Goal: Task Accomplishment & Management: Use online tool/utility

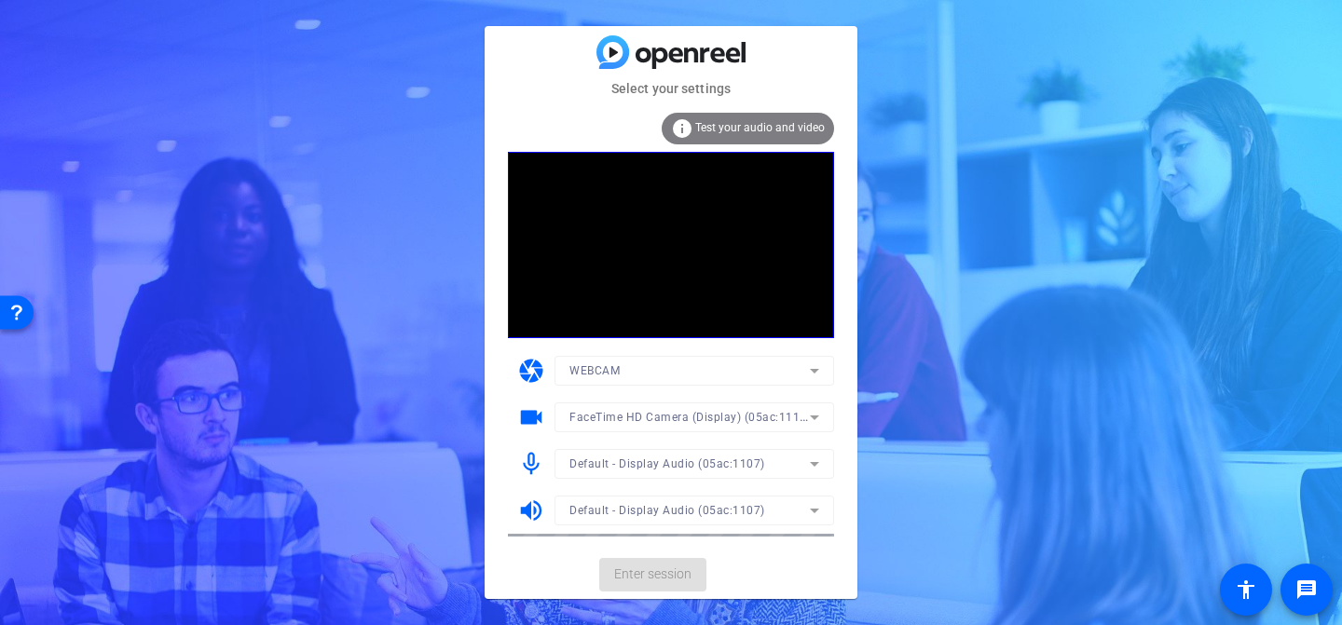
click at [1107, 224] on div "Select your settings info Test your audio and video camera WEBCAM videocam Face…" at bounding box center [671, 312] width 1342 height 625
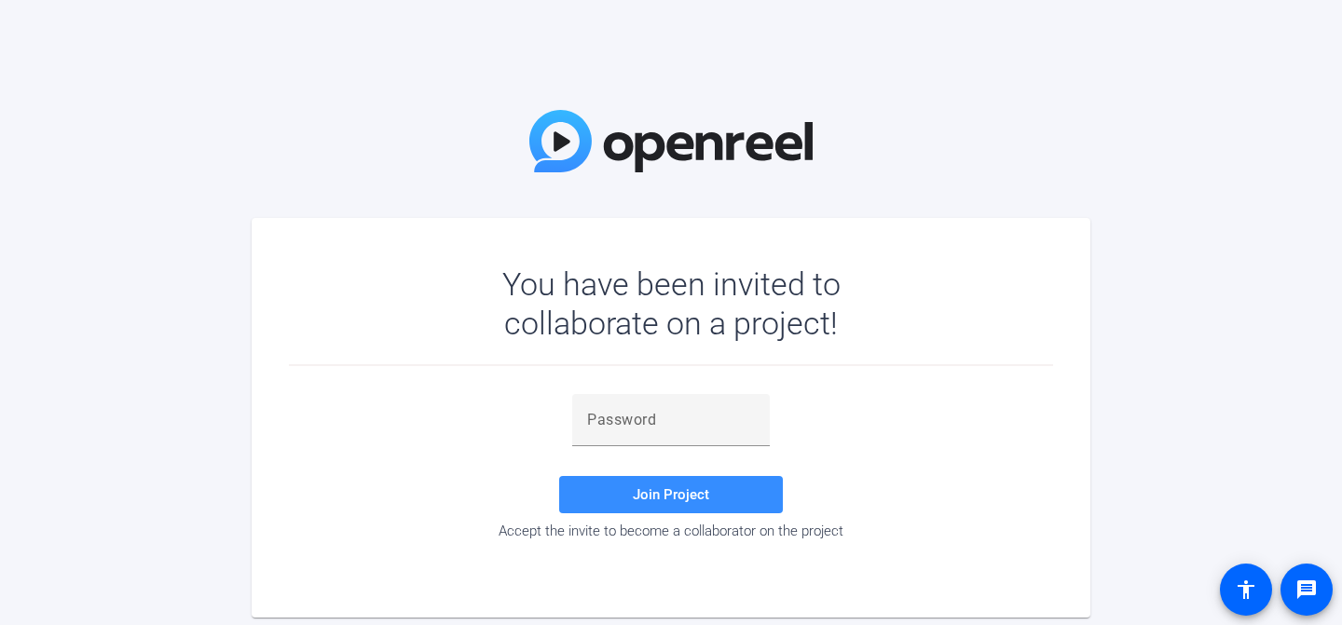
click at [436, 224] on mat-card "You have been invited to collaborate on a project! Join Project Accept the invi…" at bounding box center [671, 418] width 839 height 400
click at [526, 158] on div "You have been invited to collaborate on a project! Join Project Accept the invi…" at bounding box center [671, 312] width 1342 height 625
click at [595, 127] on img at bounding box center [670, 141] width 283 height 62
click at [629, 136] on img at bounding box center [670, 141] width 283 height 62
click at [637, 141] on img at bounding box center [670, 141] width 283 height 62
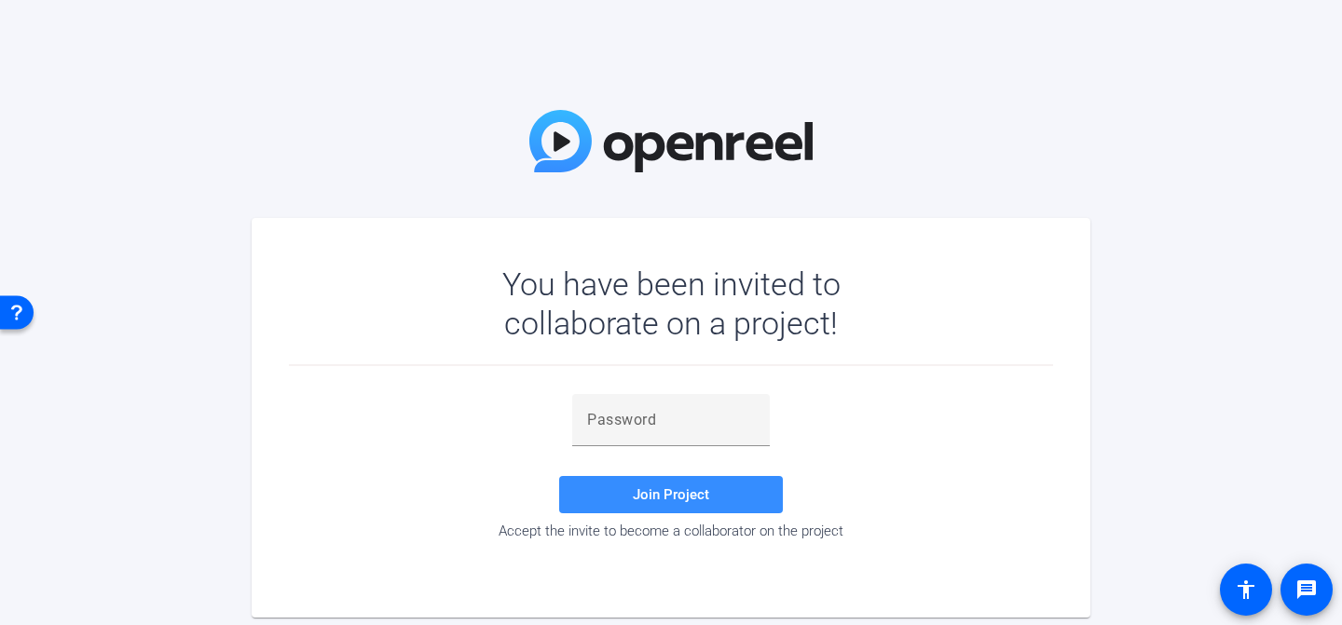
click at [645, 282] on div "You have been invited to collaborate on a project!" at bounding box center [671, 304] width 447 height 78
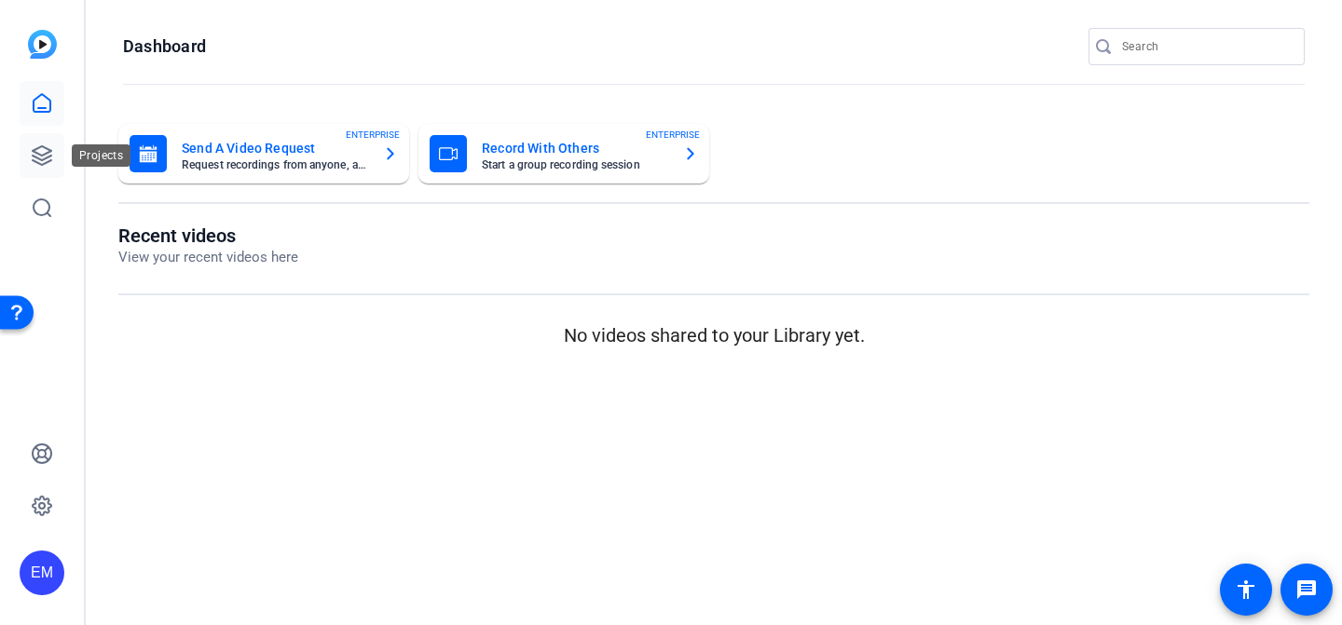
click at [34, 166] on icon at bounding box center [42, 155] width 22 height 22
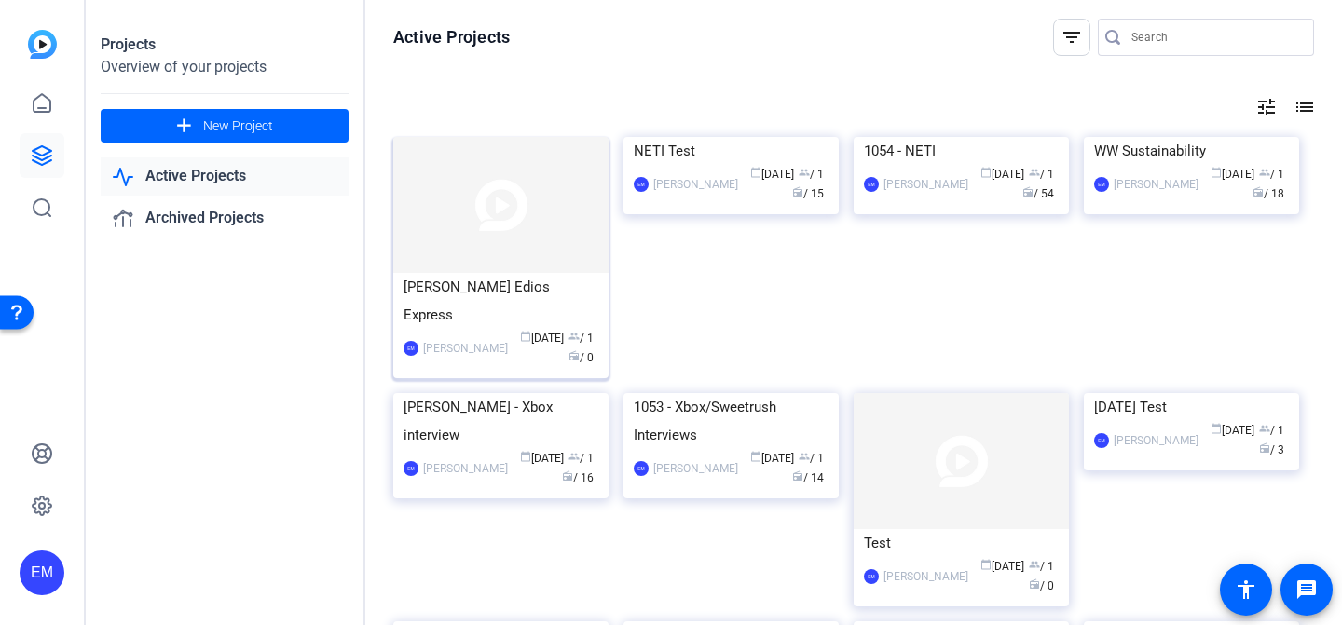
click at [516, 281] on div "Scott Snider Edios Express" at bounding box center [501, 301] width 195 height 56
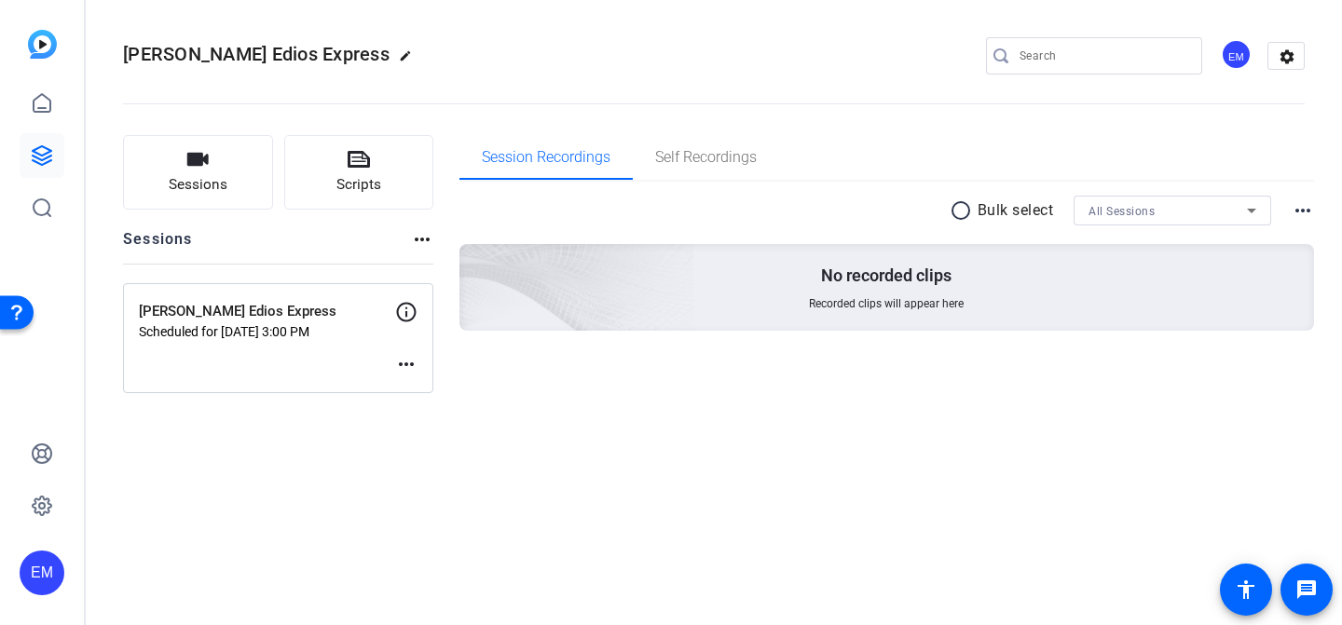
click at [410, 360] on mat-icon "more_horiz" at bounding box center [406, 364] width 22 height 22
click at [407, 309] on div at bounding box center [671, 312] width 1342 height 625
click at [406, 317] on icon at bounding box center [407, 313] width 20 height 20
click at [391, 351] on div "Scott Snider Edios Express Scheduled for Aug 11, 2025 @ 3:00 PM more_horiz" at bounding box center [278, 338] width 310 height 110
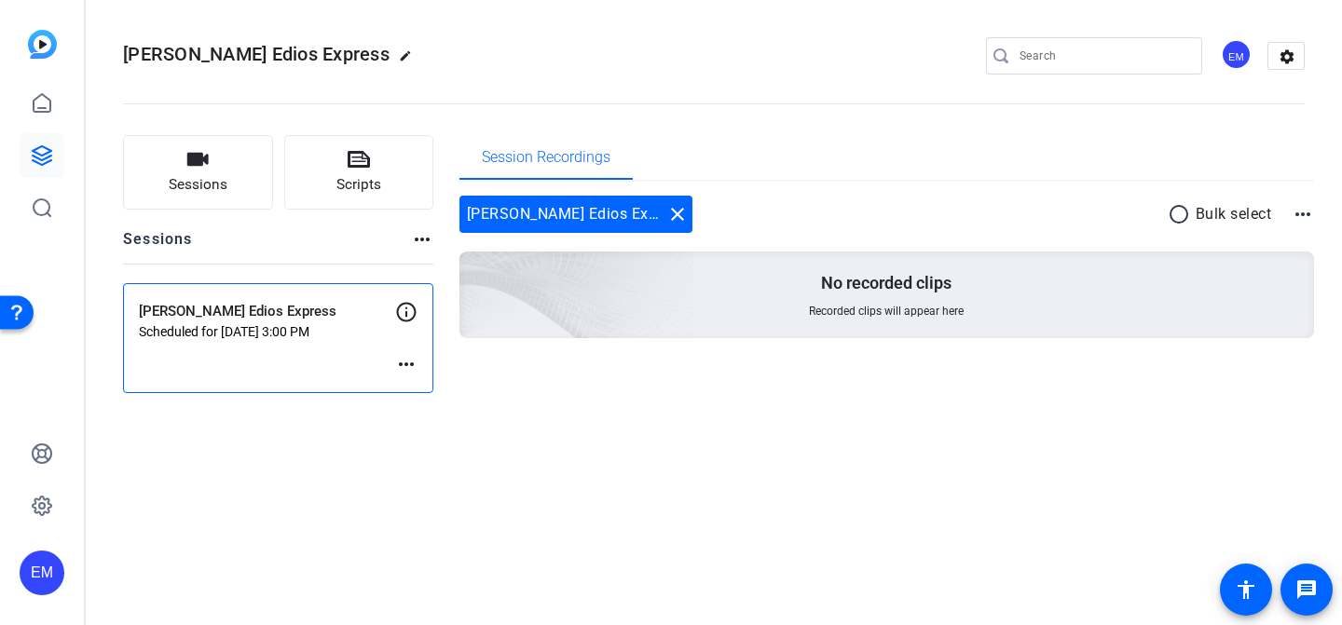
click at [311, 347] on div "Scott Snider Edios Express Scheduled for Aug 11, 2025 @ 3:00 PM more_horiz" at bounding box center [278, 338] width 310 height 110
click at [384, 369] on div "Scott Snider Edios Express Scheduled for Aug 11, 2025 @ 3:00 PM more_horiz" at bounding box center [278, 338] width 310 height 110
click at [392, 368] on div "Scott Snider Edios Express Scheduled for Aug 11, 2025 @ 3:00 PM more_horiz" at bounding box center [278, 338] width 310 height 110
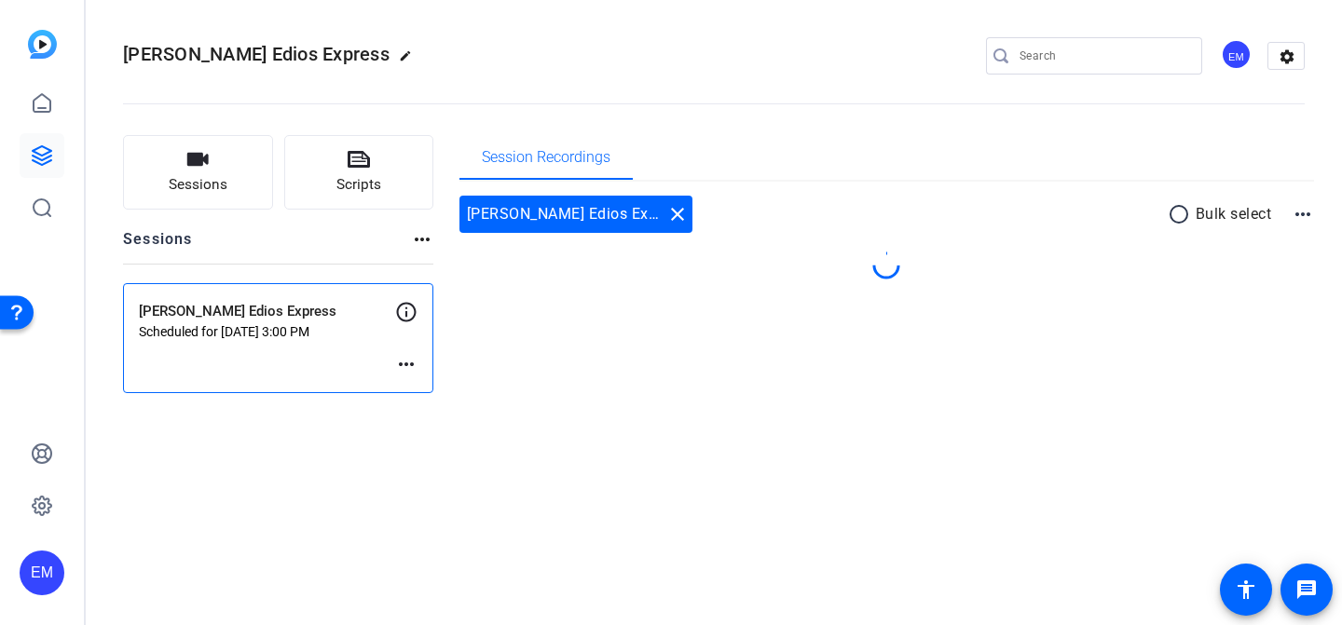
click at [412, 364] on mat-icon "more_horiz" at bounding box center [406, 364] width 22 height 22
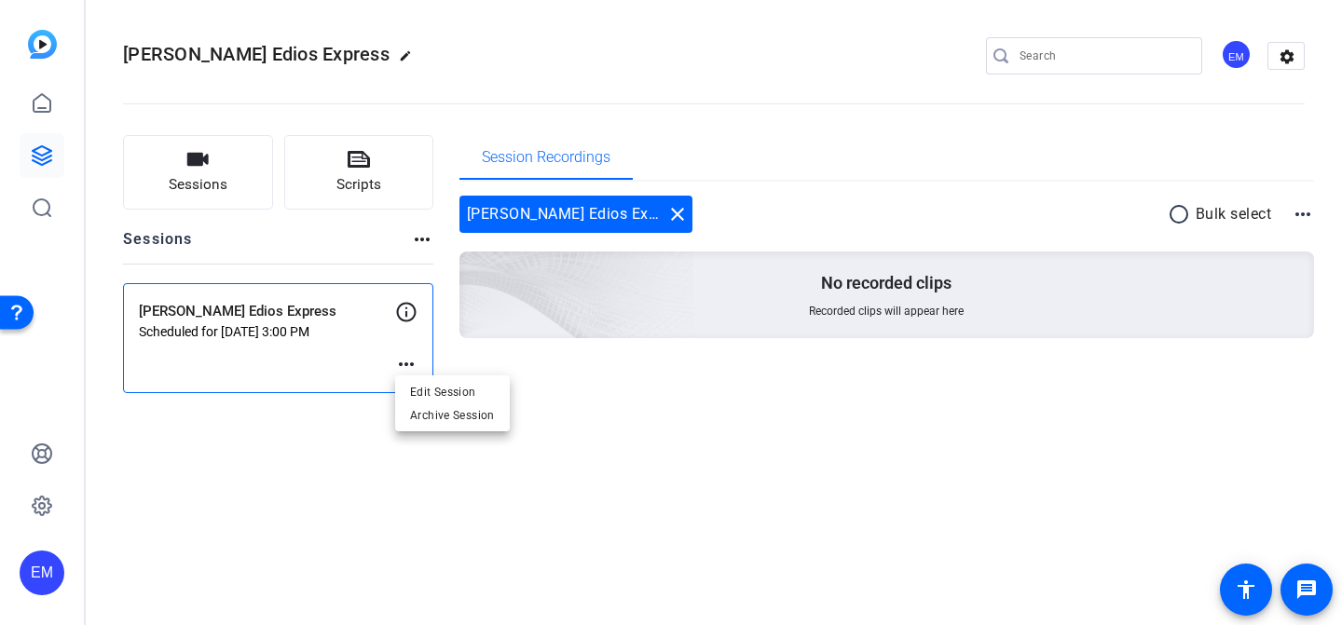
click at [291, 347] on div at bounding box center [671, 312] width 1342 height 625
click at [271, 320] on p "[PERSON_NAME] Edios Express" at bounding box center [267, 311] width 256 height 21
click at [370, 342] on div "Scott Snider Edios Express Scheduled for Aug 11, 2025 @ 3:00 PM more_horiz" at bounding box center [278, 338] width 310 height 110
click at [330, 348] on div "Scott Snider Edios Express Scheduled for Aug 11, 2025 @ 3:00 PM more_horiz" at bounding box center [278, 338] width 310 height 110
click at [288, 324] on p "Scheduled for Aug 11, 2025 @ 3:00 PM" at bounding box center [267, 331] width 256 height 15
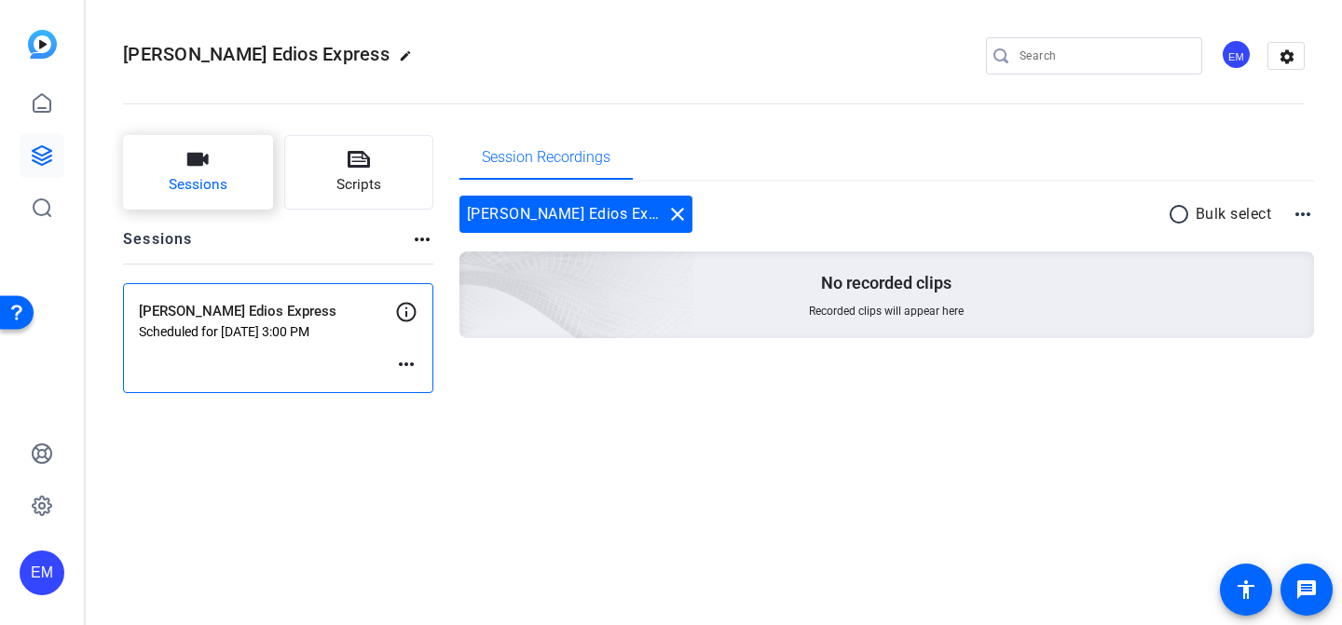
click at [227, 172] on button "Sessions" at bounding box center [198, 172] width 150 height 75
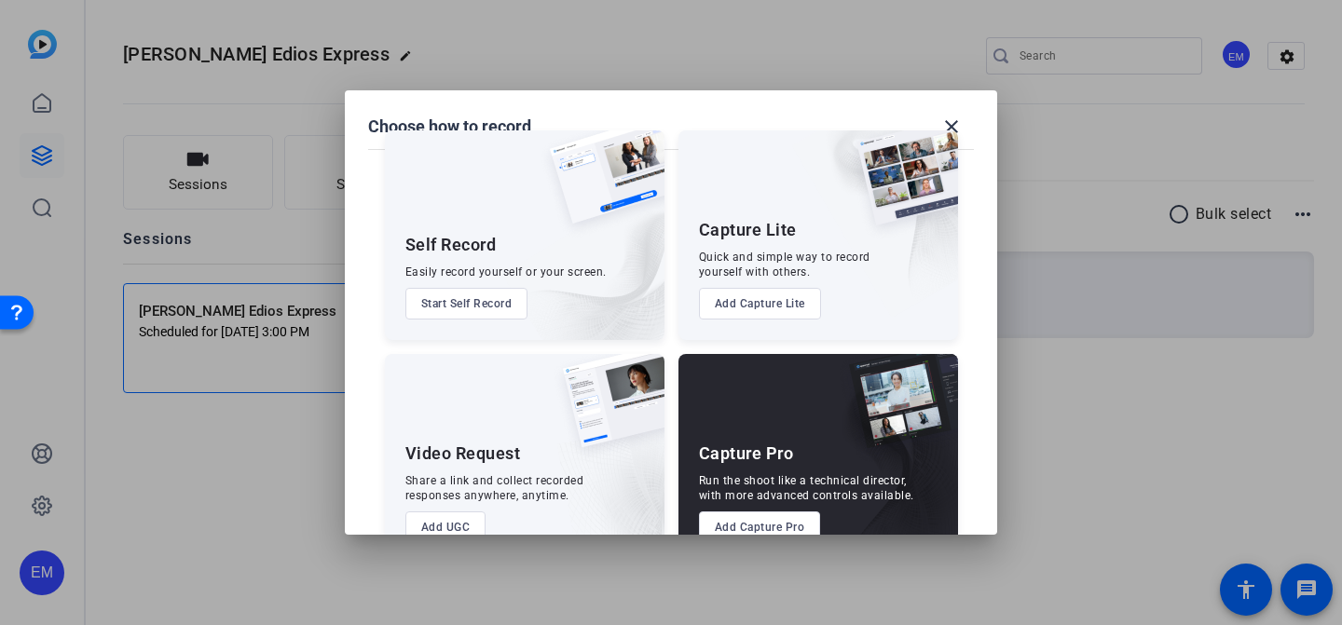
scroll to position [83, 0]
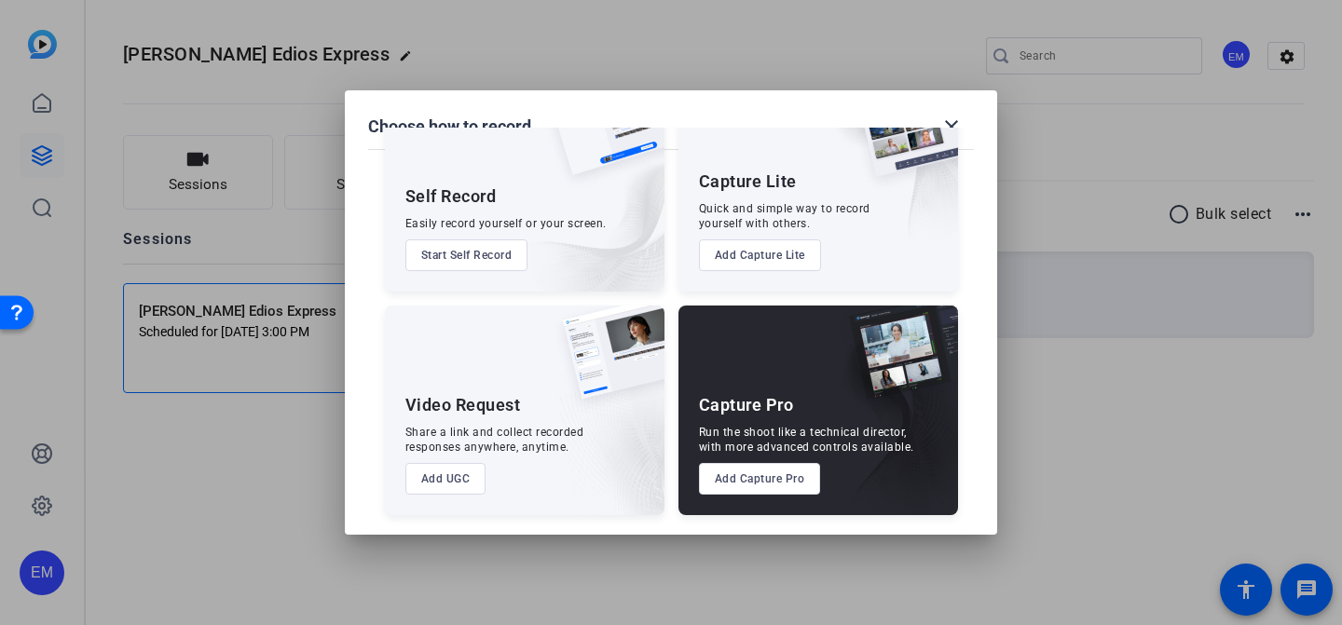
click at [469, 466] on button "Add UGC" at bounding box center [445, 479] width 81 height 32
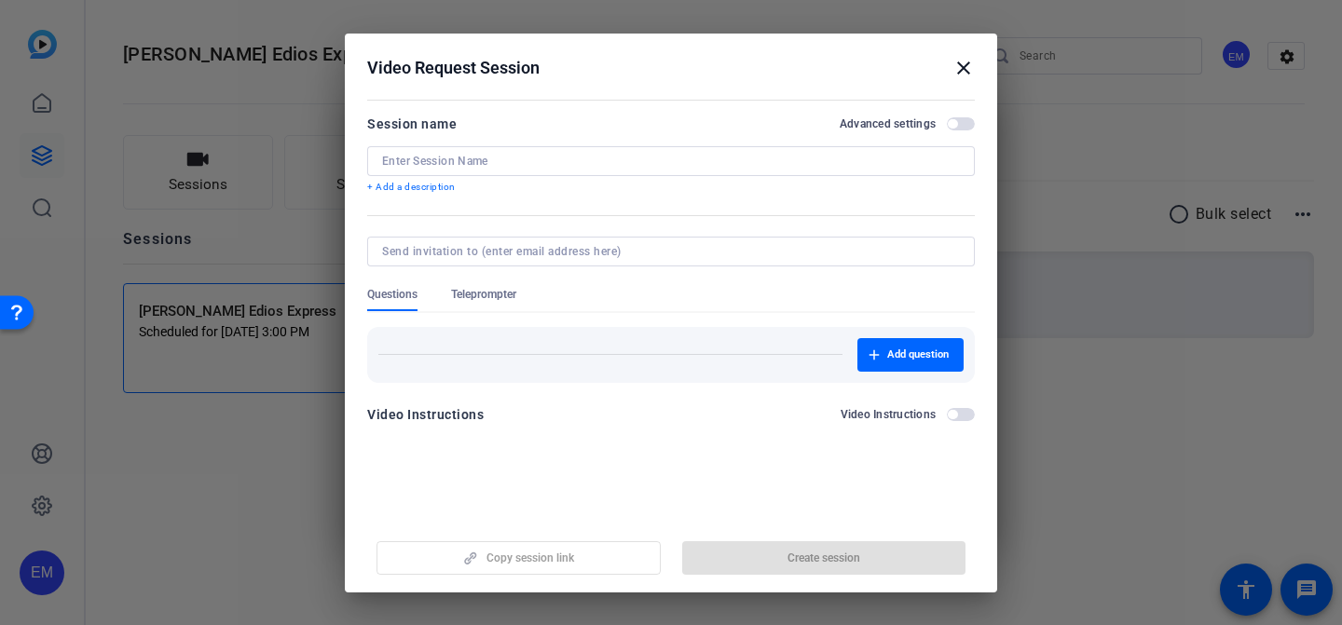
click at [966, 65] on mat-icon "close" at bounding box center [964, 68] width 22 height 22
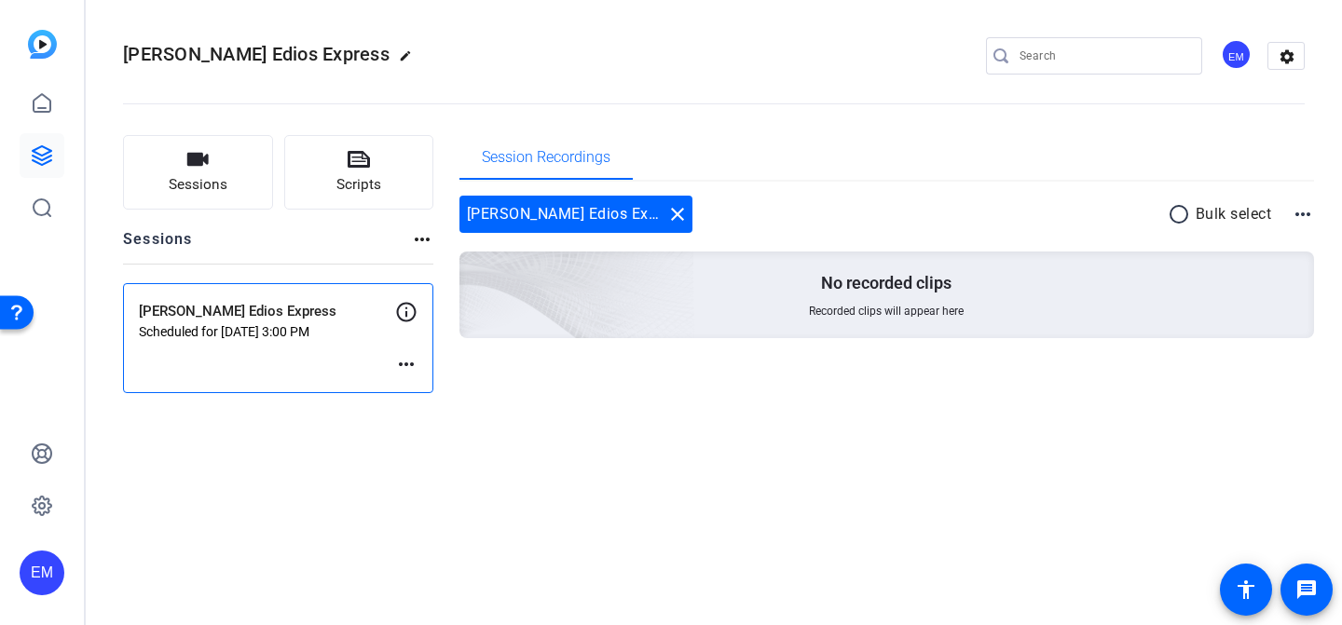
click at [595, 461] on div "Scott Snider Edios Express edit EM settings Sessions Scripts Sessions more_hori…" at bounding box center [714, 312] width 1257 height 625
click at [584, 364] on div "Scott Snider Edios Express close radio_button_unchecked Bulk select more_horiz …" at bounding box center [888, 290] width 856 height 216
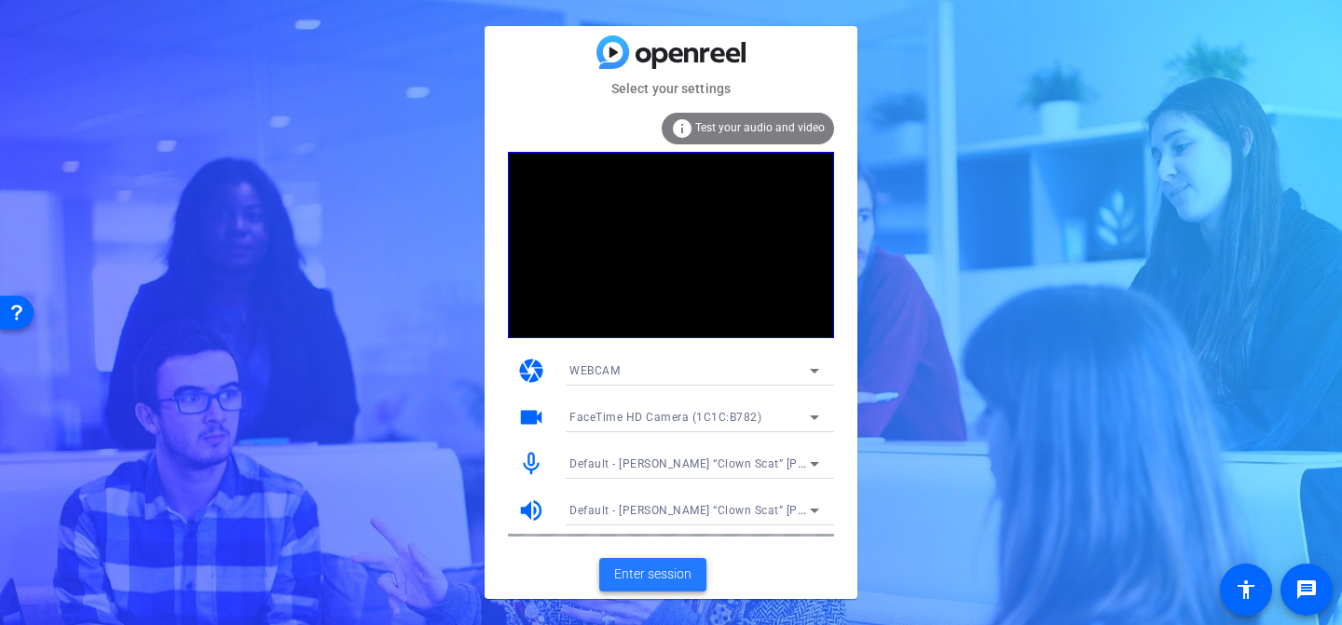
click at [658, 566] on span "Enter session" at bounding box center [652, 575] width 77 height 20
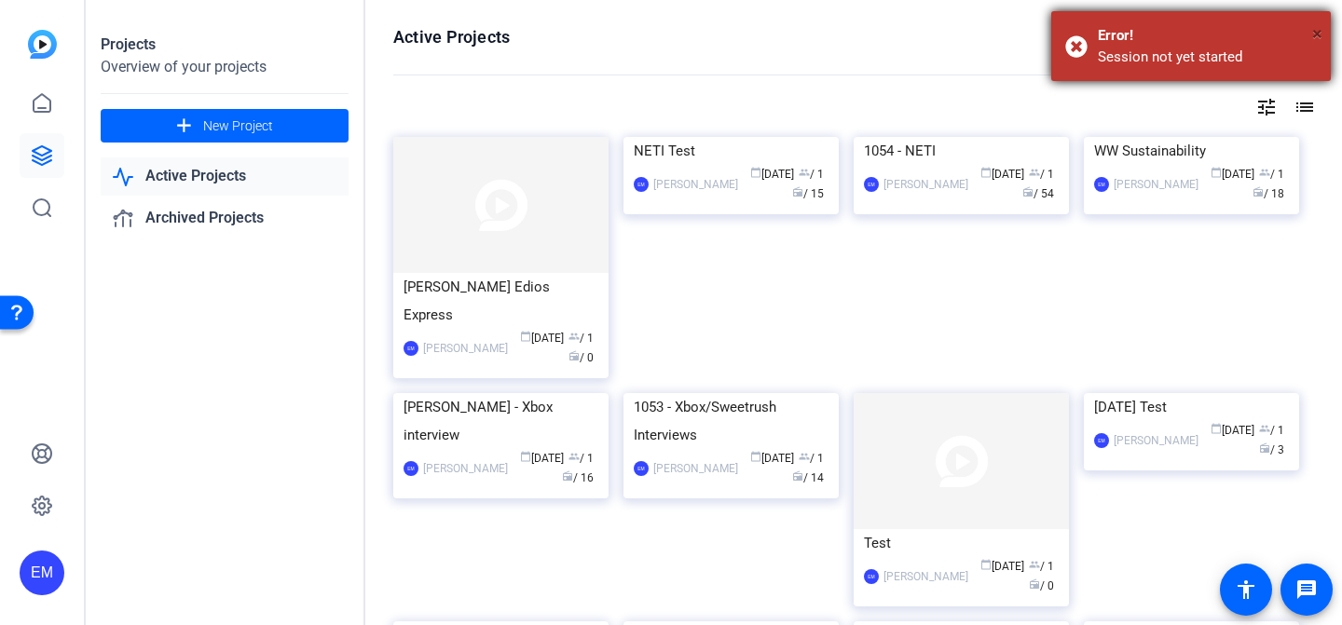
click at [1312, 33] on span "×" at bounding box center [1317, 33] width 10 height 22
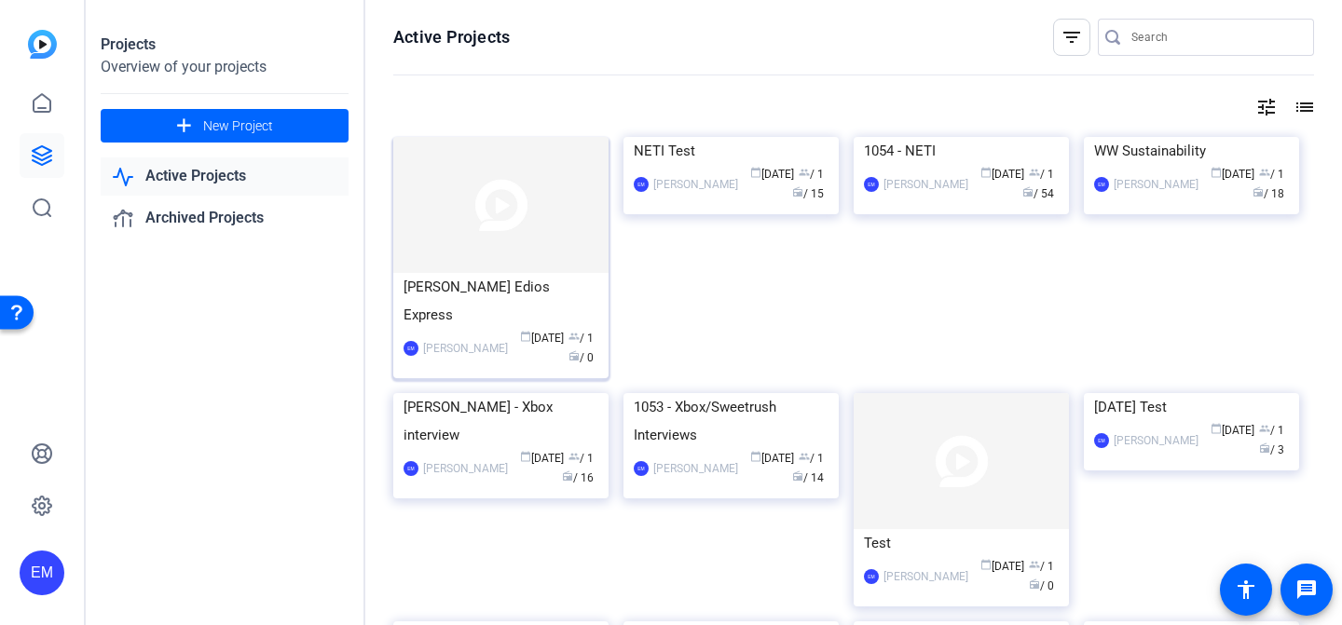
click at [452, 286] on div "[PERSON_NAME] Edios Express" at bounding box center [501, 301] width 195 height 56
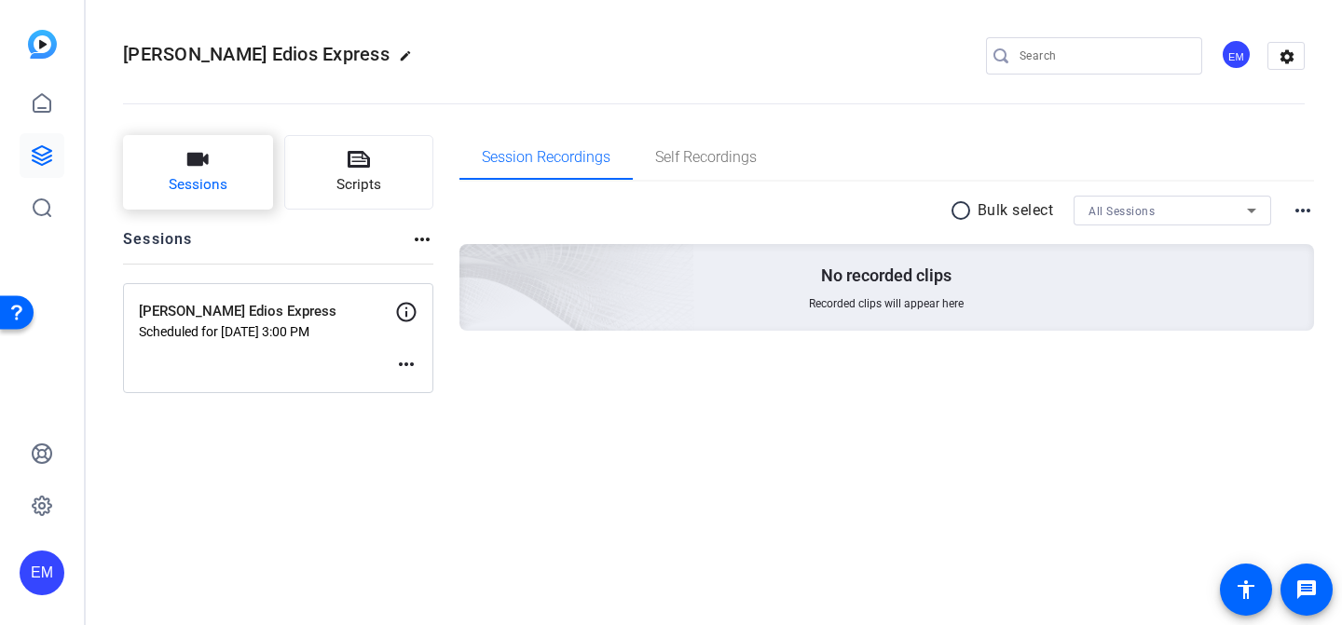
click at [182, 161] on button "Sessions" at bounding box center [198, 172] width 150 height 75
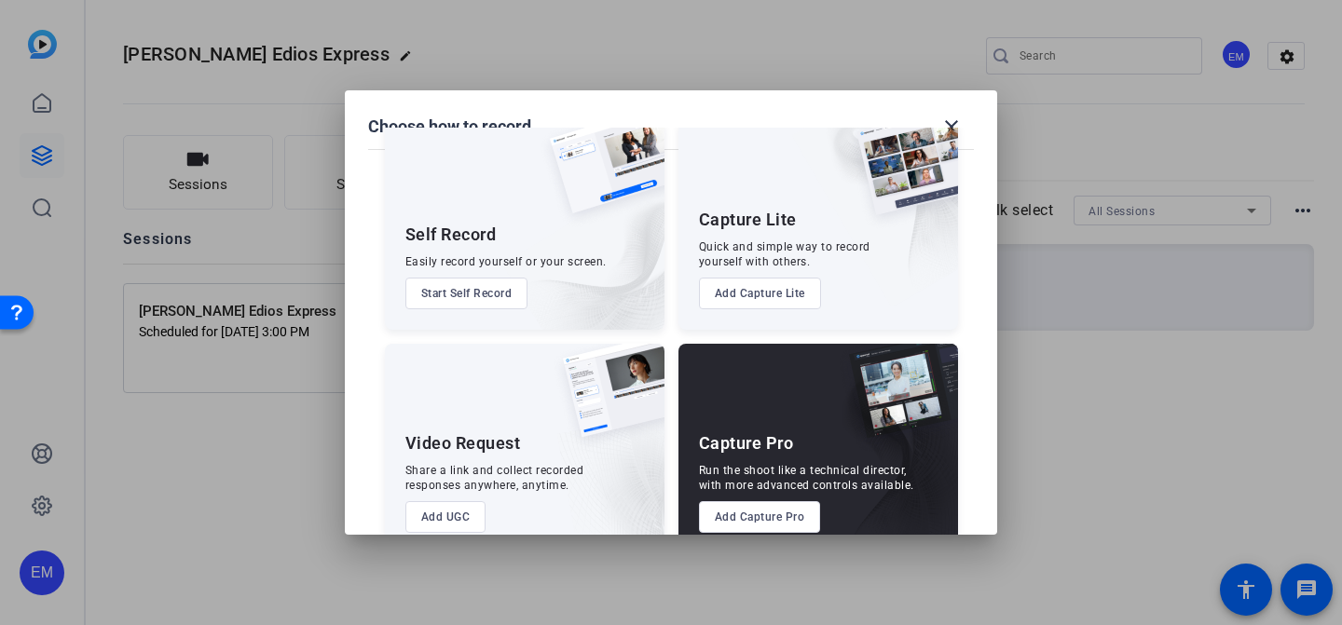
scroll to position [83, 0]
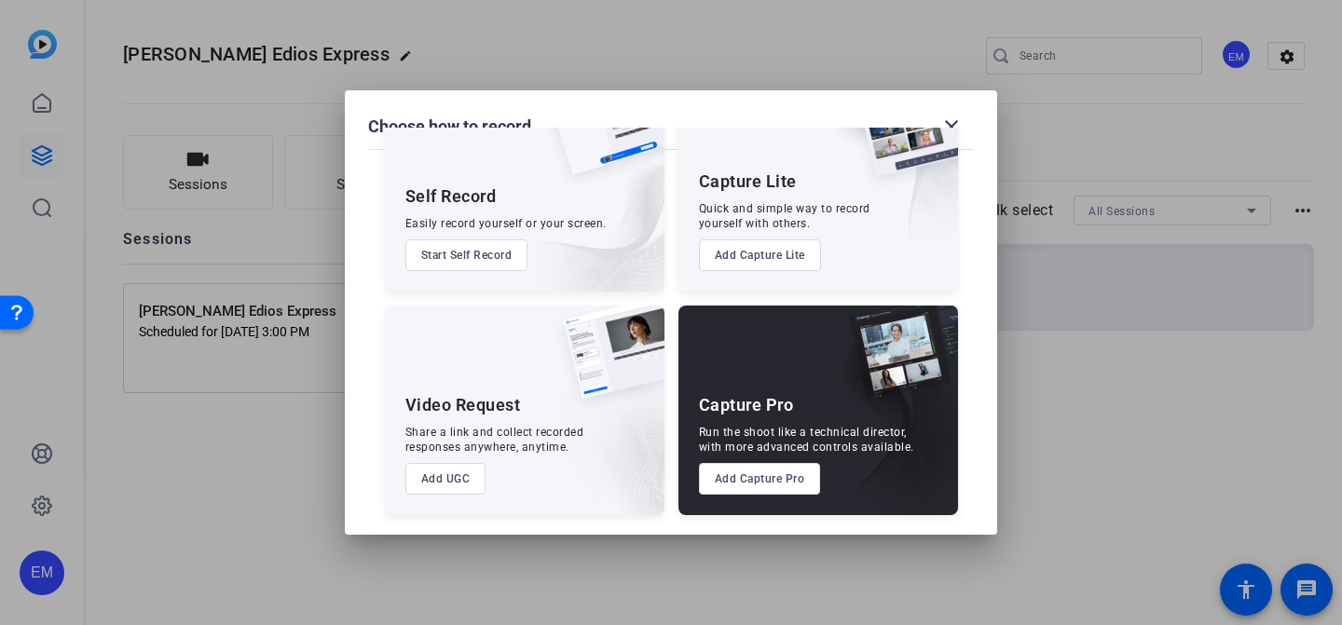
click at [451, 474] on button "Add UGC" at bounding box center [445, 479] width 81 height 32
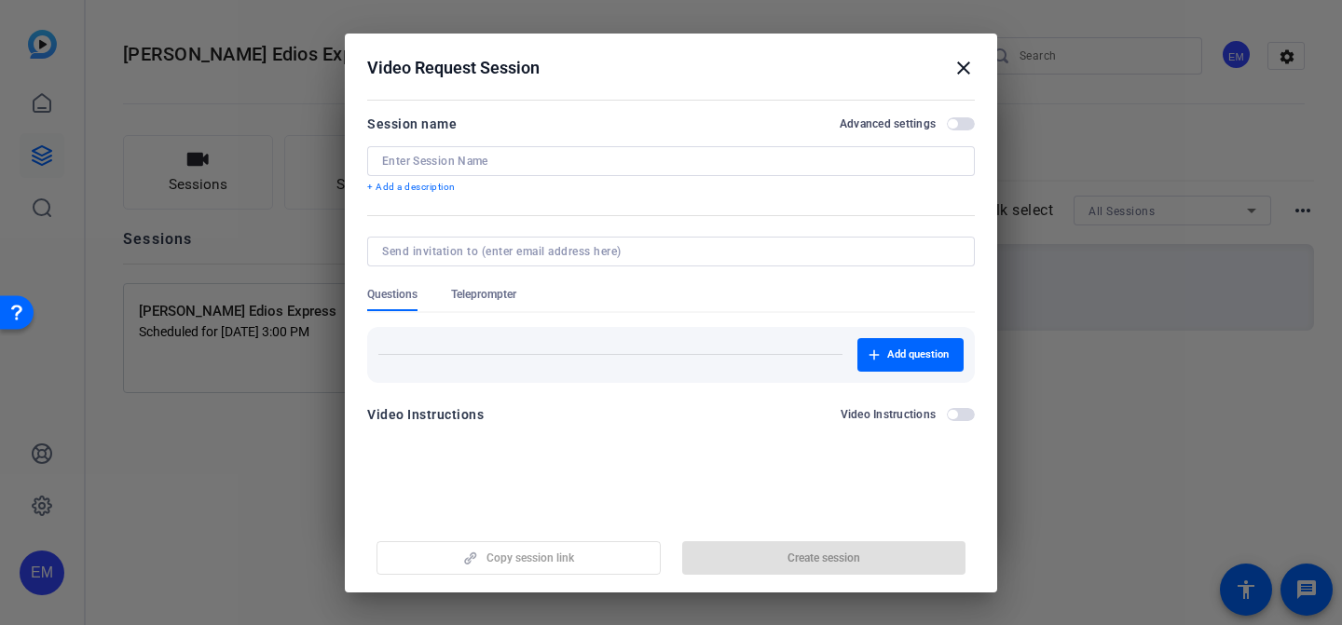
click at [556, 162] on input at bounding box center [671, 161] width 578 height 15
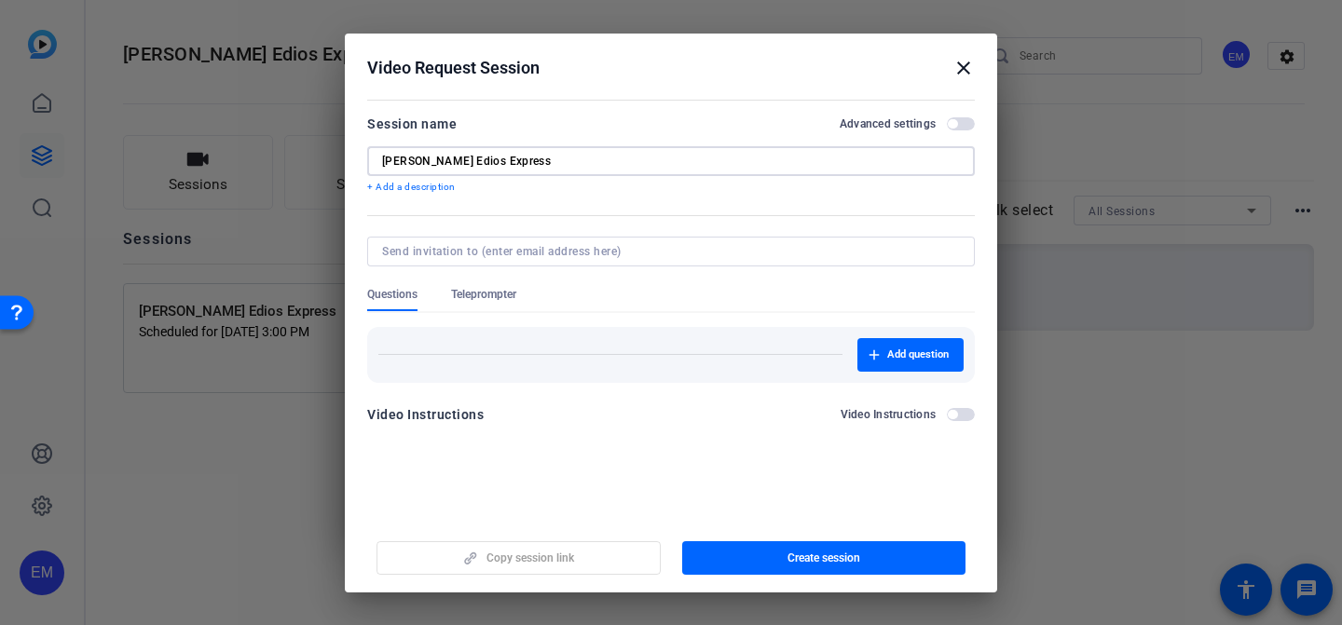
type input "[PERSON_NAME] Edios Express"
click at [630, 249] on input at bounding box center [667, 251] width 570 height 15
click at [474, 244] on div at bounding box center [671, 252] width 578 height 30
click at [474, 247] on input at bounding box center [667, 251] width 570 height 15
paste input "[EMAIL_ADDRESS][DOMAIN_NAME]"
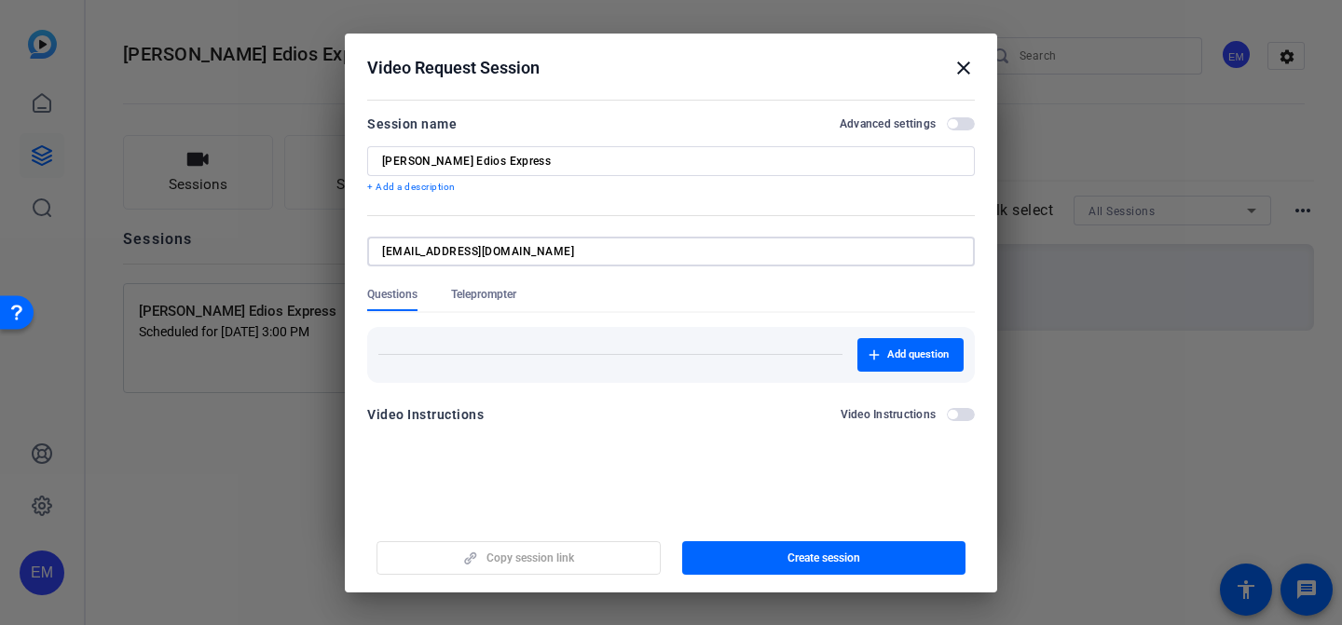
type input "[EMAIL_ADDRESS][DOMAIN_NAME]"
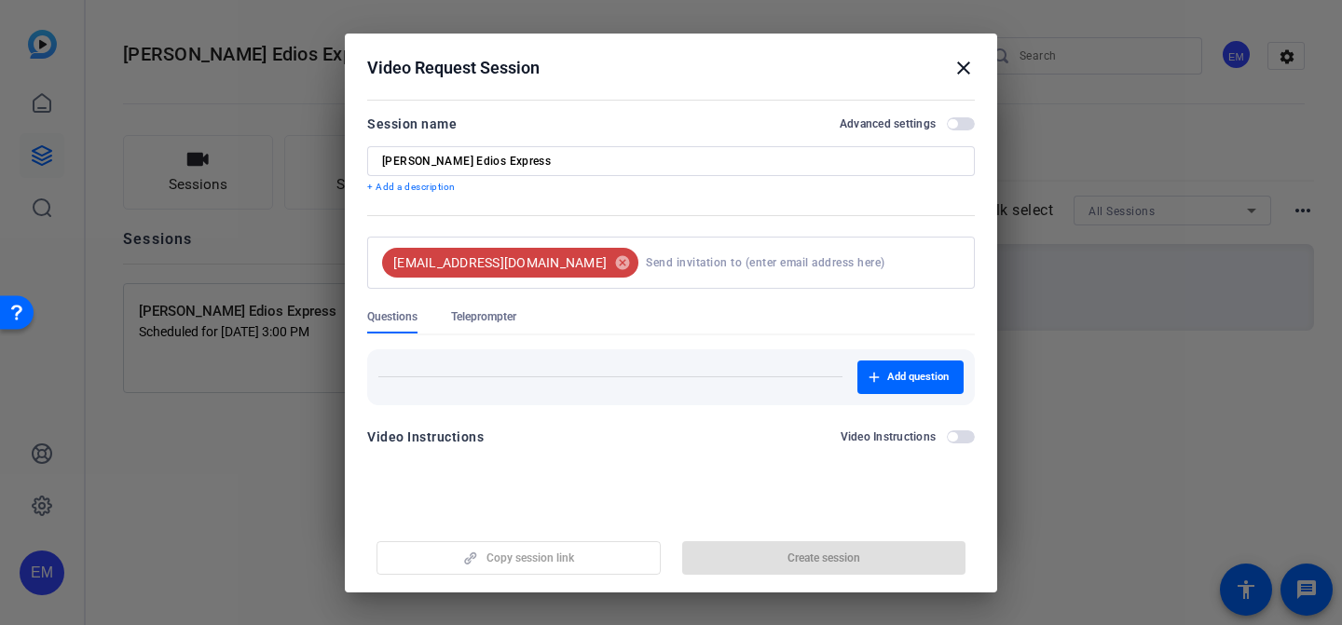
click at [957, 114] on div "Session name Advanced settings" at bounding box center [671, 124] width 608 height 22
click at [965, 76] on mat-icon "close" at bounding box center [964, 68] width 22 height 22
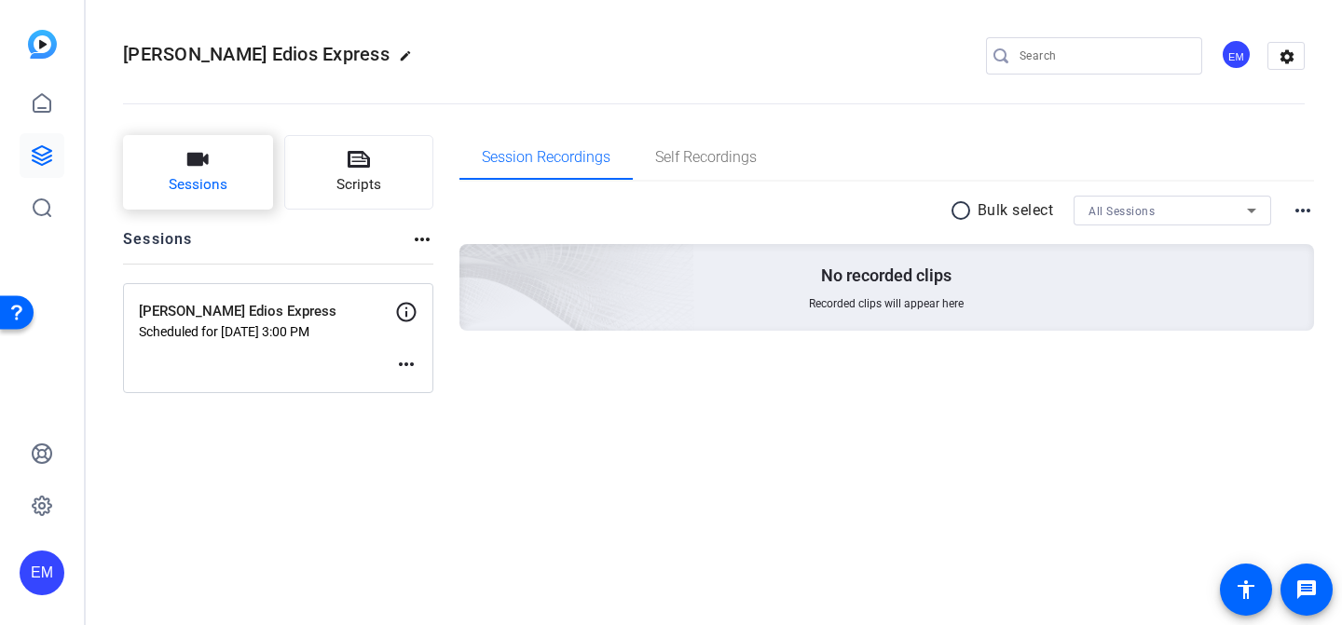
click at [249, 169] on button "Sessions" at bounding box center [198, 172] width 150 height 75
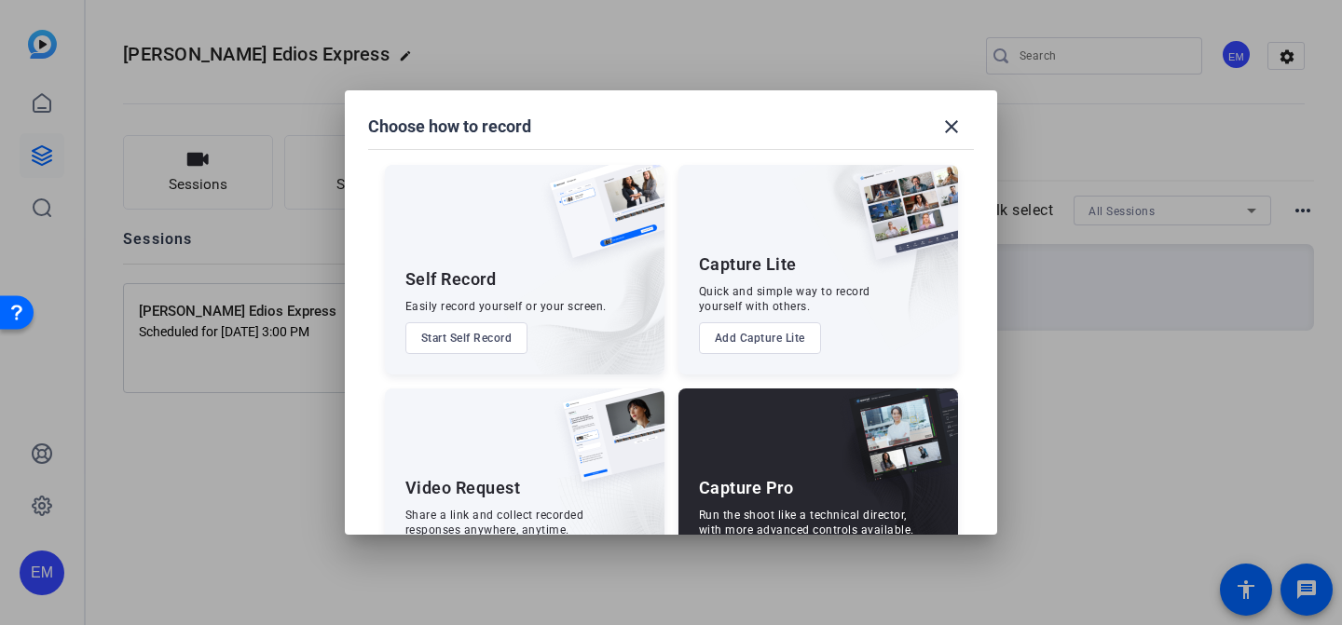
click at [764, 356] on div "Capture Lite Quick and simple way to record yourself with others. Add Capture L…" at bounding box center [819, 270] width 280 height 210
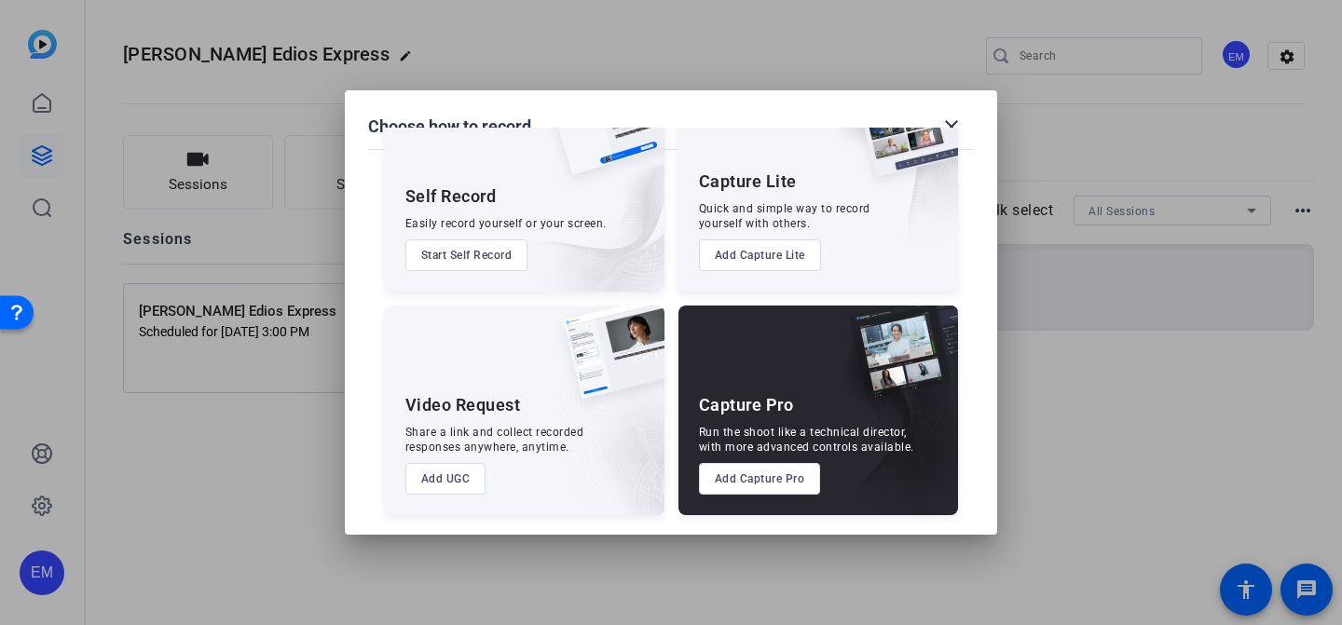
click at [764, 488] on button "Add Capture Pro" at bounding box center [760, 479] width 122 height 32
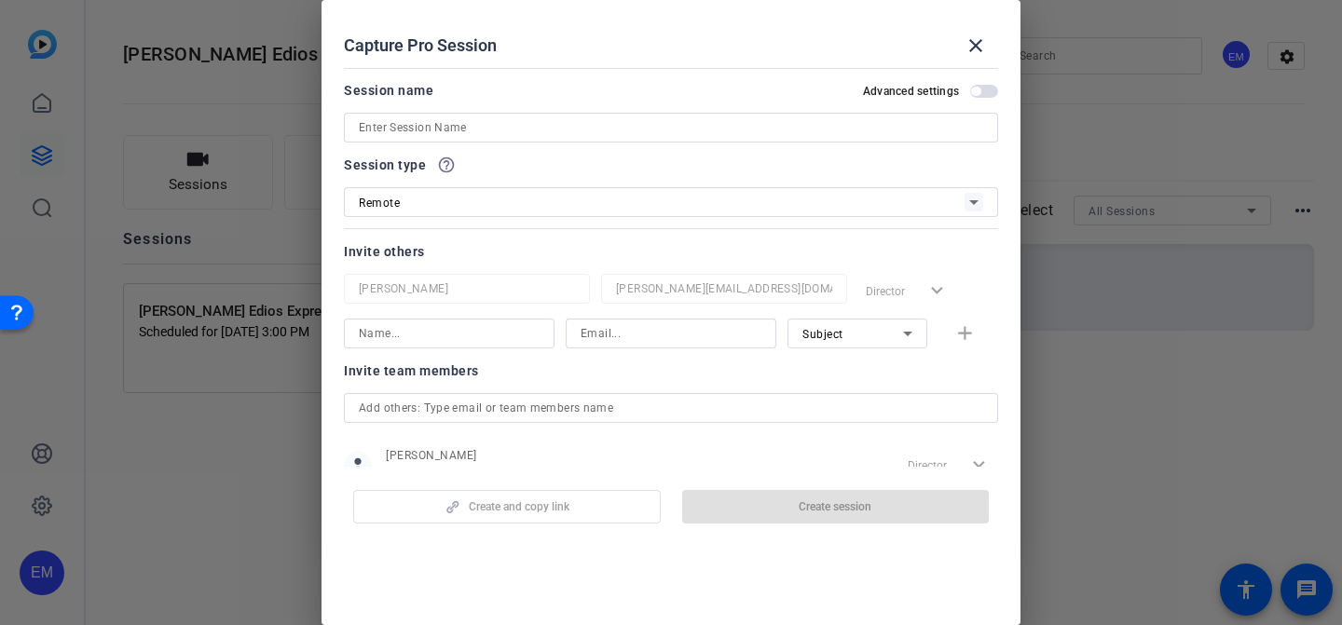
click at [406, 124] on input at bounding box center [671, 128] width 625 height 22
click at [430, 286] on div "Invite others Elizabeth Madariaga elizabeth@ediosmedia.com Director expand_more…" at bounding box center [671, 294] width 654 height 108
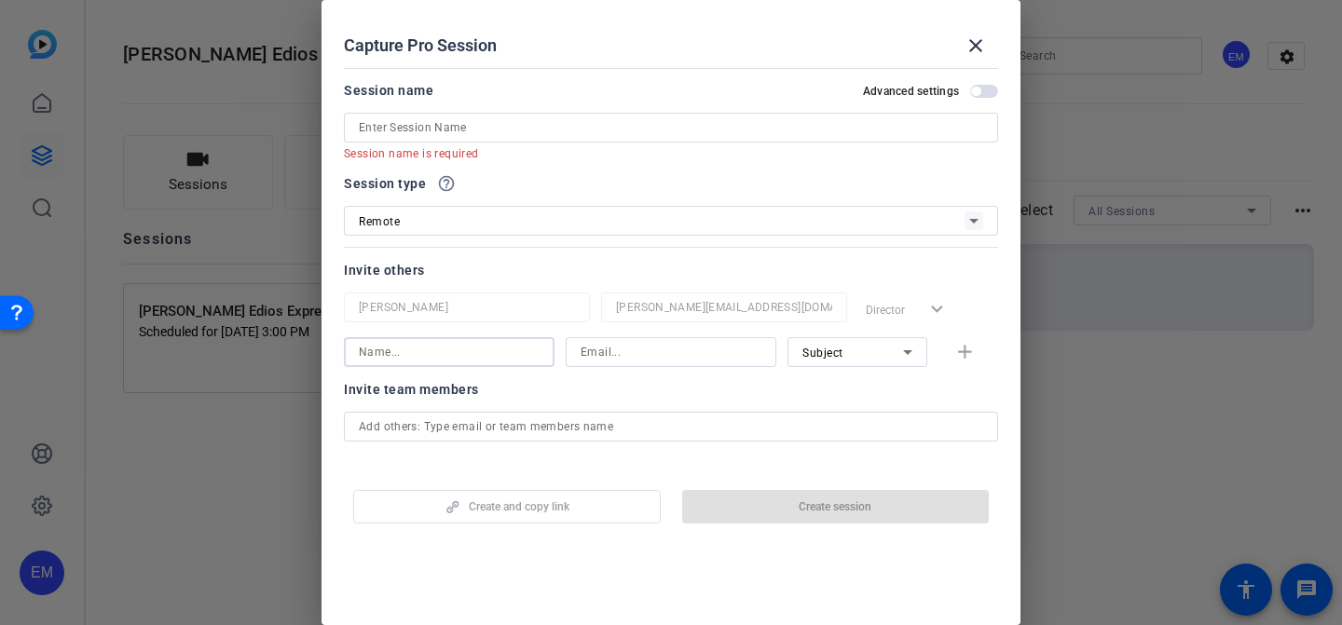
click at [453, 345] on input at bounding box center [449, 352] width 181 height 22
paste input "[EMAIL_ADDRESS][DOMAIN_NAME]"
type input "[EMAIL_ADDRESS][DOMAIN_NAME]"
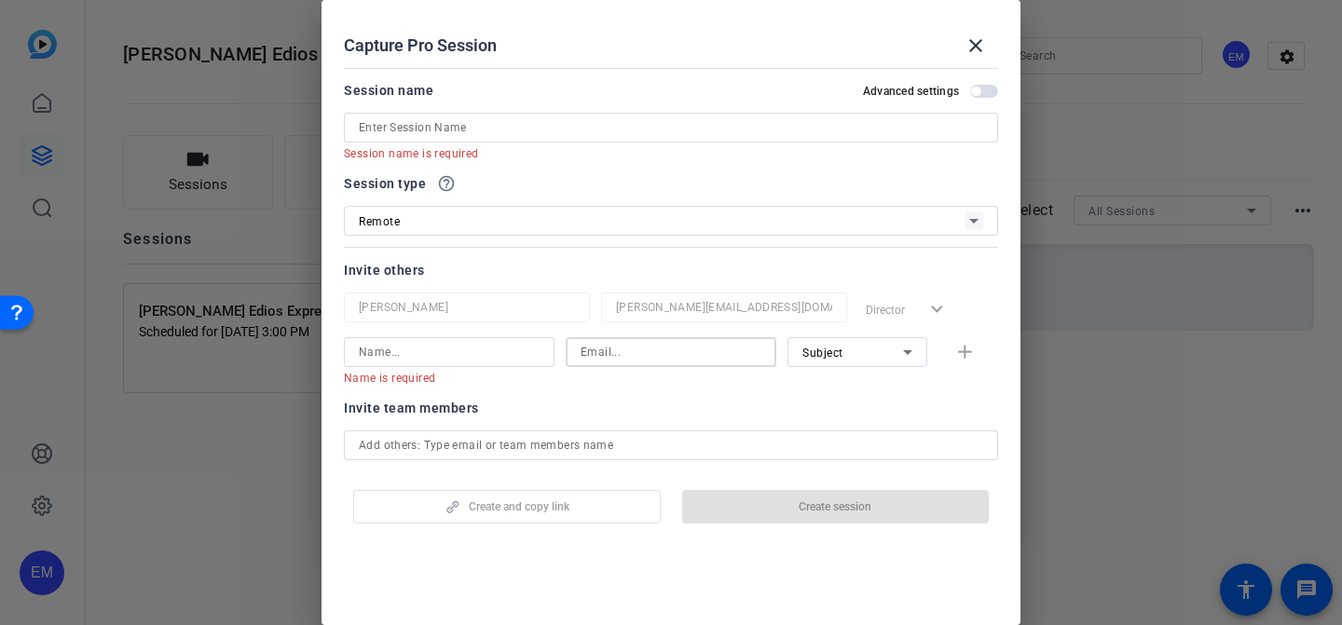
click at [621, 354] on input at bounding box center [671, 352] width 181 height 22
paste input "[EMAIL_ADDRESS][DOMAIN_NAME]"
type input "[EMAIL_ADDRESS][DOMAIN_NAME]"
click at [417, 368] on mat-error "Name is required" at bounding box center [442, 377] width 196 height 21
click at [423, 356] on input at bounding box center [449, 352] width 181 height 22
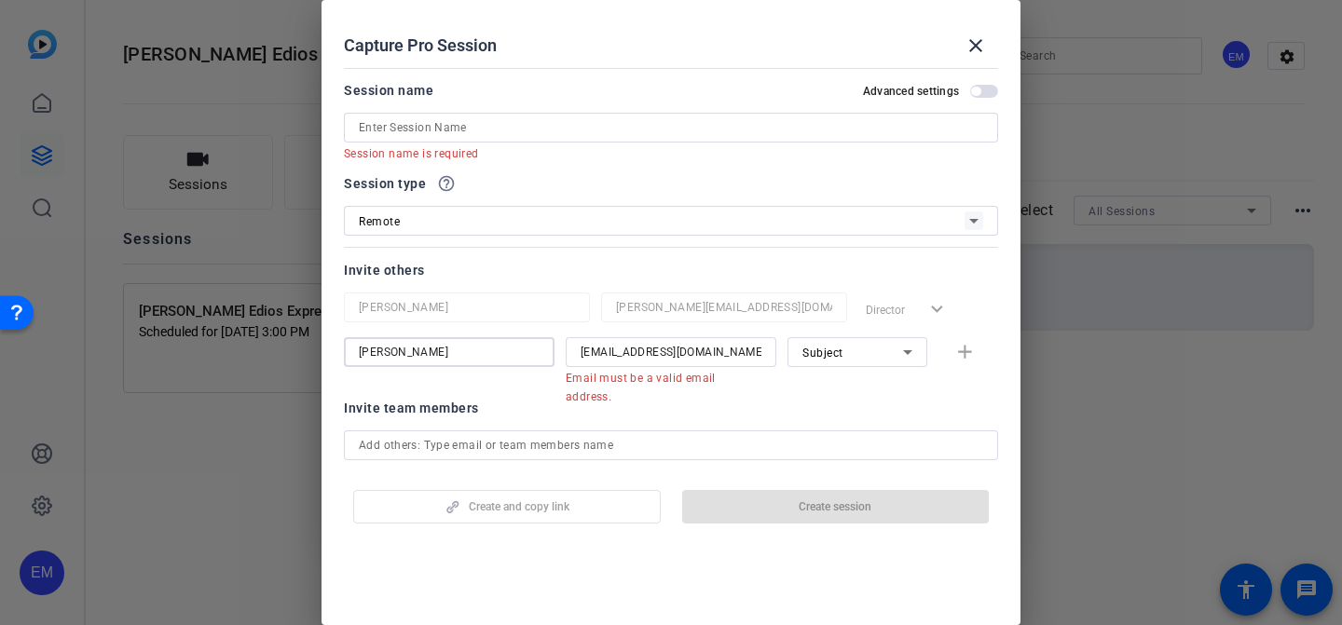
type input "[PERSON_NAME]"
click at [947, 350] on div "Scott Snider scottbsnider@gmail.com Email must be a valid email address. Subjec…" at bounding box center [671, 361] width 654 height 48
click at [950, 350] on div "Scott Snider scottbsnider@gmail.com Email must be a valid email address. Subjec…" at bounding box center [671, 361] width 654 height 48
click at [953, 350] on div "Scott Snider scottbsnider@gmail.com Email must be a valid email address. Subjec…" at bounding box center [671, 361] width 654 height 48
click at [958, 356] on div "Scott Snider scottbsnider@gmail.com Email must be a valid email address. Subjec…" at bounding box center [671, 361] width 654 height 48
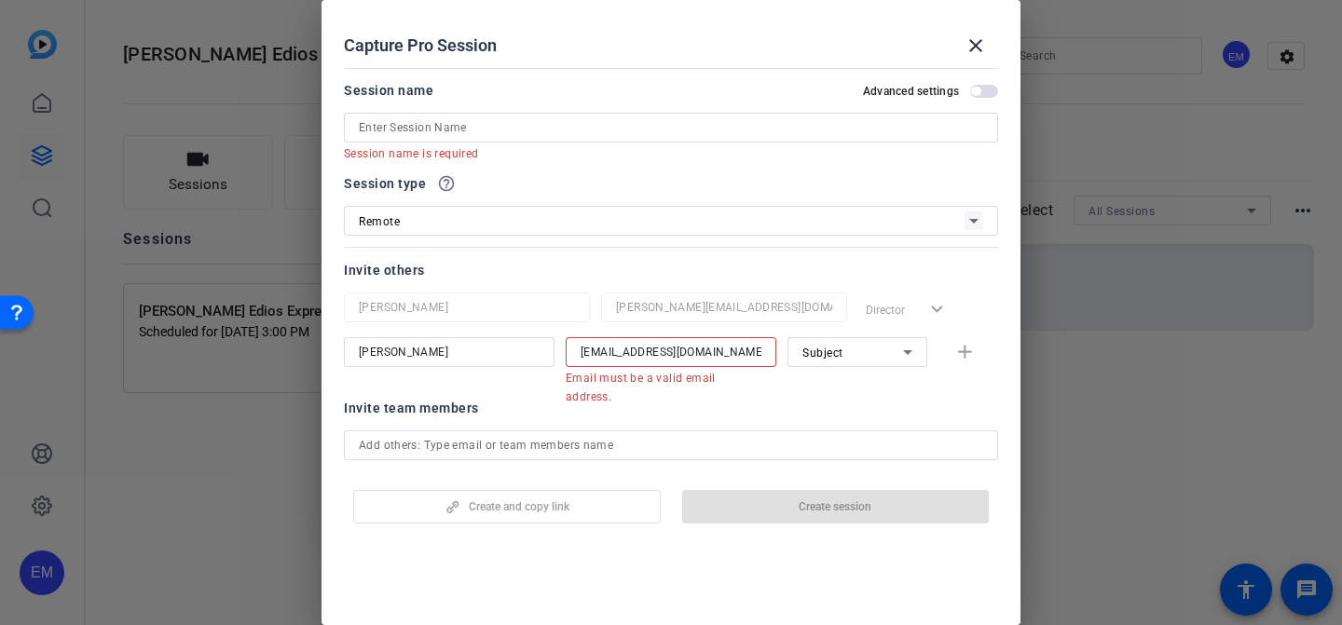
click at [728, 350] on input "[EMAIL_ADDRESS][DOMAIN_NAME]" at bounding box center [671, 352] width 181 height 22
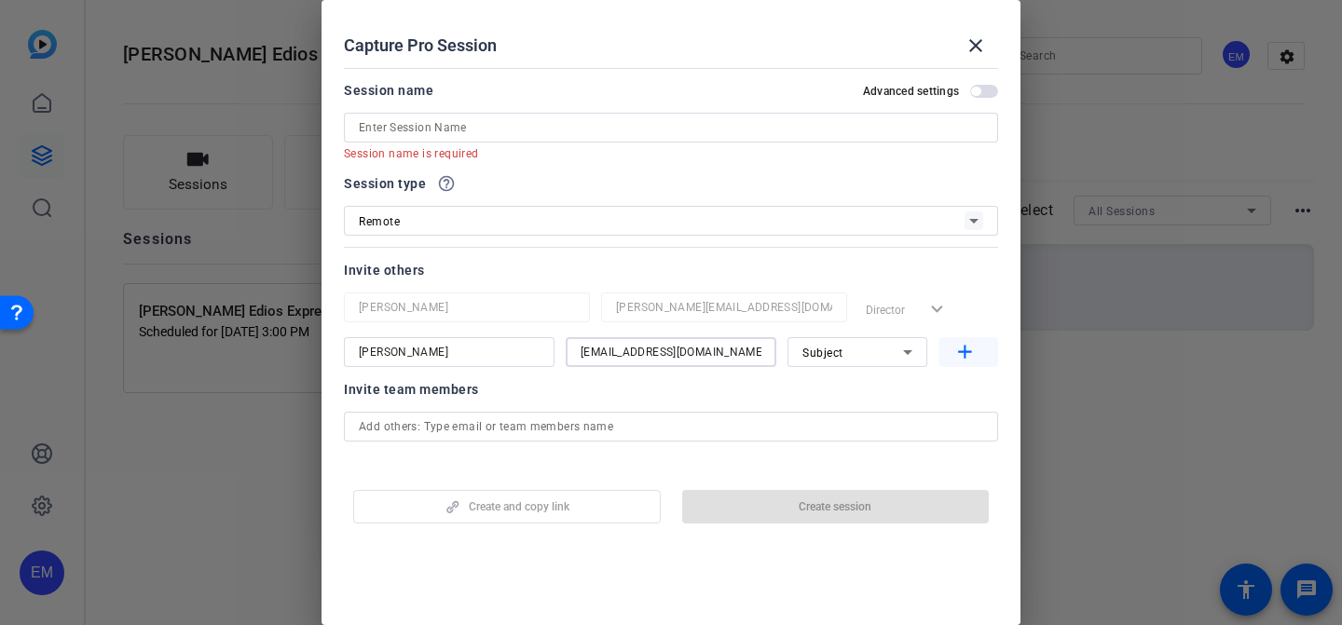
type input "[EMAIL_ADDRESS][DOMAIN_NAME]"
click at [954, 356] on mat-icon "add" at bounding box center [965, 352] width 23 height 23
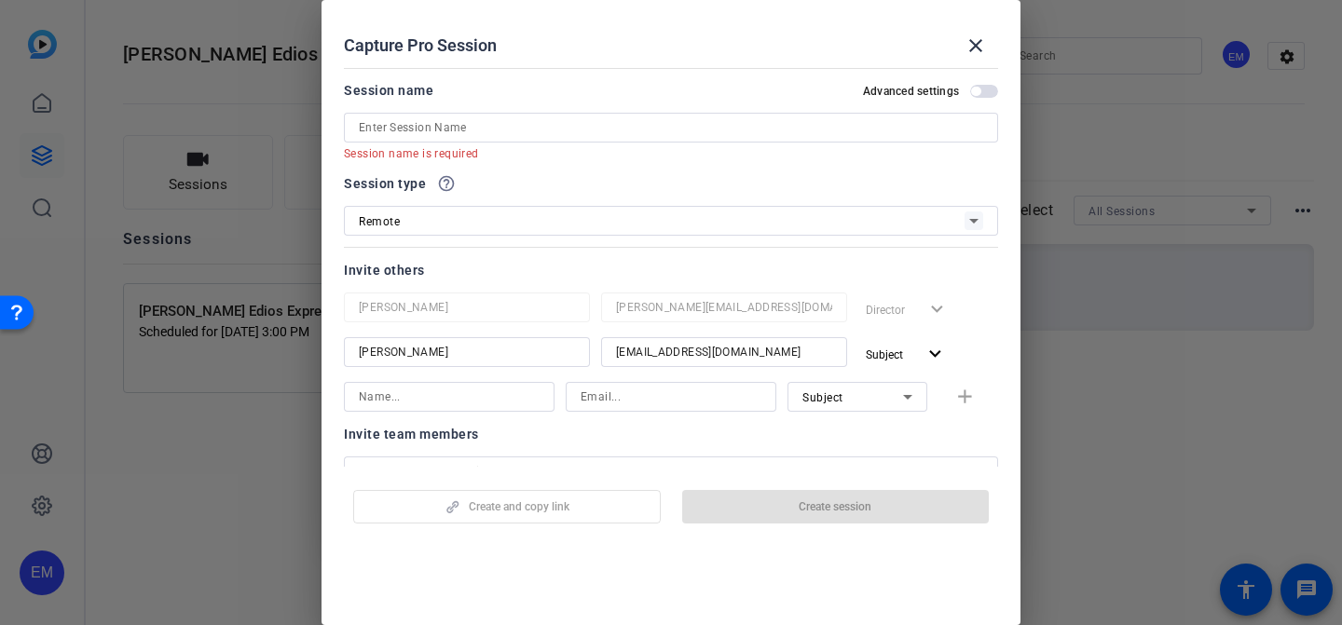
click at [471, 391] on input at bounding box center [449, 397] width 181 height 22
type input "[PERSON_NAME]"
click at [651, 392] on input at bounding box center [671, 397] width 181 height 22
paste input "[PERSON_NAME][EMAIL_ADDRESS][DOMAIN_NAME]"
type input "[PERSON_NAME][EMAIL_ADDRESS][DOMAIN_NAME]"
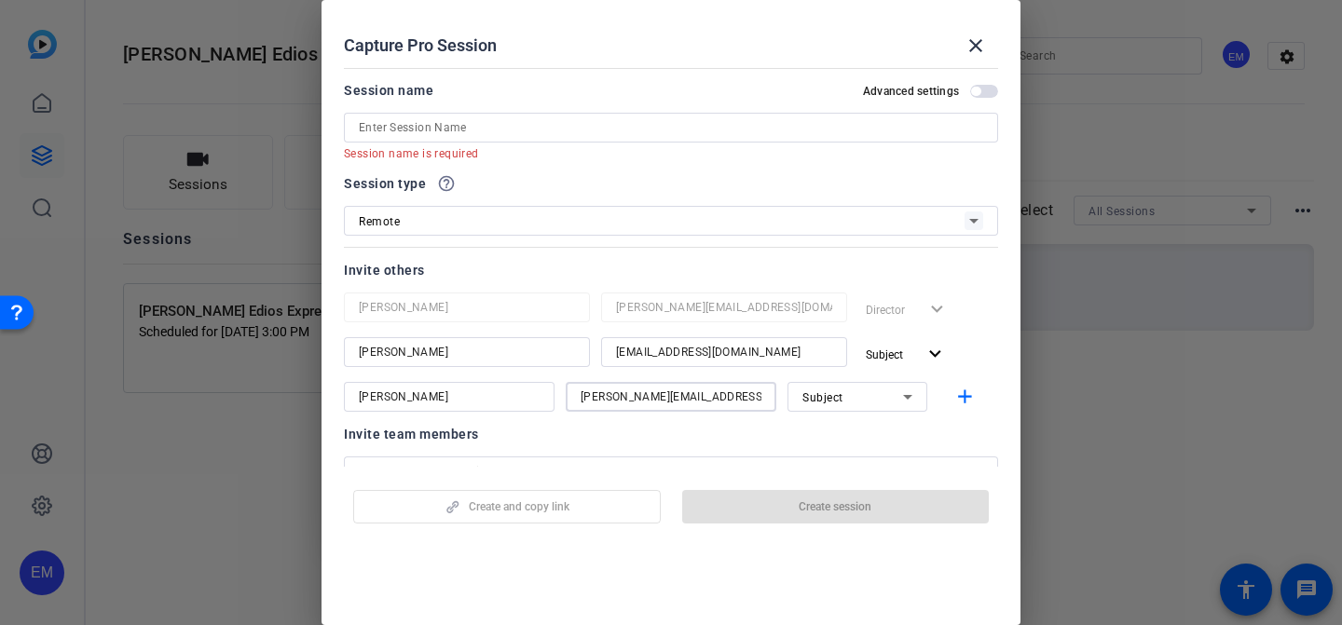
click at [866, 405] on div "Subject" at bounding box center [853, 397] width 101 height 23
click at [858, 430] on mat-option "Collaborator" at bounding box center [847, 434] width 140 height 30
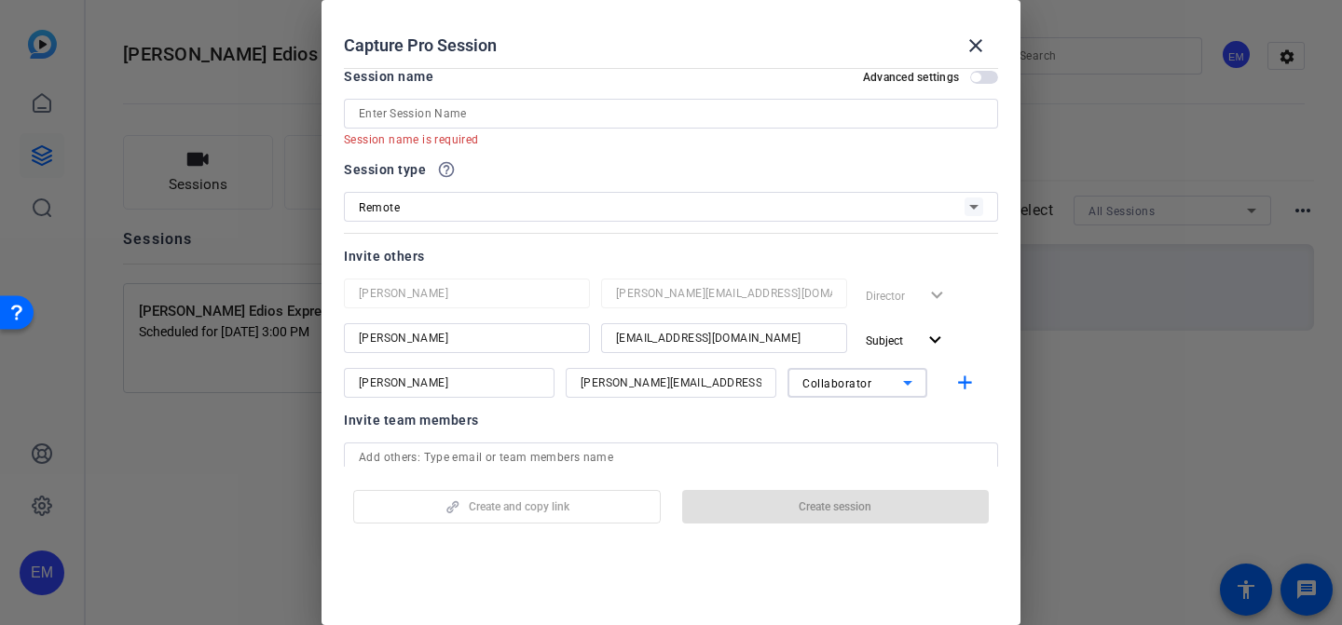
scroll to position [36, 0]
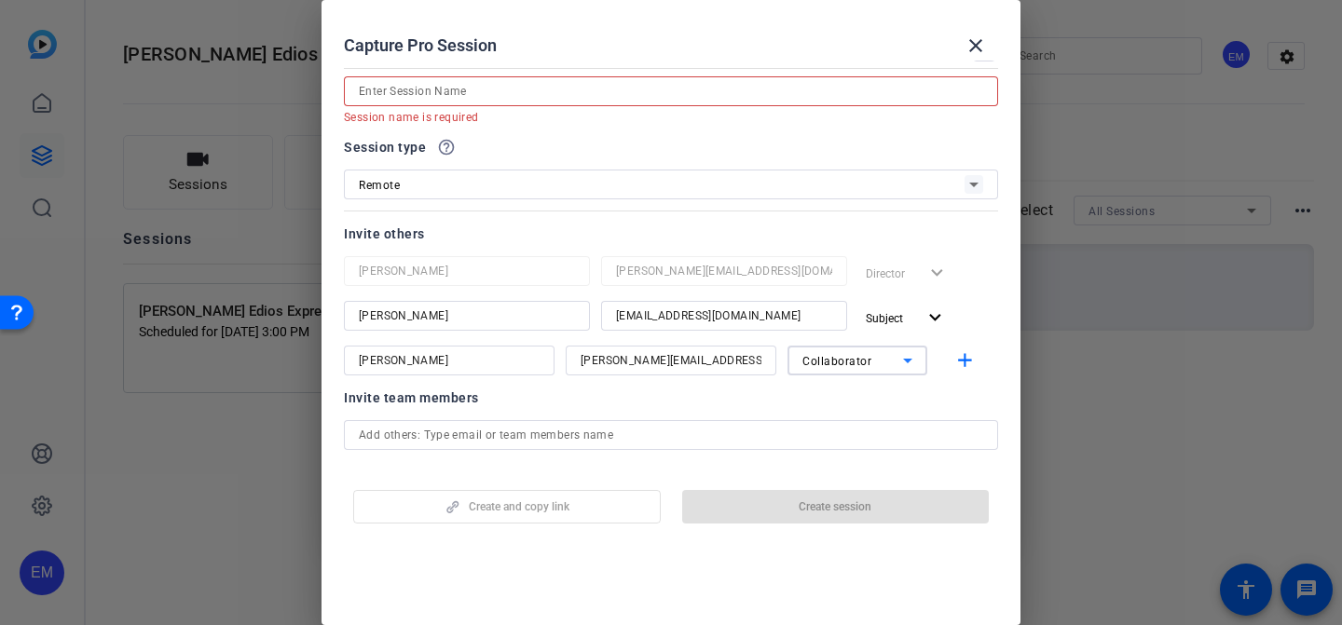
click at [550, 89] on input at bounding box center [671, 91] width 625 height 22
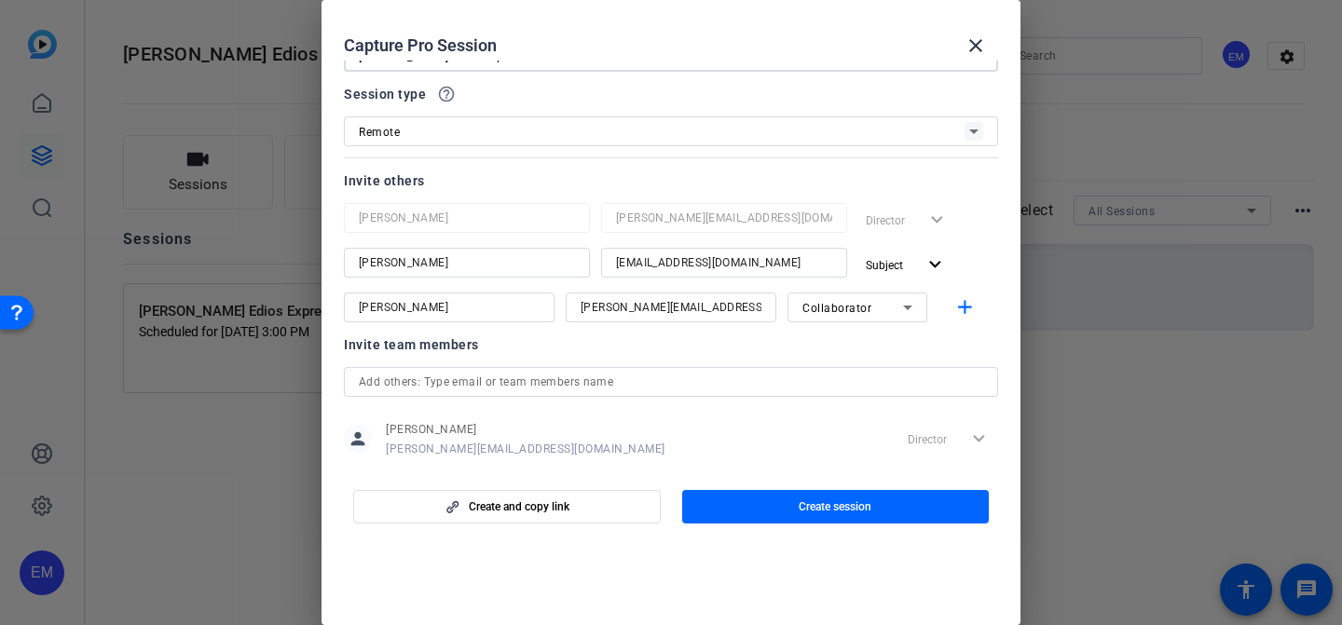
scroll to position [0, 0]
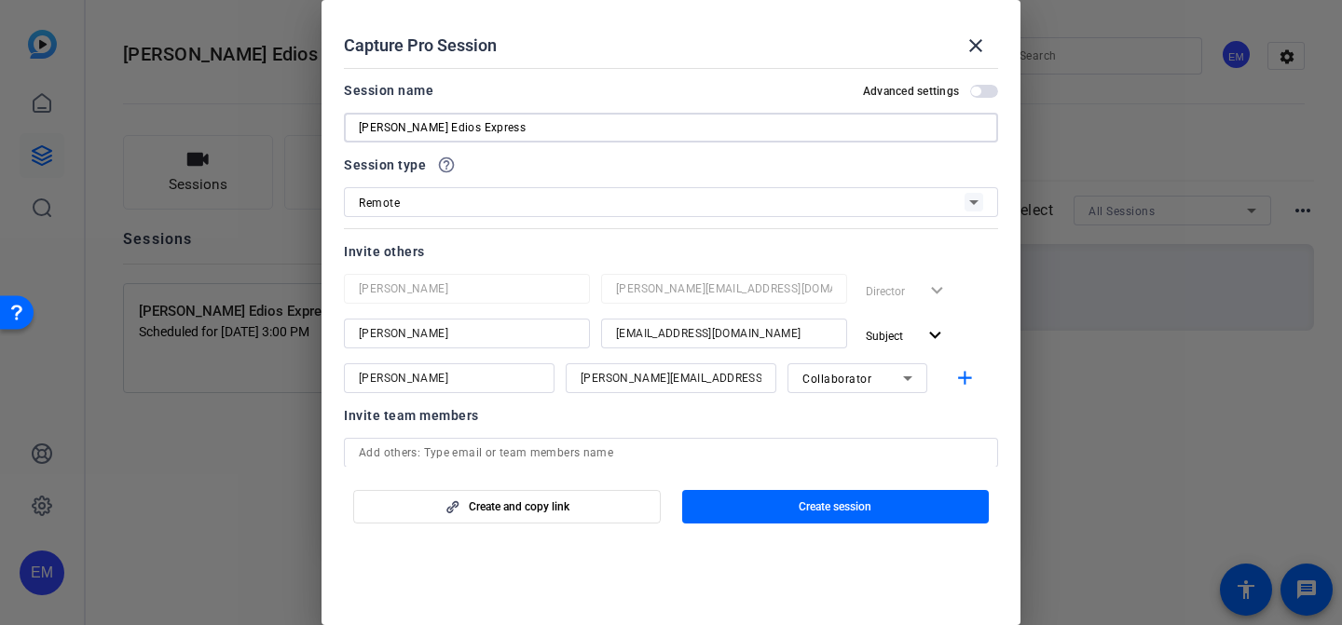
type input "[PERSON_NAME] Edios Express"
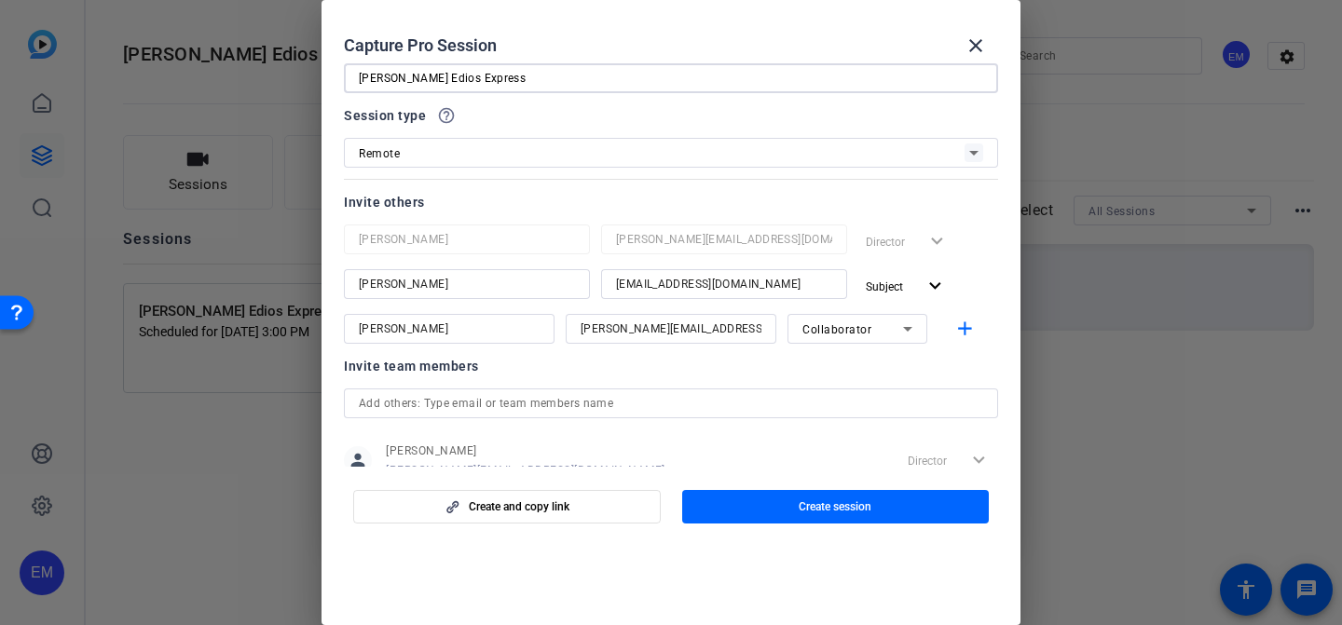
scroll to position [105, 0]
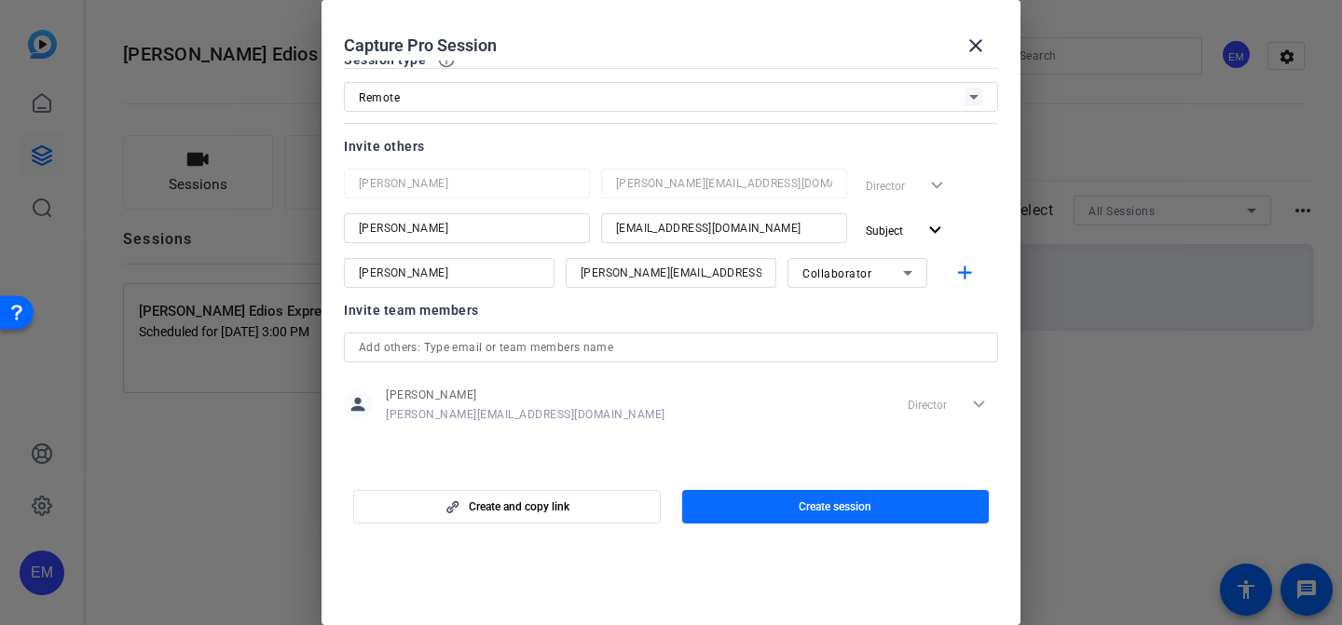
click at [855, 510] on span "Create session" at bounding box center [835, 507] width 73 height 15
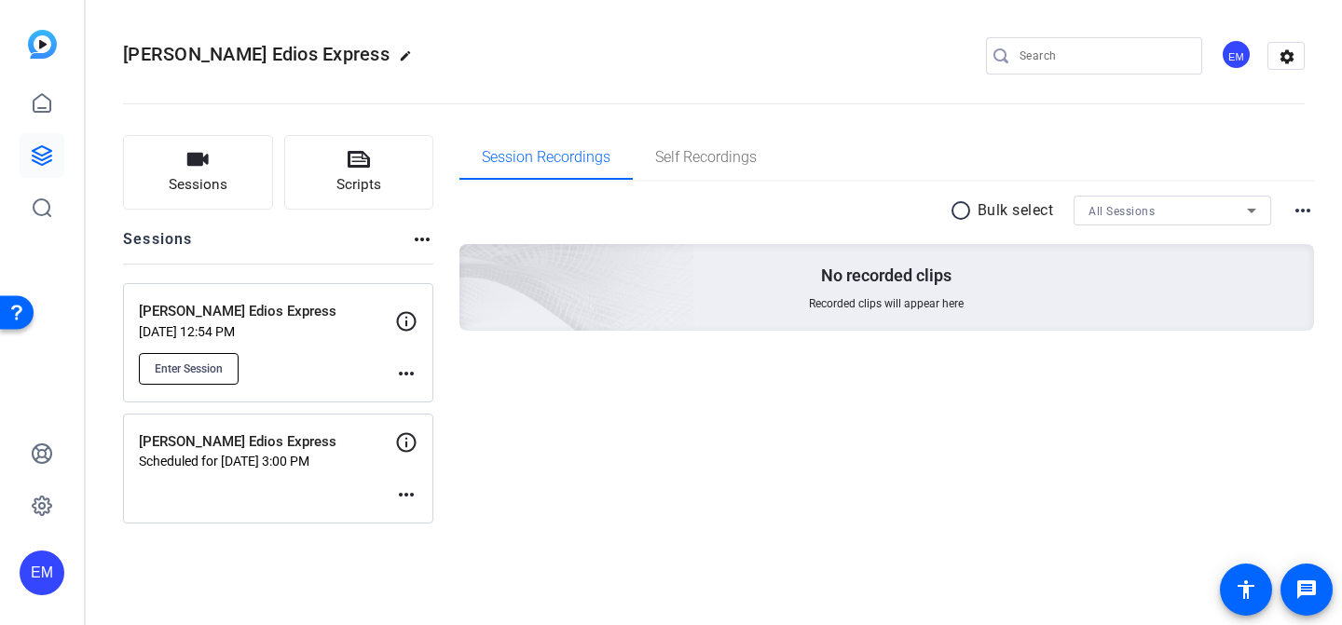
click at [225, 370] on button "Enter Session" at bounding box center [189, 369] width 100 height 32
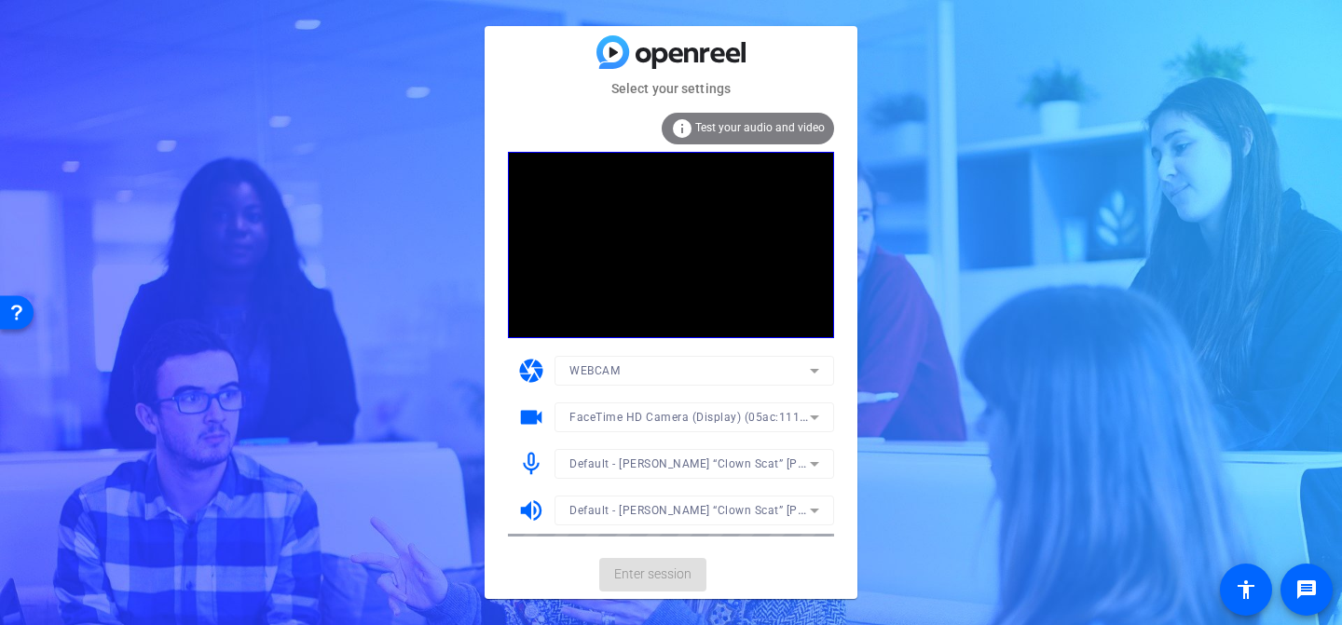
click at [664, 486] on div at bounding box center [695, 489] width 280 height 21
click at [686, 583] on mat-card-actions "Enter session" at bounding box center [671, 575] width 373 height 48
click at [674, 580] on span "Enter session" at bounding box center [652, 575] width 77 height 20
click at [669, 578] on span "Enter session" at bounding box center [652, 575] width 77 height 20
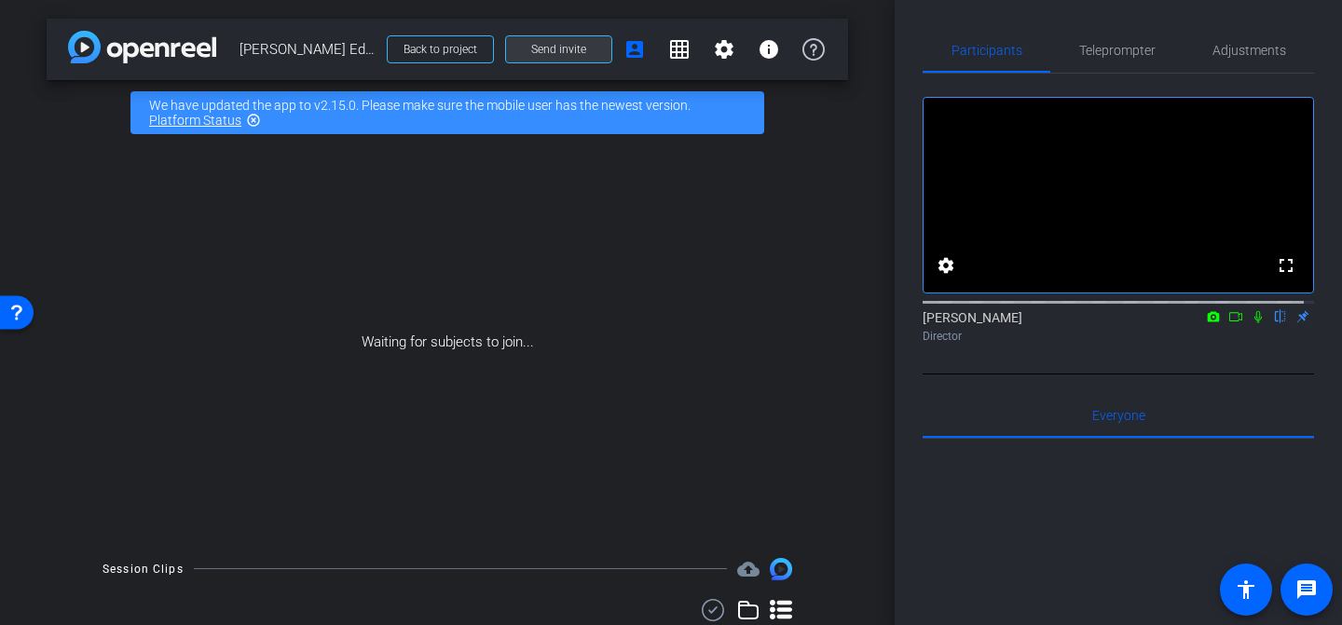
click at [583, 49] on span at bounding box center [558, 49] width 105 height 45
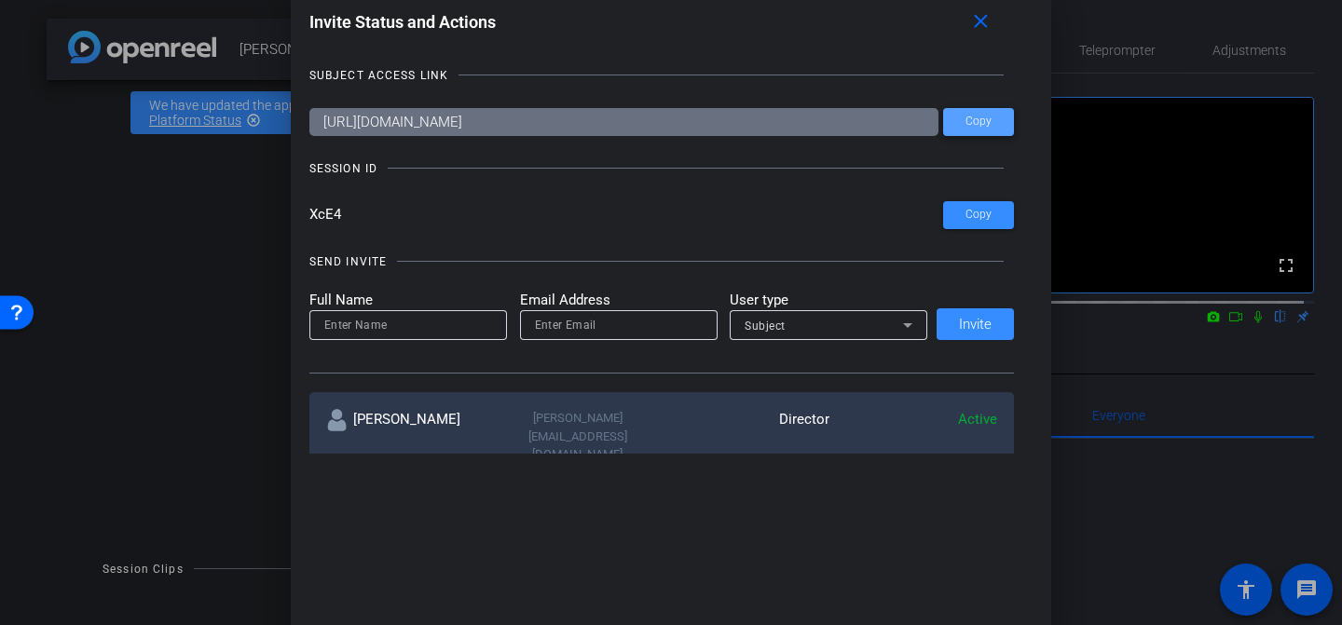
click at [959, 129] on span at bounding box center [978, 122] width 71 height 45
click at [971, 121] on span "Copy" at bounding box center [979, 122] width 26 height 14
click at [976, 213] on span "Copy" at bounding box center [979, 215] width 26 height 14
click at [675, 172] on div "SESSION ID" at bounding box center [662, 168] width 706 height 19
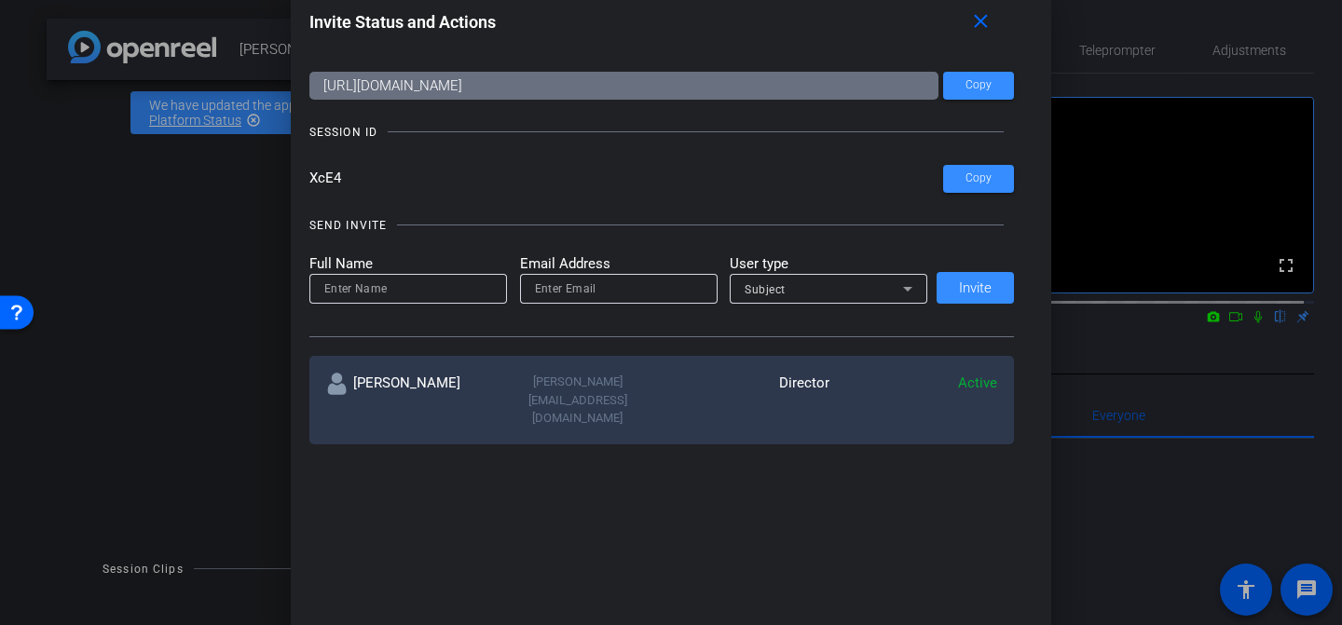
scroll to position [39, 0]
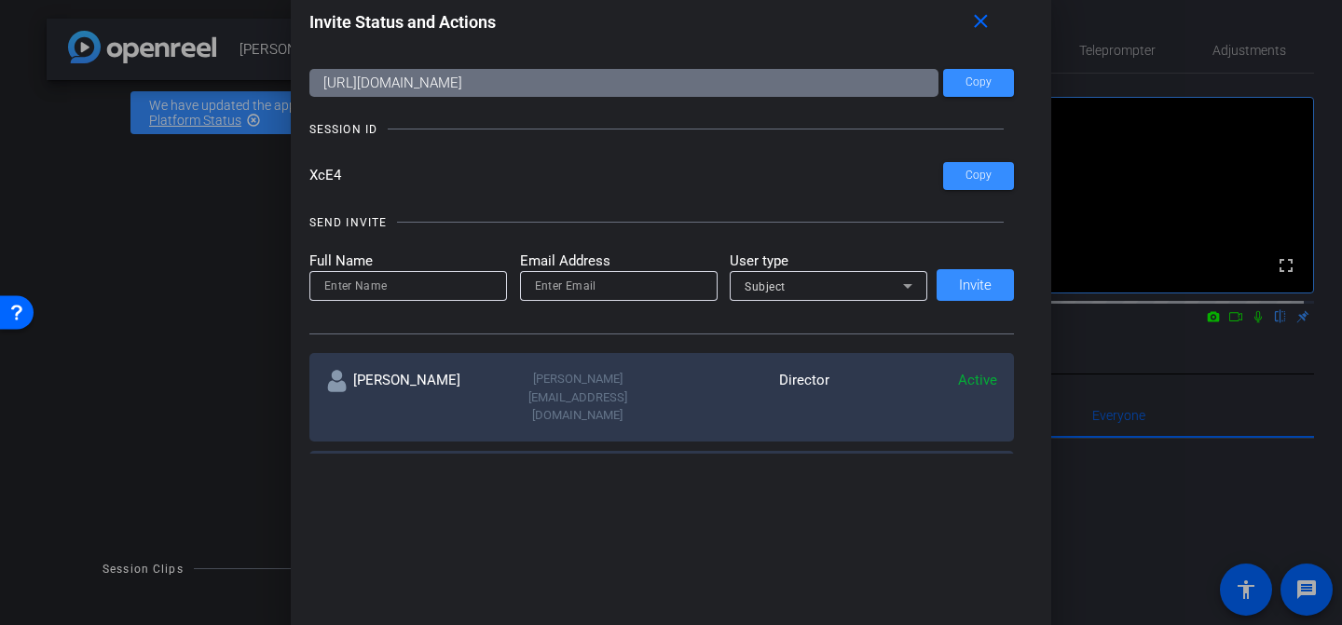
click at [413, 280] on input at bounding box center [408, 286] width 168 height 22
click at [572, 281] on input "email" at bounding box center [619, 286] width 168 height 22
paste input "XcE4"
type input "XcE4"
click at [520, 309] on div at bounding box center [619, 311] width 198 height 21
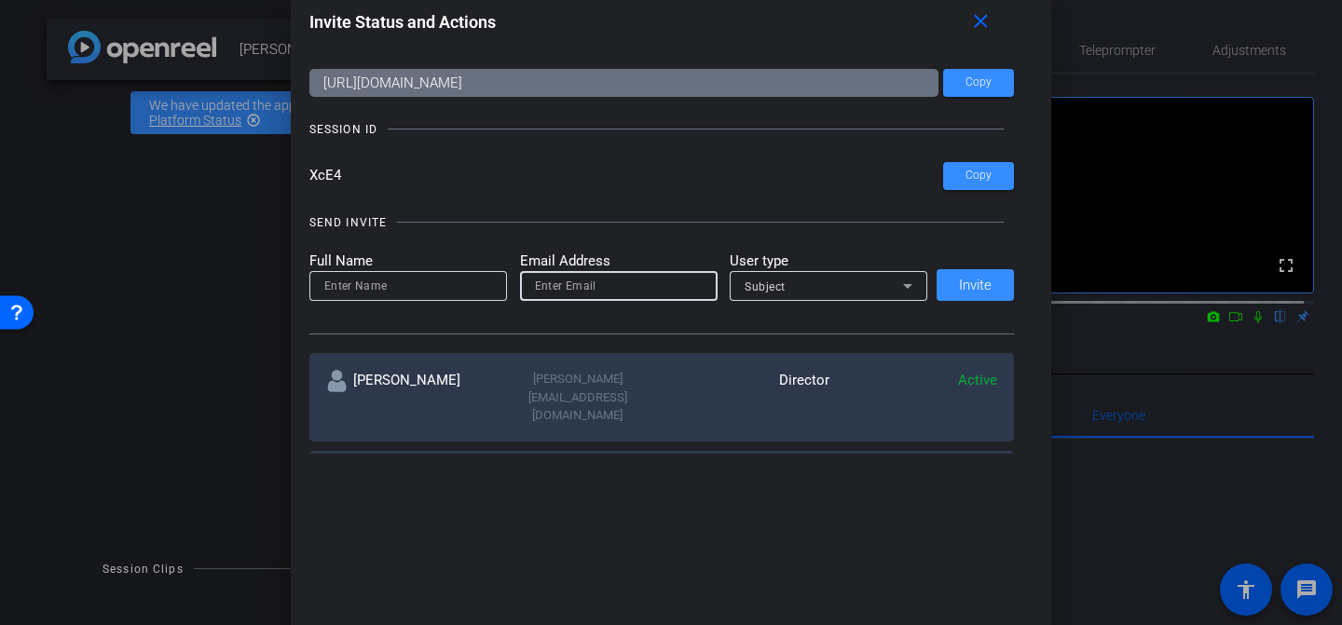
click at [545, 291] on input "email" at bounding box center [619, 286] width 168 height 22
paste input "[PERSON_NAME][EMAIL_ADDRESS][DOMAIN_NAME]"
type input "[PERSON_NAME][EMAIL_ADDRESS][DOMAIN_NAME]"
click at [364, 279] on input at bounding box center [408, 286] width 168 height 22
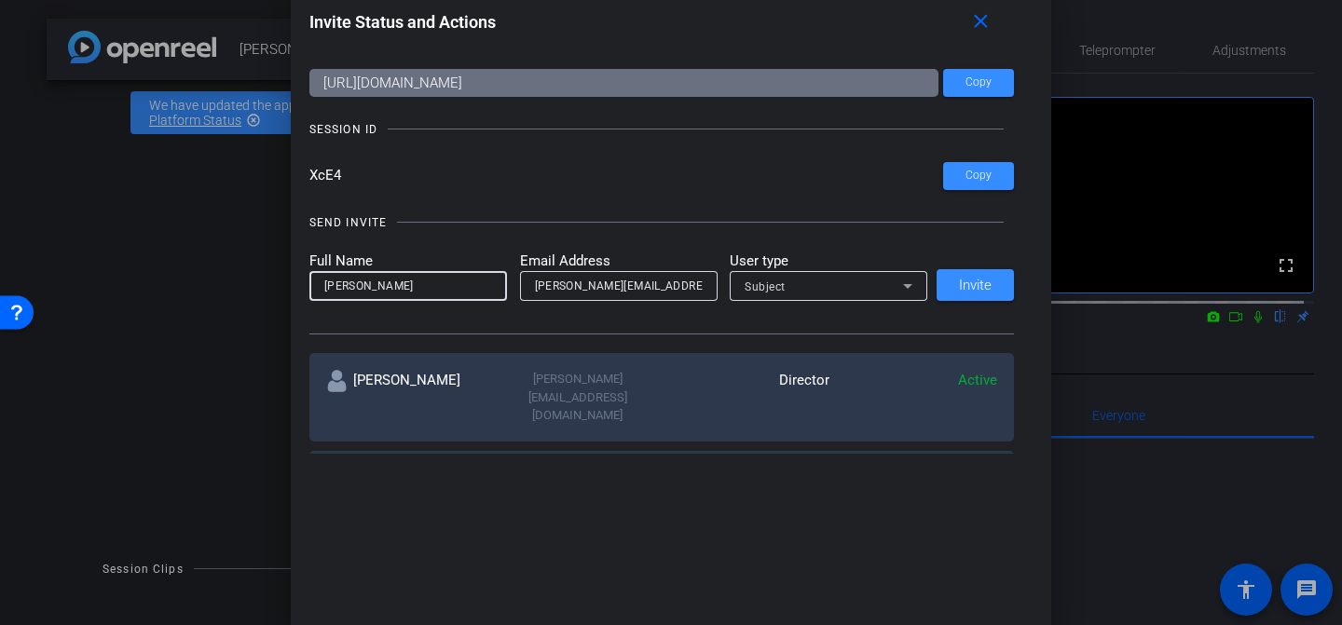
type input "[PERSON_NAME]"
click at [888, 289] on div "Subject" at bounding box center [824, 286] width 158 height 23
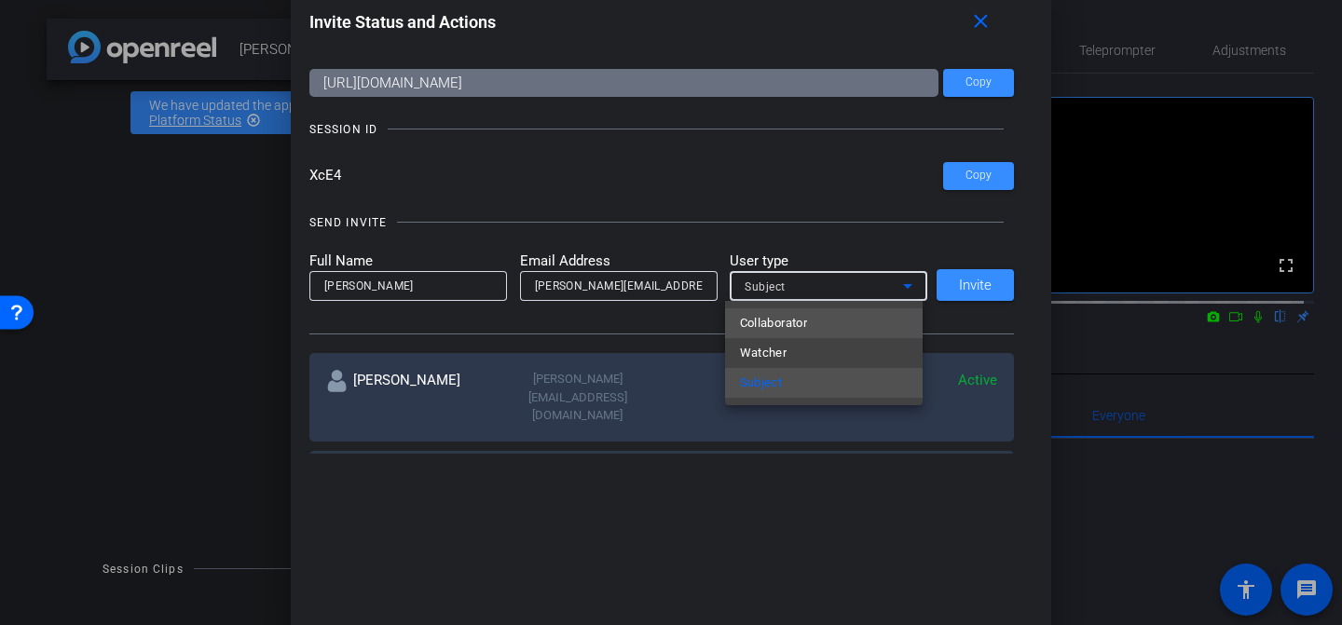
click at [840, 318] on mat-option "Collaborator" at bounding box center [824, 324] width 198 height 30
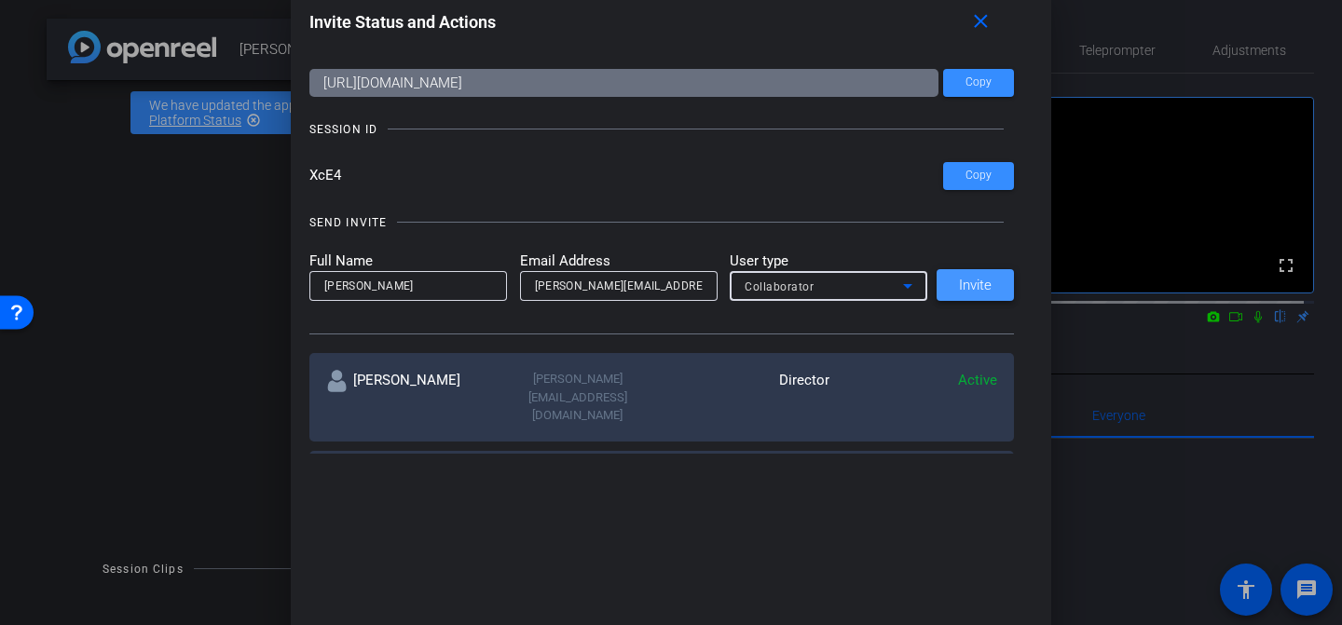
click at [937, 282] on span at bounding box center [975, 285] width 77 height 45
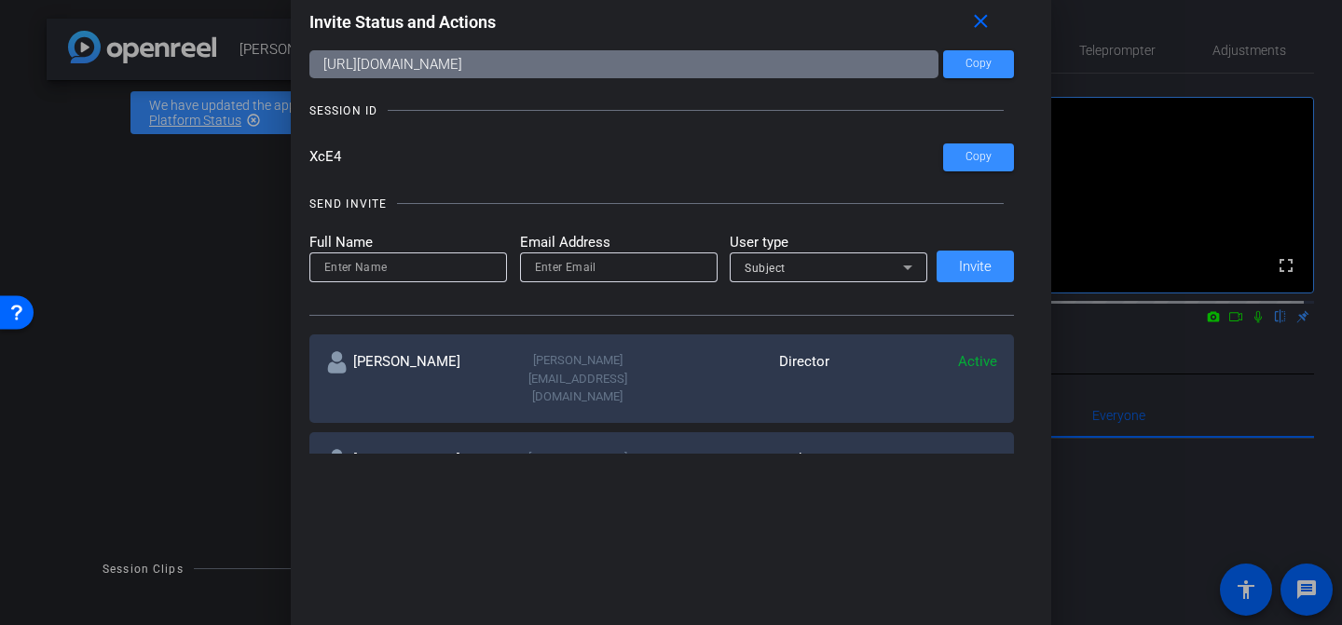
scroll to position [0, 0]
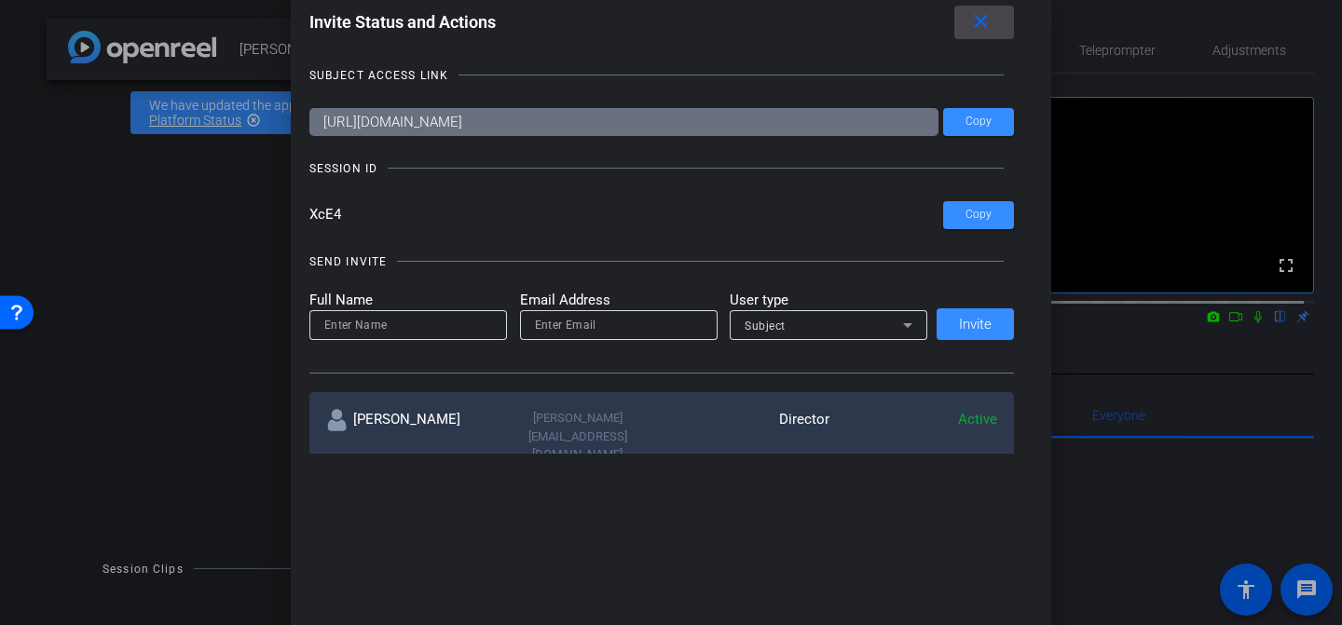
click at [976, 27] on mat-icon "close" at bounding box center [980, 21] width 23 height 23
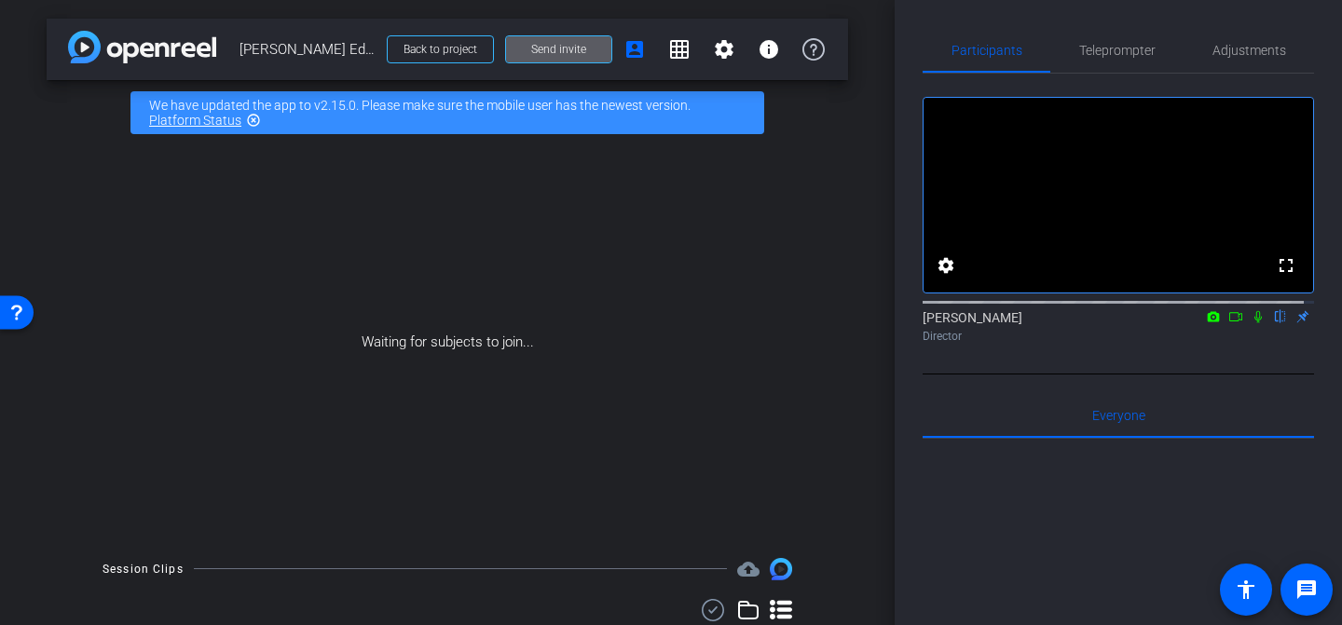
click at [472, 291] on div "Waiting for subjects to join..." at bounding box center [448, 342] width 802 height 394
click at [1113, 55] on span "Teleprompter" at bounding box center [1117, 50] width 76 height 13
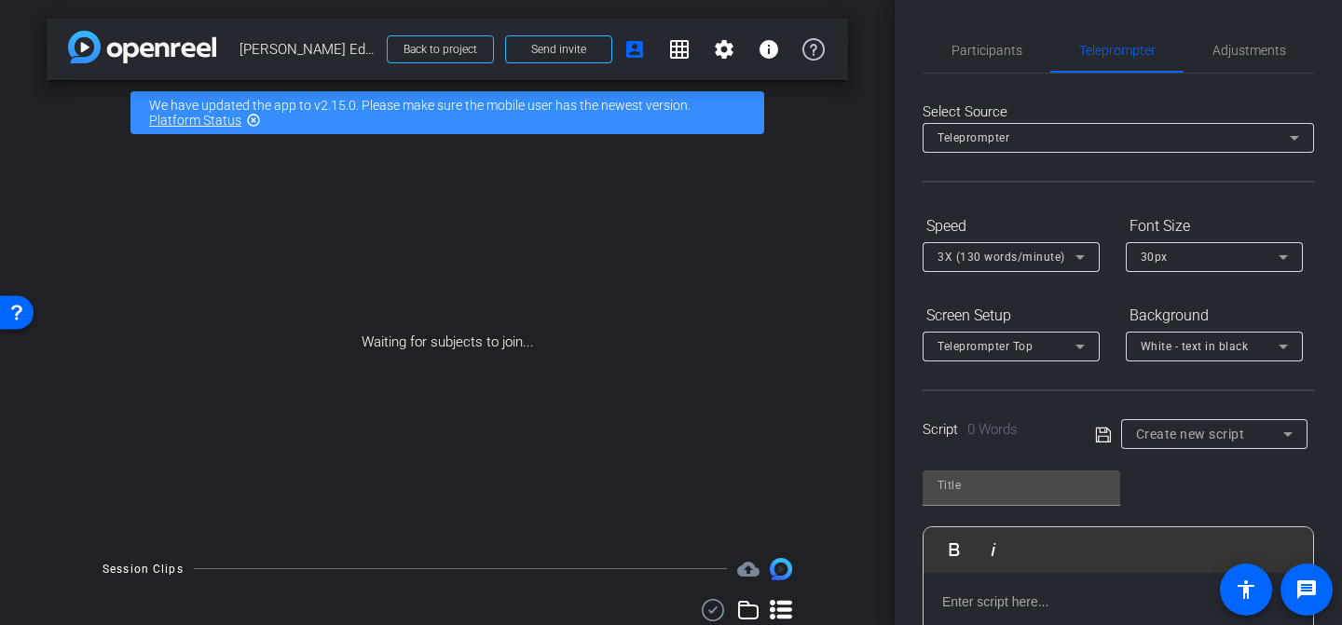
scroll to position [38, 0]
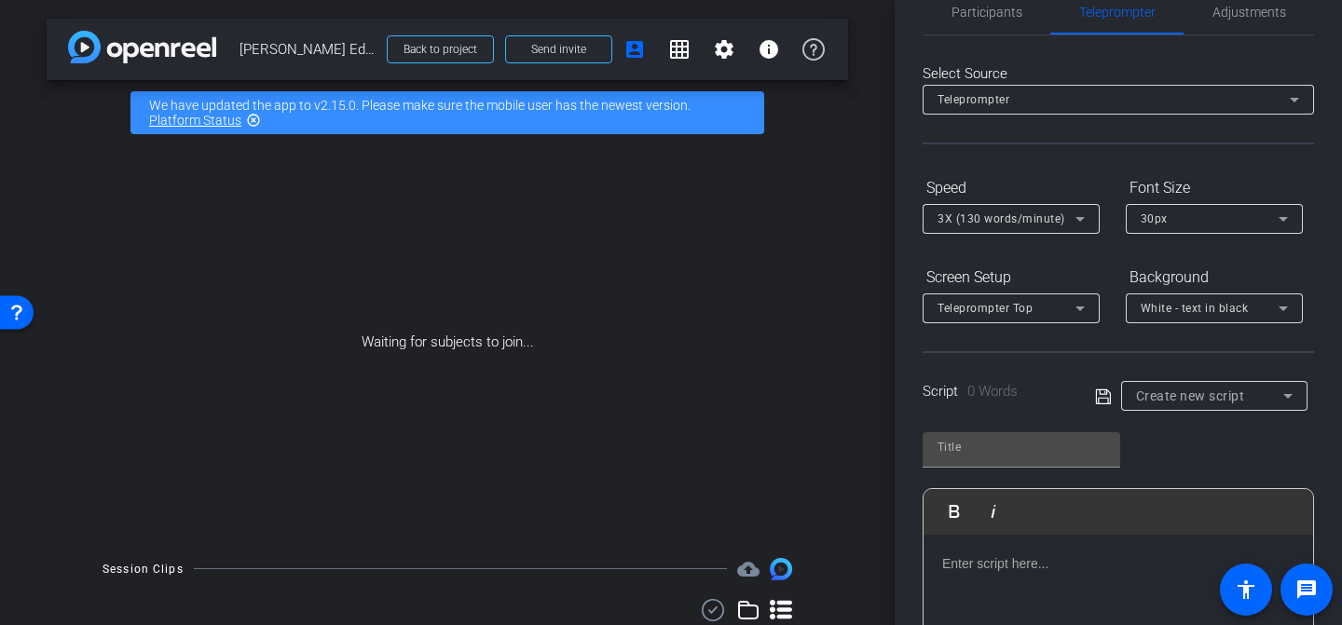
click at [1000, 565] on p at bounding box center [1118, 564] width 352 height 21
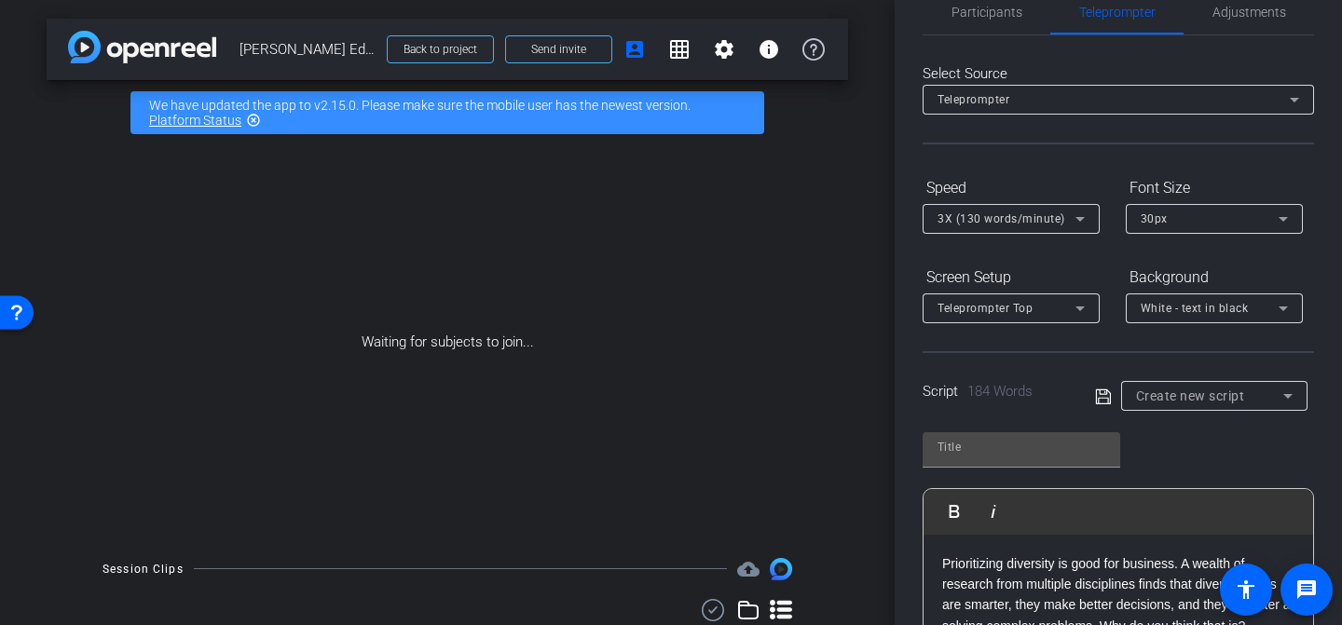
scroll to position [354, 0]
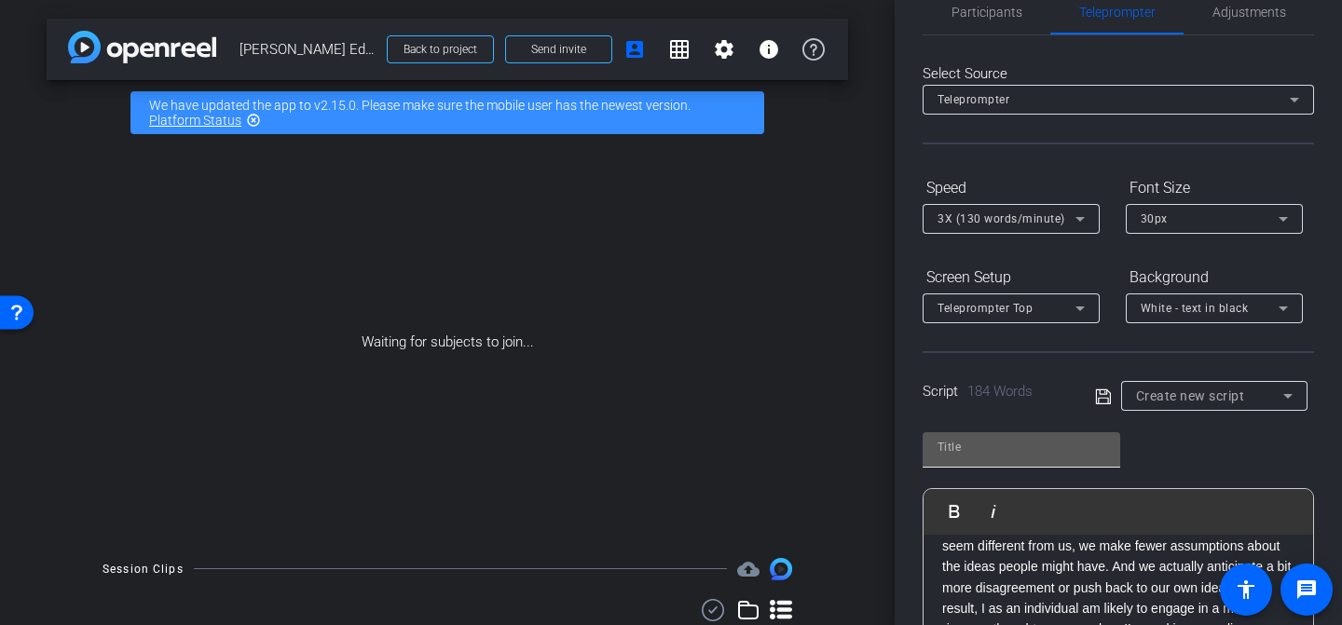
click at [968, 461] on div at bounding box center [1022, 448] width 168 height 30
click at [963, 449] on input "text" at bounding box center [1022, 447] width 168 height 22
type input "Script 1"
click at [1095, 401] on icon at bounding box center [1102, 396] width 15 height 15
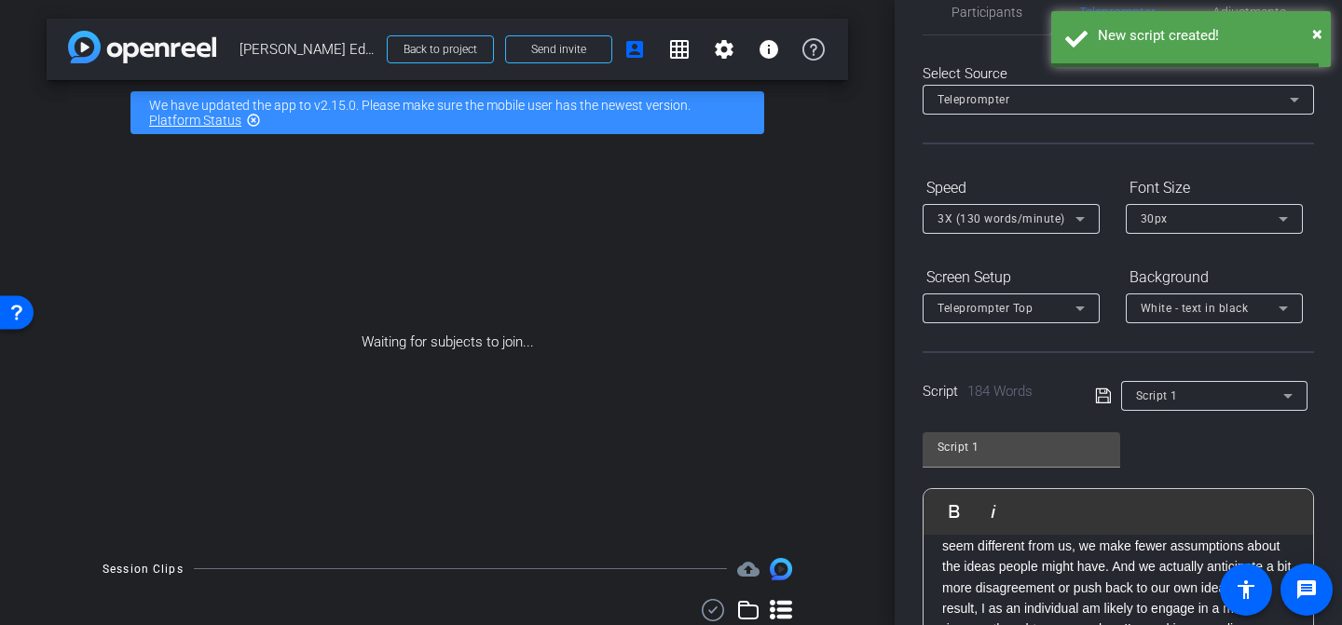
click at [1099, 395] on icon at bounding box center [1103, 396] width 17 height 22
click at [1149, 402] on span "Script 1" at bounding box center [1157, 396] width 42 height 13
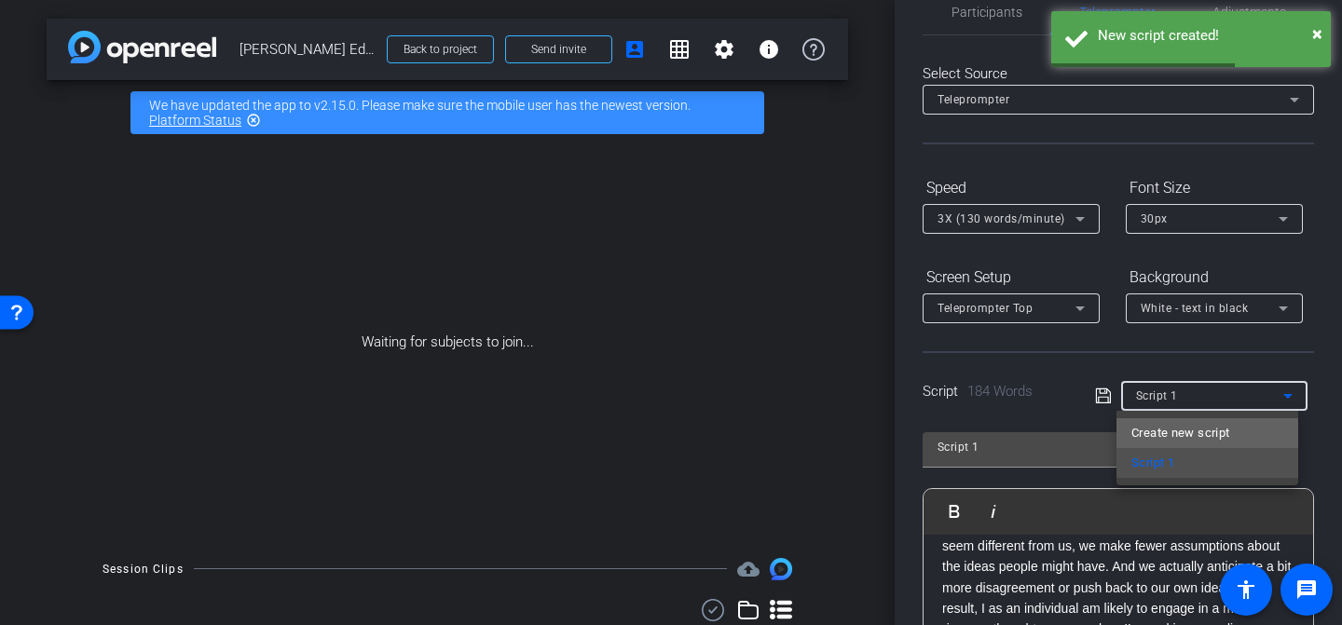
click at [1165, 438] on span "Create new script" at bounding box center [1181, 433] width 98 height 22
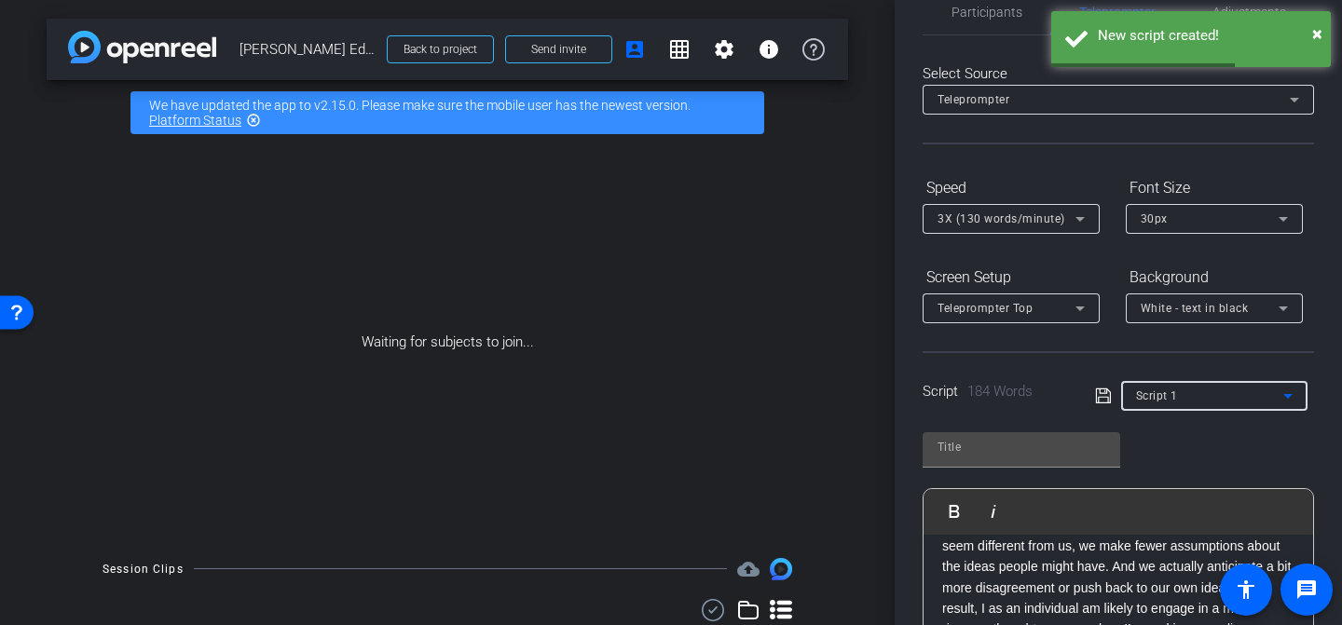
scroll to position [0, 0]
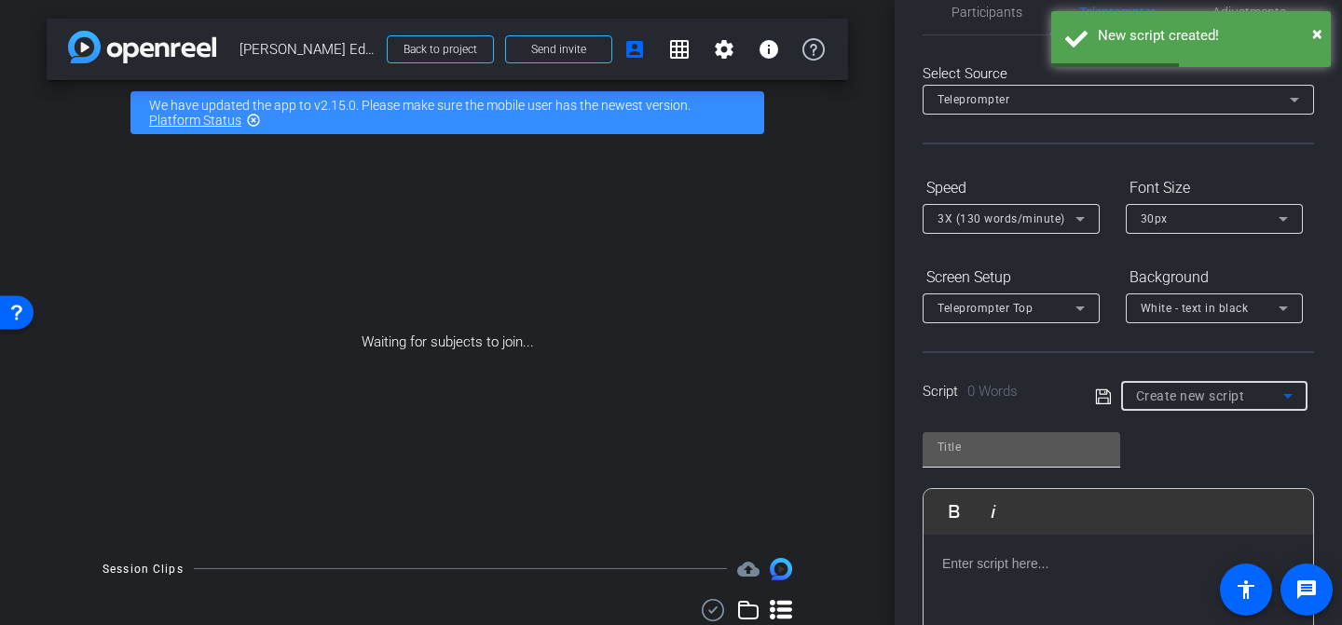
click at [1021, 445] on input "text" at bounding box center [1022, 447] width 168 height 22
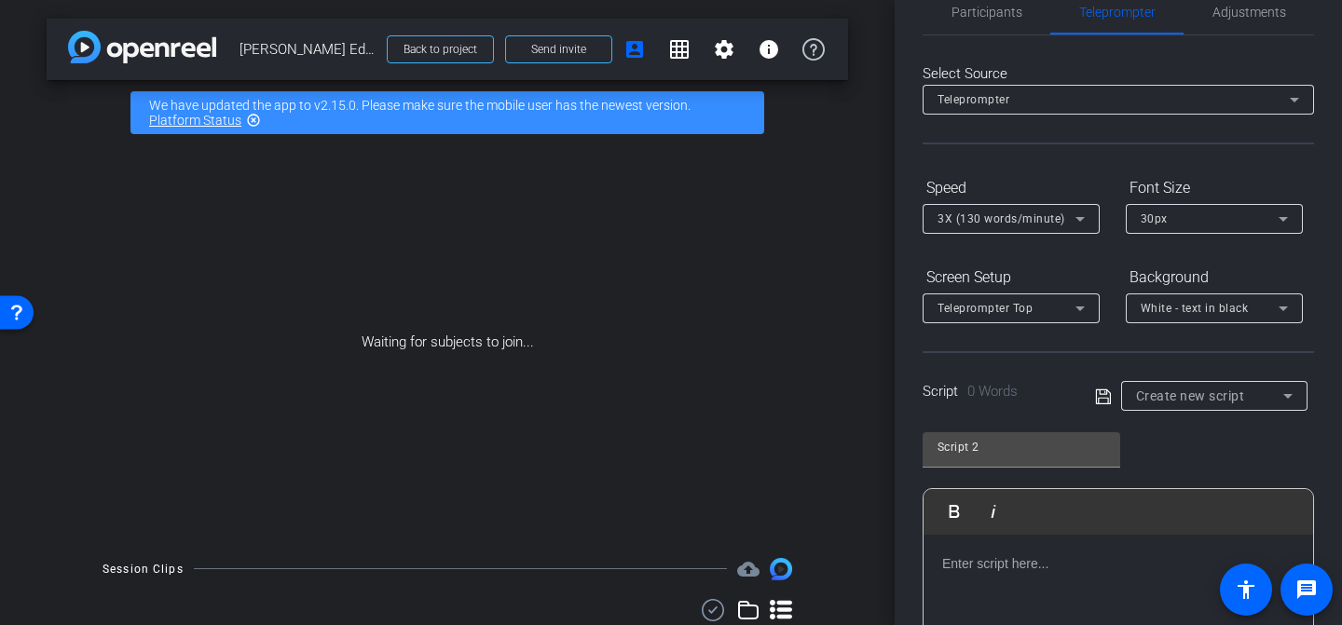
click at [980, 561] on p at bounding box center [1118, 564] width 352 height 21
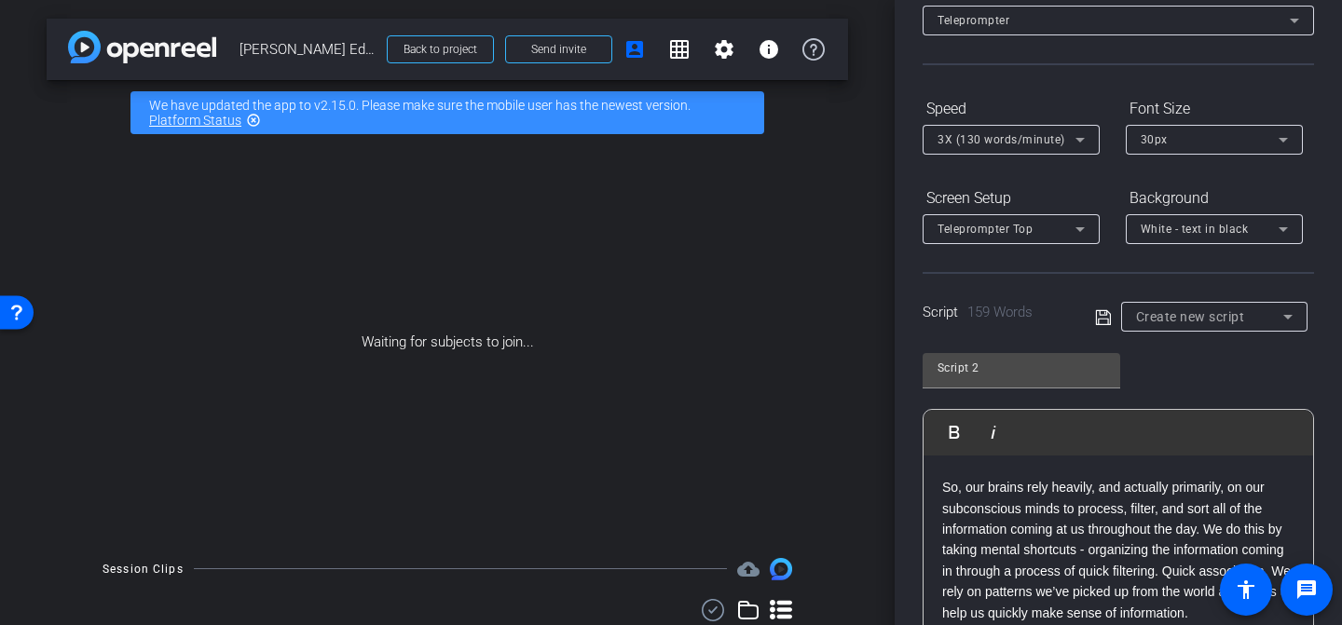
scroll to position [213, 0]
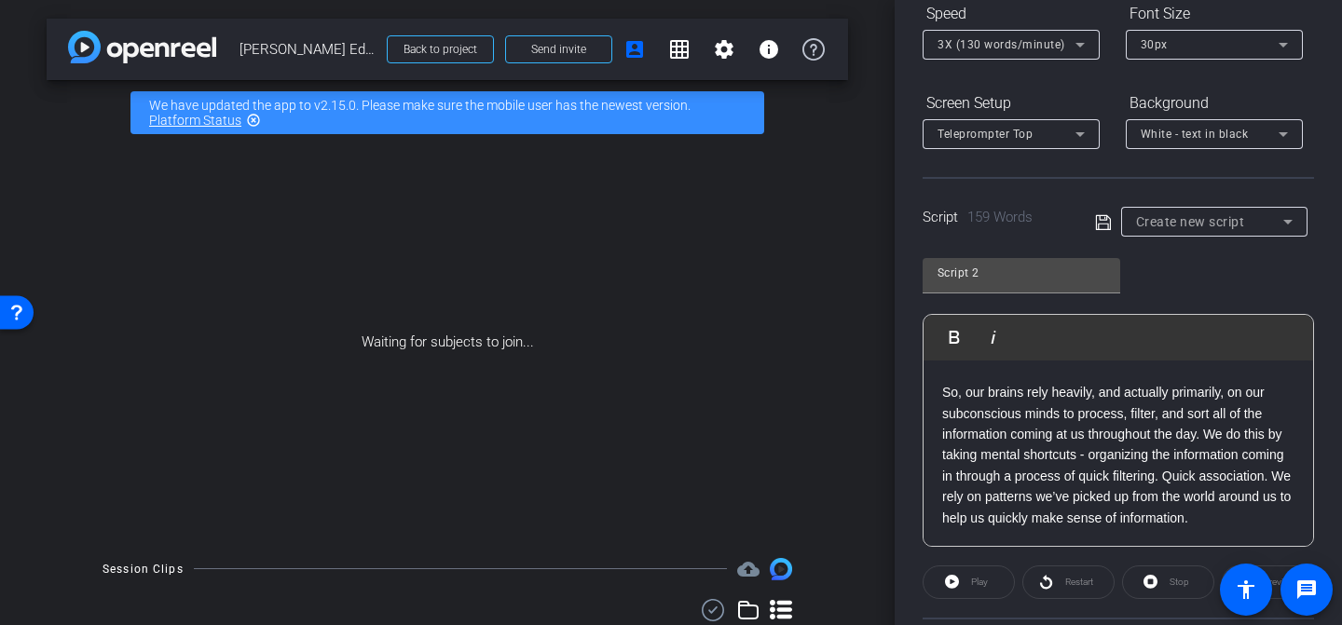
click at [1097, 229] on icon at bounding box center [1102, 221] width 15 height 15
click at [1052, 265] on input "Script 2" at bounding box center [1022, 273] width 168 height 22
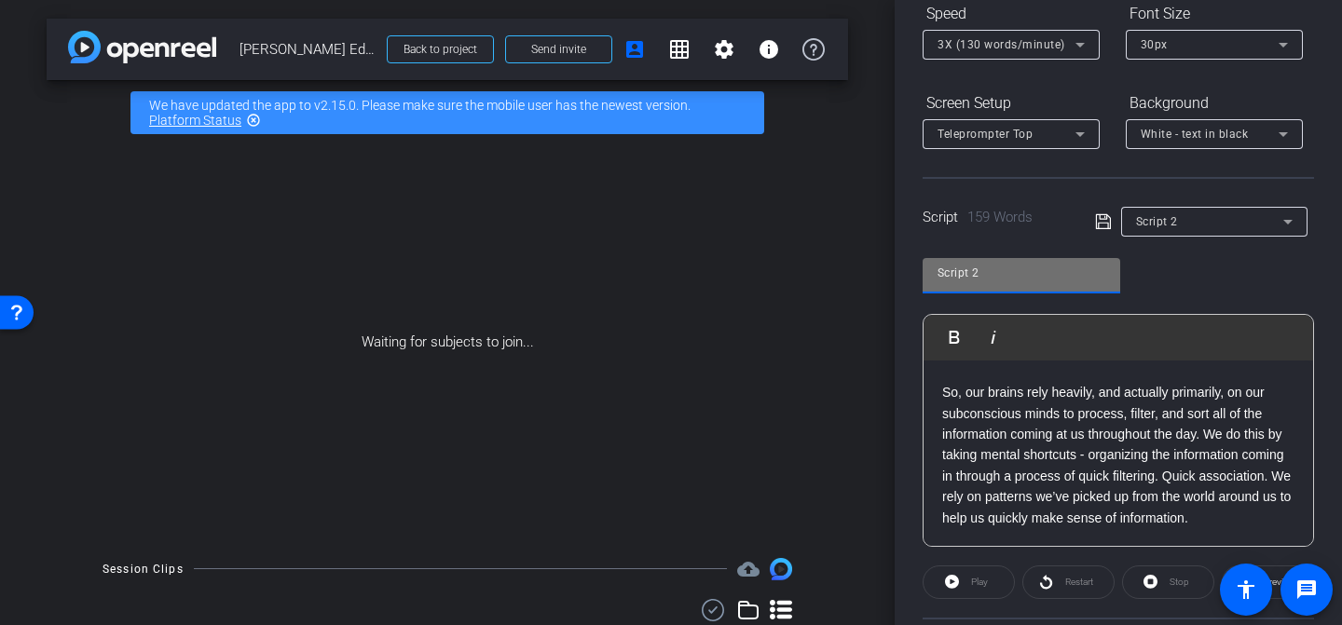
click at [1019, 276] on input "Script 2" at bounding box center [1022, 273] width 168 height 22
type input "Script 3"
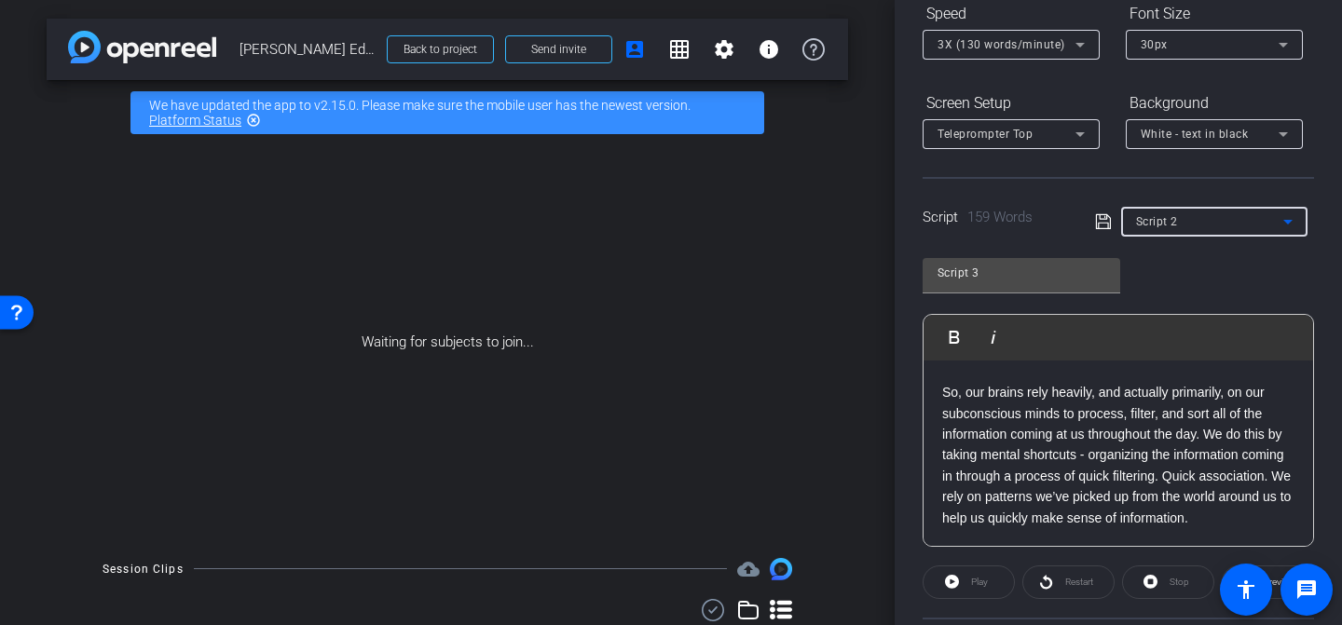
click at [1140, 230] on div "Script 2" at bounding box center [1209, 221] width 147 height 23
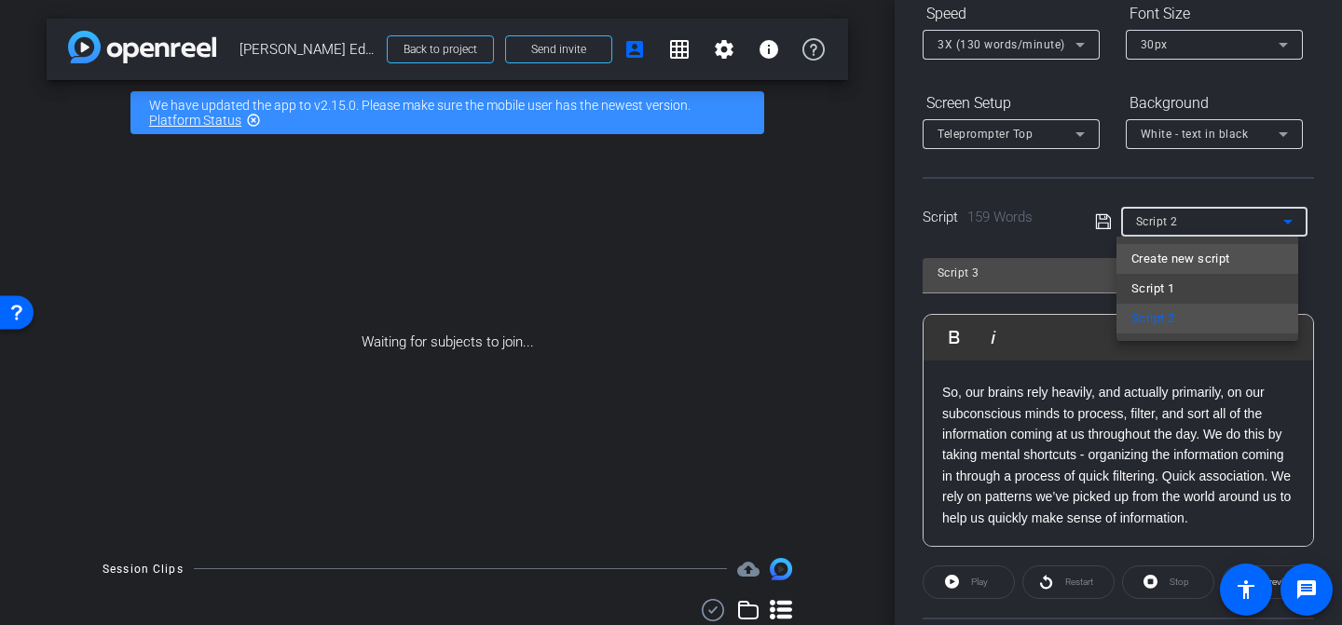
click at [1148, 250] on span "Create new script" at bounding box center [1181, 259] width 98 height 22
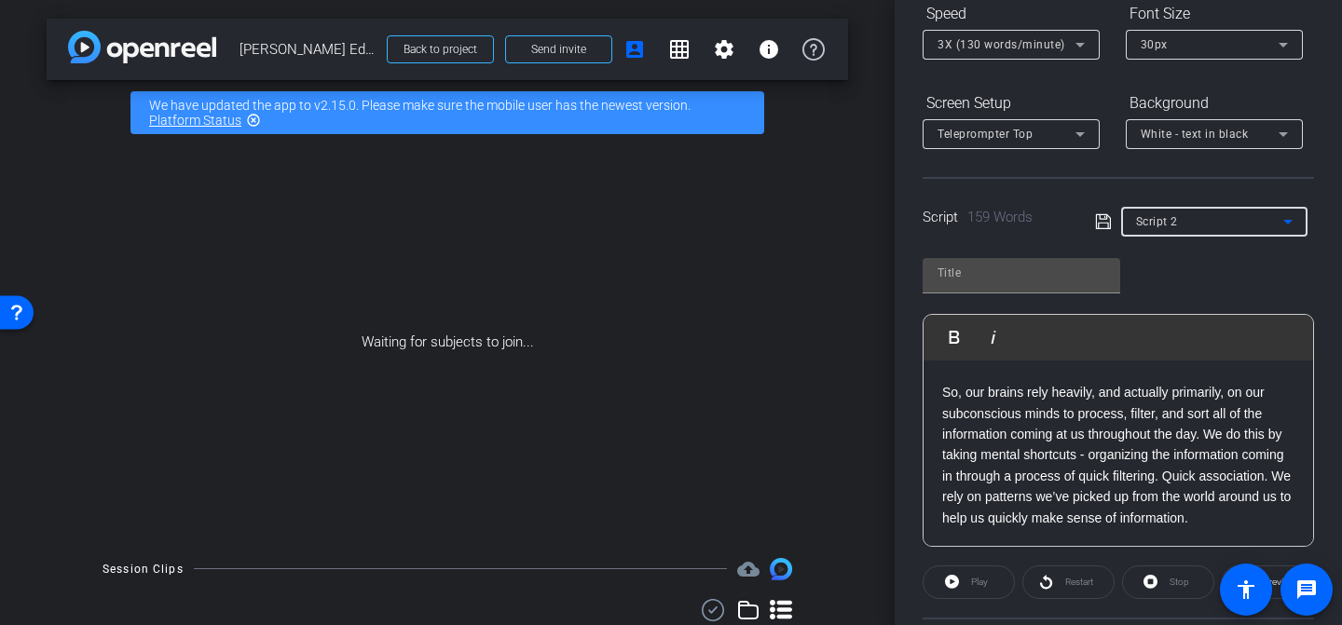
scroll to position [0, 0]
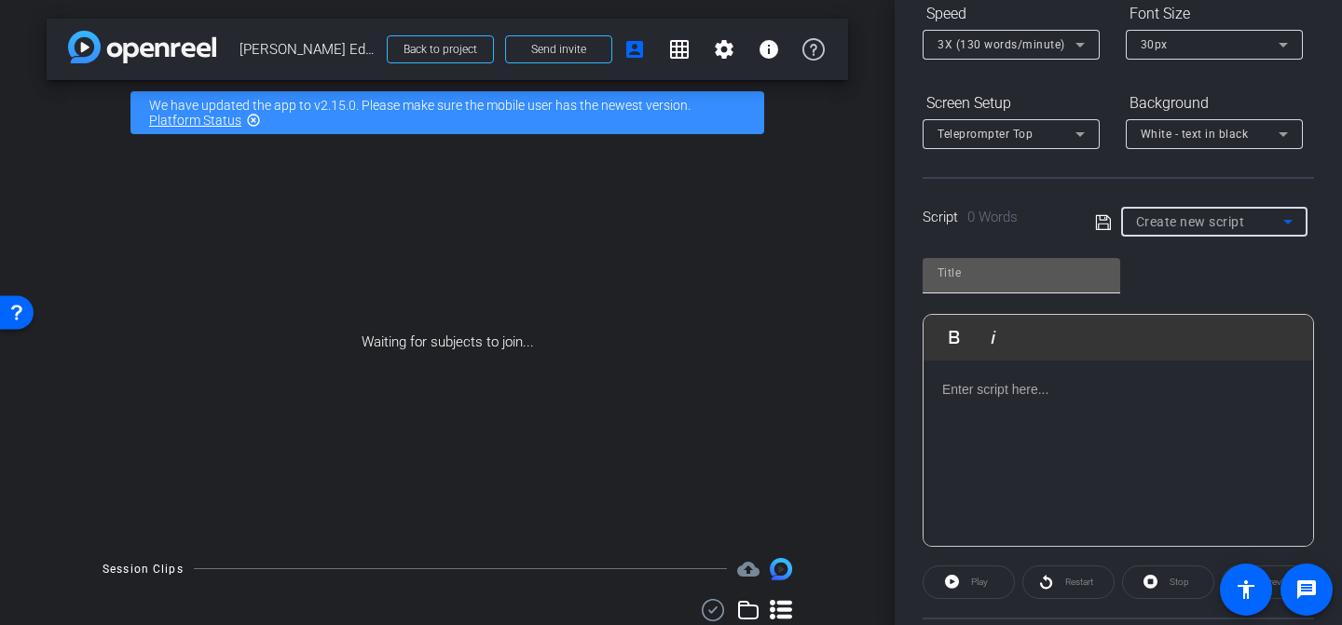
click at [1036, 266] on input "text" at bounding box center [1022, 273] width 168 height 22
click at [955, 430] on div at bounding box center [1119, 454] width 390 height 186
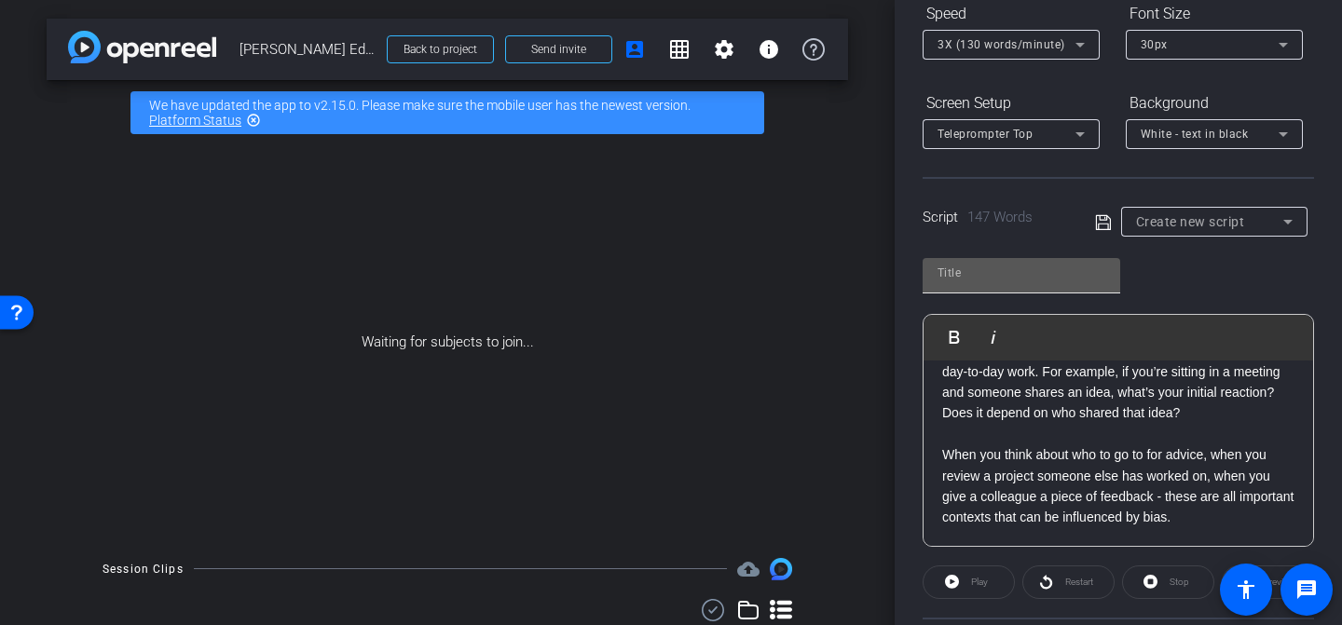
click at [991, 276] on input "text" at bounding box center [1022, 273] width 168 height 22
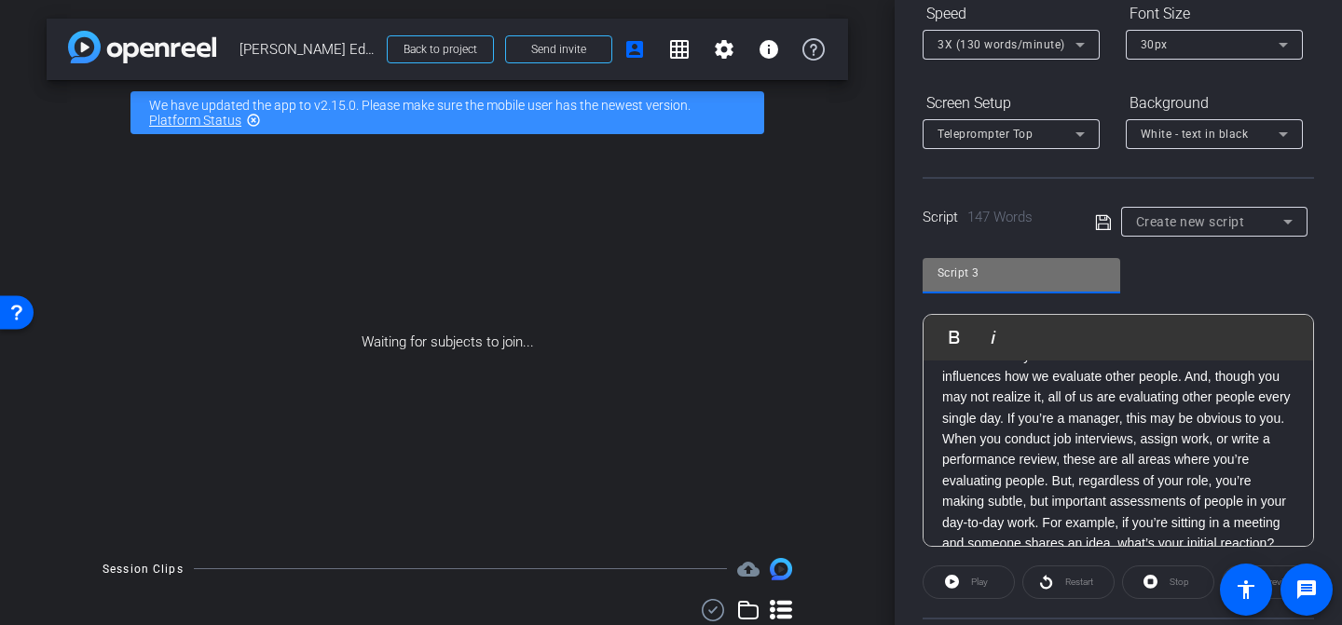
scroll to position [0, 0]
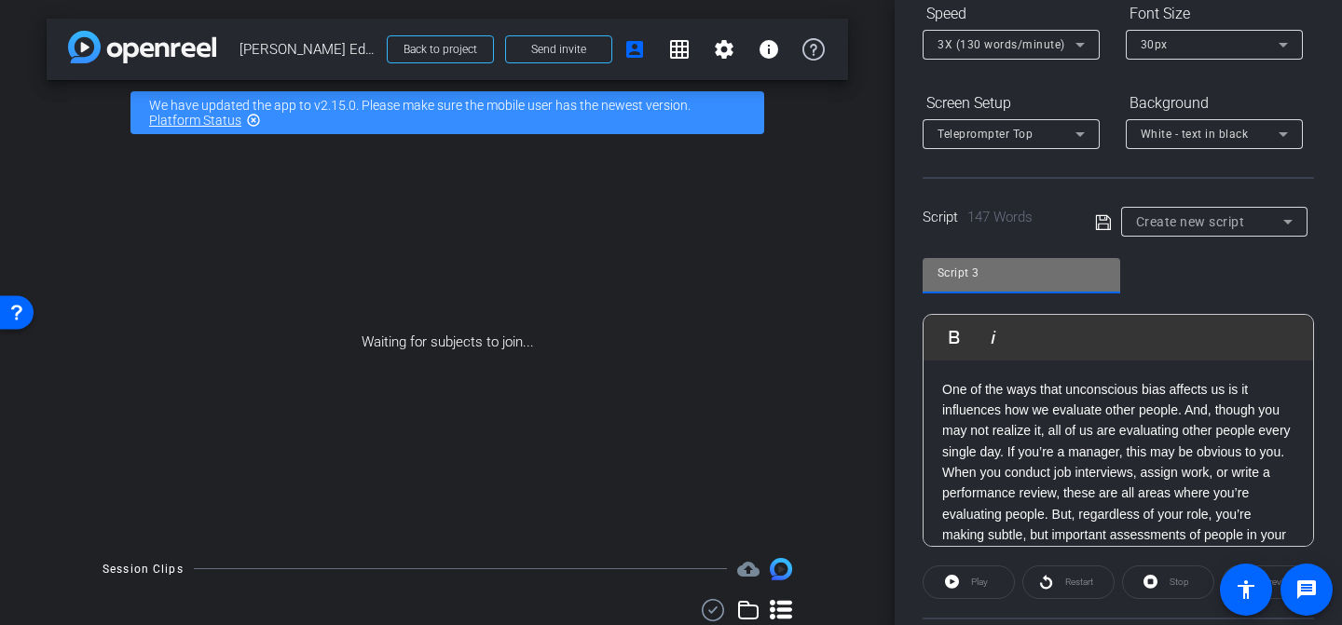
click at [1098, 226] on icon at bounding box center [1103, 223] width 17 height 22
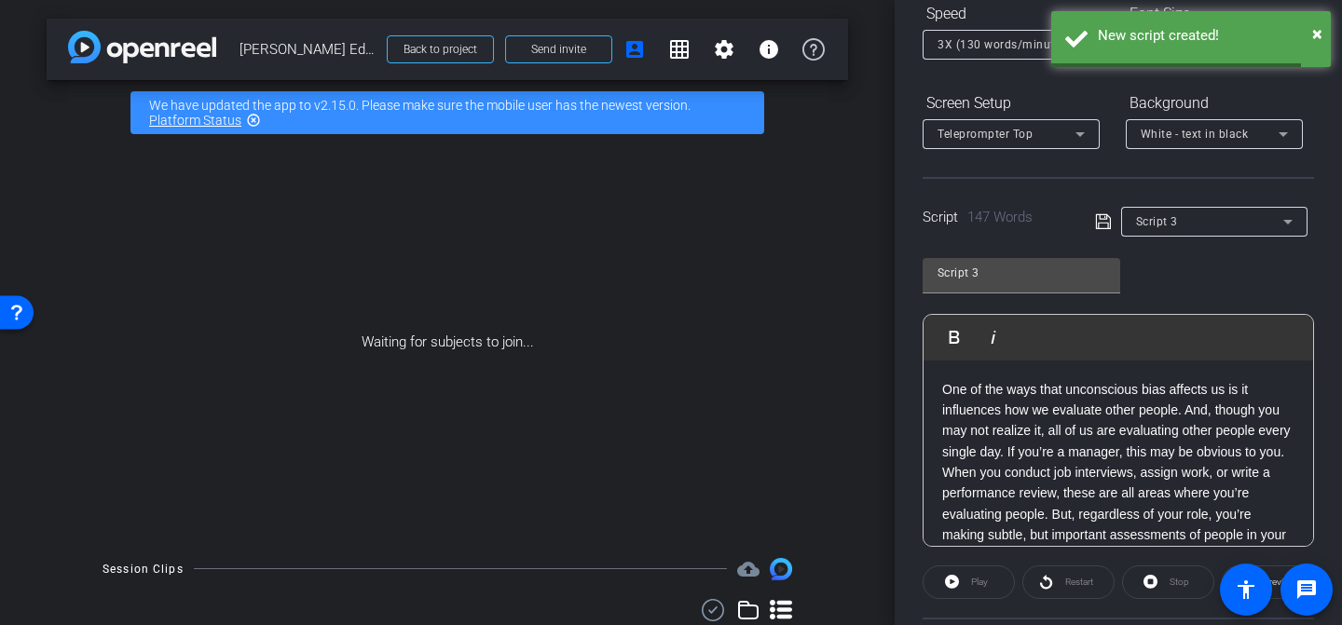
click at [1169, 226] on span "Script 3" at bounding box center [1157, 221] width 42 height 13
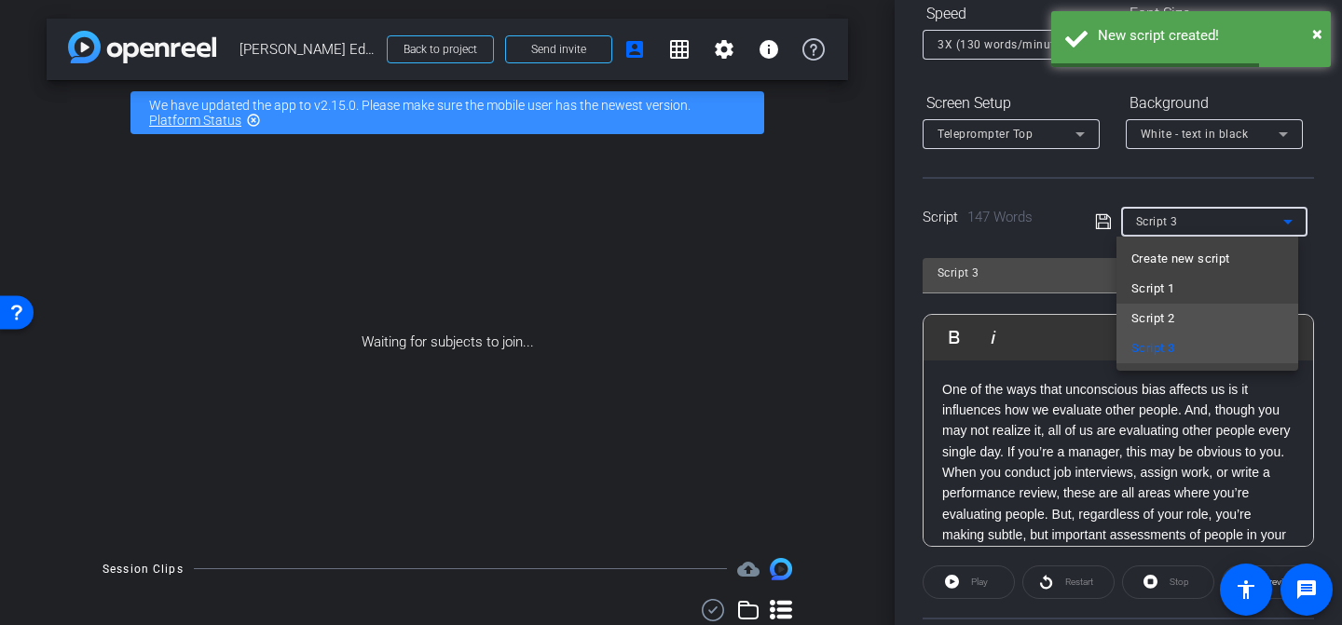
click at [1160, 312] on span "Script 2" at bounding box center [1153, 319] width 43 height 22
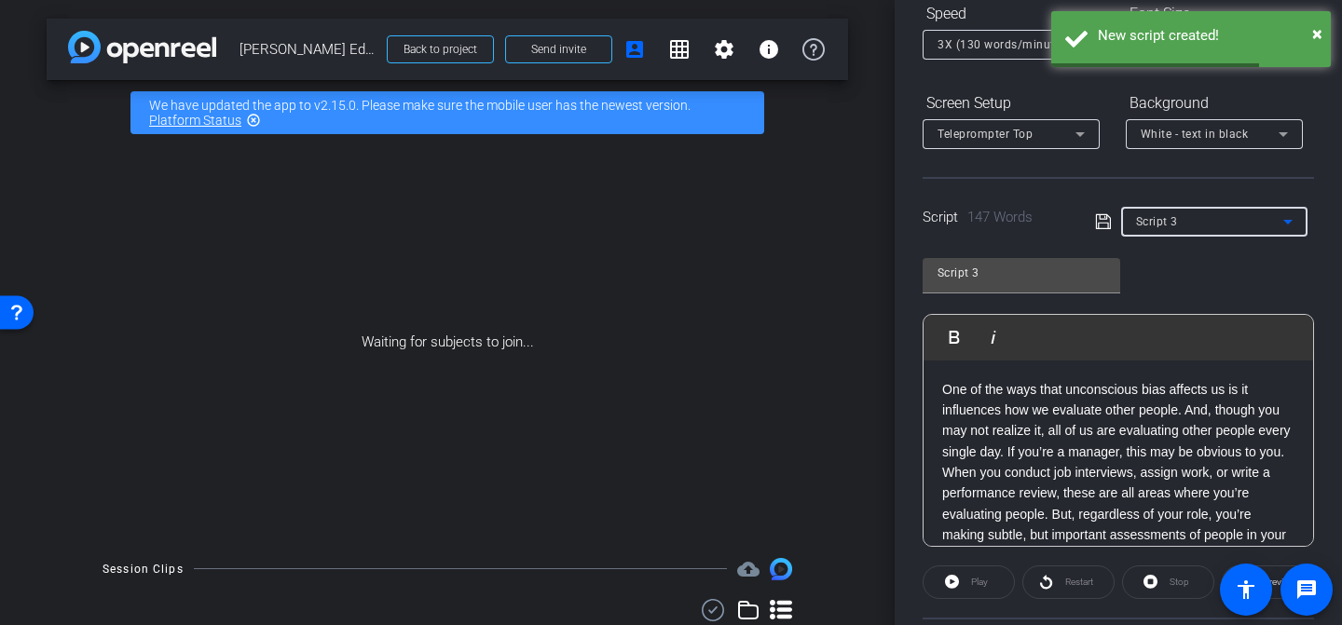
type input "Script 2"
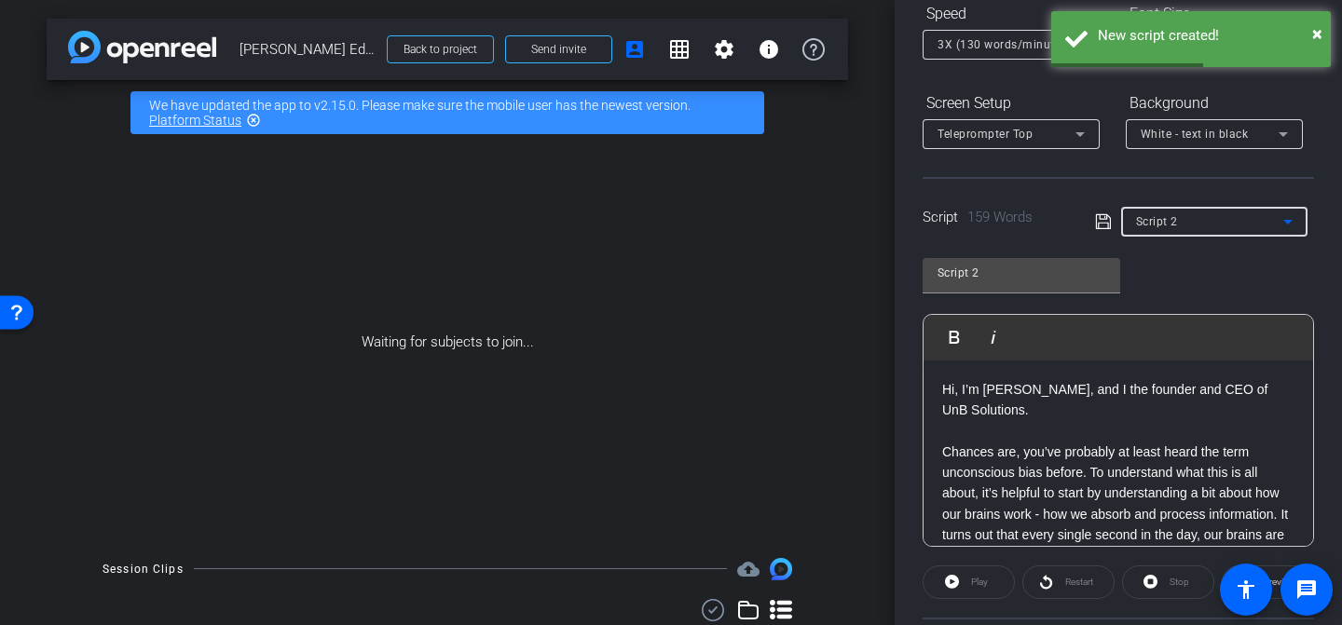
click at [1172, 227] on span "Script 2" at bounding box center [1157, 221] width 42 height 13
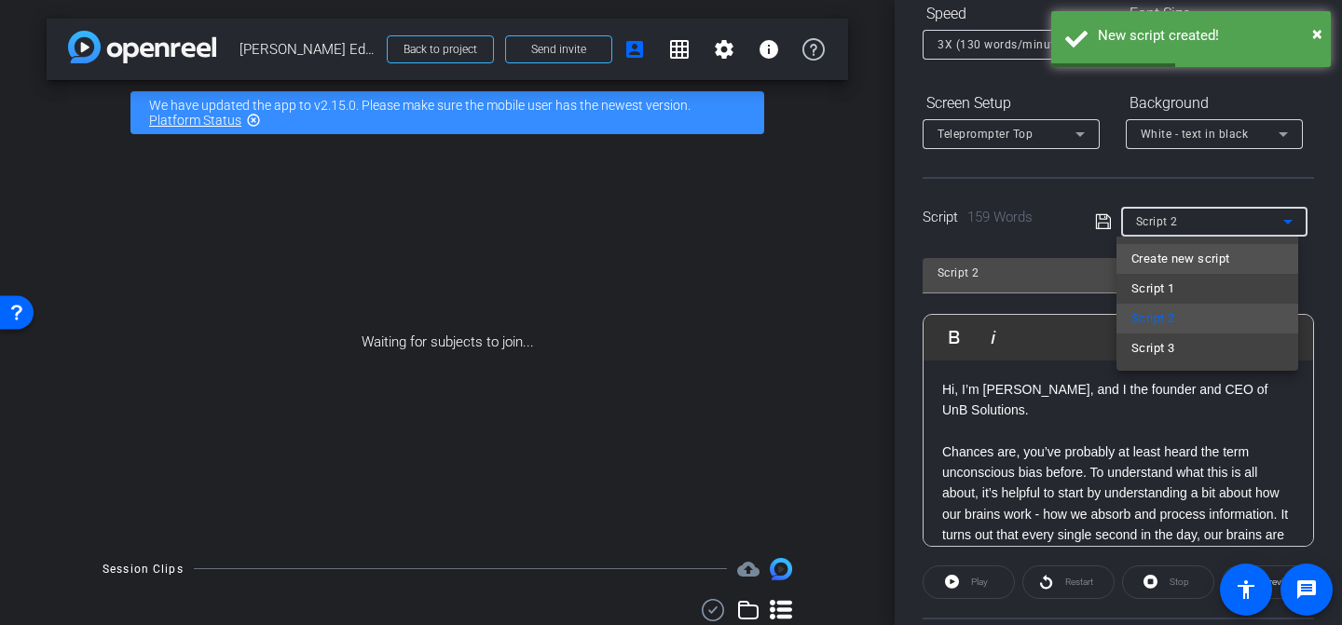
click at [1158, 267] on span "Create new script" at bounding box center [1181, 259] width 98 height 22
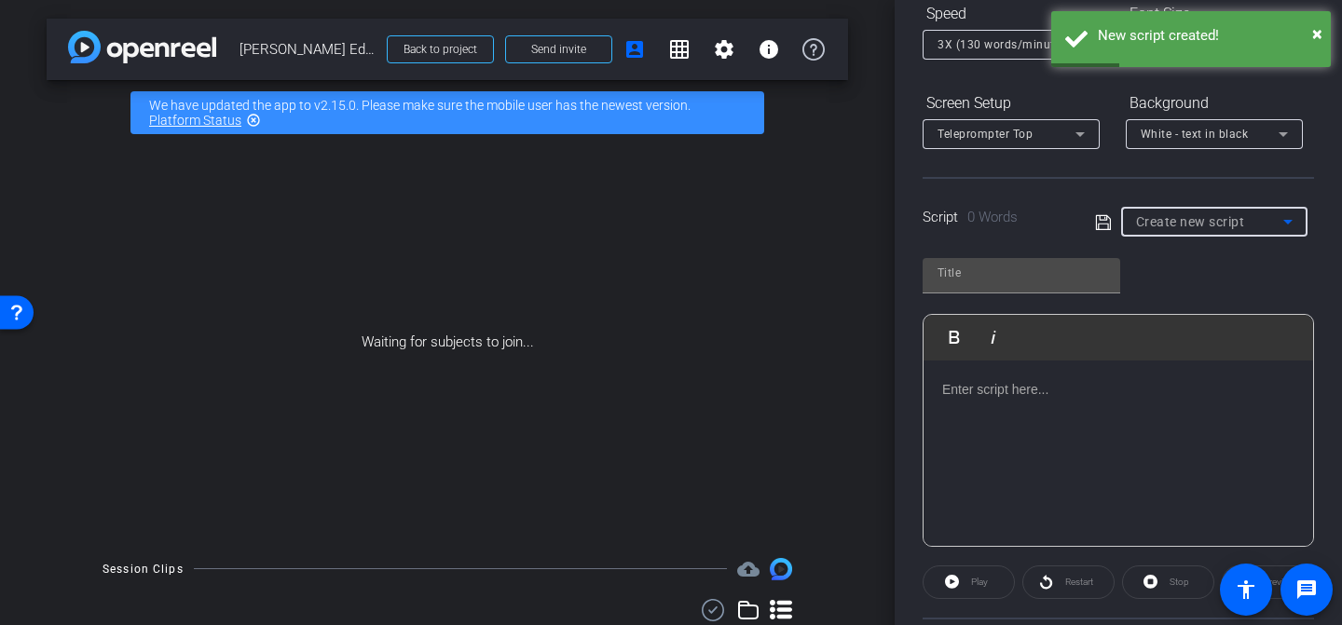
click at [1150, 230] on div "Create new script" at bounding box center [1209, 222] width 147 height 22
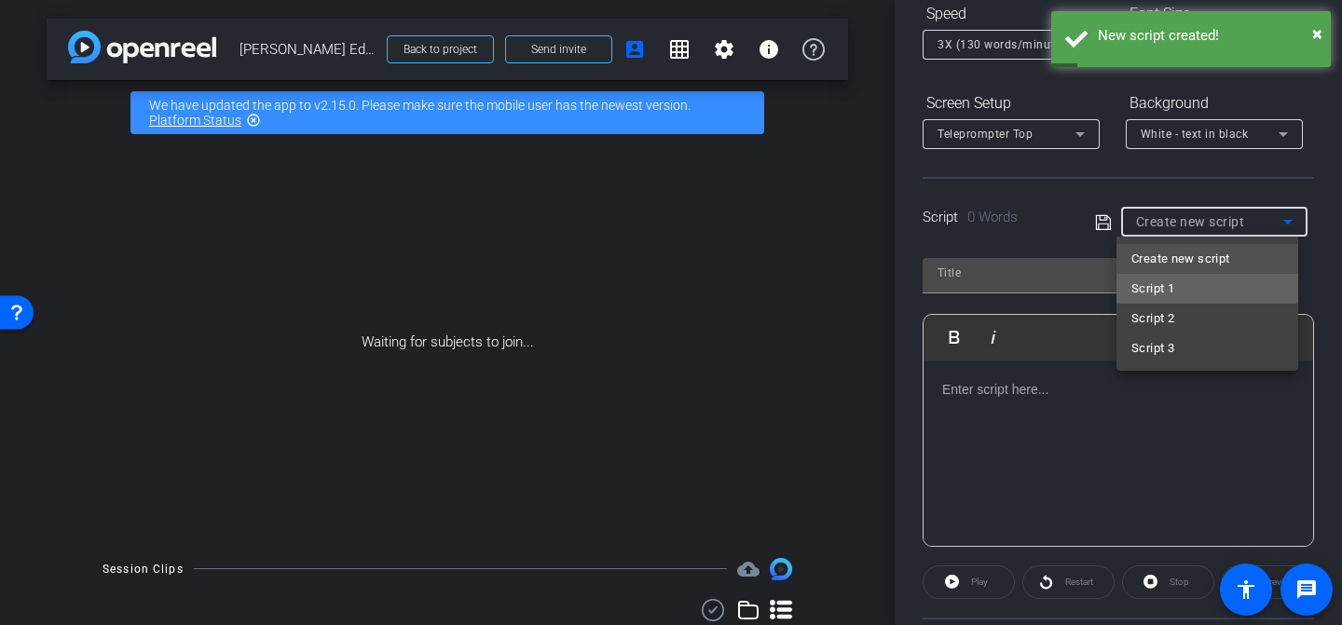
click at [1170, 280] on span "Script 1" at bounding box center [1153, 289] width 43 height 22
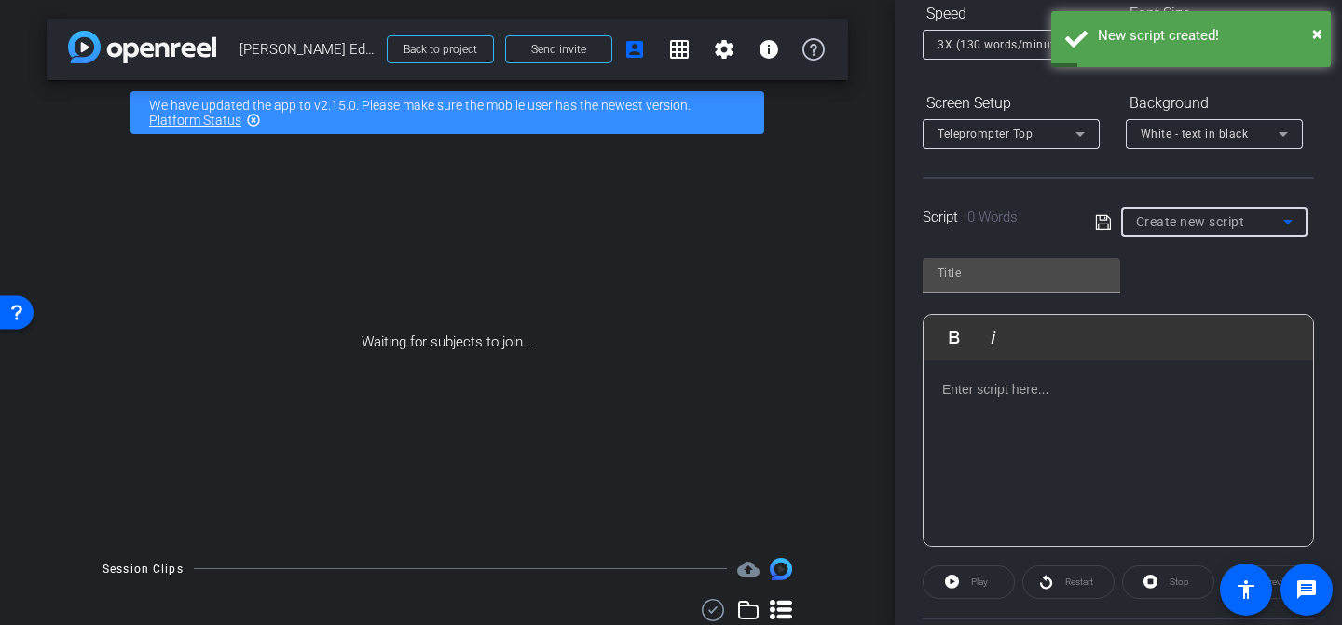
type input "Script 1"
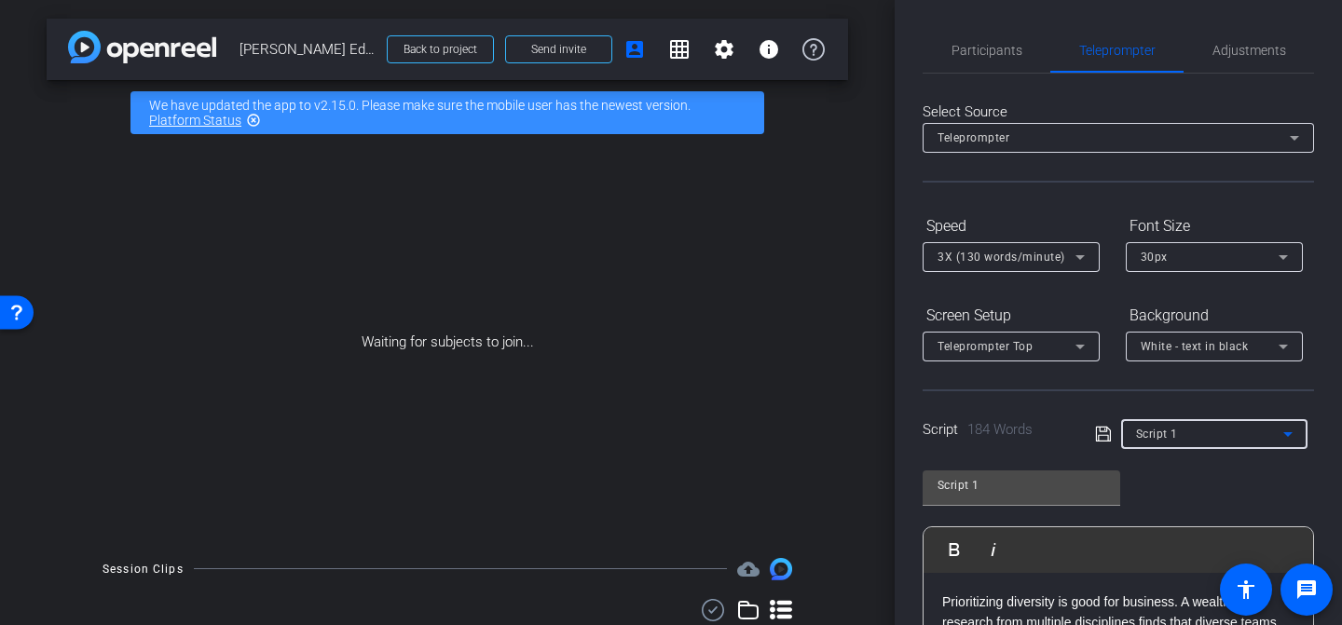
click at [1175, 265] on div "30px" at bounding box center [1210, 256] width 138 height 23
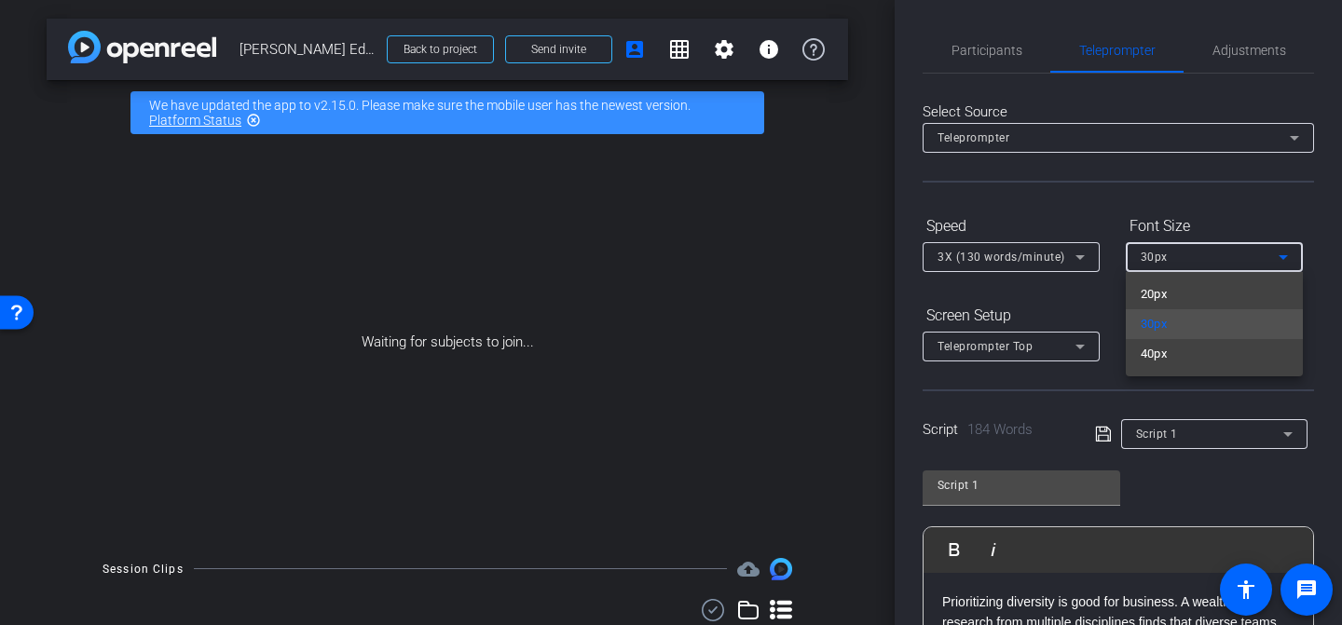
click at [578, 49] on div at bounding box center [671, 312] width 1342 height 625
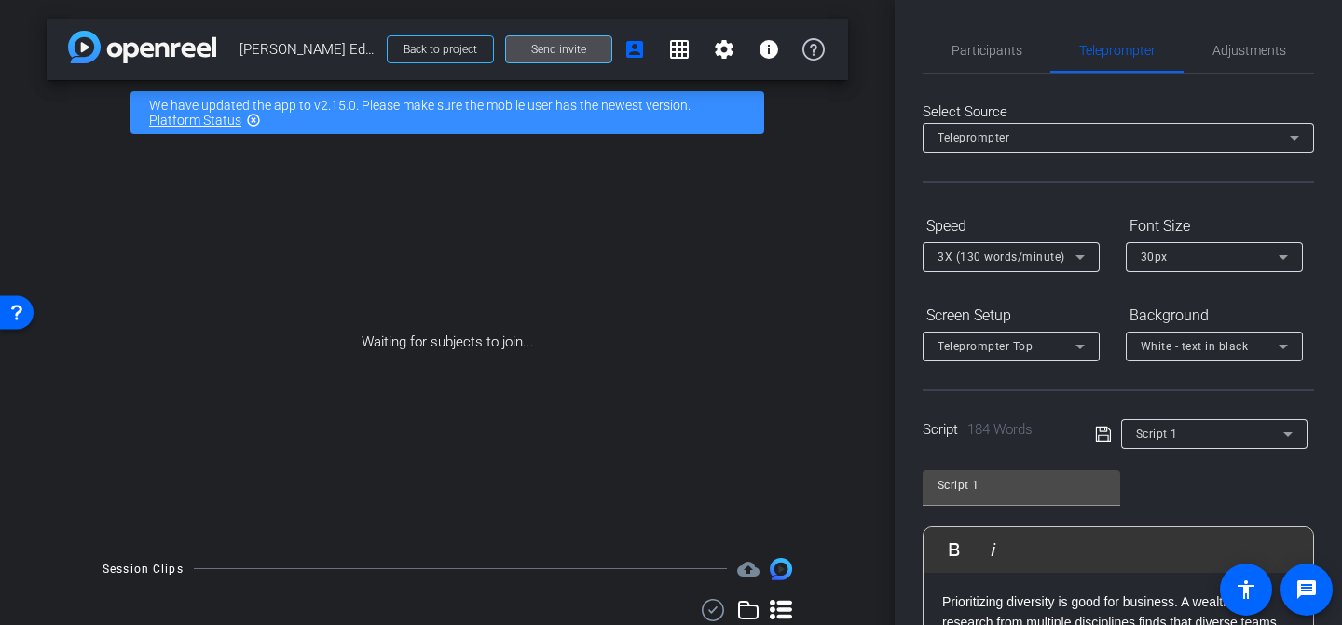
click at [553, 52] on span "Send invite" at bounding box center [558, 49] width 55 height 15
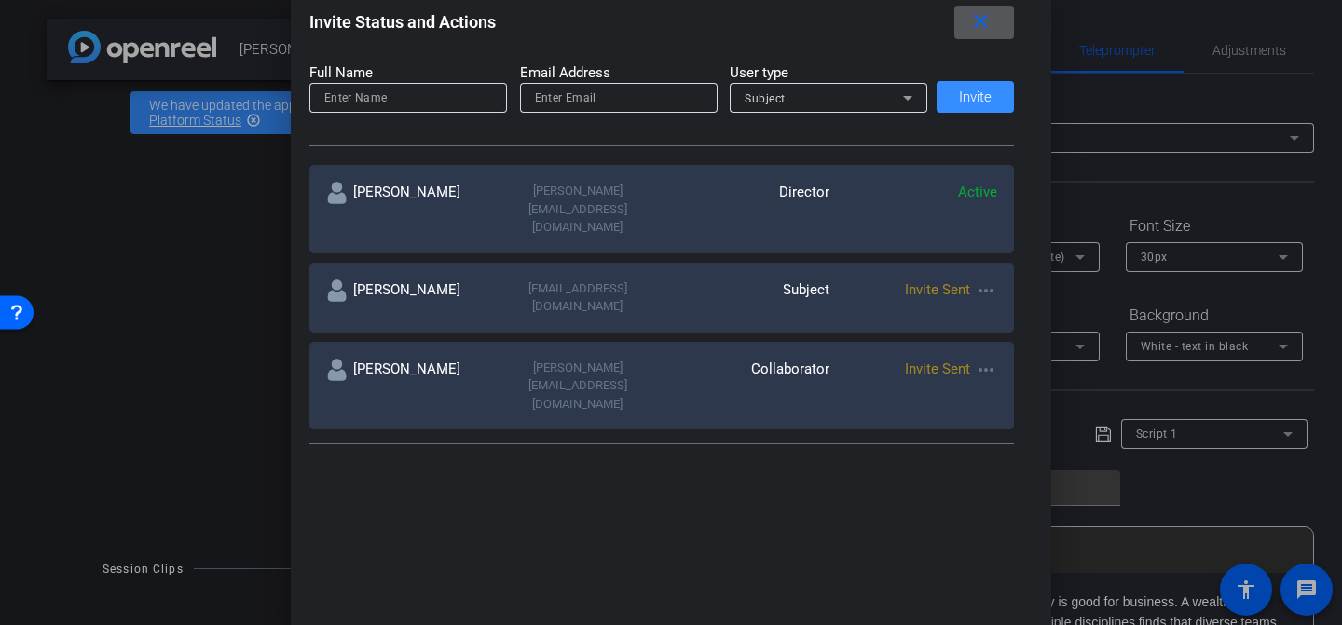
scroll to position [313, 0]
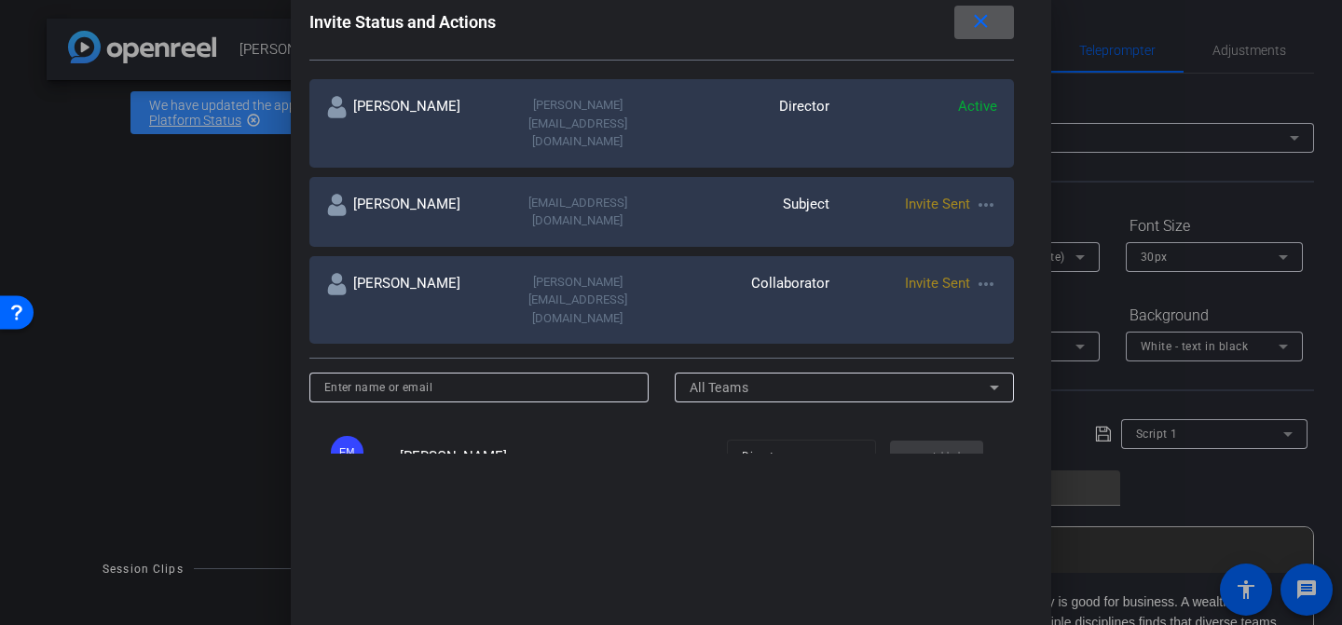
click at [975, 273] on mat-icon "more_horiz" at bounding box center [986, 284] width 22 height 22
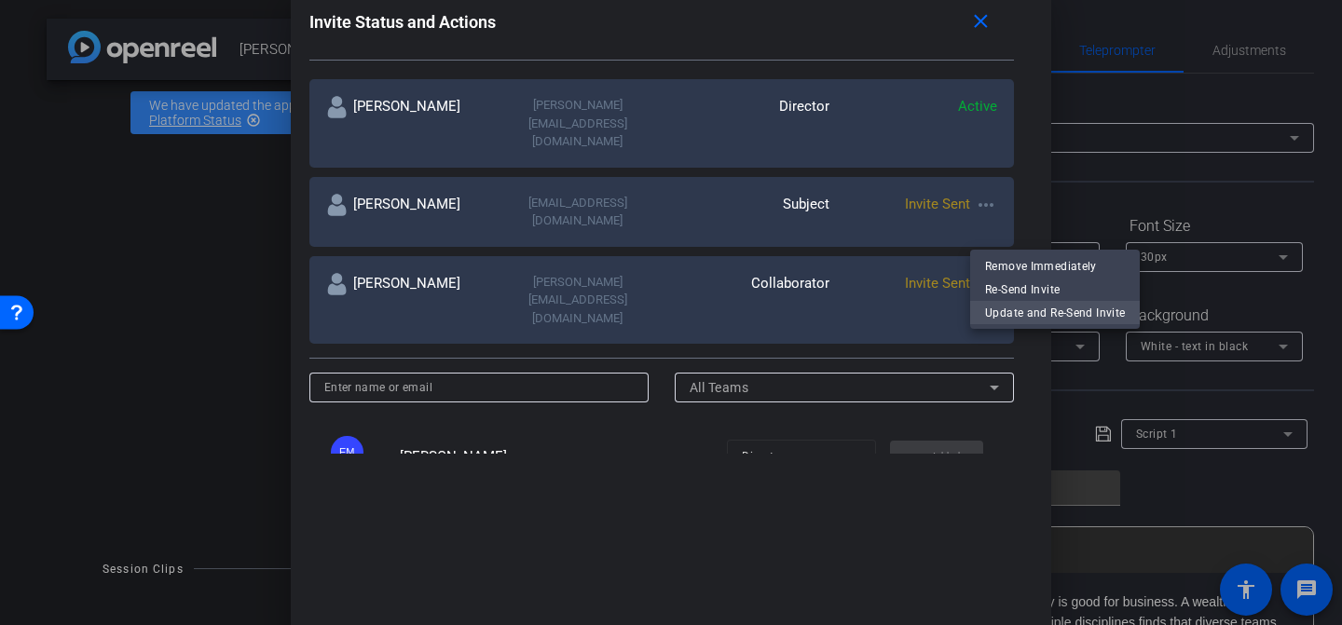
click at [1046, 309] on span "Update and Re-Send Invite" at bounding box center [1055, 313] width 140 height 22
type input "[PERSON_NAME]"
type input "[PERSON_NAME][EMAIL_ADDRESS][DOMAIN_NAME]"
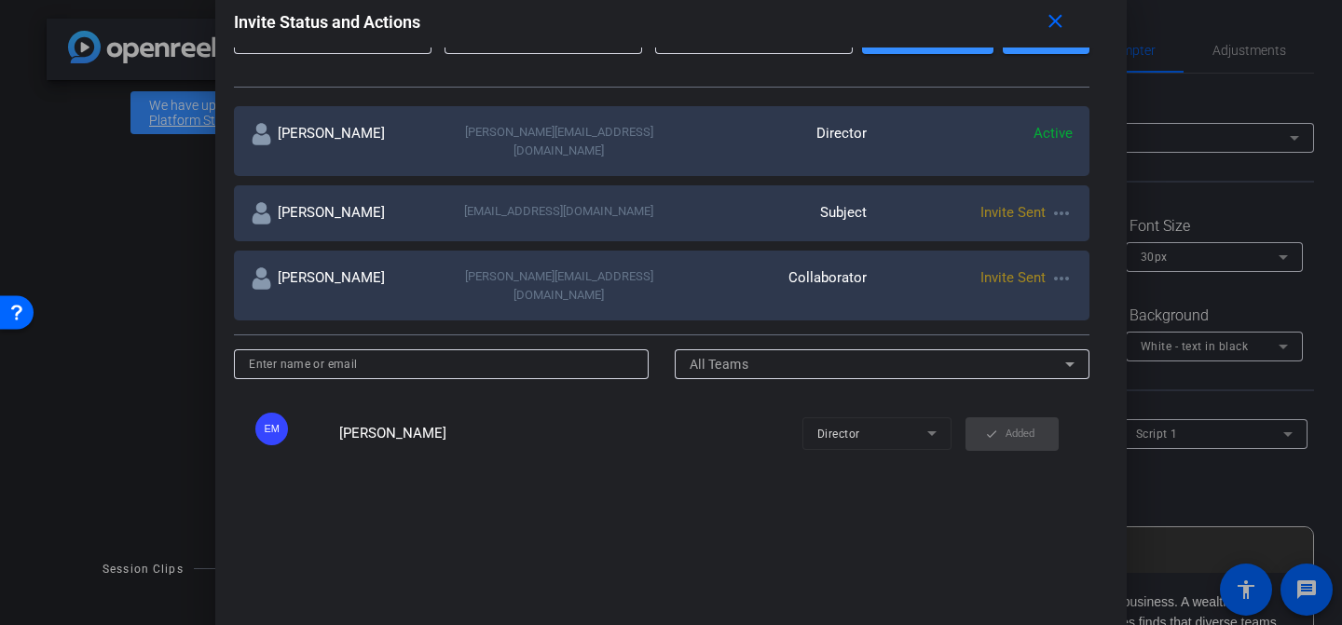
scroll to position [156, 0]
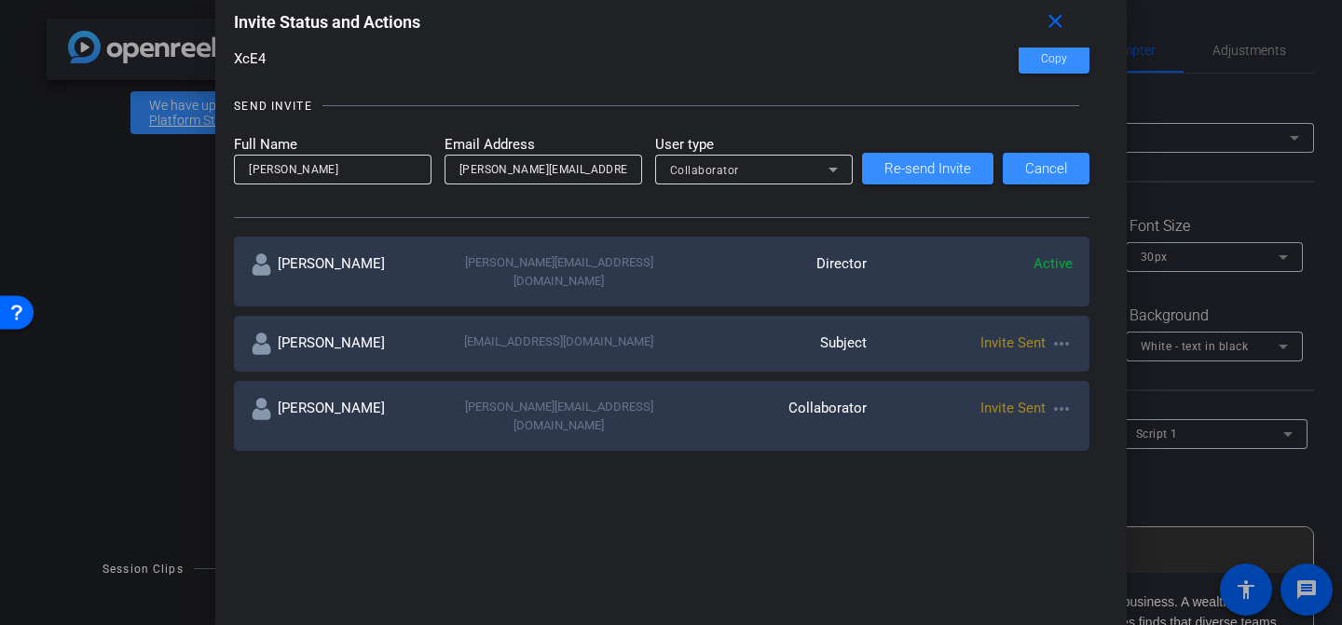
click at [438, 485] on div "Invite Status and Actions close SUBJECT ACCESS LINK [URL][DOMAIN_NAME] Copy SES…" at bounding box center [671, 313] width 912 height 653
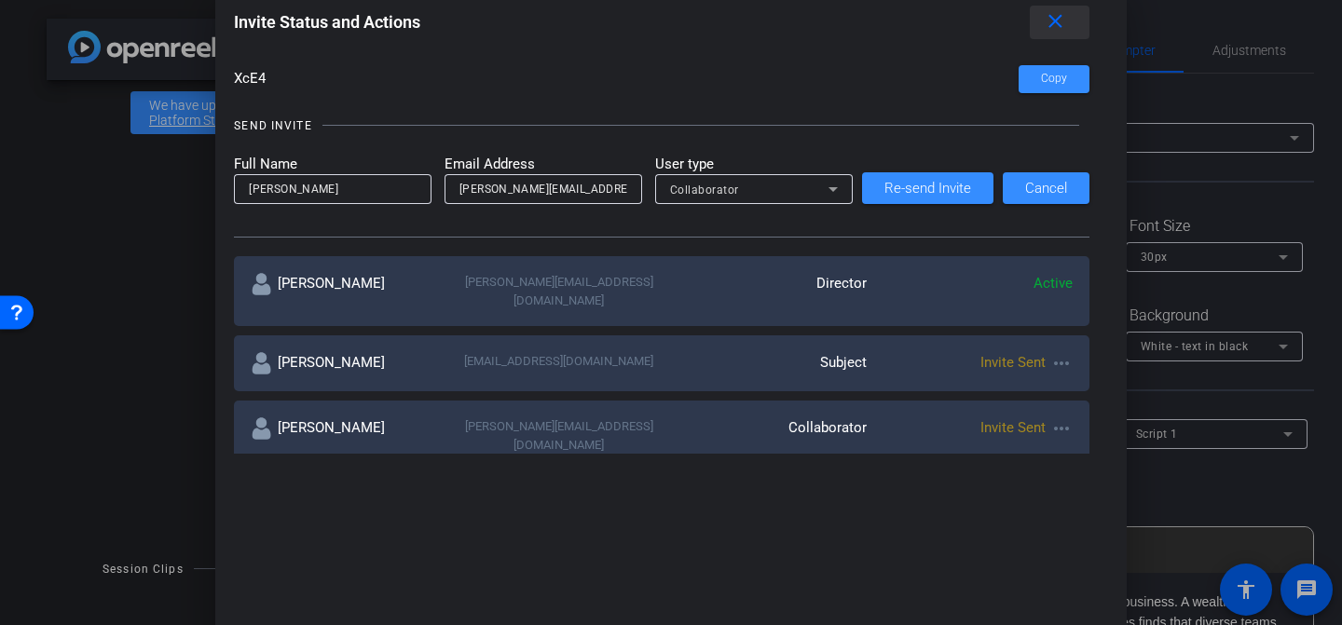
click at [1060, 16] on mat-icon "close" at bounding box center [1055, 21] width 23 height 23
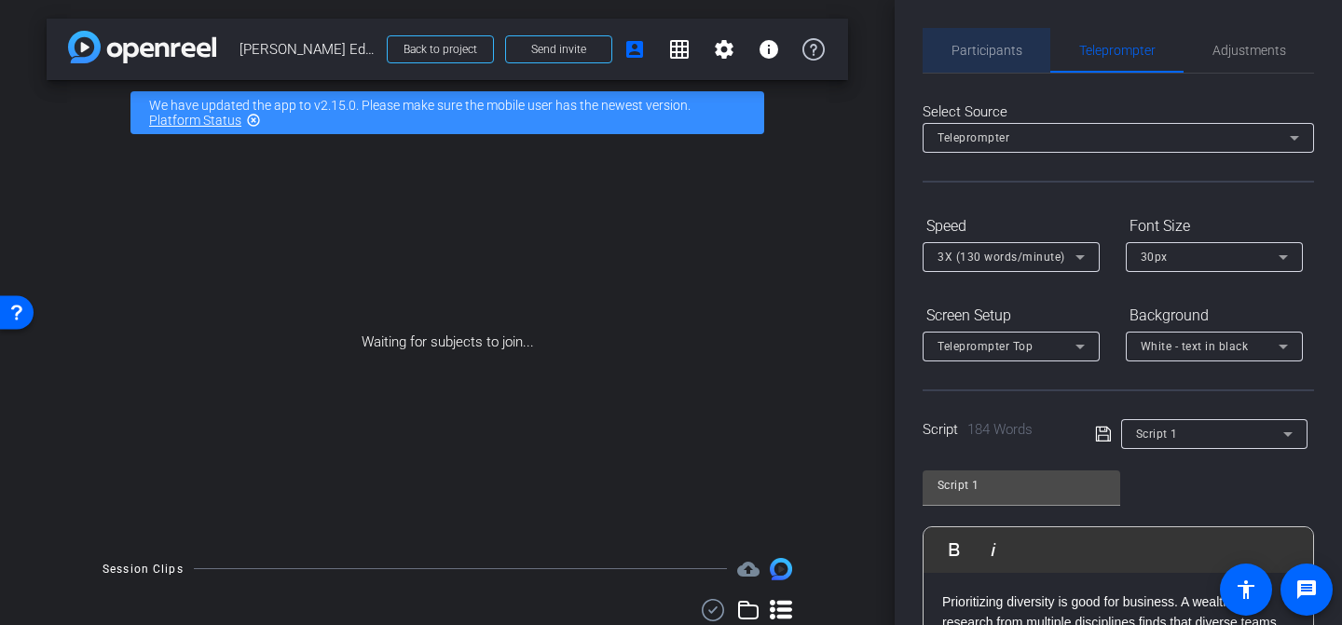
click at [991, 49] on span "Participants" at bounding box center [987, 50] width 71 height 13
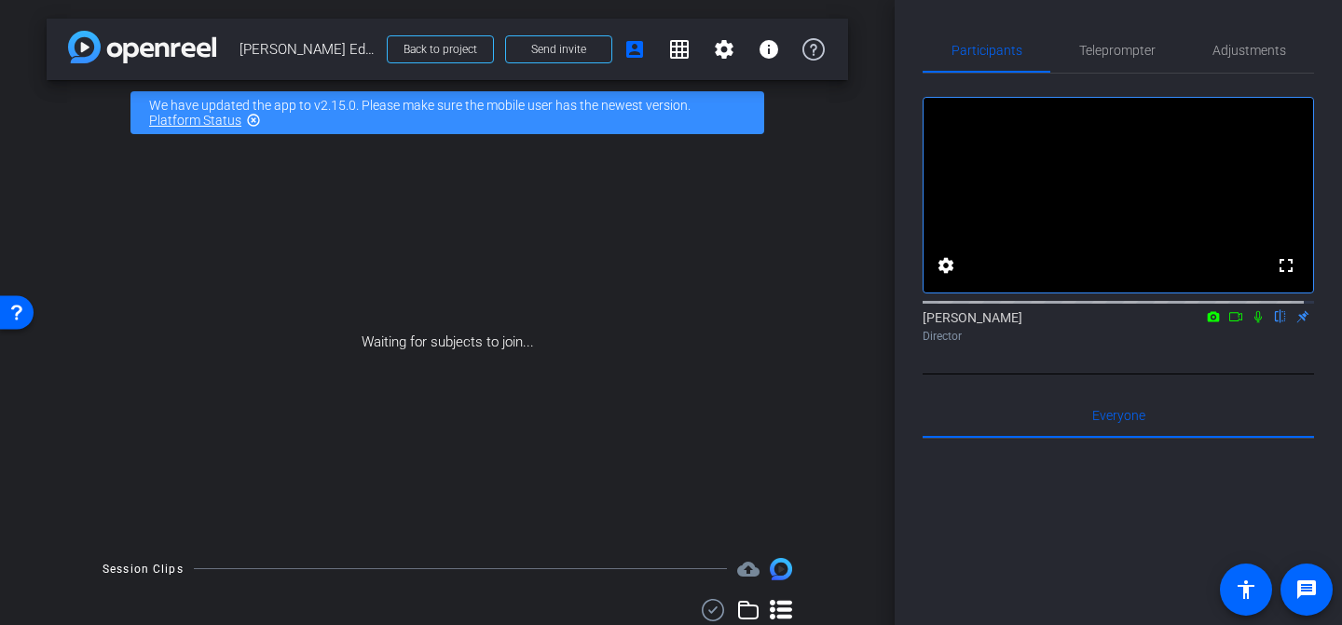
click at [282, 54] on span "[PERSON_NAME] Edios Express" at bounding box center [308, 49] width 136 height 37
click at [582, 57] on span at bounding box center [558, 49] width 105 height 45
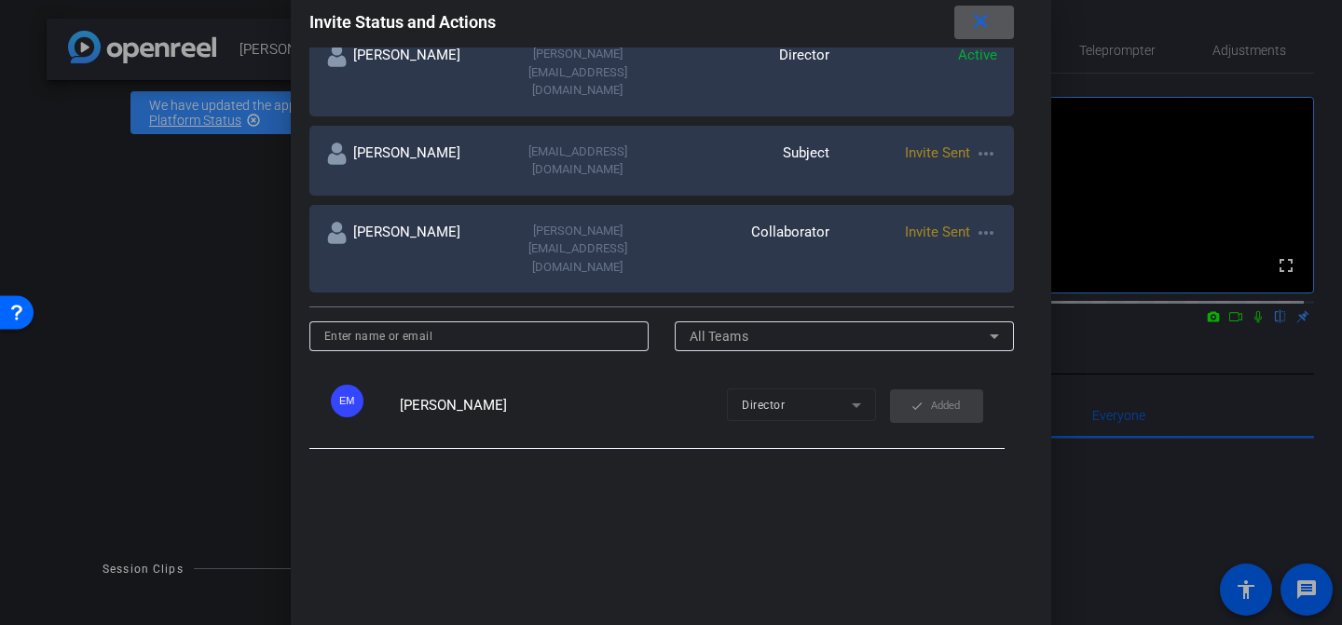
scroll to position [299, 0]
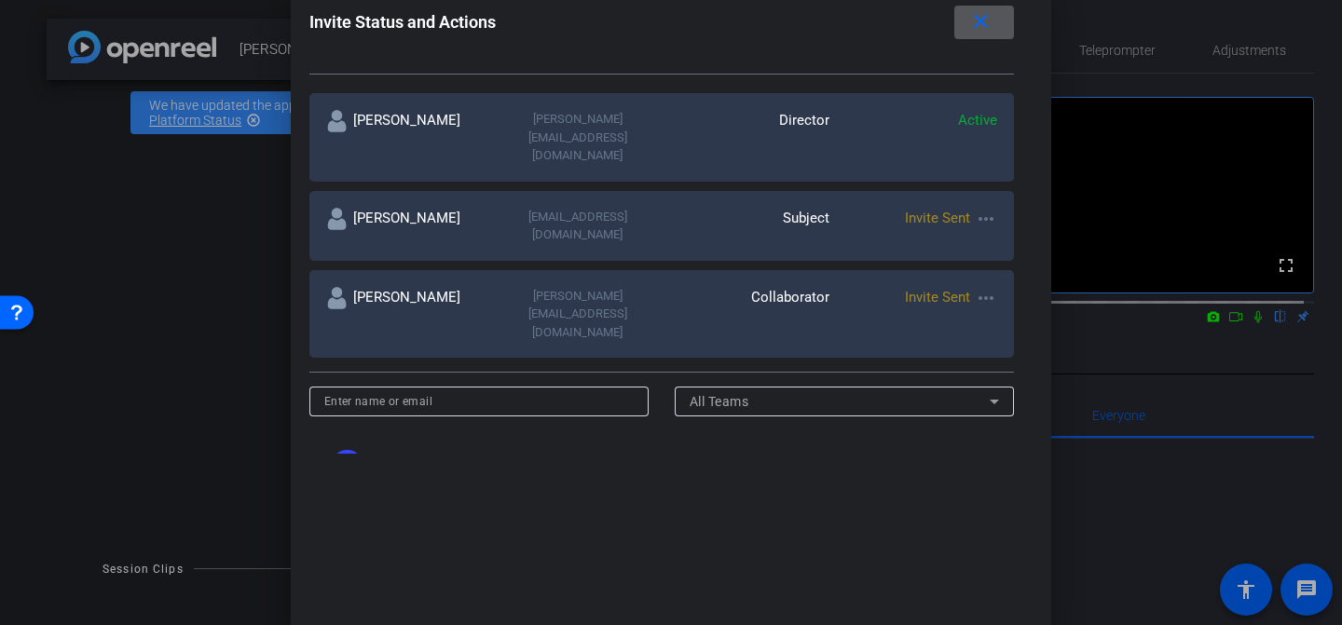
click at [993, 31] on mat-icon "close" at bounding box center [980, 21] width 23 height 23
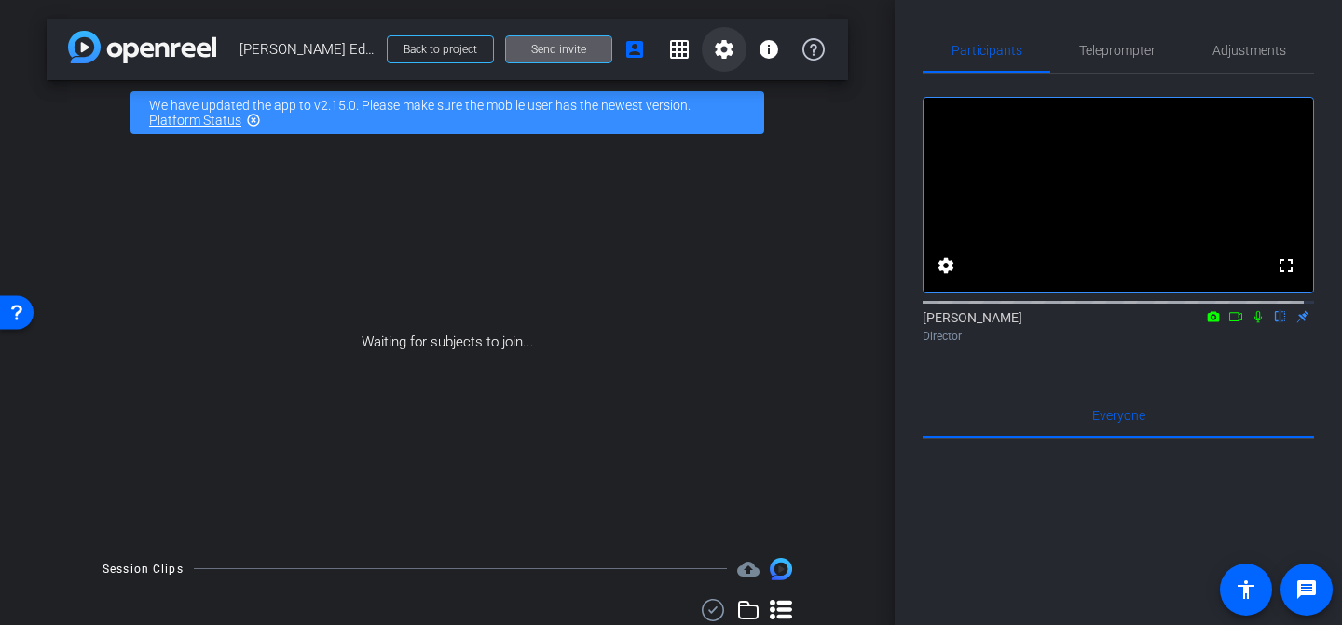
click at [718, 46] on mat-icon "settings" at bounding box center [724, 49] width 22 height 22
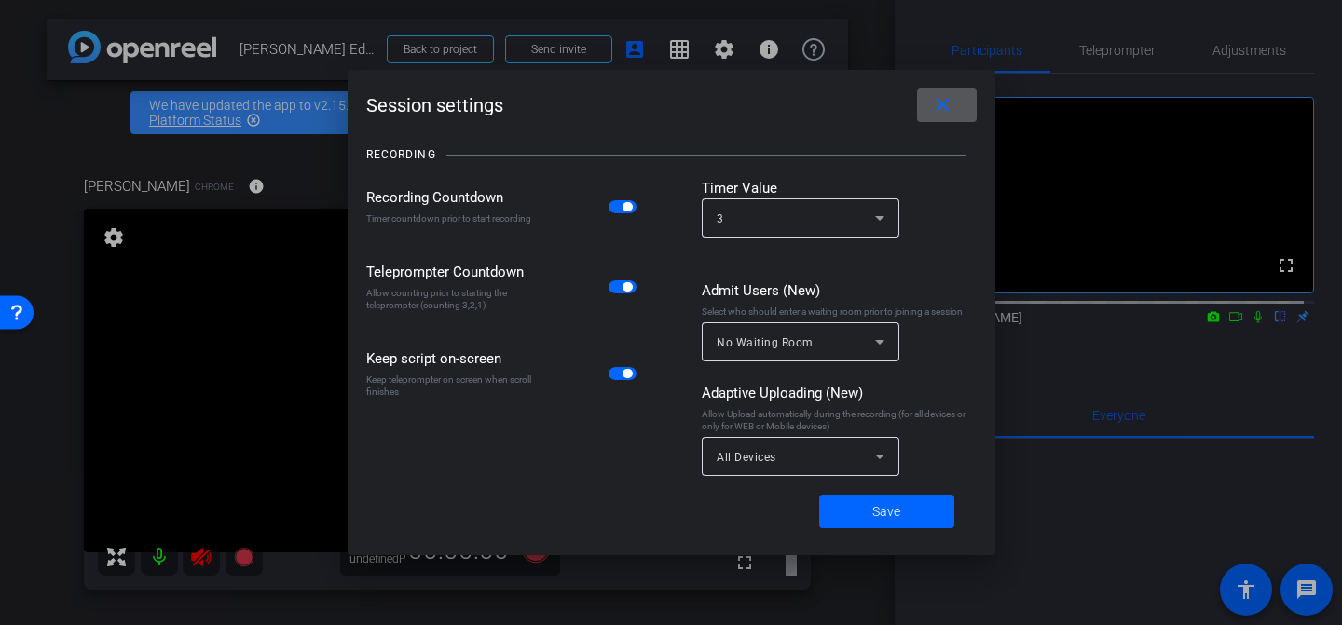
click at [930, 107] on span at bounding box center [947, 105] width 60 height 45
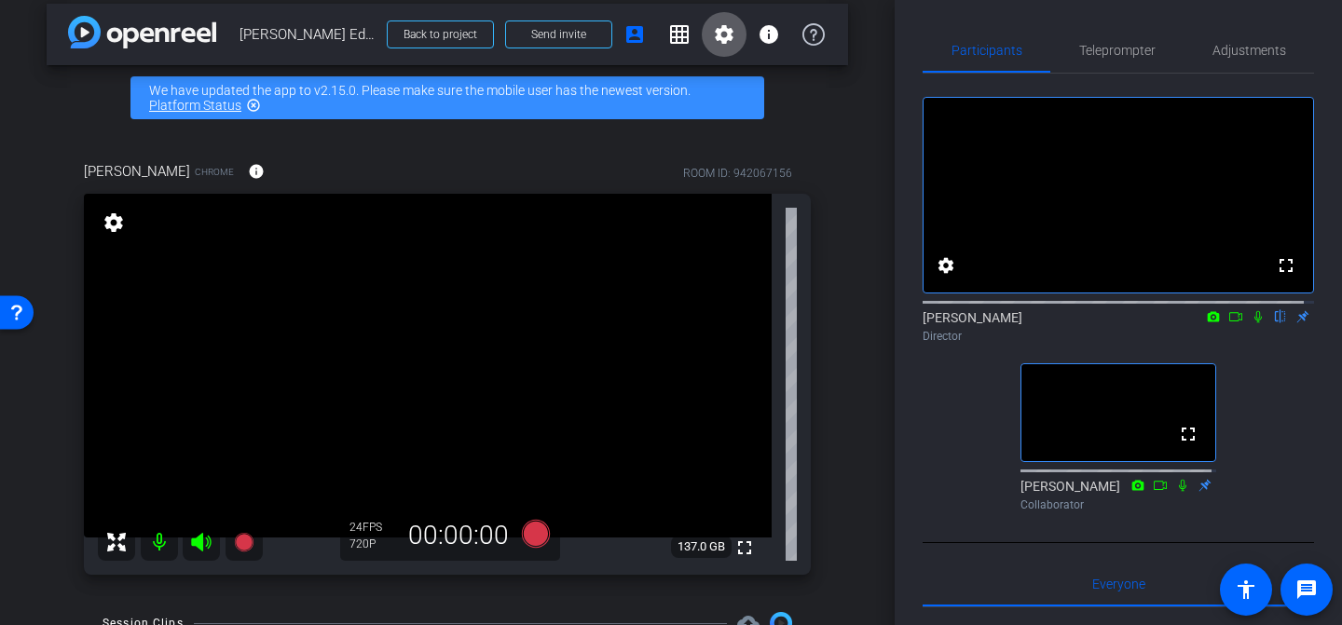
scroll to position [39, 0]
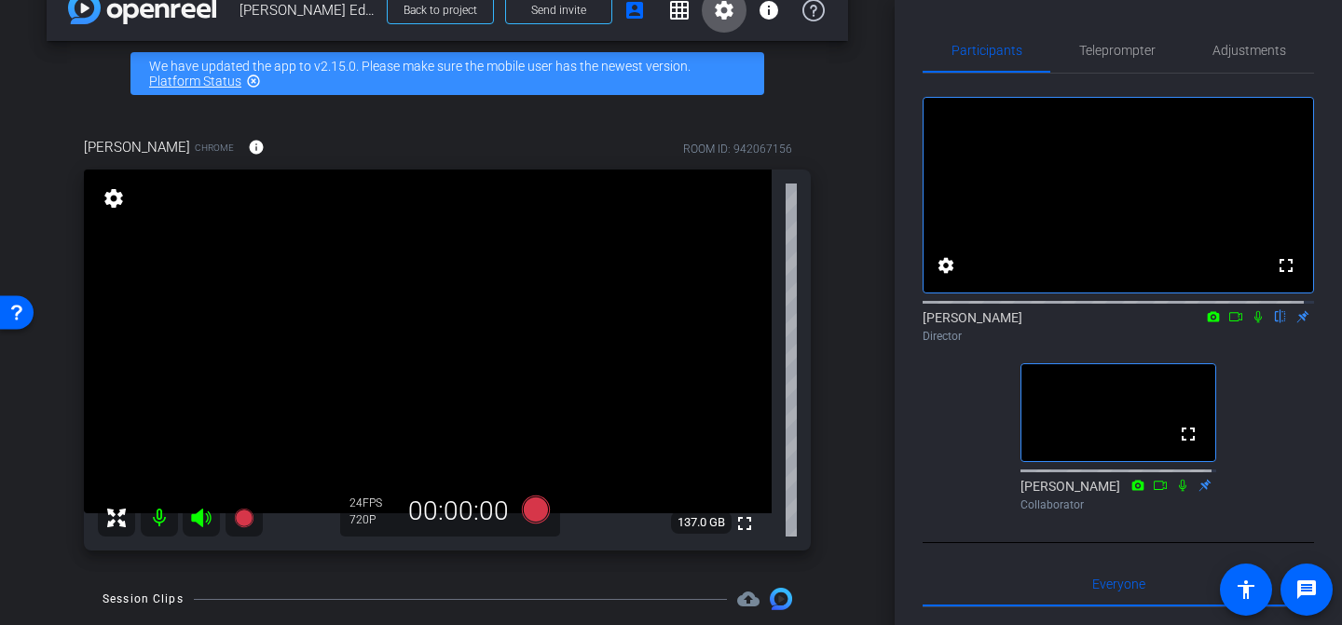
click at [930, 429] on div "fullscreen settings [PERSON_NAME] flip Director fullscreen [PERSON_NAME] Collab…" at bounding box center [1119, 297] width 392 height 446
click at [944, 433] on div "fullscreen settings [PERSON_NAME] flip Director fullscreen [PERSON_NAME] Collab…" at bounding box center [1119, 297] width 392 height 446
click at [1133, 49] on span "Teleprompter" at bounding box center [1117, 50] width 76 height 13
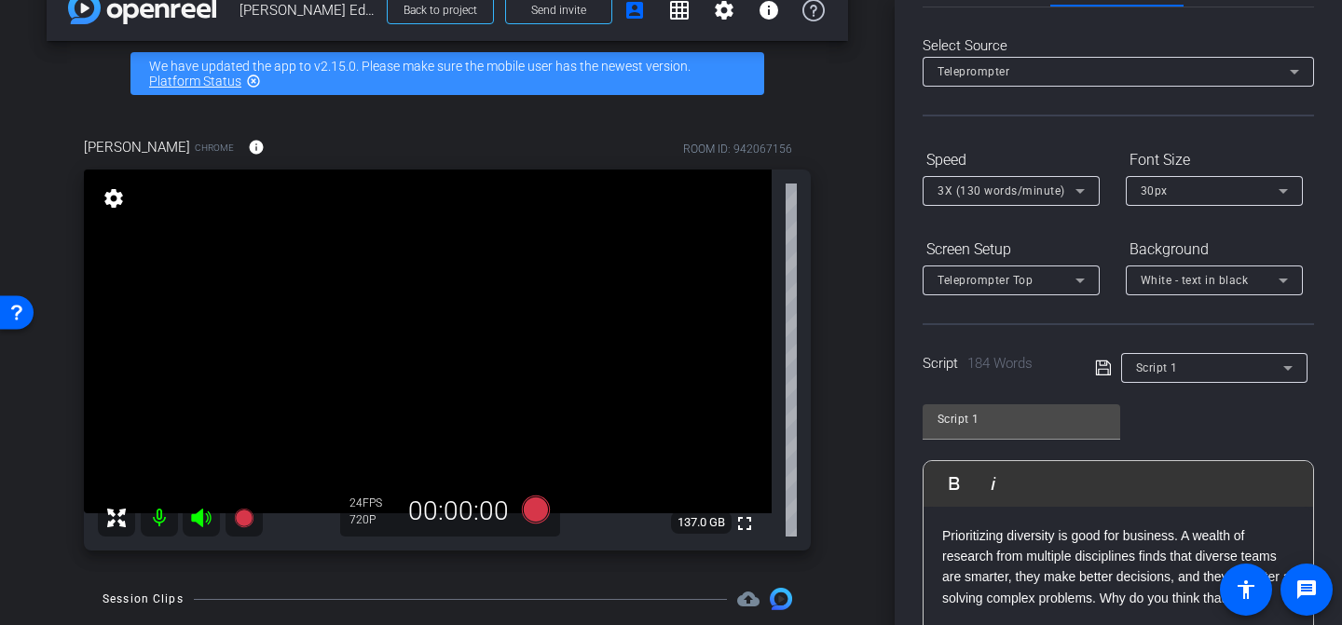
scroll to position [0, 0]
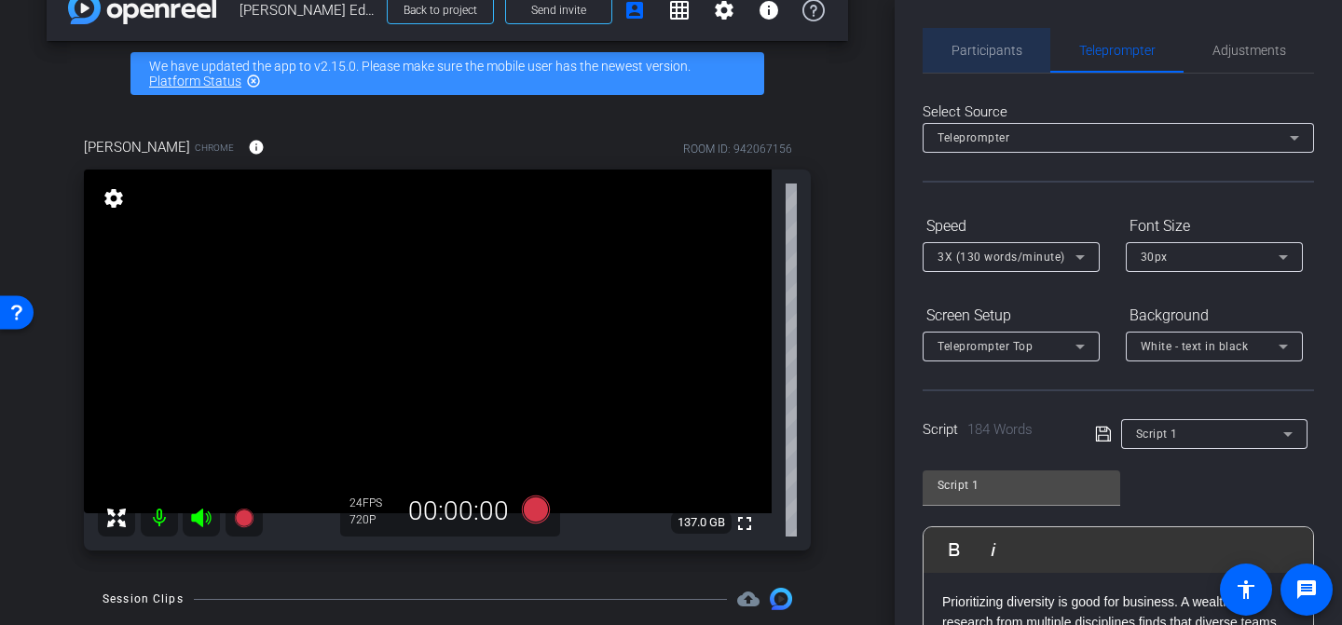
click at [1013, 45] on span "Participants" at bounding box center [987, 50] width 71 height 13
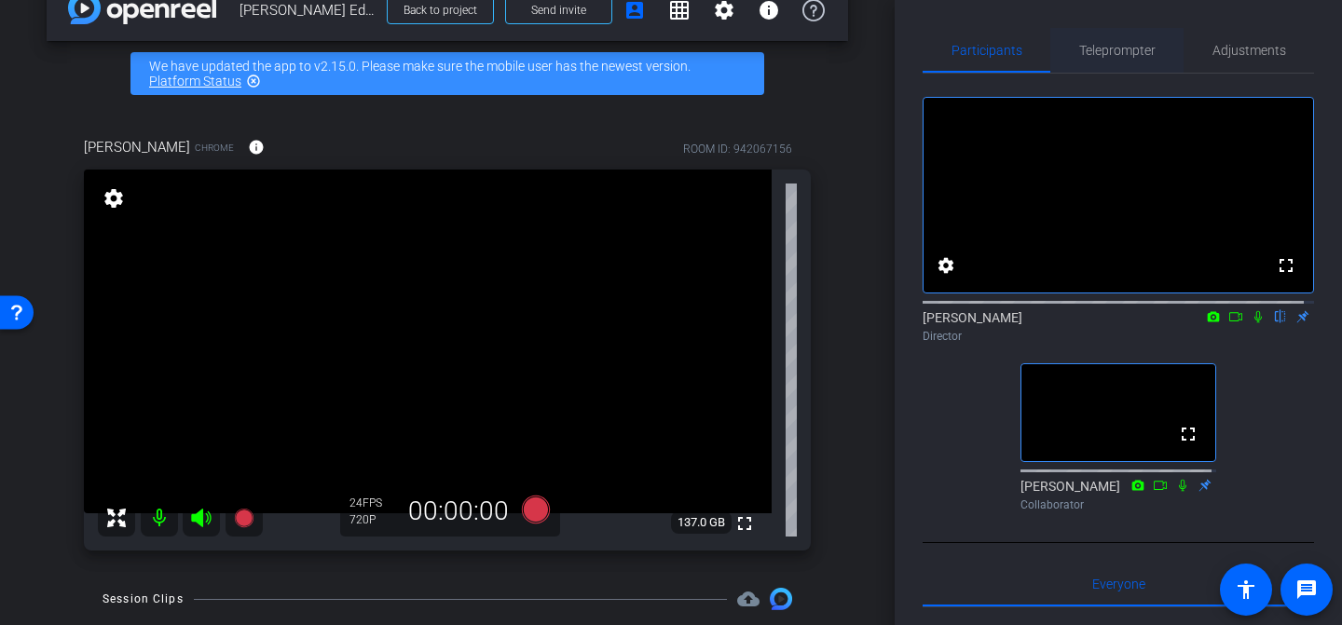
click at [1120, 54] on span "Teleprompter" at bounding box center [1117, 50] width 76 height 13
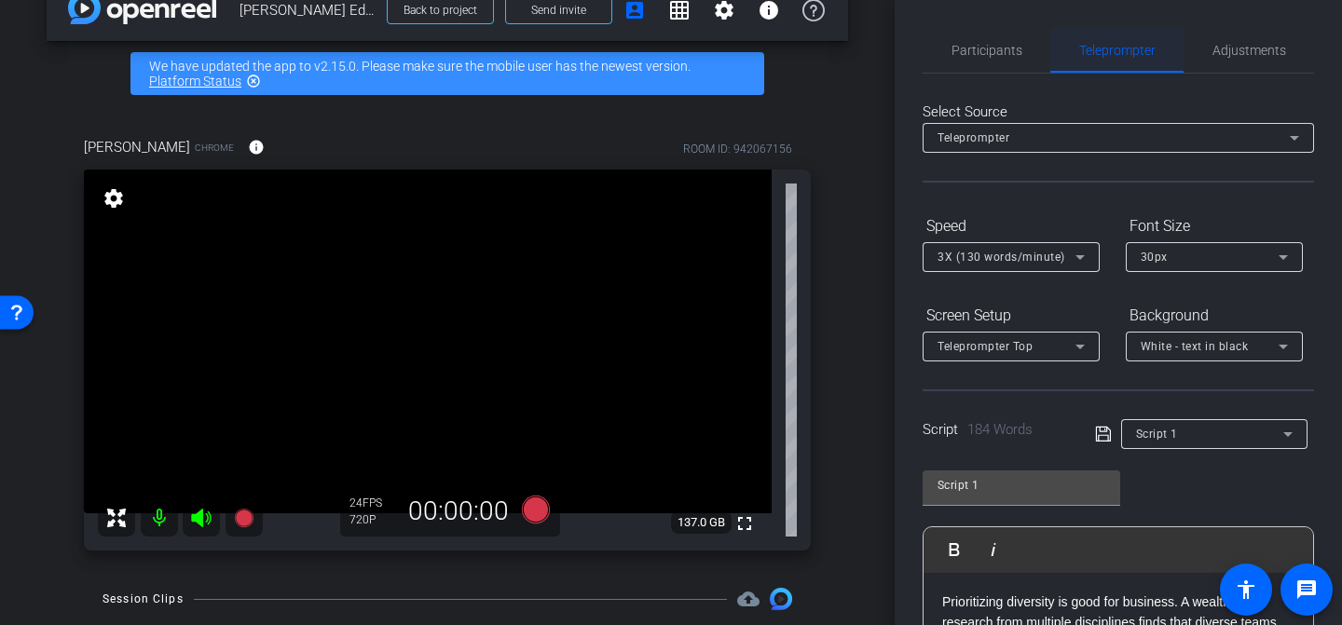
click at [1120, 50] on span "Teleprompter" at bounding box center [1117, 50] width 76 height 13
click at [1214, 49] on span "Adjustments" at bounding box center [1250, 50] width 74 height 13
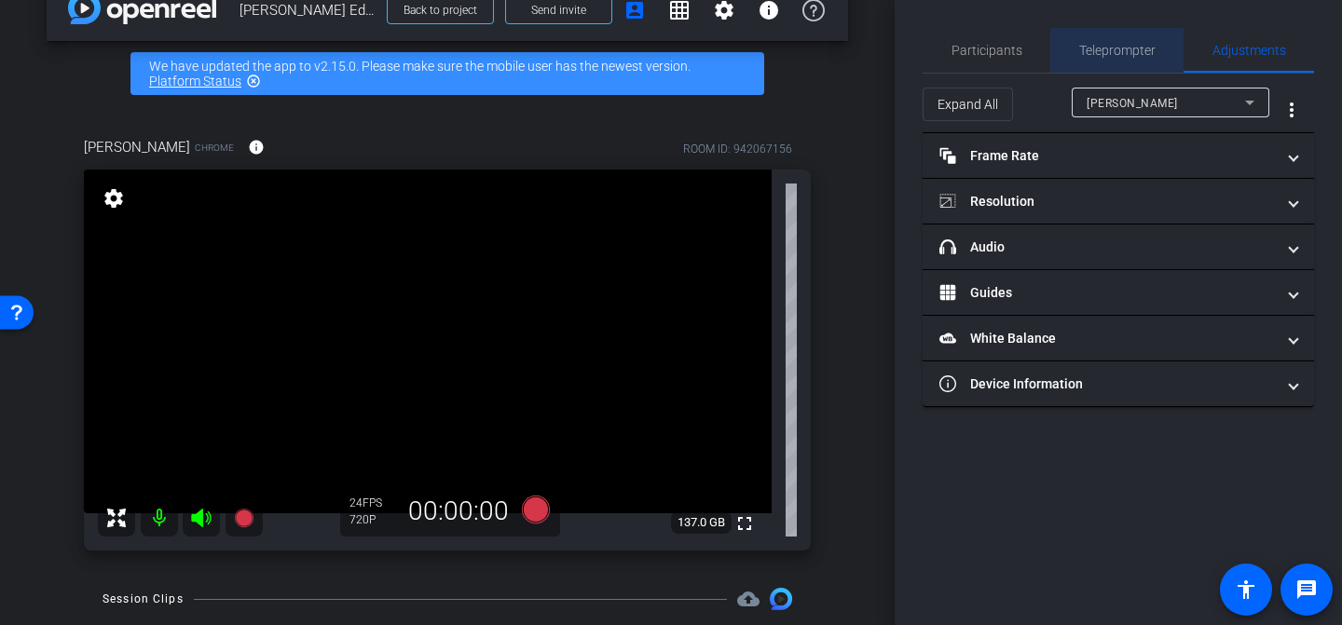
click at [1111, 44] on span "Teleprompter" at bounding box center [1117, 50] width 76 height 13
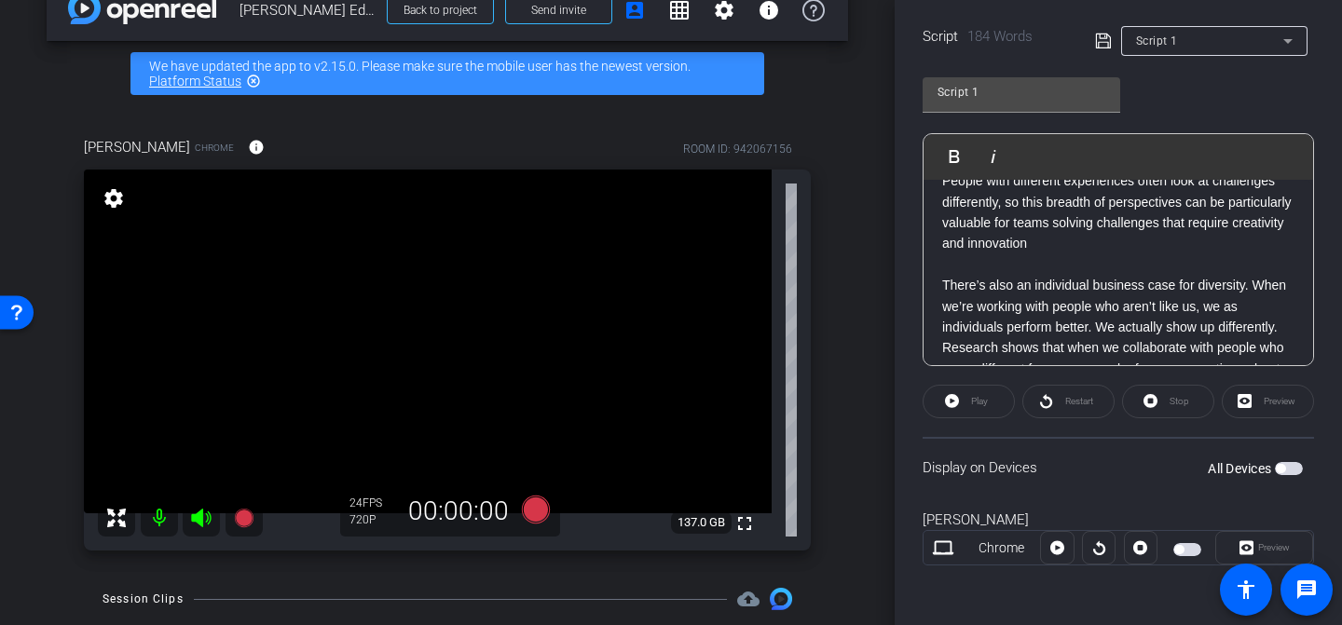
scroll to position [207, 0]
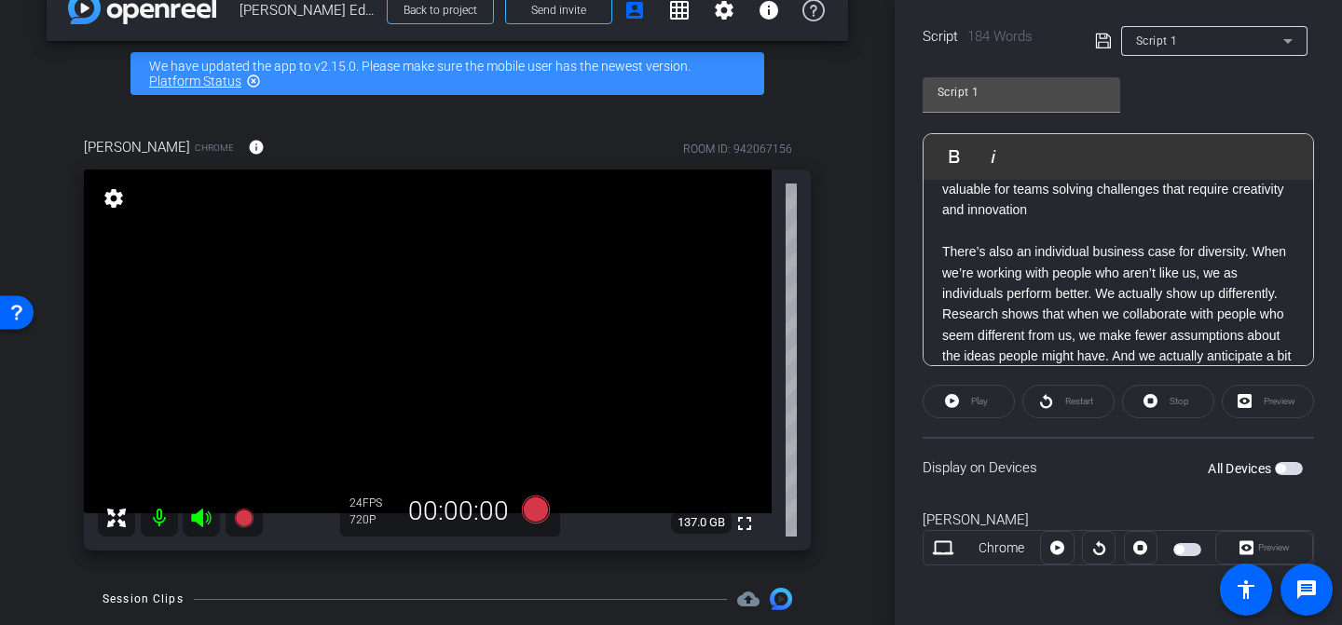
drag, startPoint x: 1036, startPoint y: 83, endPoint x: 1064, endPoint y: 76, distance: 28.9
click at [1036, 83] on input "Script 1" at bounding box center [1022, 92] width 168 height 22
click at [1215, 35] on div "Script 1" at bounding box center [1209, 40] width 147 height 23
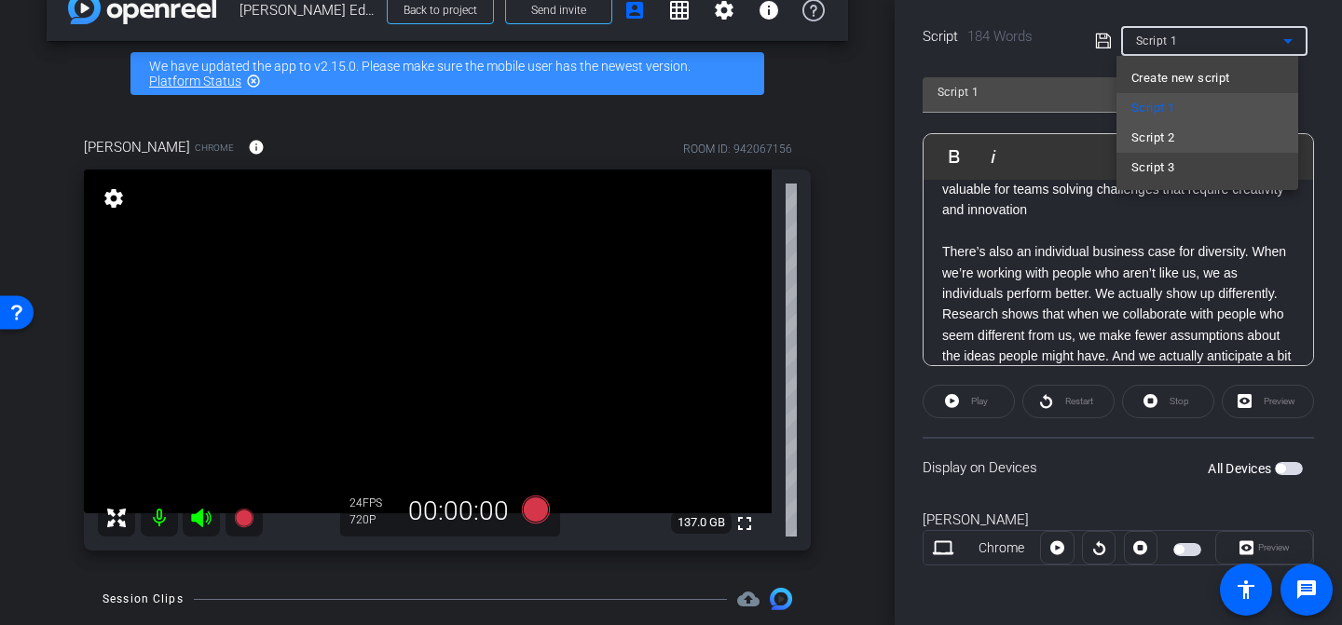
click at [1196, 129] on mat-option "Script 2" at bounding box center [1208, 138] width 182 height 30
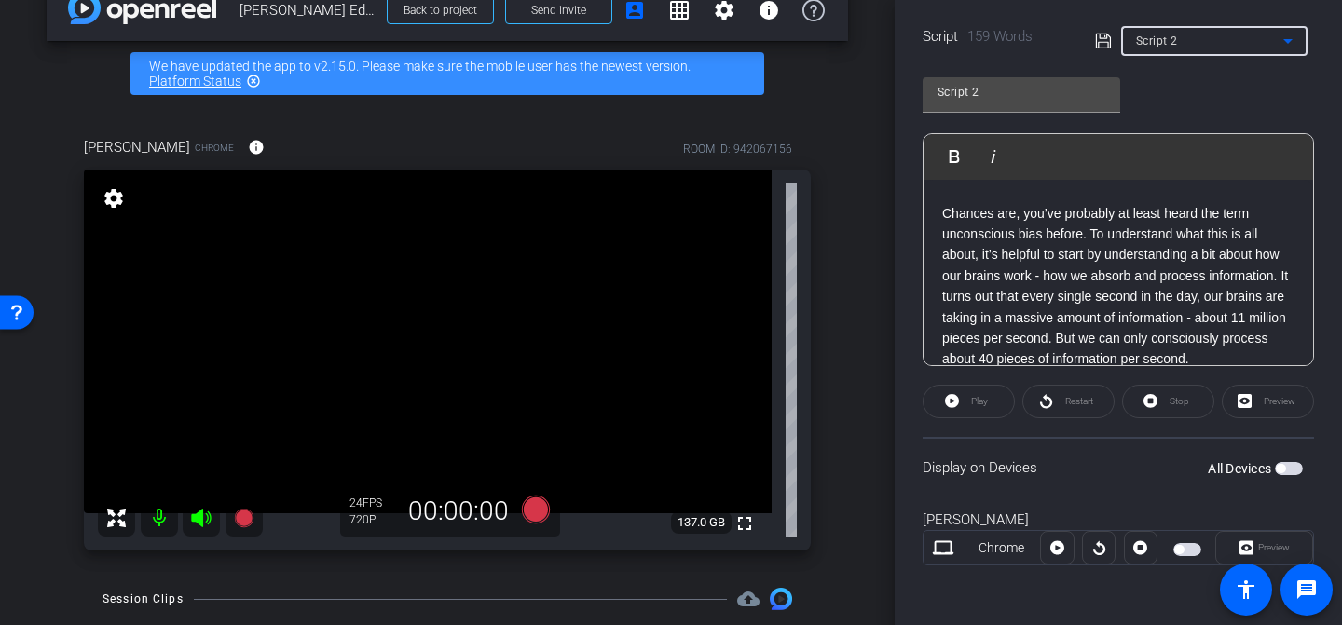
scroll to position [0, 0]
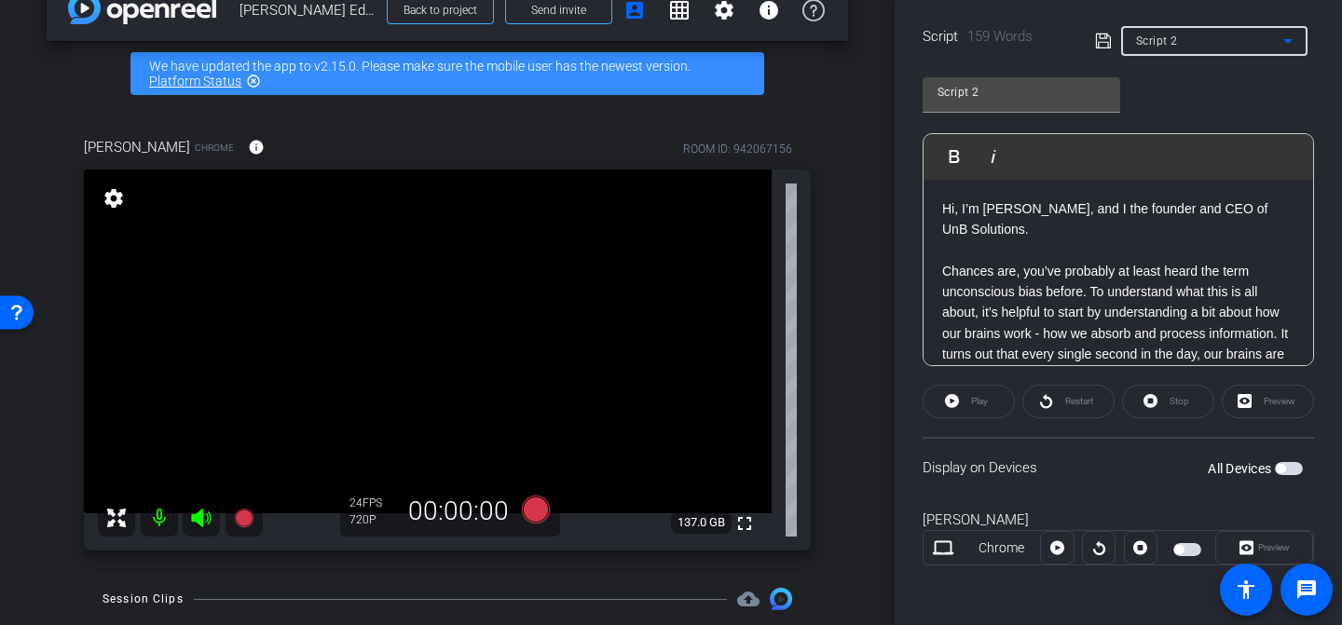
click at [1184, 215] on p "Hi, I’m [PERSON_NAME], and I the founder and CEO of UnB Solutions." at bounding box center [1118, 220] width 352 height 42
click at [1196, 212] on p "Hi, I’m [PERSON_NAME], and I the founder and CEO of UnB Solutions." at bounding box center [1118, 220] width 352 height 42
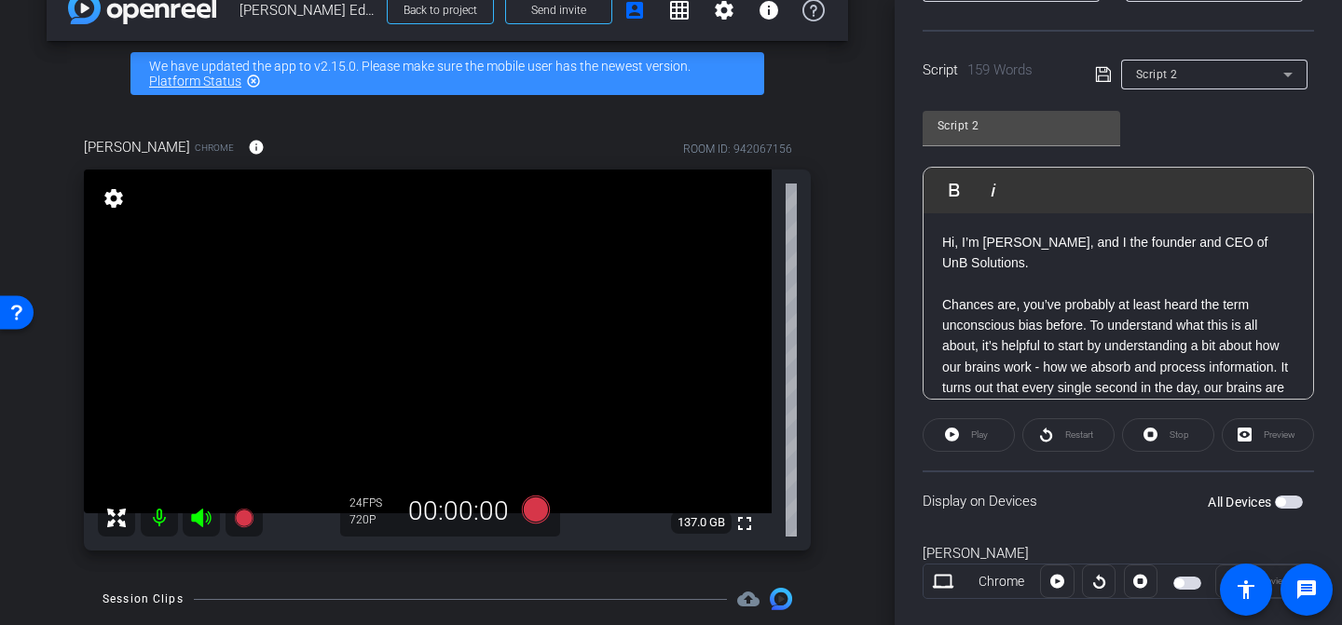
click at [1211, 242] on p "Hi, I’m [PERSON_NAME], and I the founder and CEO of UnB Solutions." at bounding box center [1118, 253] width 352 height 42
click at [1226, 278] on p at bounding box center [1118, 283] width 352 height 21
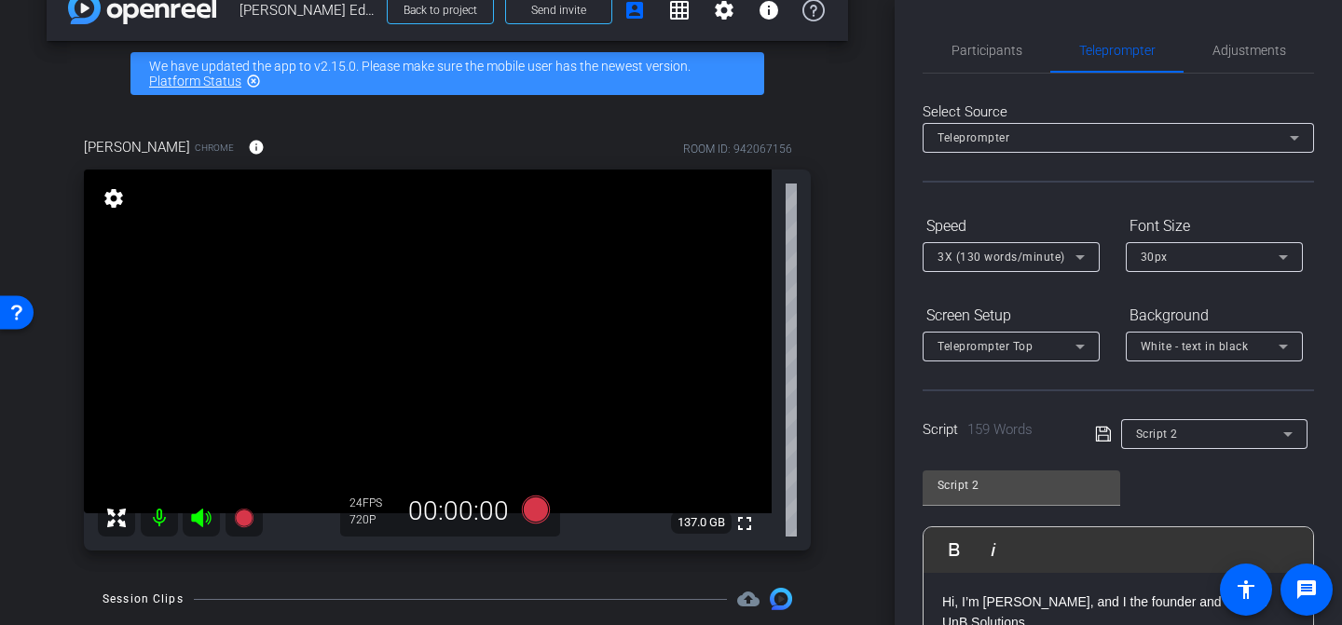
click at [1090, 197] on div "Select Source Teleprompter Speed 3X (130 words/minute) Font Size 30px Screen Se…" at bounding box center [1119, 532] width 392 height 917
click at [1050, 217] on div "Speed" at bounding box center [1011, 227] width 177 height 32
click at [1079, 46] on span "Teleprompter" at bounding box center [1117, 50] width 76 height 13
click at [1062, 226] on div "Speed" at bounding box center [1011, 227] width 177 height 32
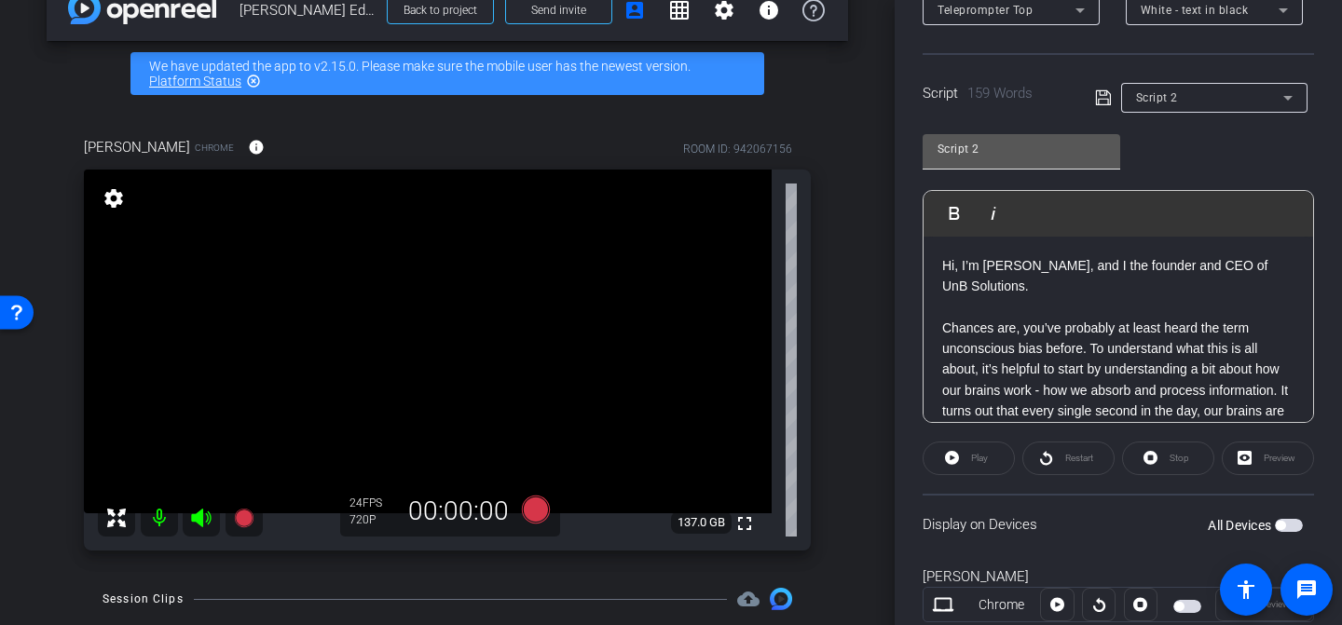
scroll to position [146, 0]
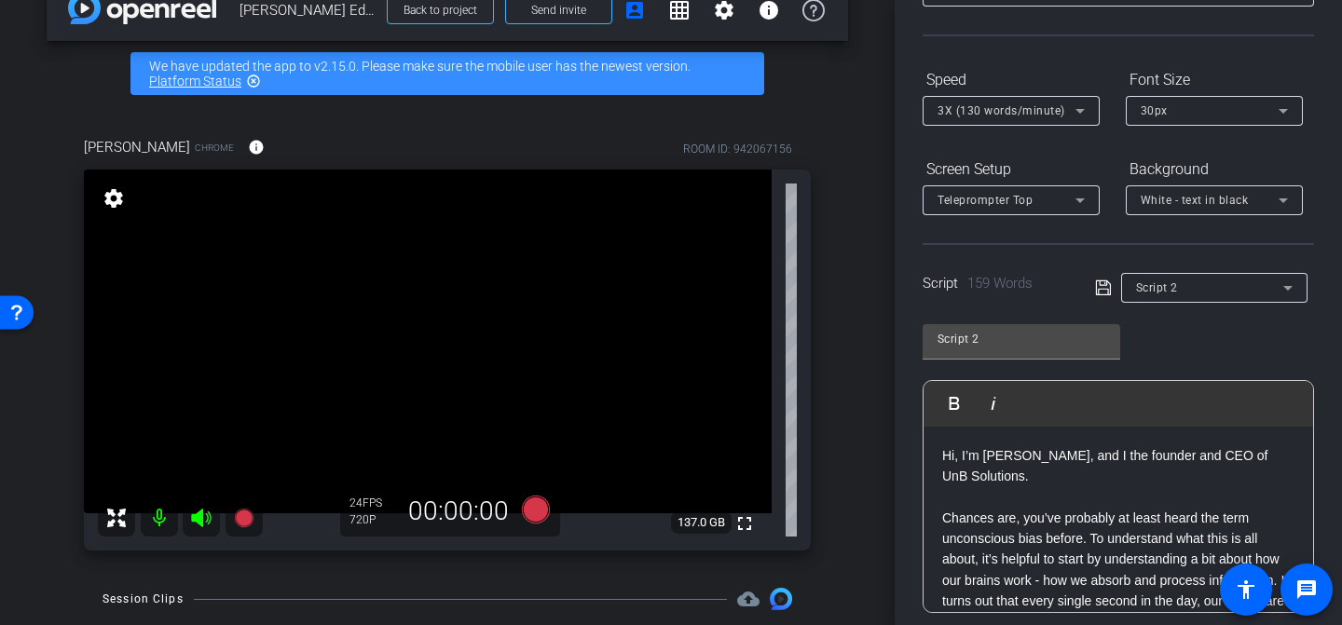
click at [1153, 284] on span "Script 2" at bounding box center [1157, 288] width 42 height 13
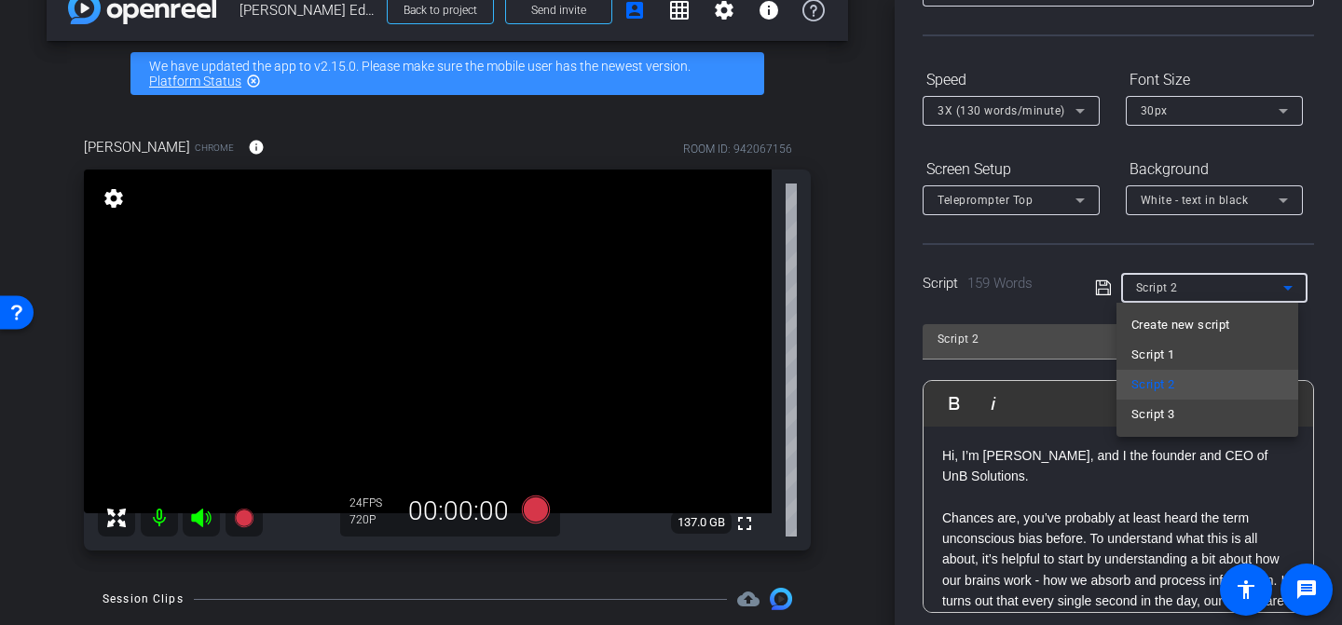
click at [1197, 356] on mat-option "Script 1" at bounding box center [1208, 355] width 182 height 30
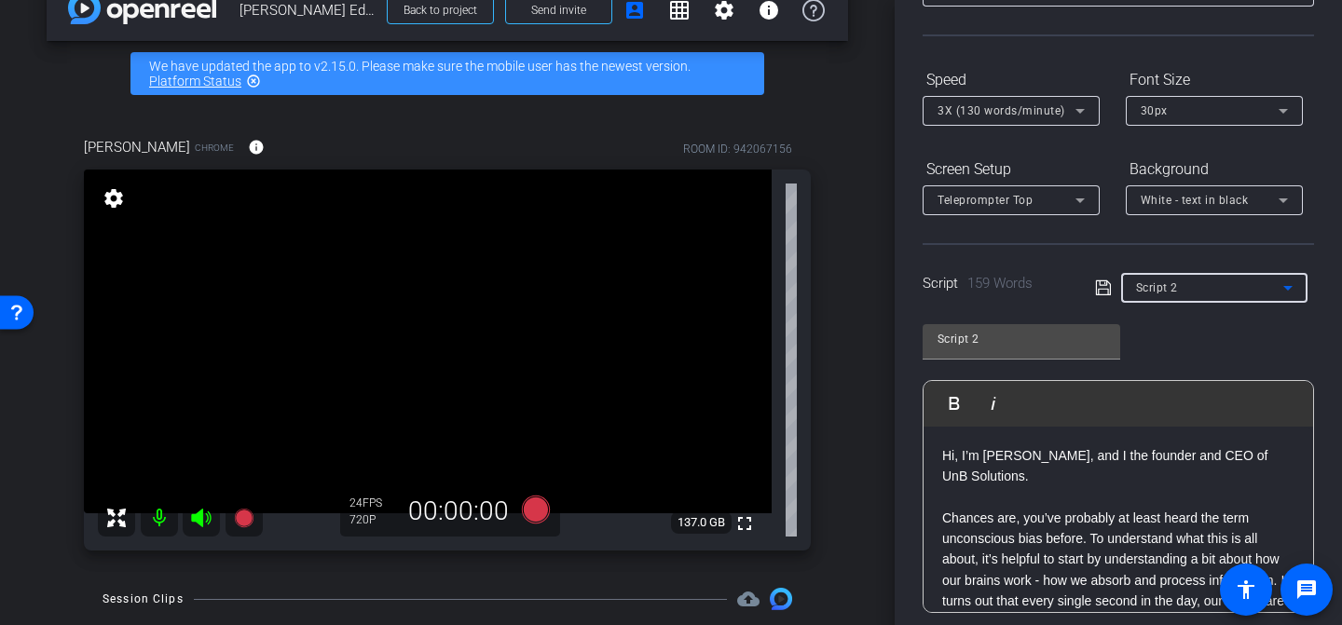
type input "Script 1"
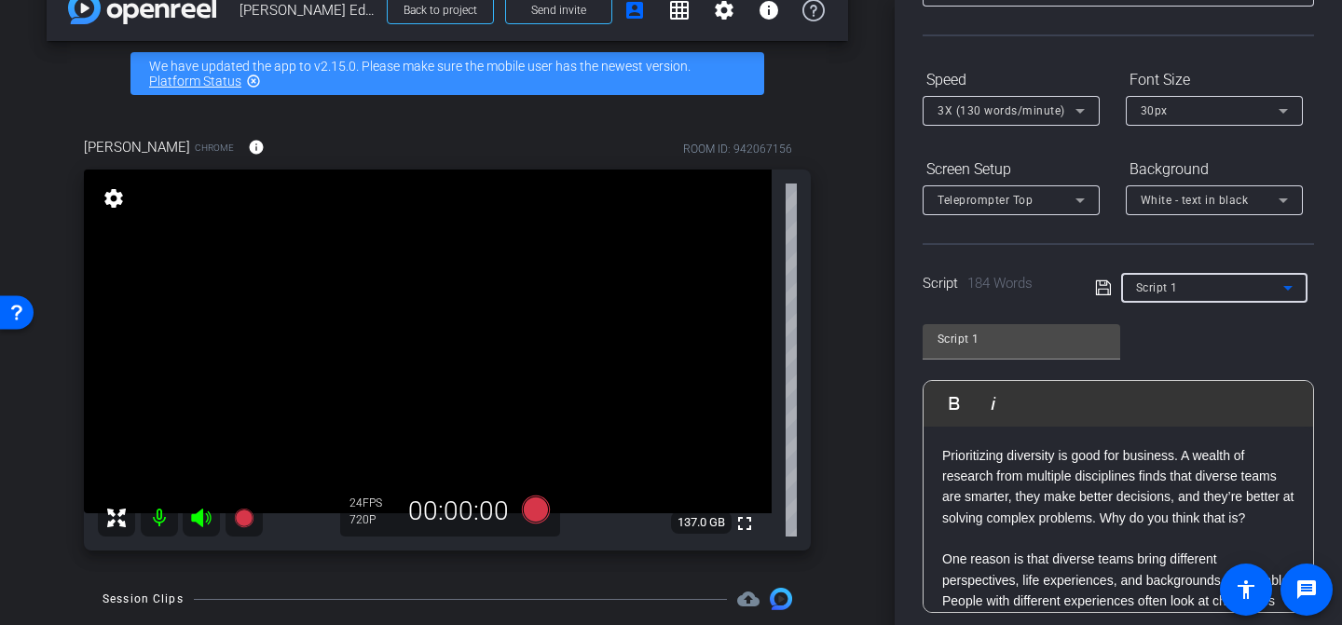
click at [1069, 114] on icon at bounding box center [1080, 111] width 22 height 22
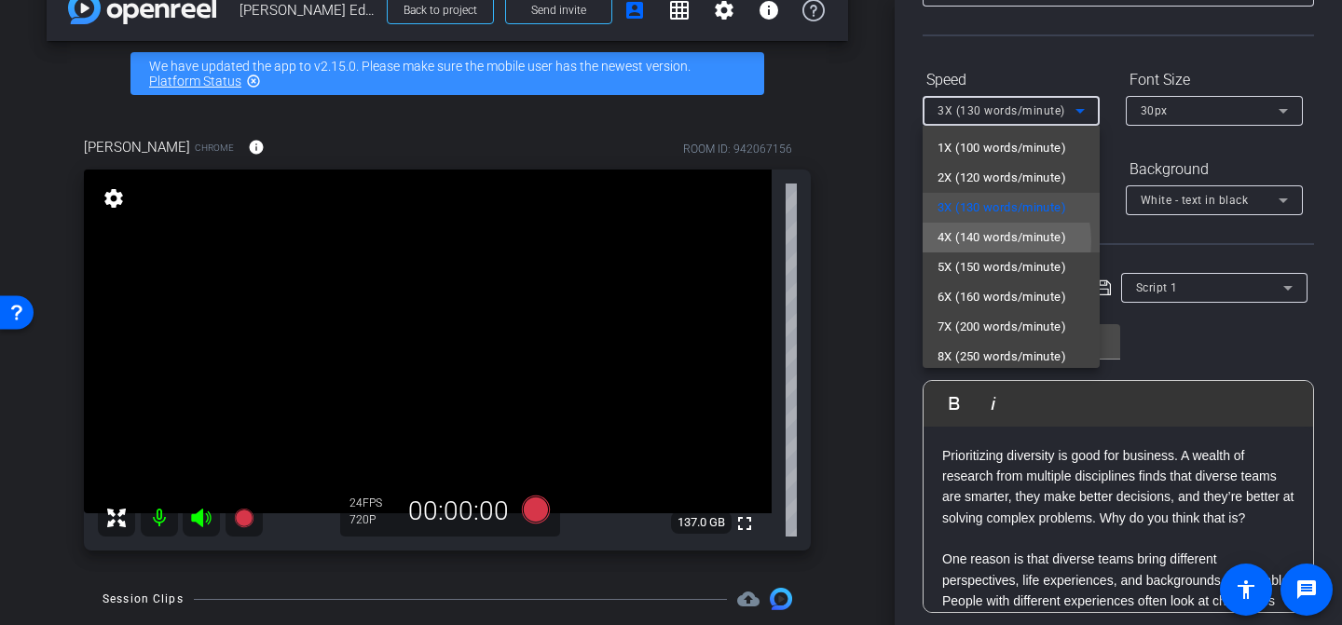
click at [982, 241] on span "4X (140 words/minute)" at bounding box center [1002, 238] width 129 height 22
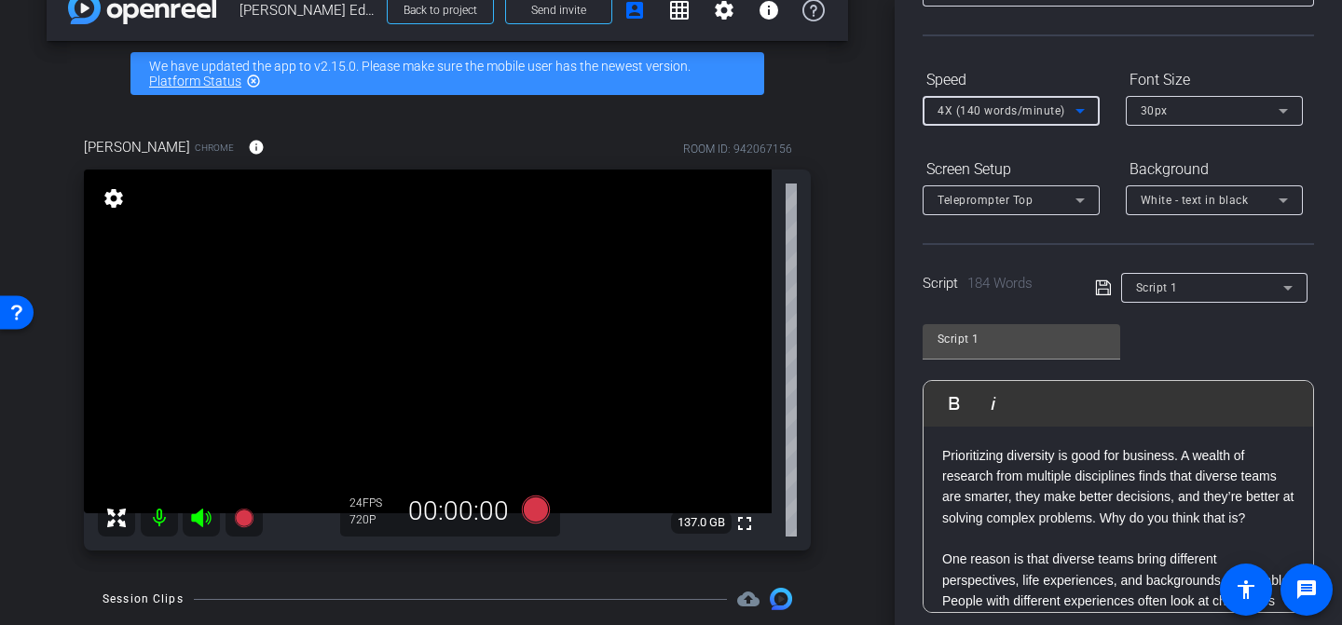
click at [1246, 341] on div "Script 1 Play Play from this location Play Selected Play and display the select…" at bounding box center [1119, 461] width 392 height 303
click at [1220, 115] on div "30px" at bounding box center [1210, 110] width 138 height 23
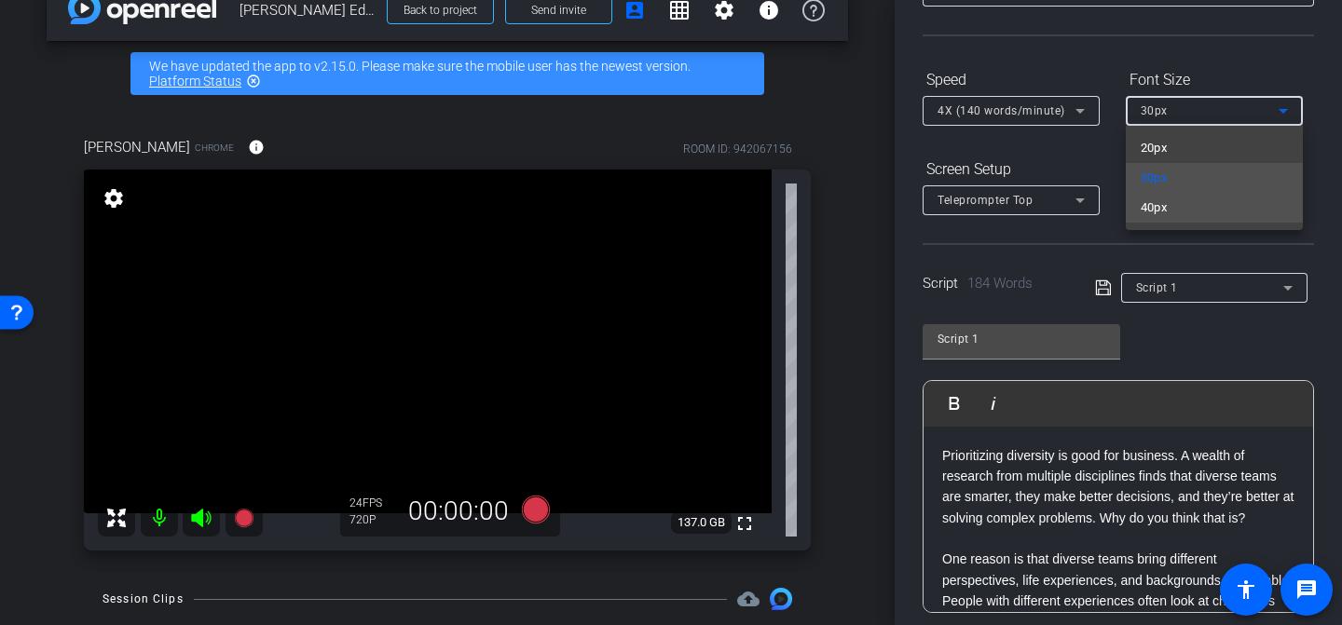
click at [1216, 213] on mat-option "40px" at bounding box center [1214, 208] width 177 height 30
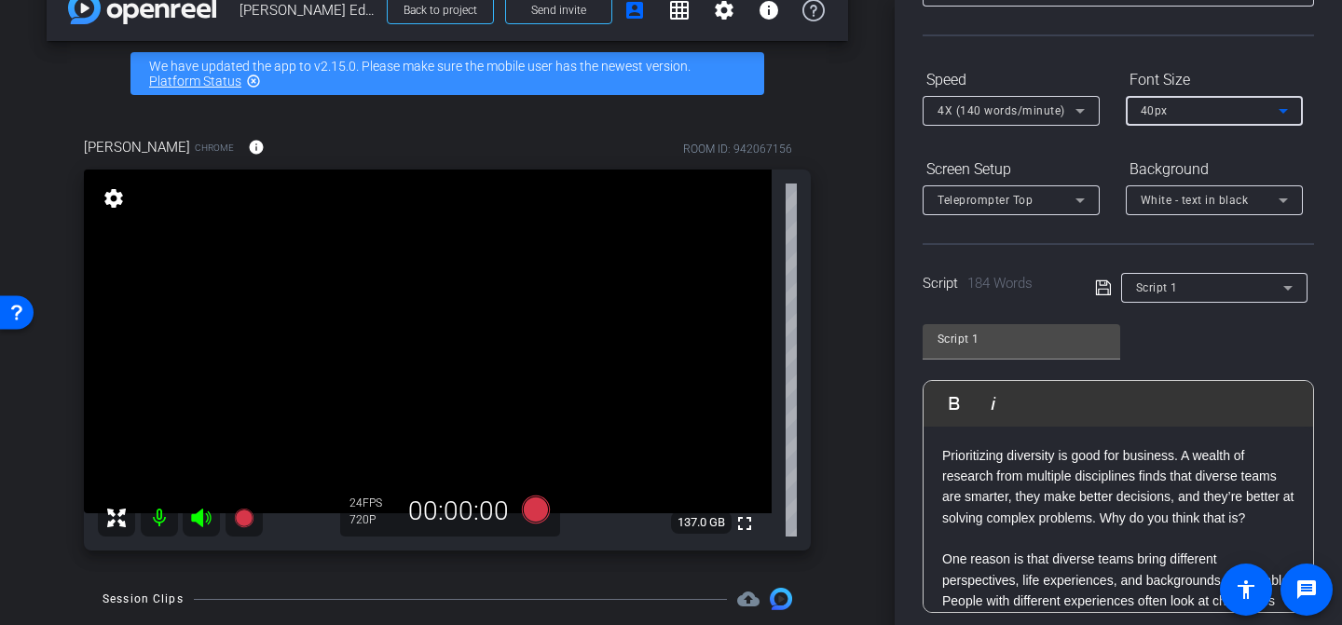
click at [1041, 207] on div "Teleprompter Top" at bounding box center [1007, 199] width 138 height 23
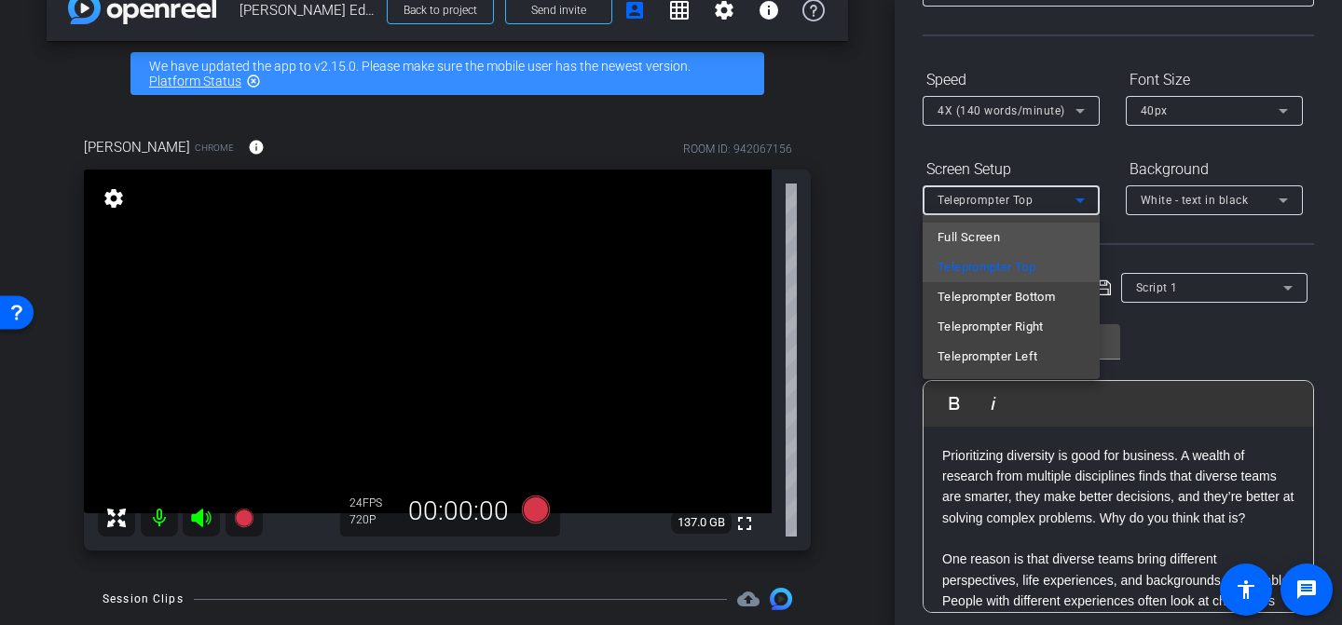
click at [1014, 235] on mat-option "Full Screen" at bounding box center [1011, 238] width 177 height 30
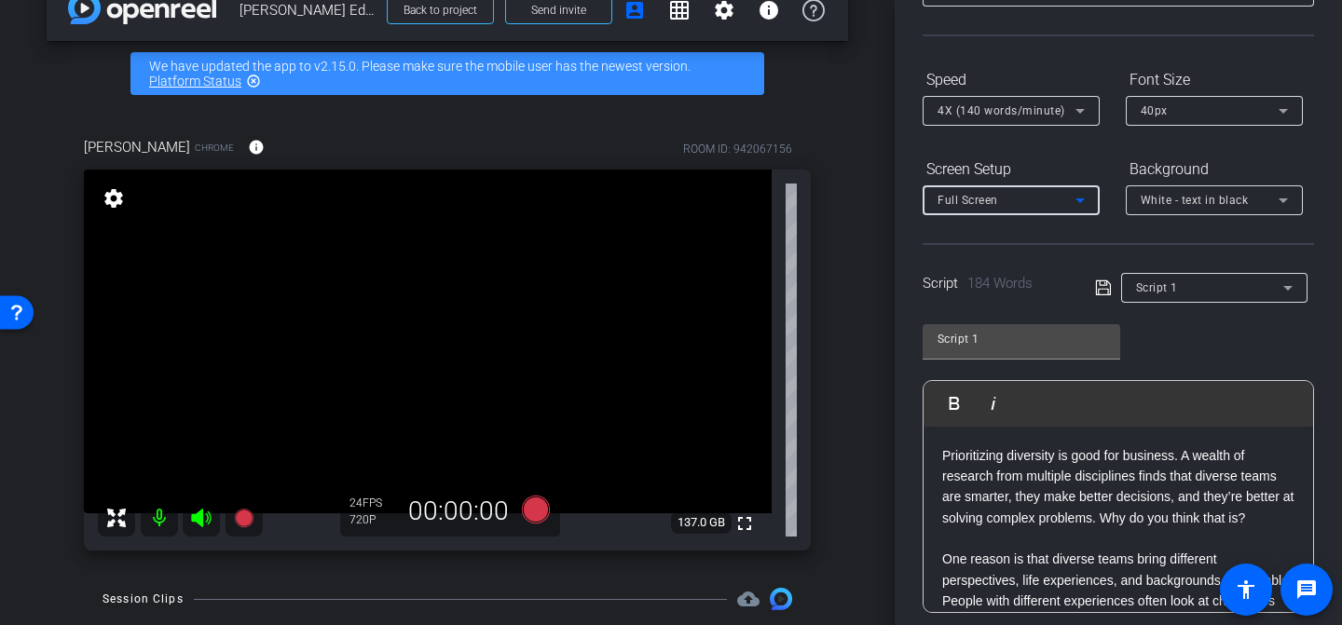
click at [1211, 326] on div "Script 1 Play Play from this location Play Selected Play and display the select…" at bounding box center [1119, 461] width 392 height 303
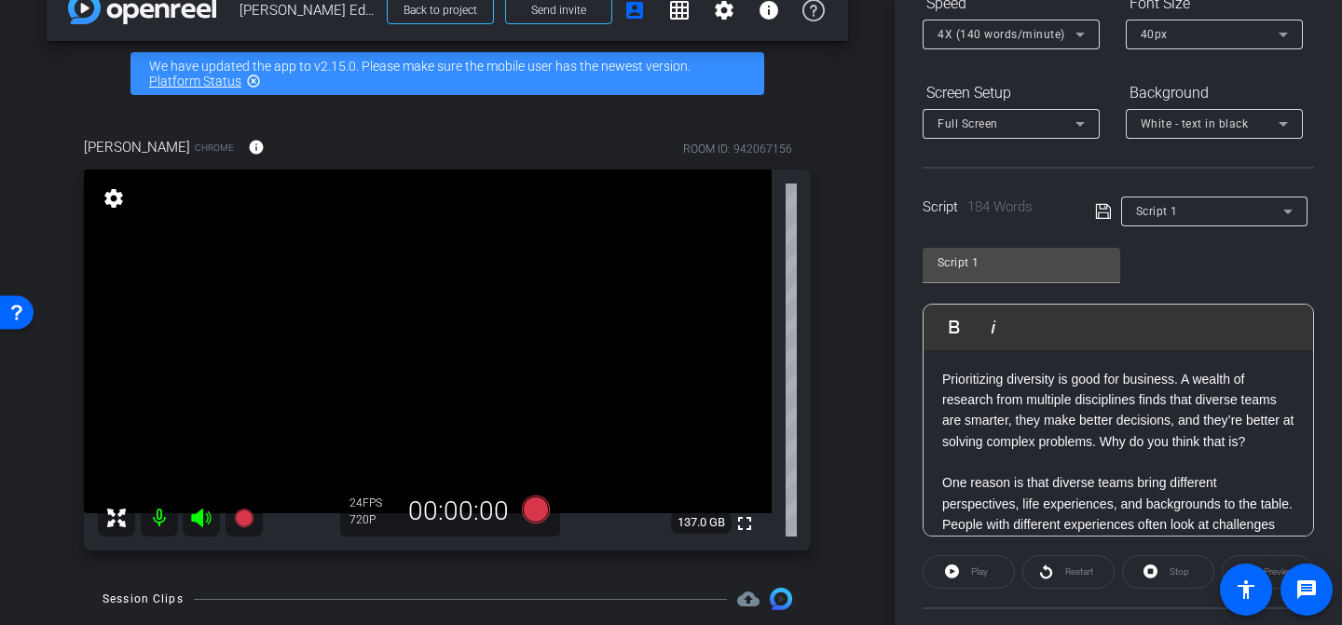
scroll to position [314, 0]
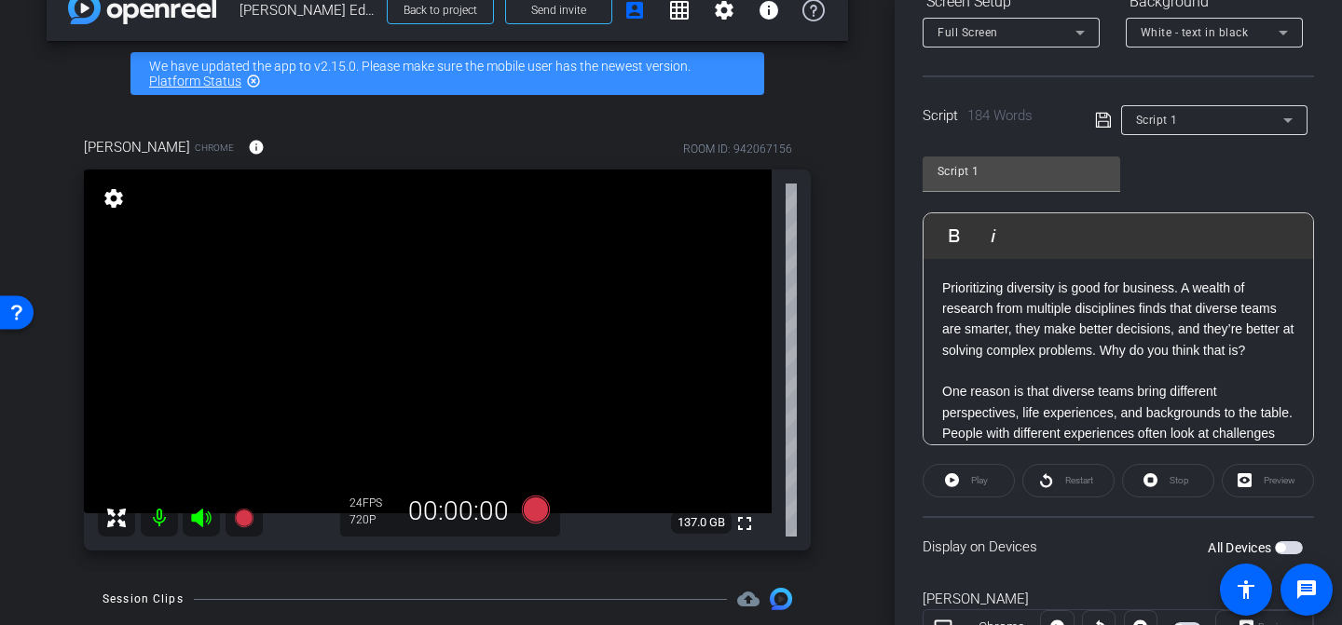
click at [951, 482] on div "Play" at bounding box center [969, 481] width 92 height 34
click at [954, 478] on div "Play" at bounding box center [969, 481] width 92 height 34
click at [953, 477] on div "Play" at bounding box center [969, 481] width 92 height 34
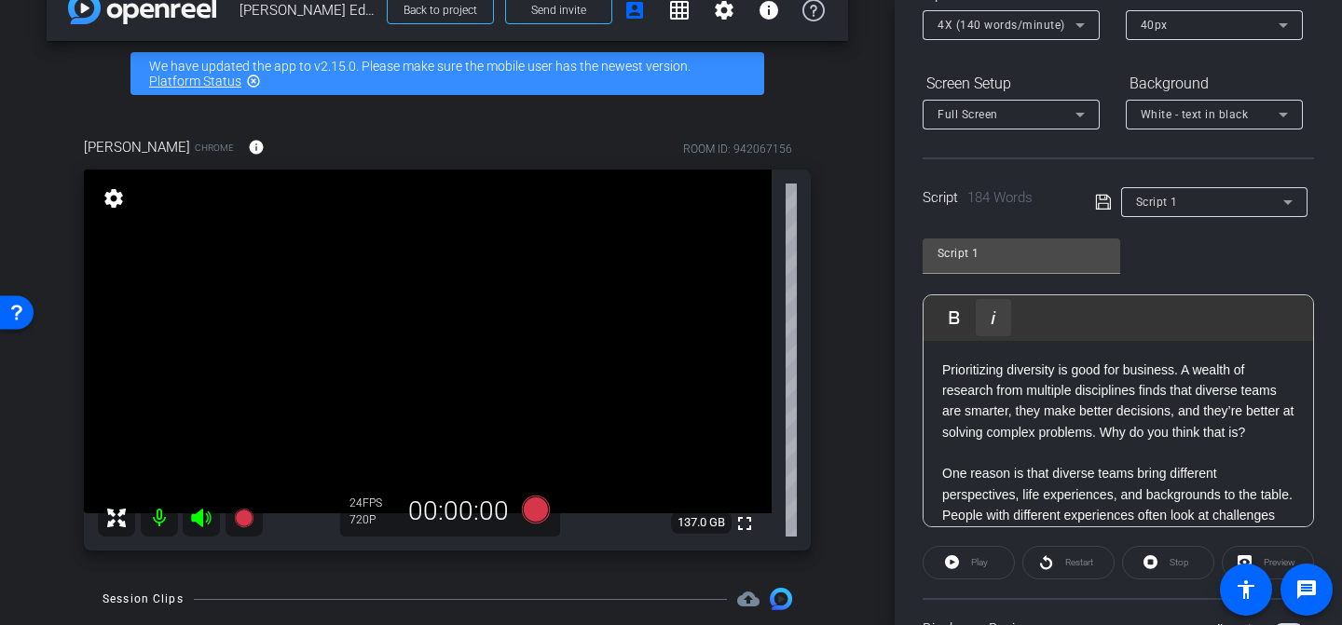
scroll to position [121, 0]
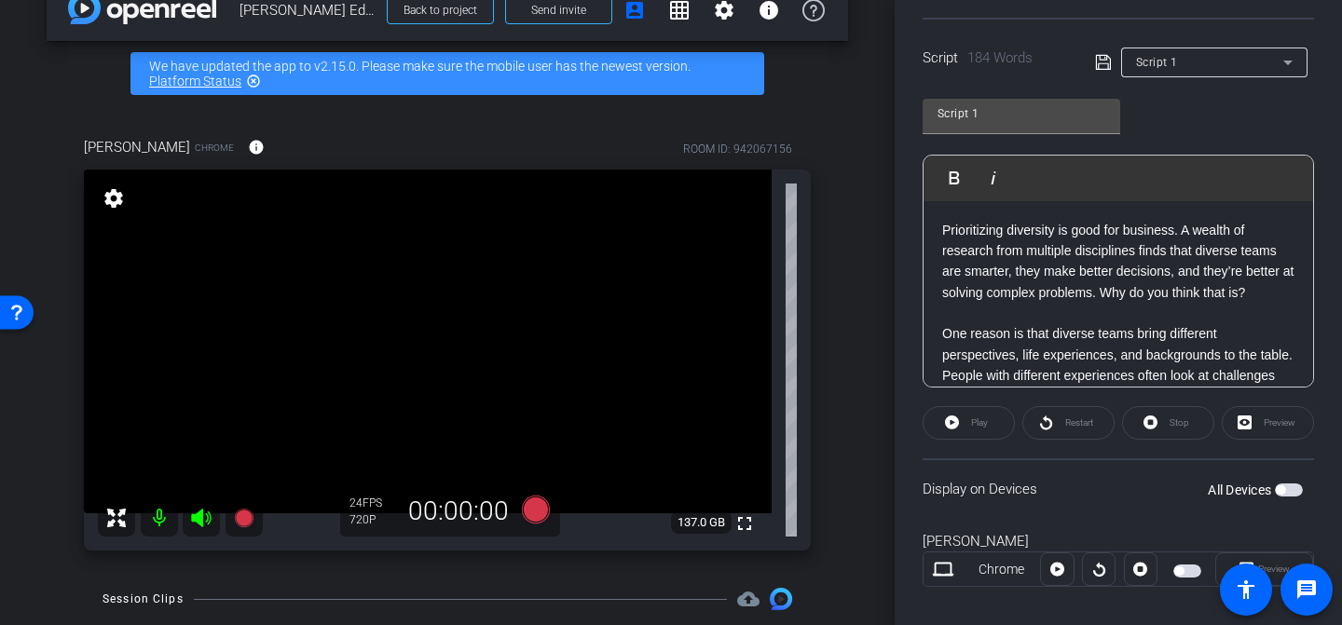
click at [966, 421] on div "Play" at bounding box center [969, 423] width 92 height 34
click at [960, 426] on div "Play" at bounding box center [969, 423] width 92 height 34
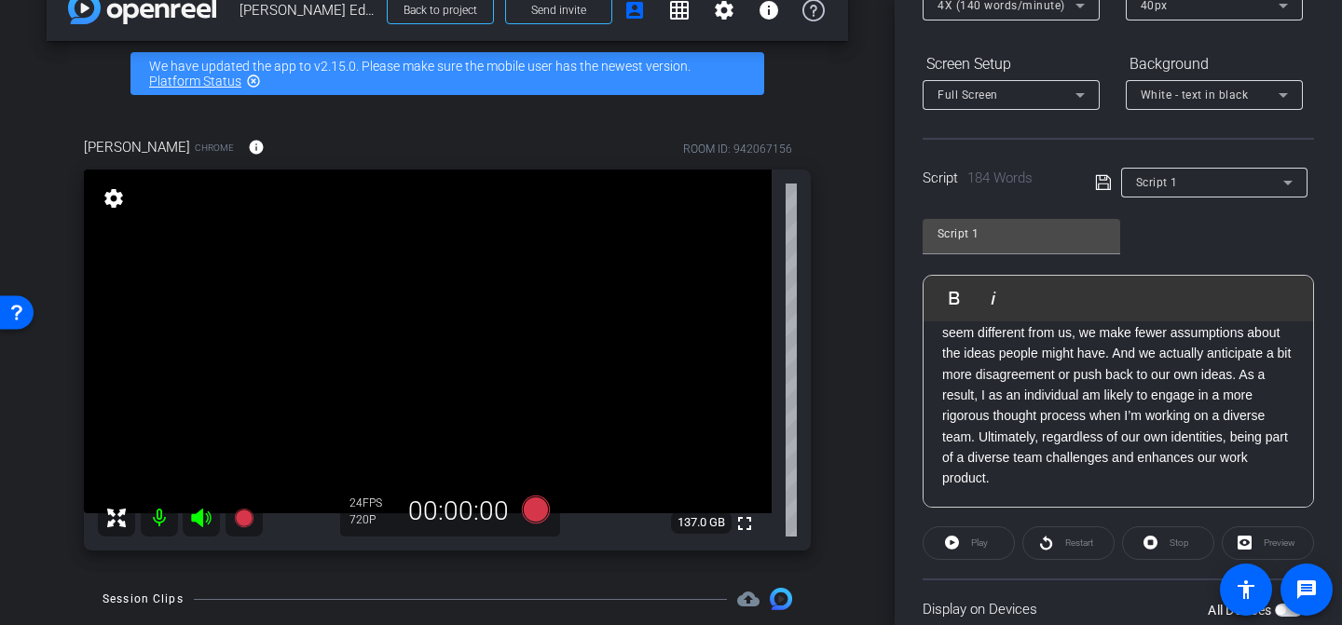
scroll to position [358, 0]
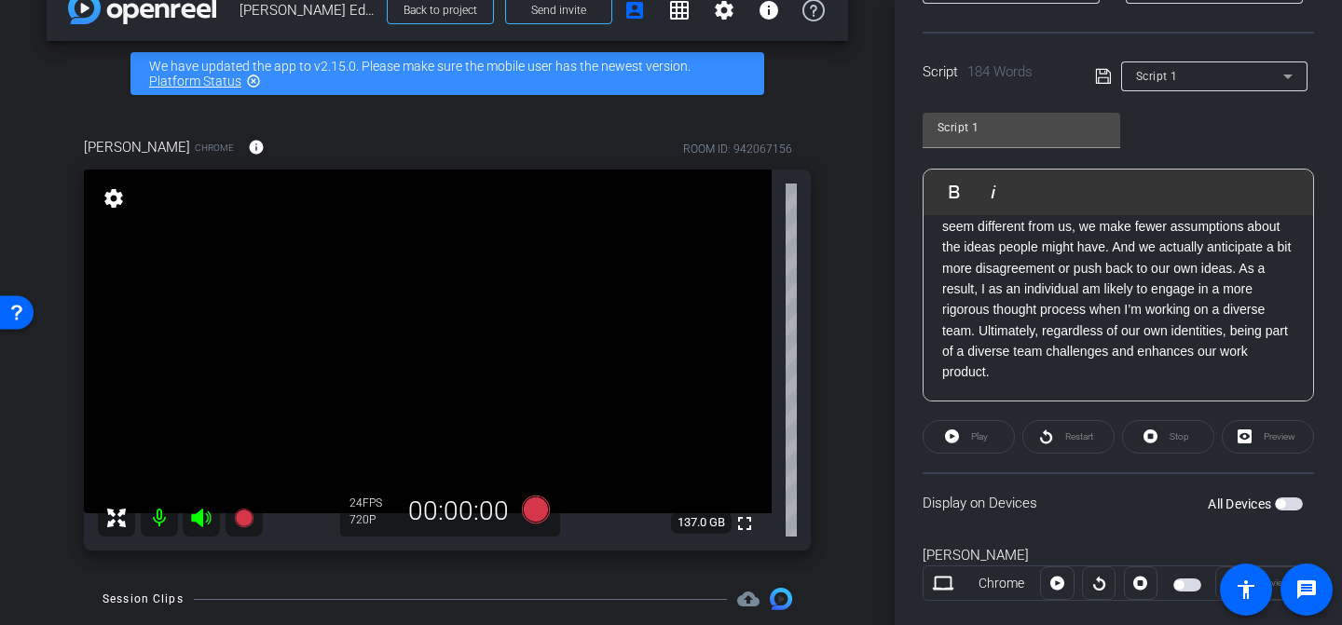
click at [1277, 501] on span "button" at bounding box center [1289, 504] width 28 height 13
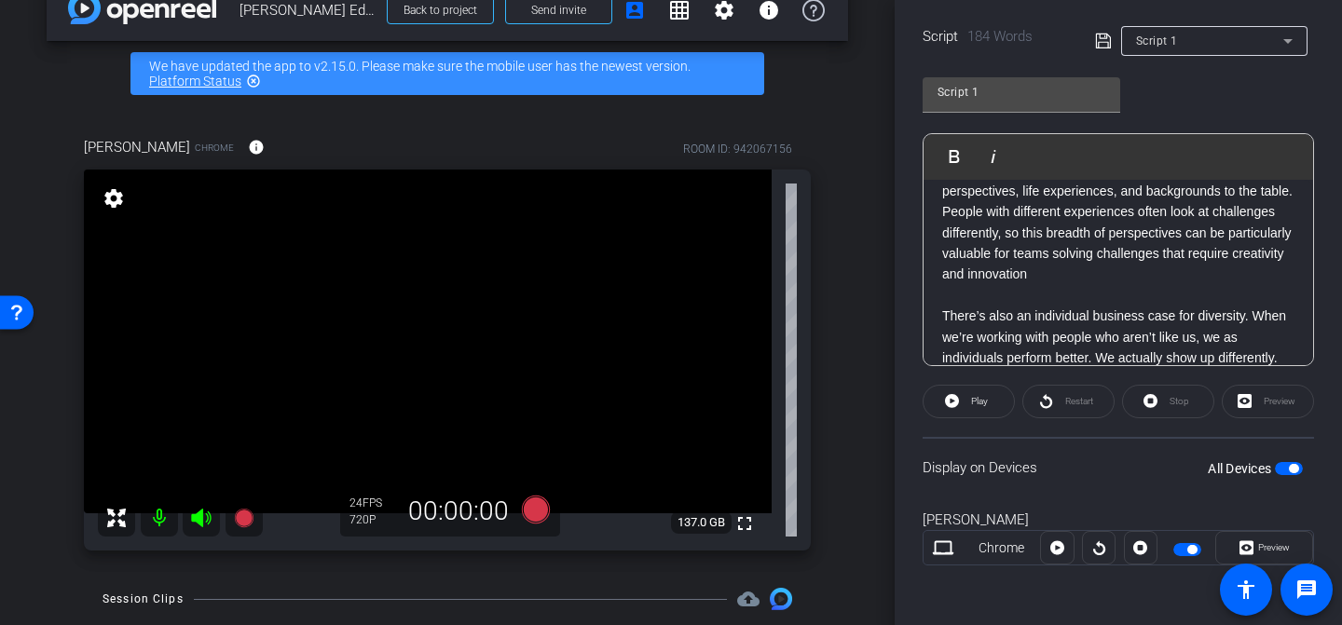
scroll to position [0, 0]
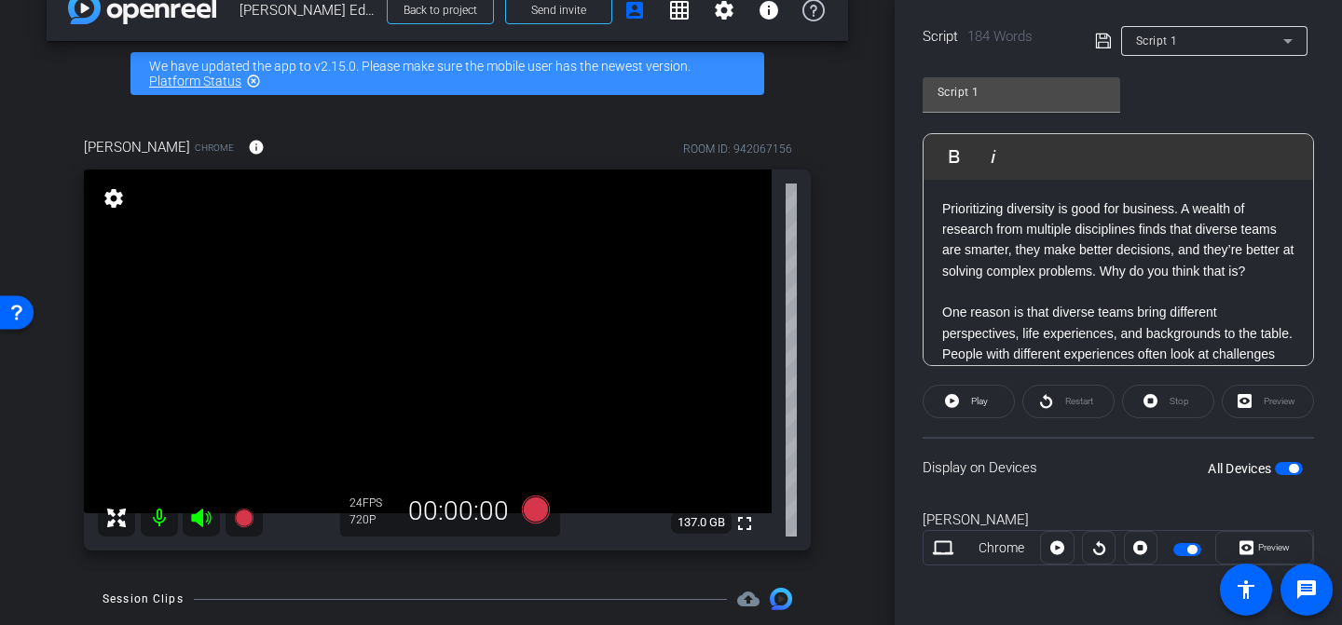
click at [945, 208] on p "Prioritizing diversity is good for business. A wealth of research from multiple…" at bounding box center [1118, 241] width 352 height 84
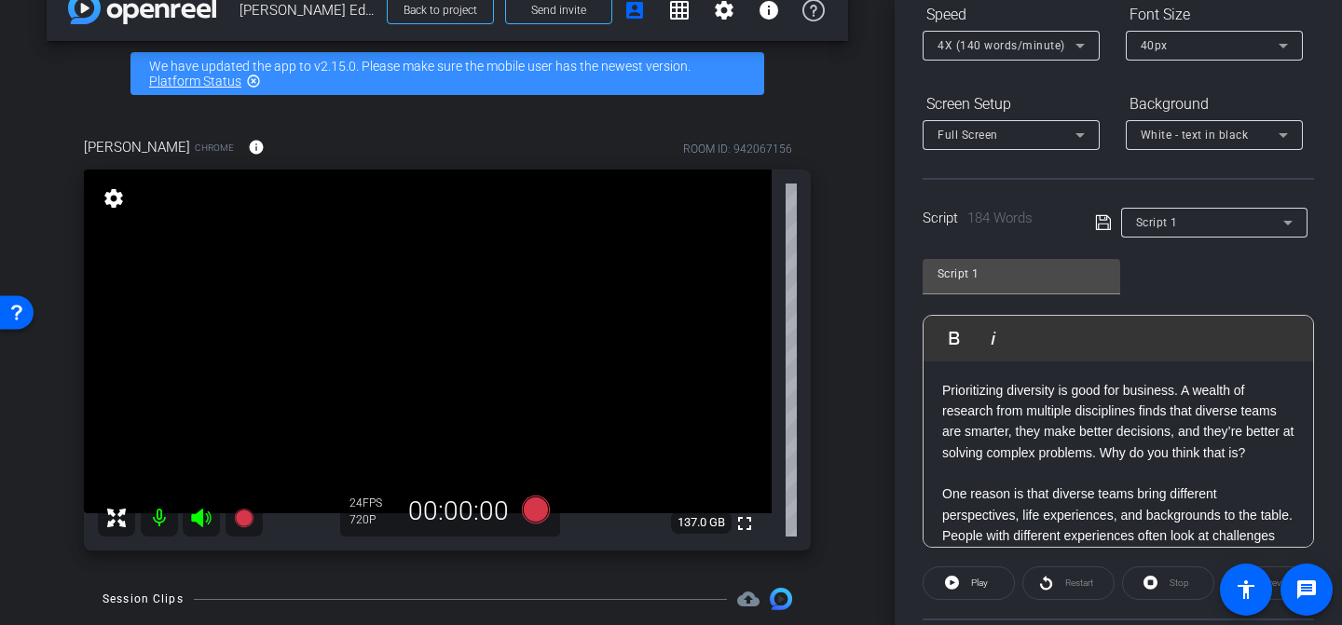
scroll to position [385, 0]
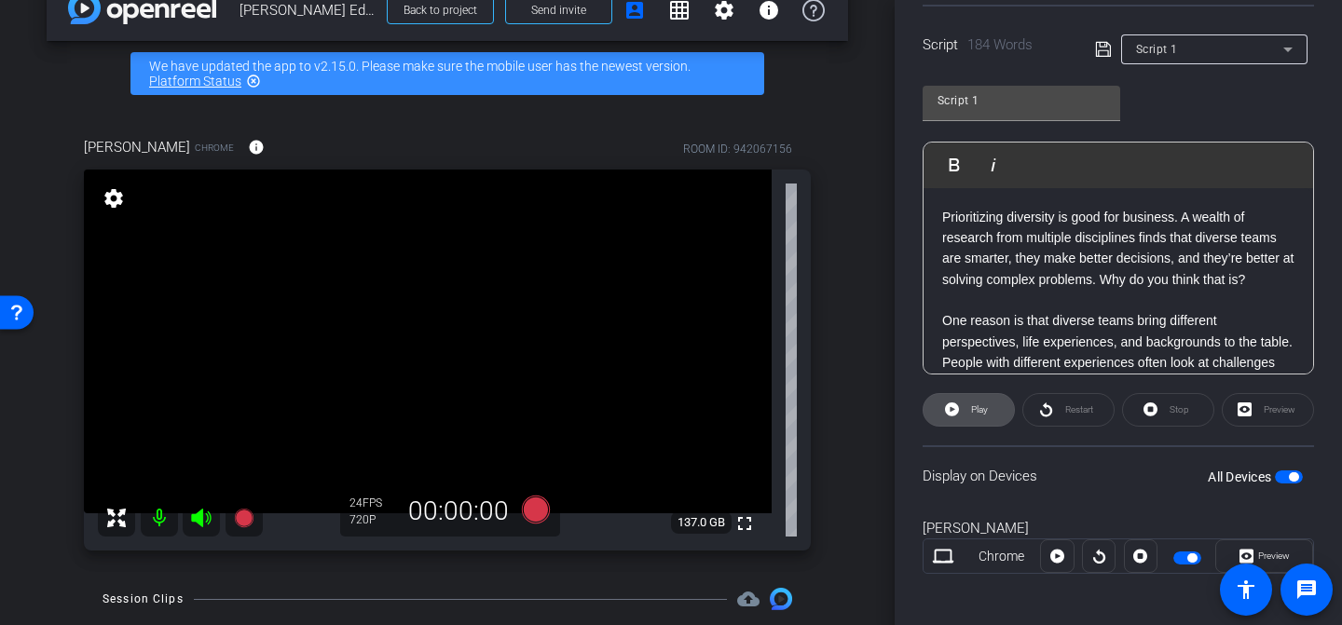
click at [959, 405] on span at bounding box center [969, 410] width 90 height 45
click at [952, 415] on icon at bounding box center [948, 409] width 14 height 23
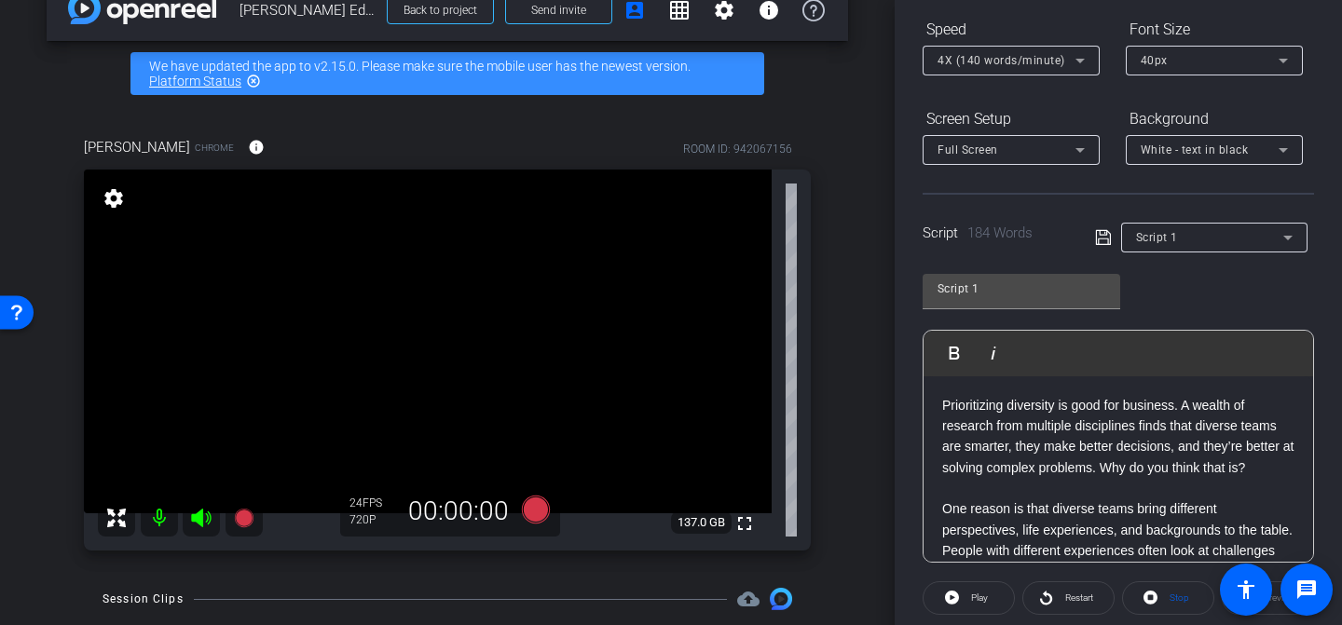
scroll to position [196, 0]
click at [1184, 62] on div "40px" at bounding box center [1210, 60] width 138 height 23
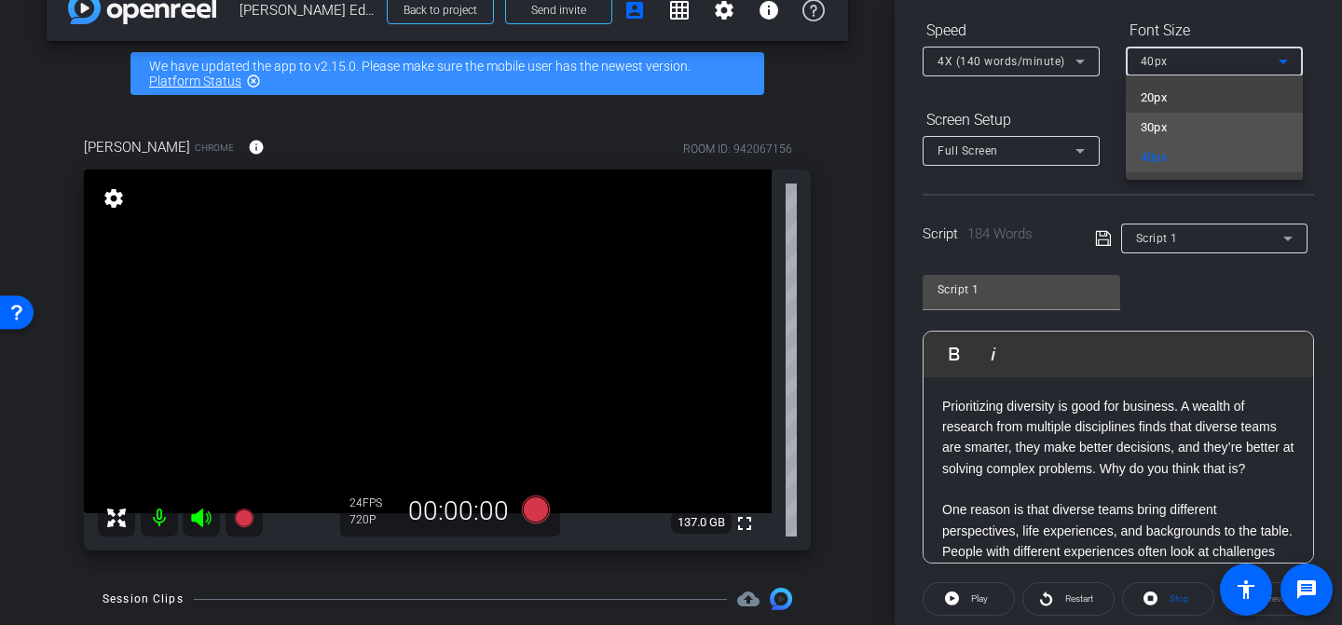
click at [1190, 119] on mat-option "30px" at bounding box center [1214, 128] width 177 height 30
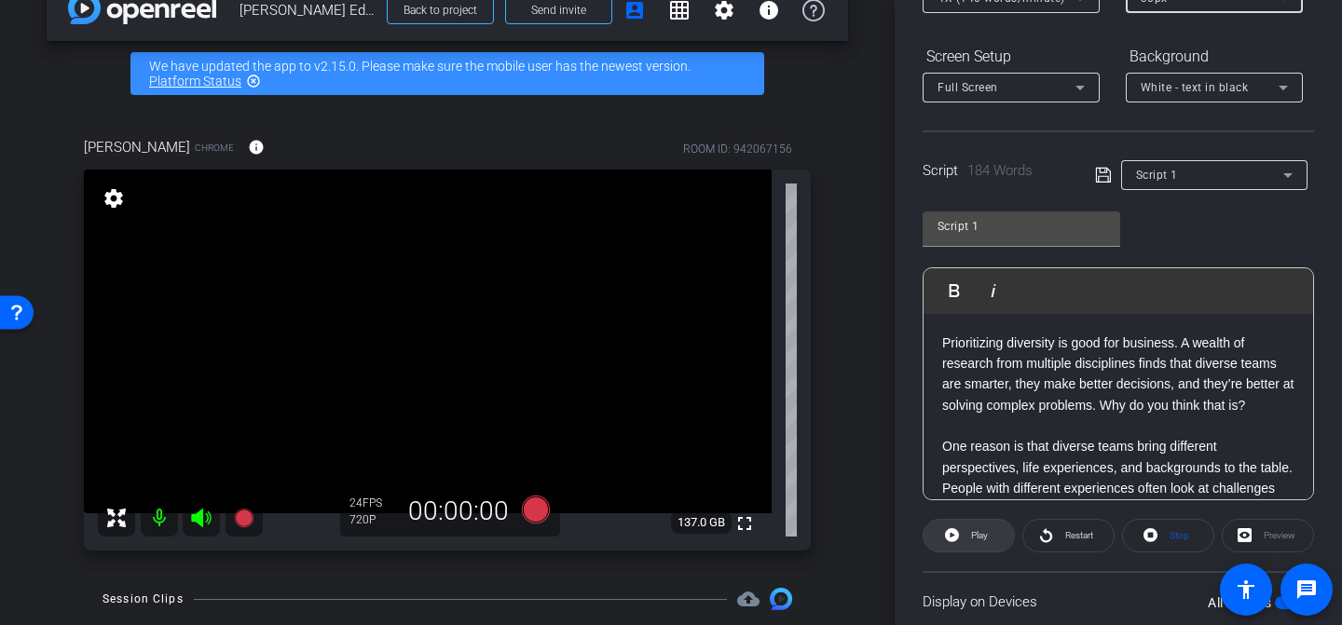
scroll to position [259, 0]
click at [944, 337] on p "Prioritizing diversity is good for business. A wealth of research from multiple…" at bounding box center [1118, 375] width 352 height 84
click at [972, 542] on span "Play" at bounding box center [977, 536] width 21 height 26
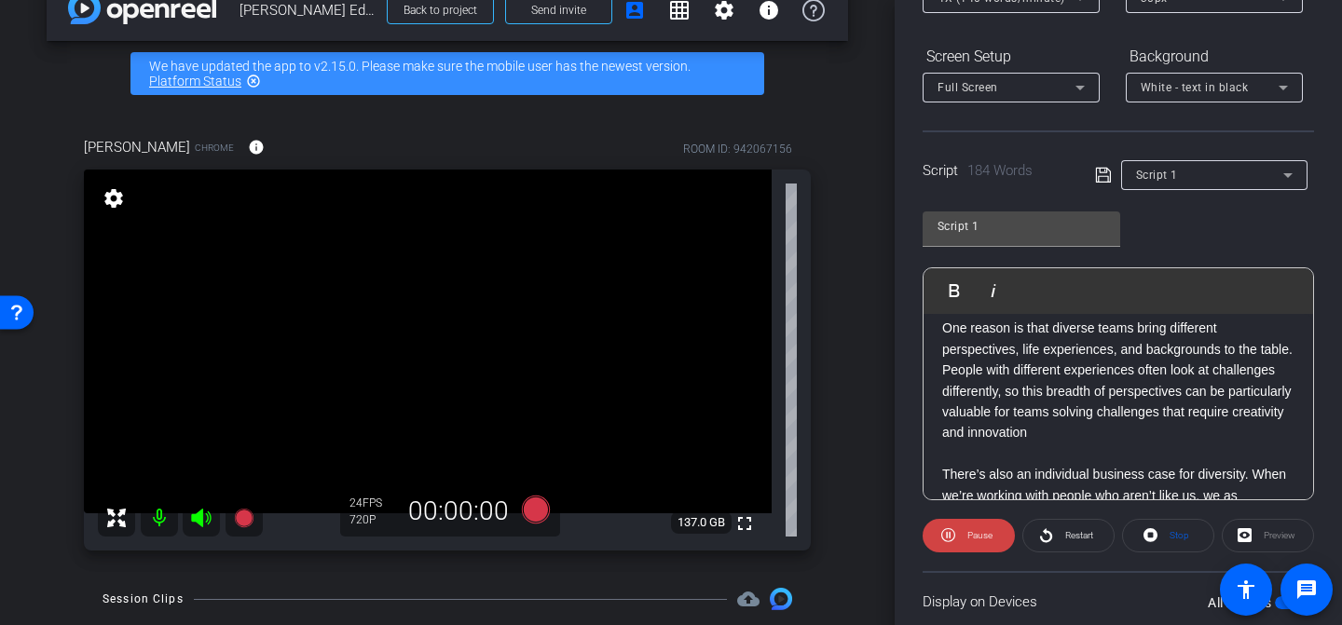
scroll to position [133, 0]
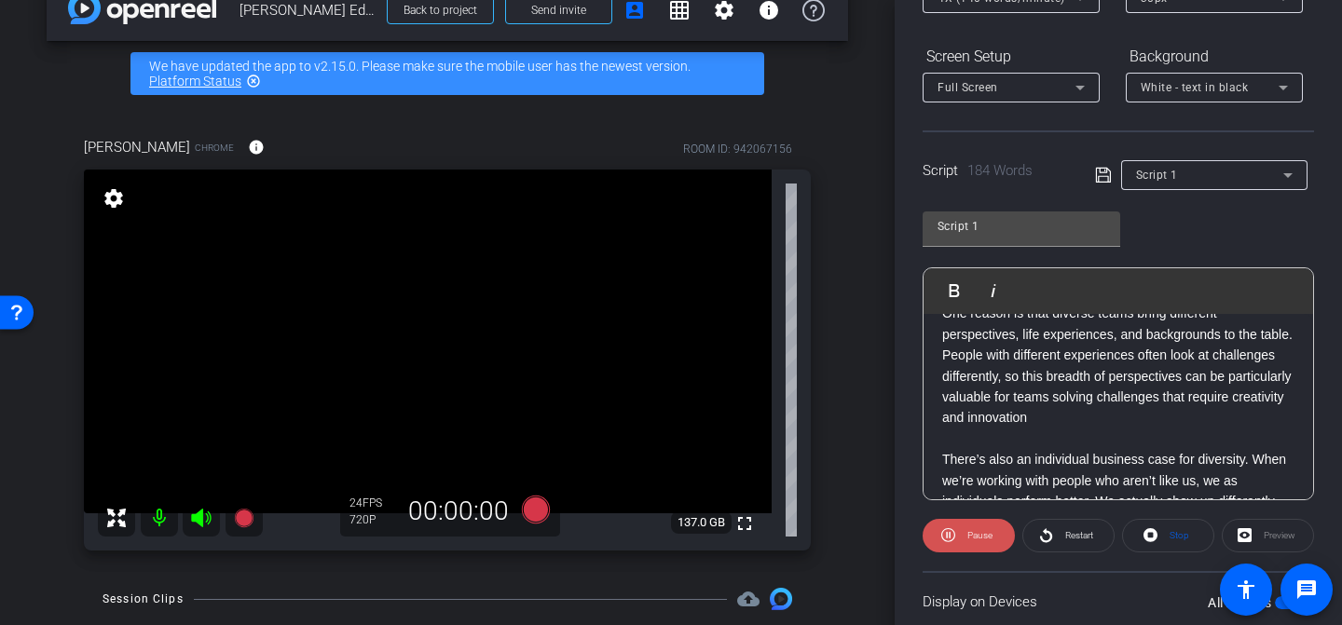
click at [975, 540] on span "Pause" at bounding box center [980, 535] width 25 height 10
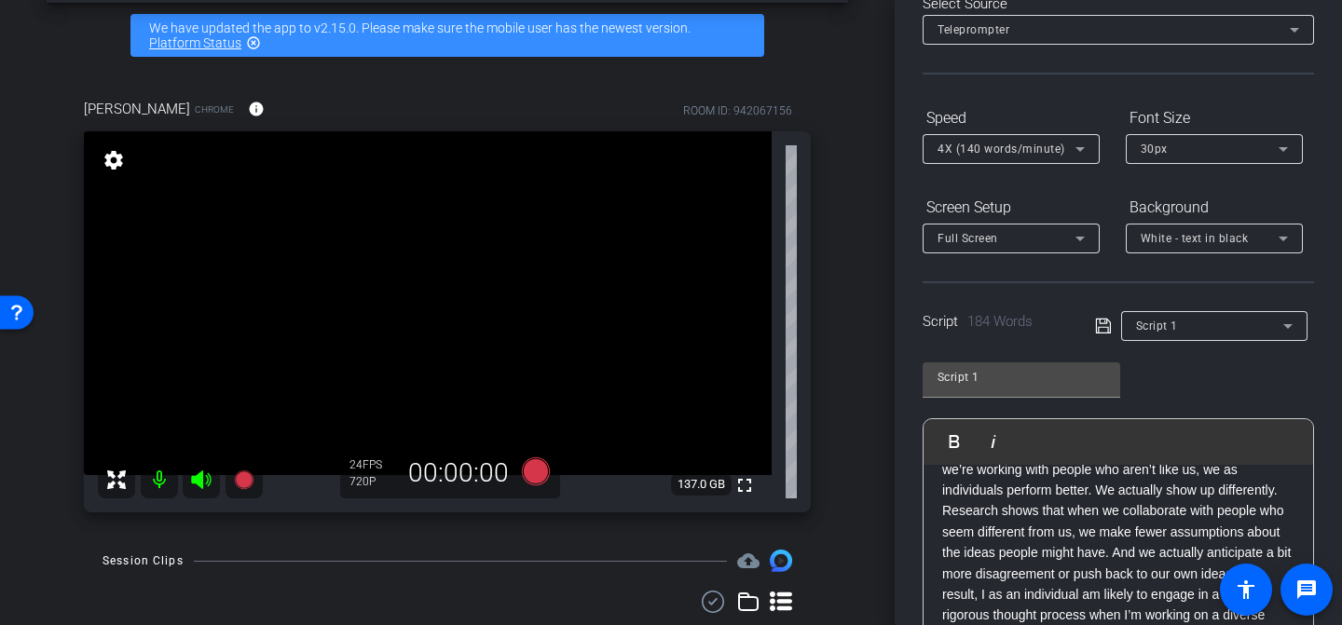
scroll to position [288, 0]
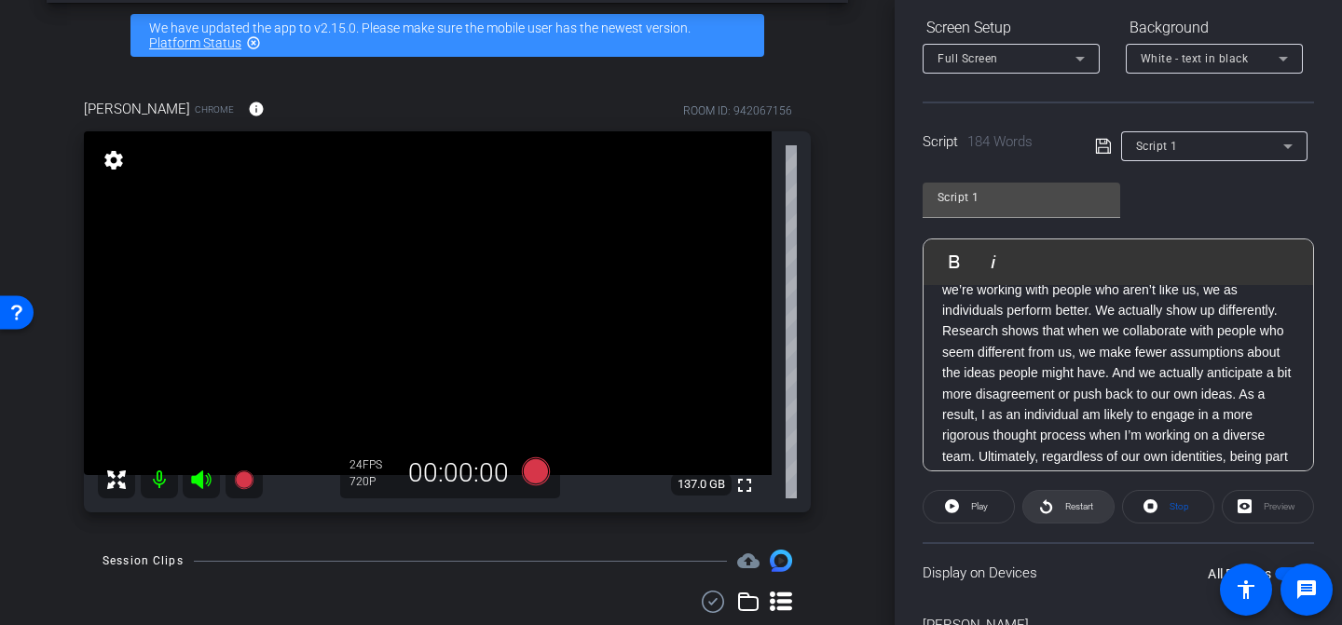
click at [1075, 512] on span "Restart" at bounding box center [1079, 506] width 28 height 10
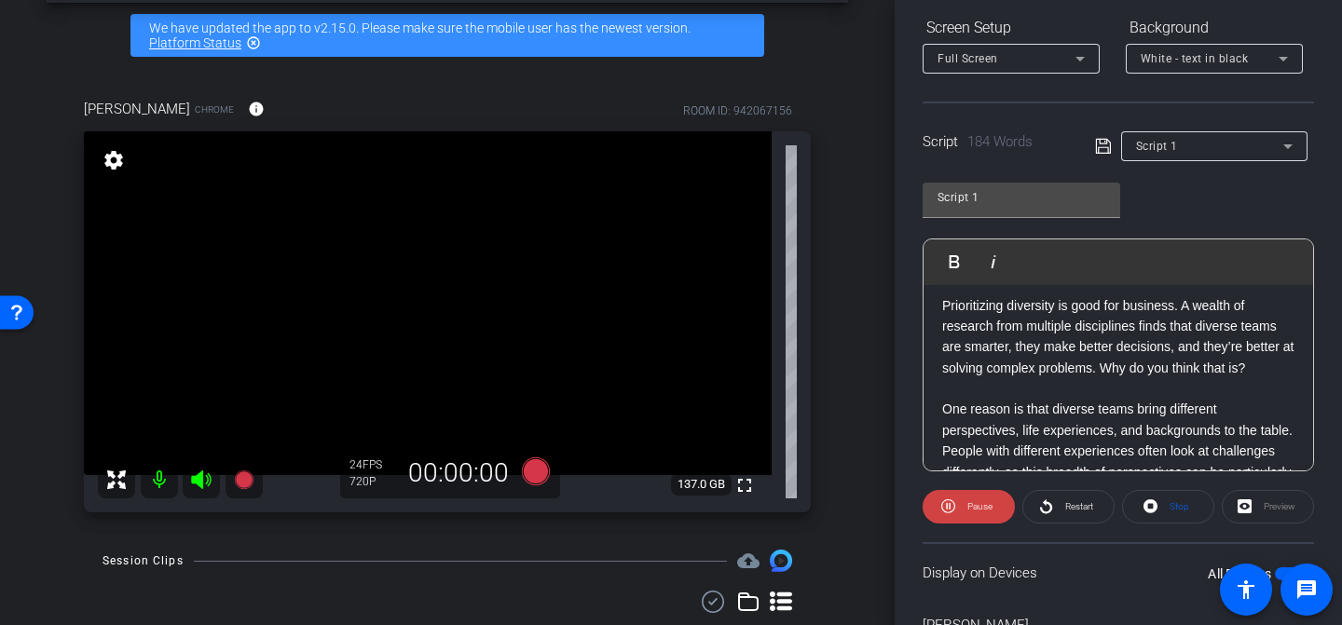
scroll to position [0, 0]
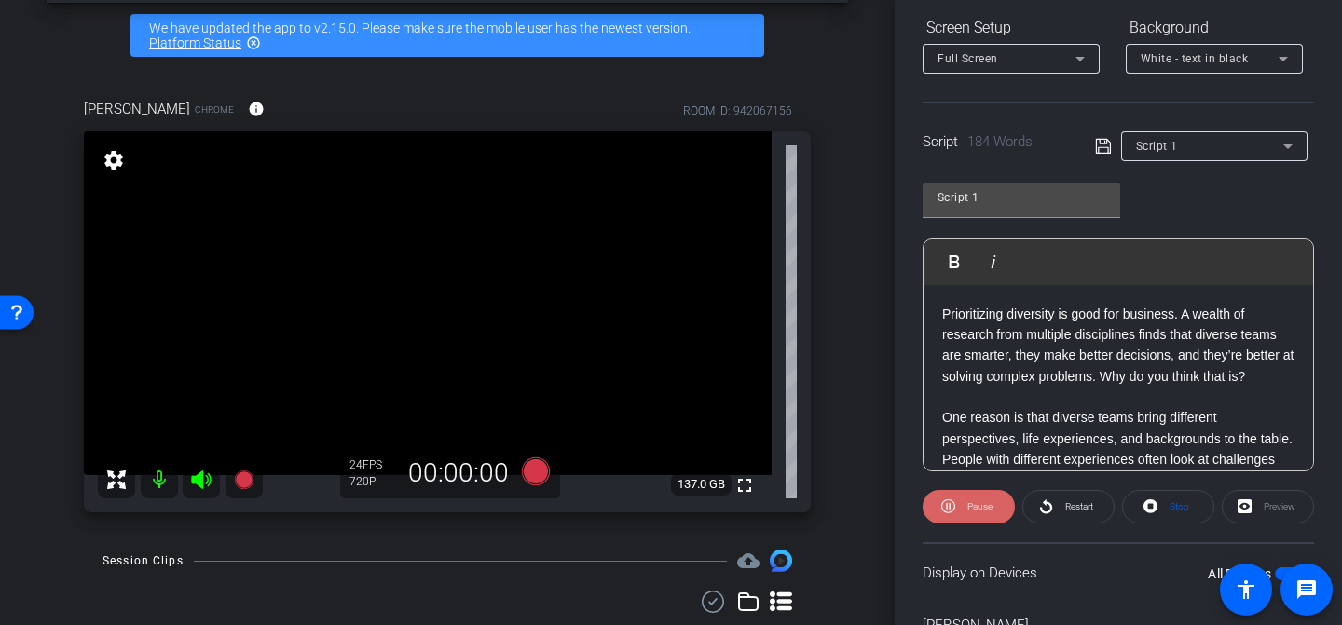
click at [974, 508] on span "Pause" at bounding box center [980, 506] width 25 height 10
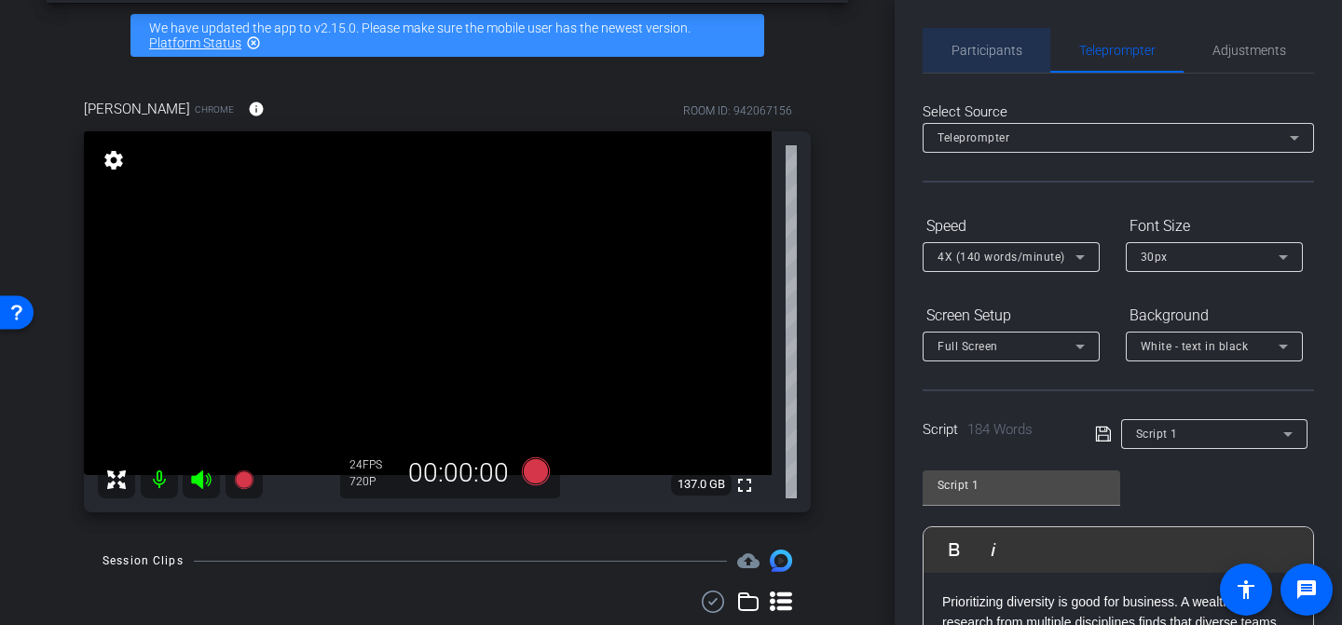
click at [1006, 51] on span "Participants" at bounding box center [987, 50] width 71 height 13
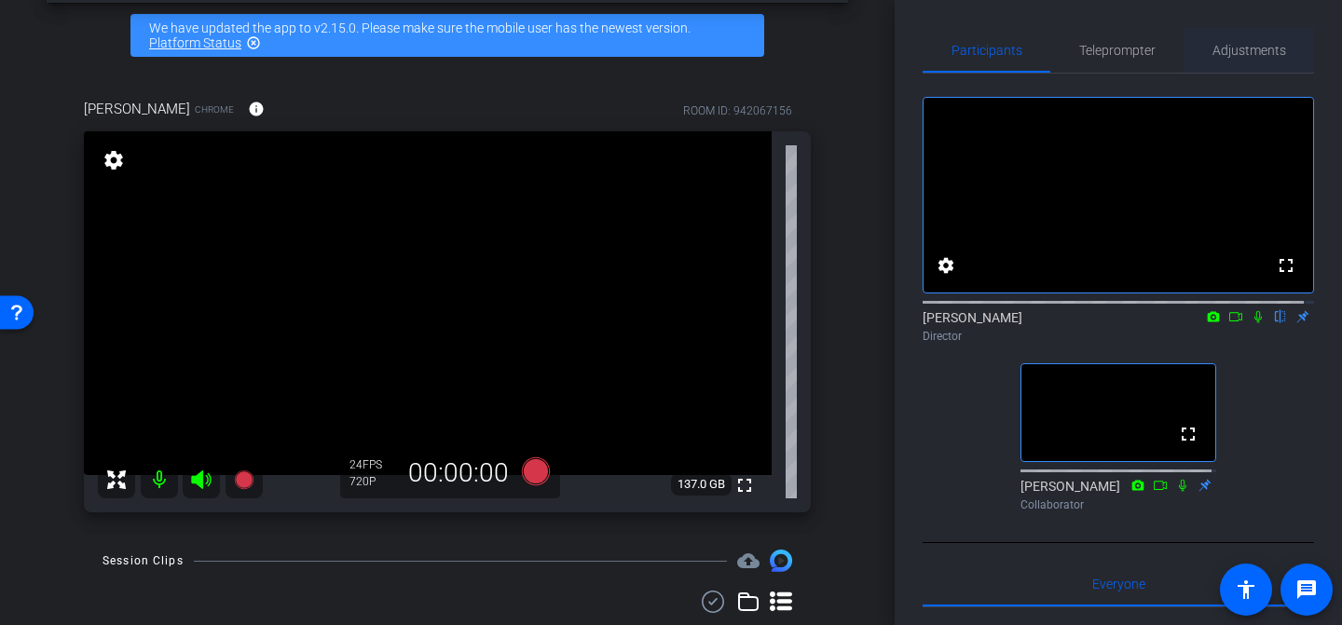
click at [1258, 44] on span "Adjustments" at bounding box center [1250, 50] width 74 height 13
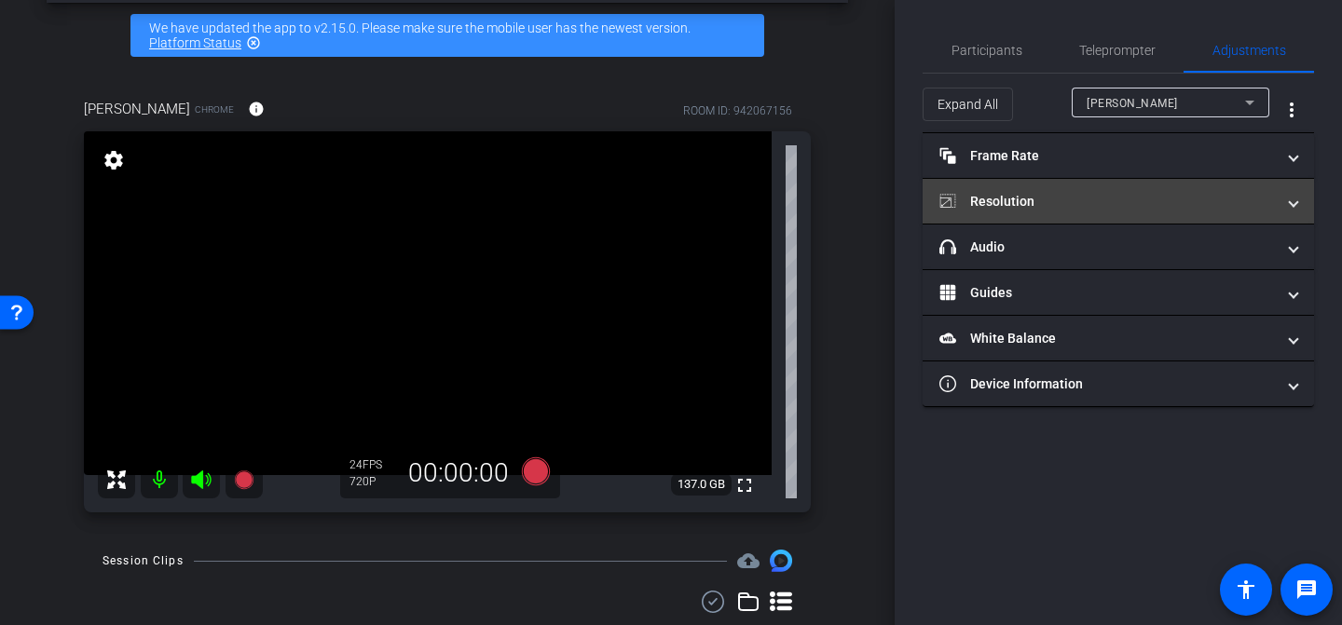
click at [1083, 185] on mat-expansion-panel-header "Resolution" at bounding box center [1119, 201] width 392 height 45
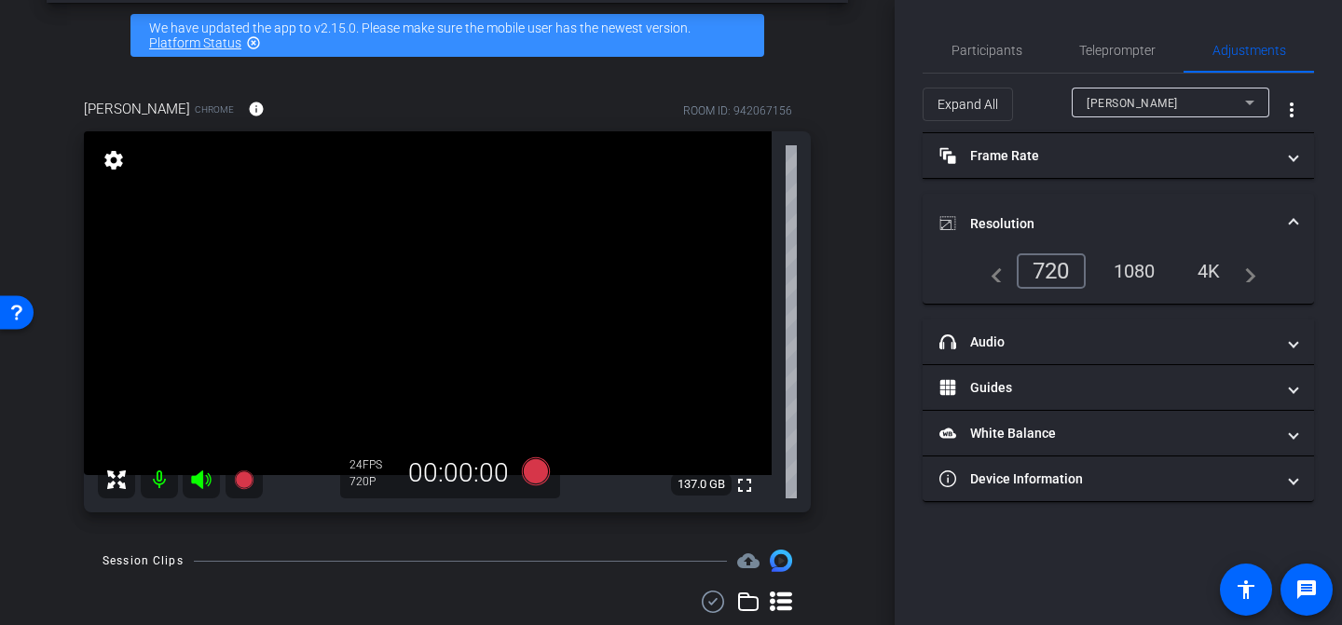
click at [1208, 279] on div "4K" at bounding box center [1209, 271] width 51 height 32
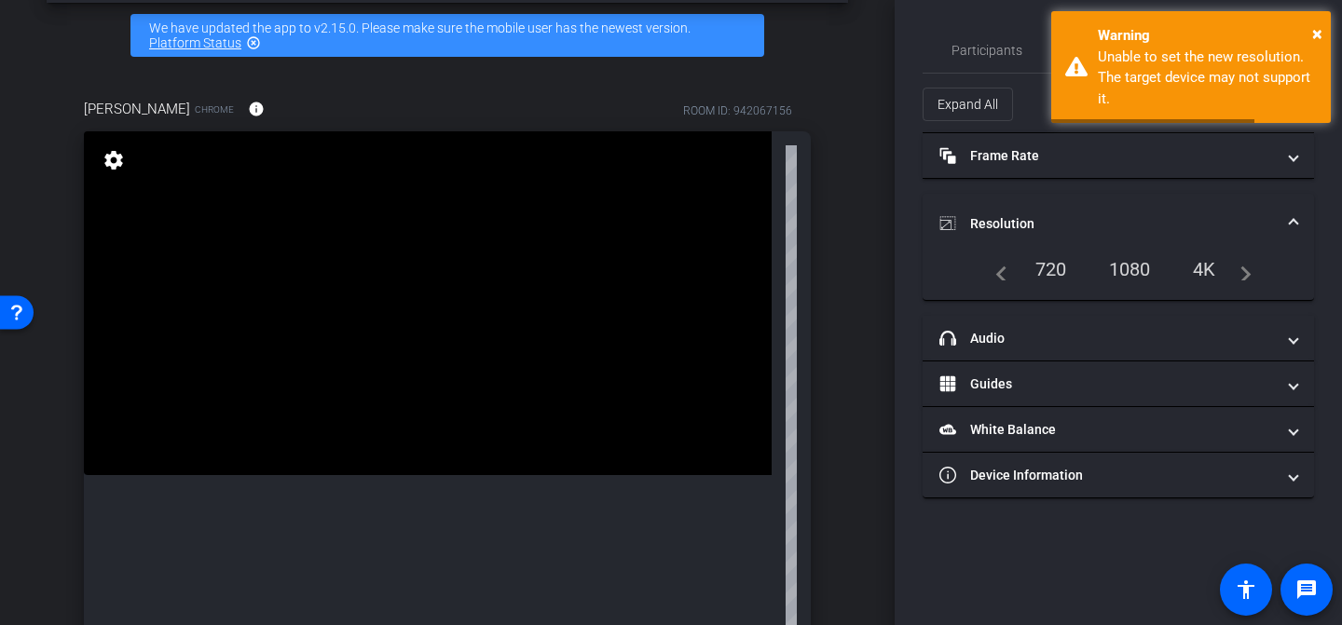
click at [1146, 272] on div "1080" at bounding box center [1130, 270] width 70 height 32
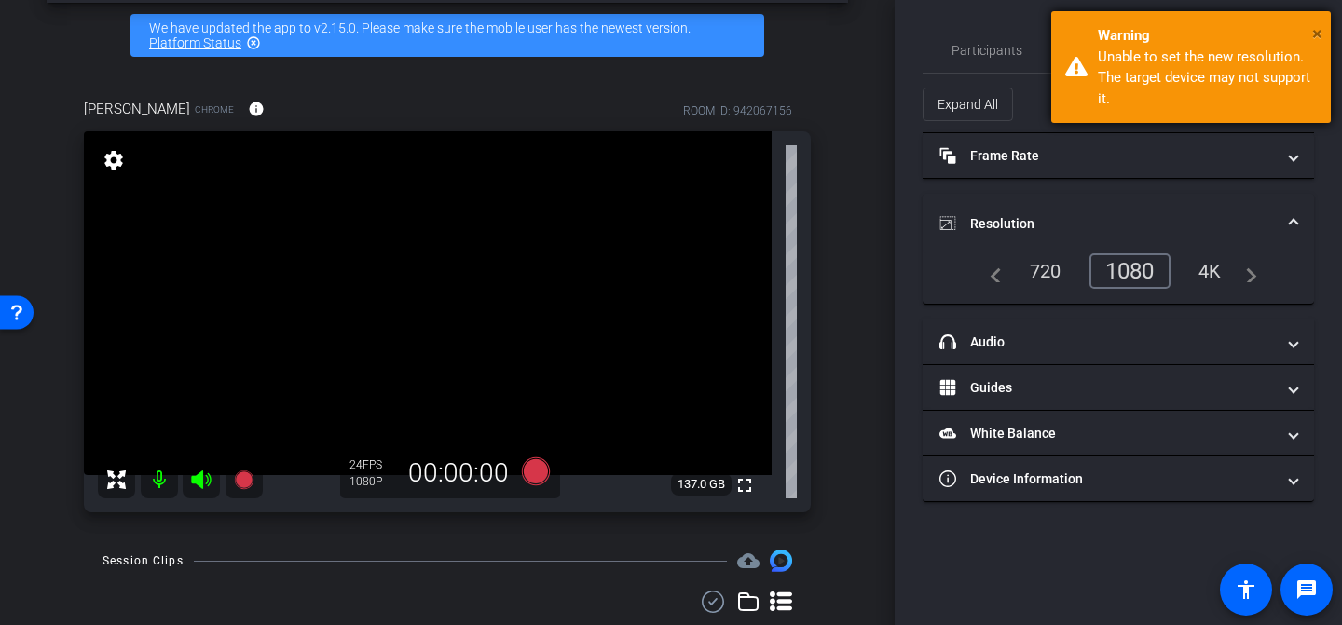
click at [1312, 28] on span "×" at bounding box center [1317, 33] width 10 height 22
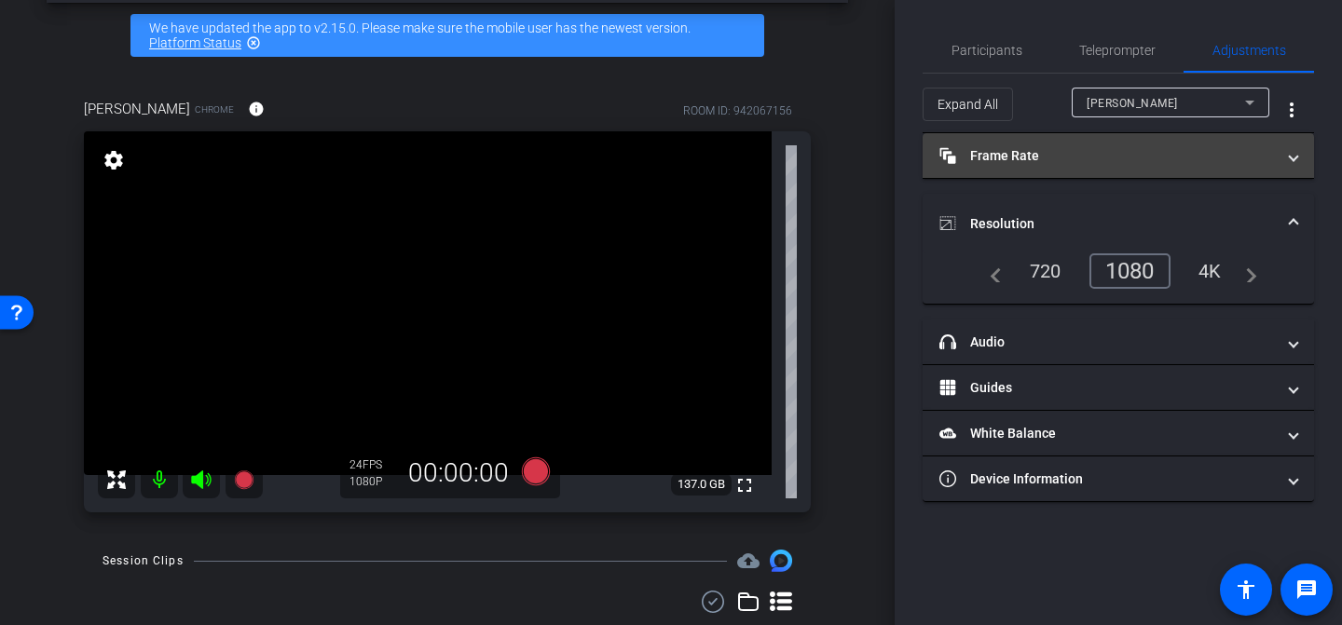
click at [1087, 161] on mat-panel-title "Frame Rate Frame Rate" at bounding box center [1108, 156] width 336 height 20
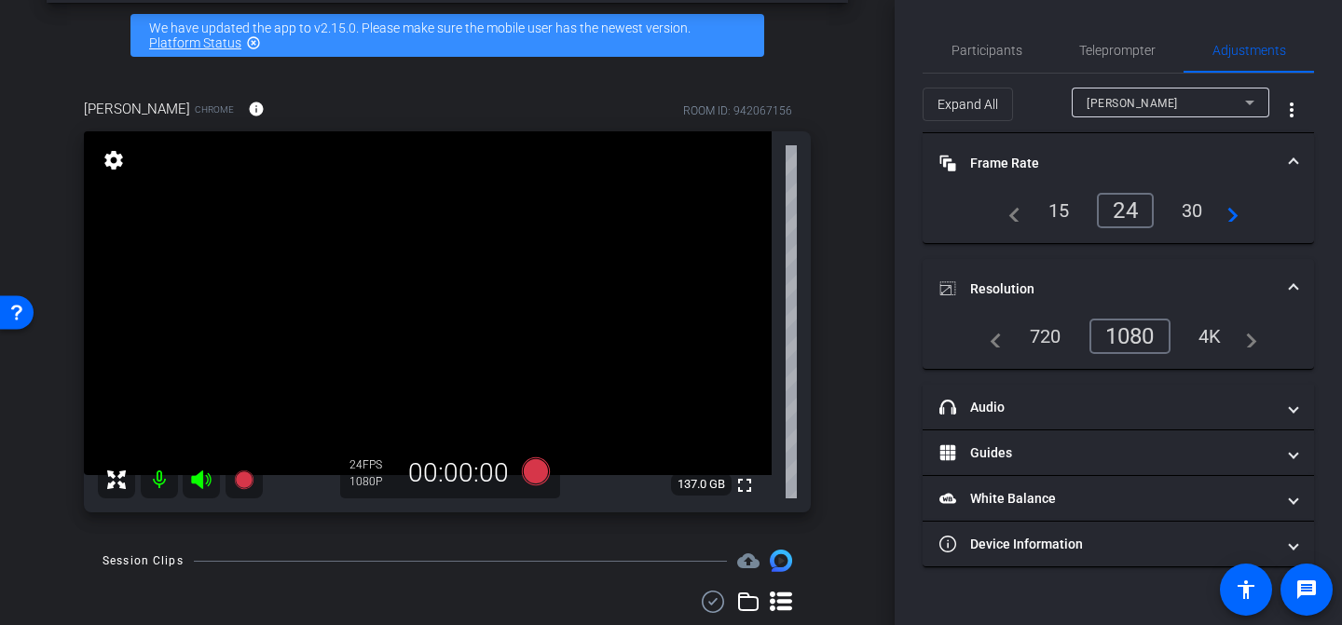
click at [1191, 210] on div "30" at bounding box center [1192, 211] width 49 height 32
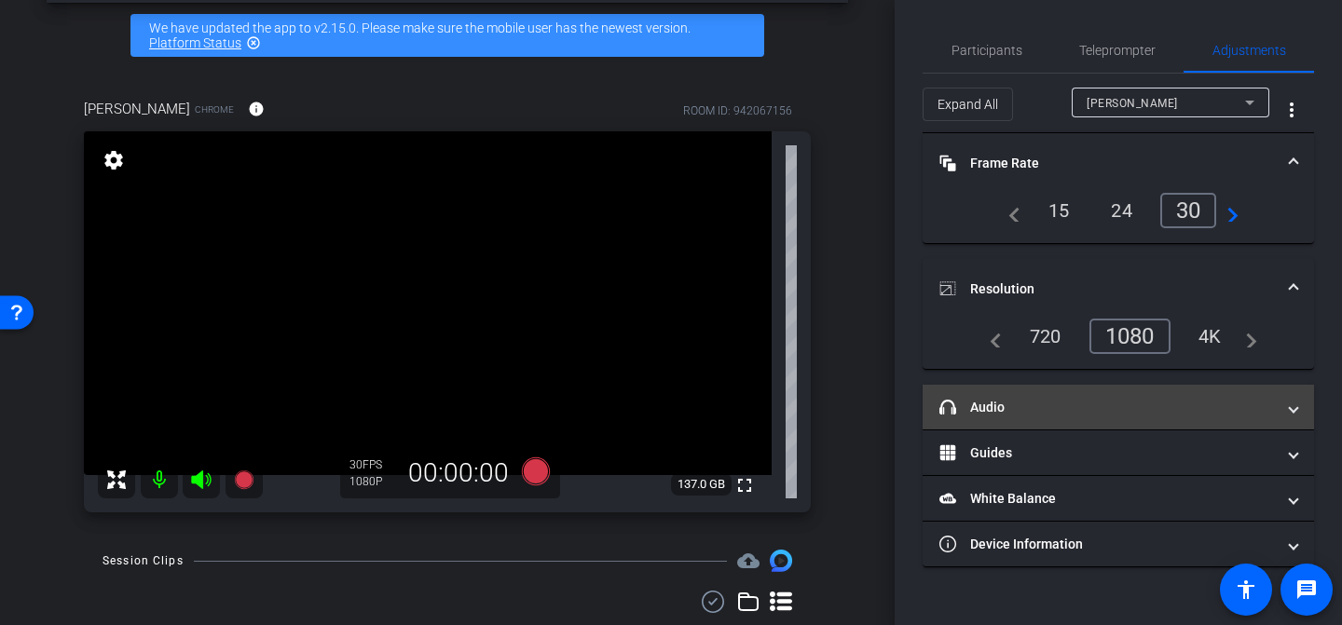
click at [1092, 414] on mat-panel-title "headphone icon Audio" at bounding box center [1108, 408] width 336 height 20
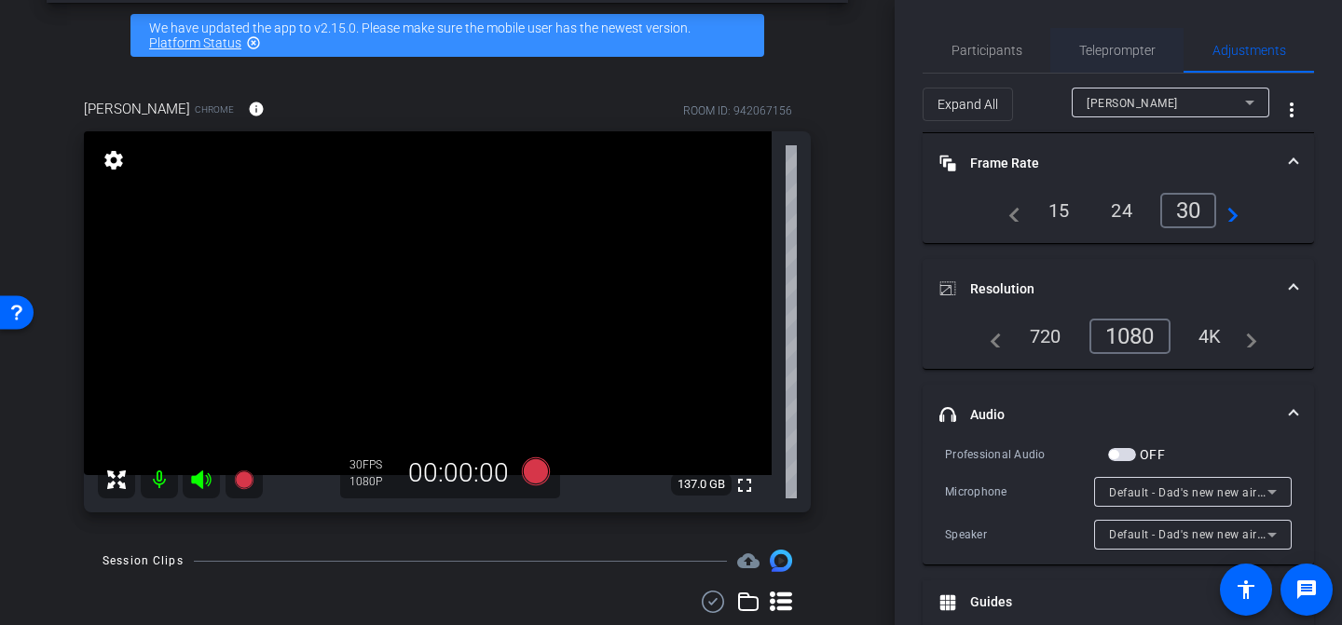
click at [1057, 54] on div "Teleprompter" at bounding box center [1117, 50] width 133 height 45
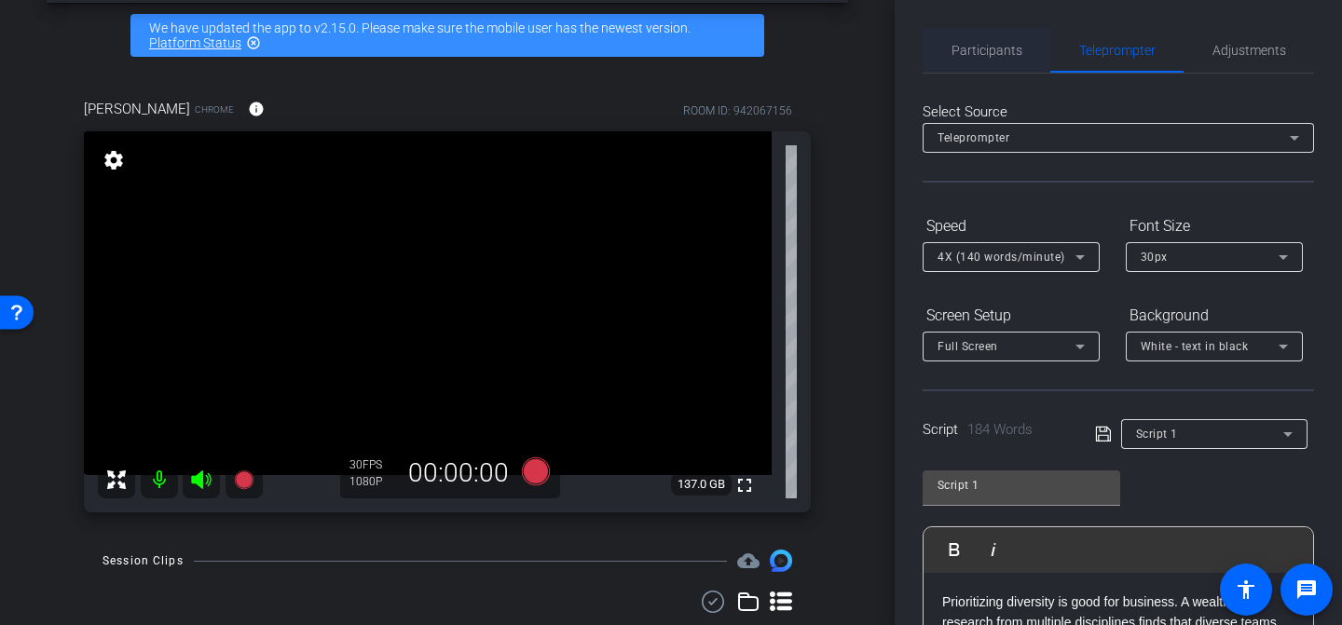
click at [973, 51] on span "Participants" at bounding box center [987, 50] width 71 height 13
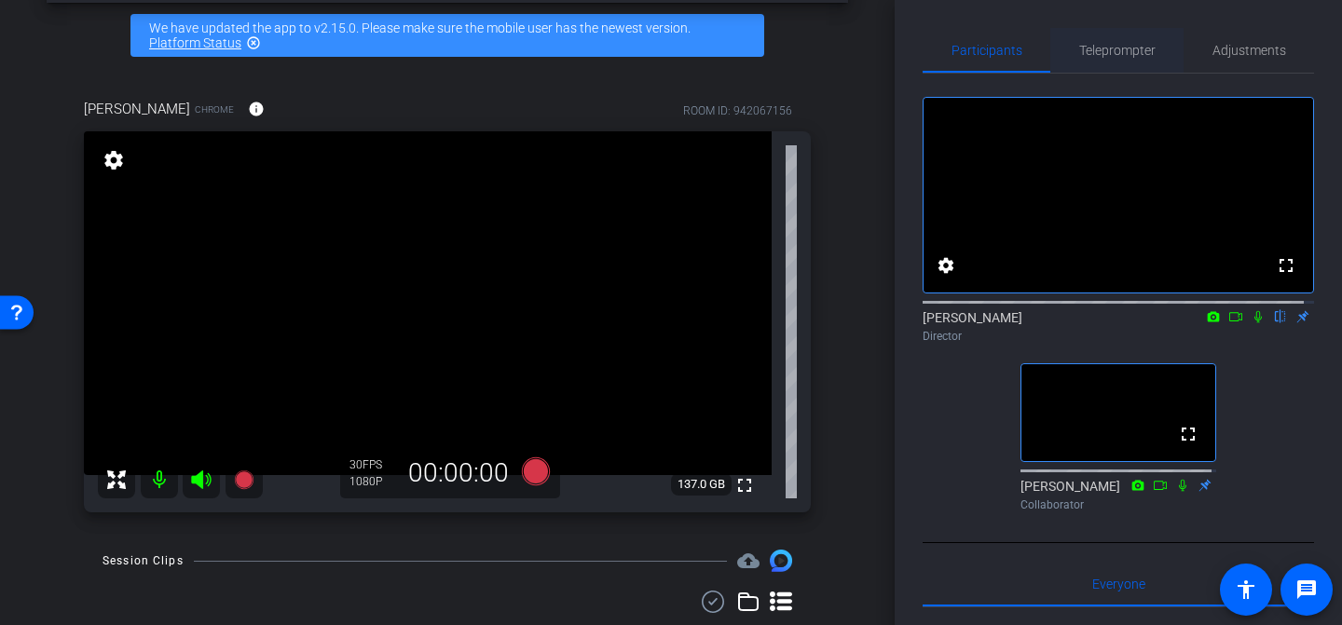
click at [1128, 54] on span "Teleprompter" at bounding box center [1117, 50] width 76 height 13
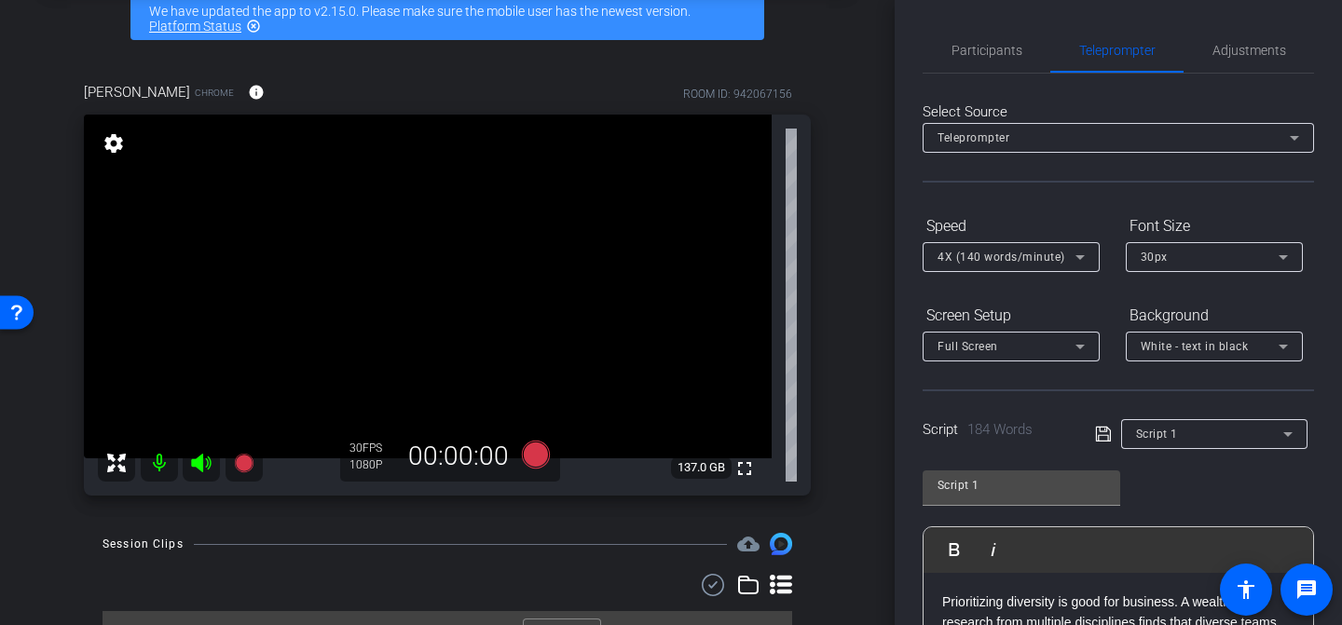
scroll to position [115, 0]
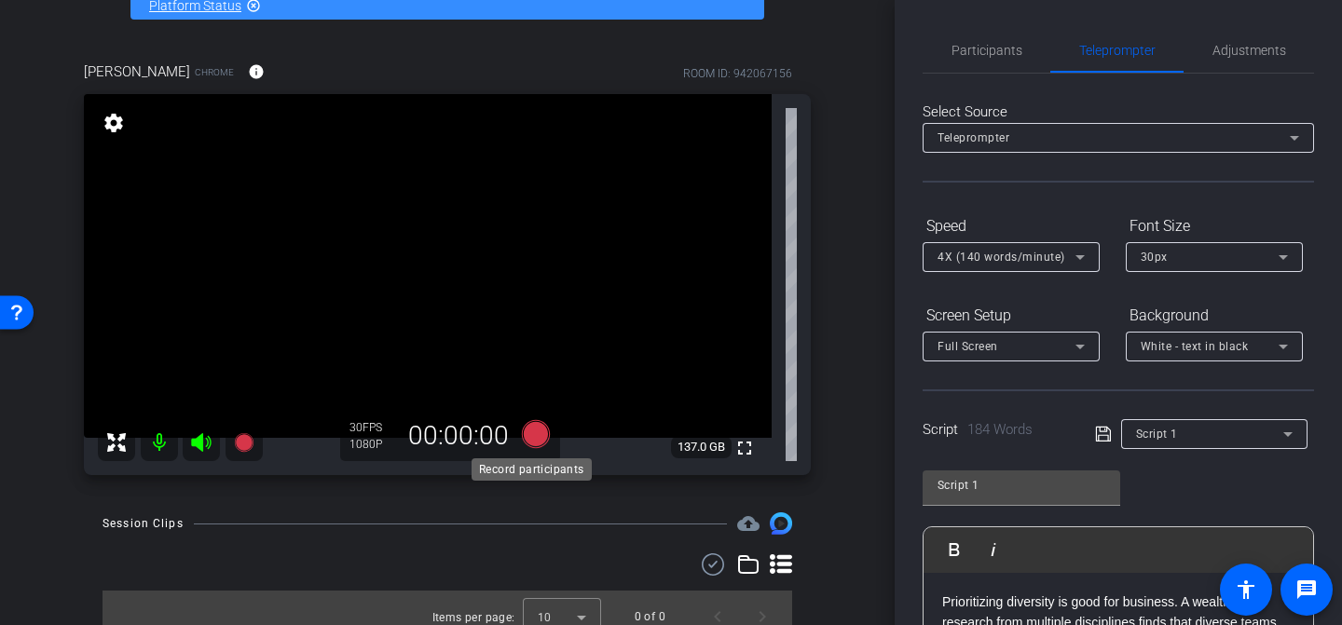
click at [538, 426] on icon at bounding box center [536, 434] width 28 height 28
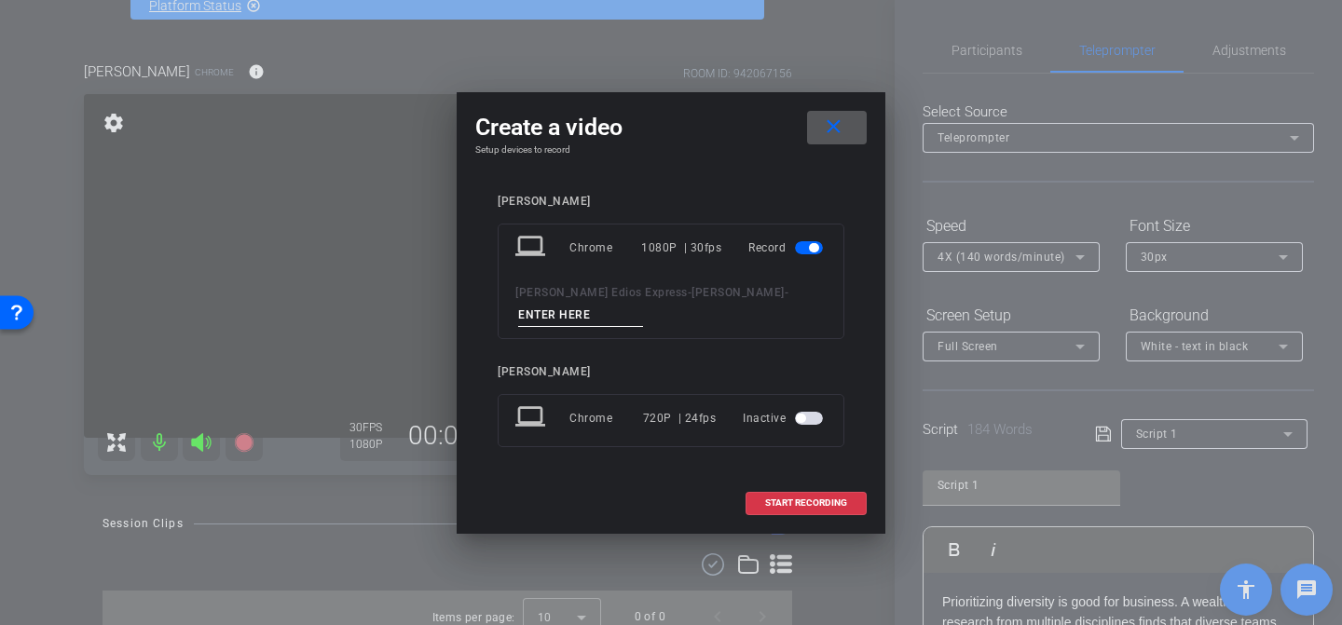
click at [605, 306] on input at bounding box center [580, 315] width 125 height 23
click at [537, 317] on input "Taske1" at bounding box center [580, 315] width 125 height 23
type input "Take1"
click at [799, 496] on span at bounding box center [806, 503] width 119 height 45
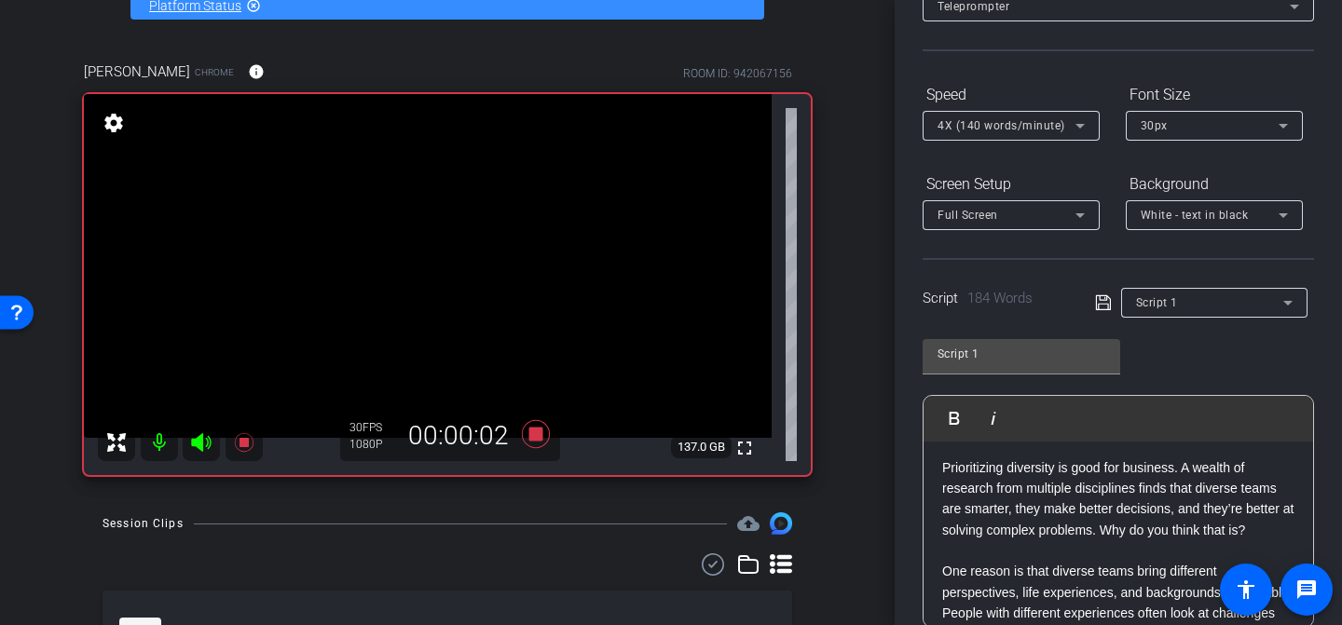
scroll to position [4, 0]
click at [944, 460] on p "Prioritizing diversity is good for business. A wealth of research from multiple…" at bounding box center [1118, 499] width 352 height 84
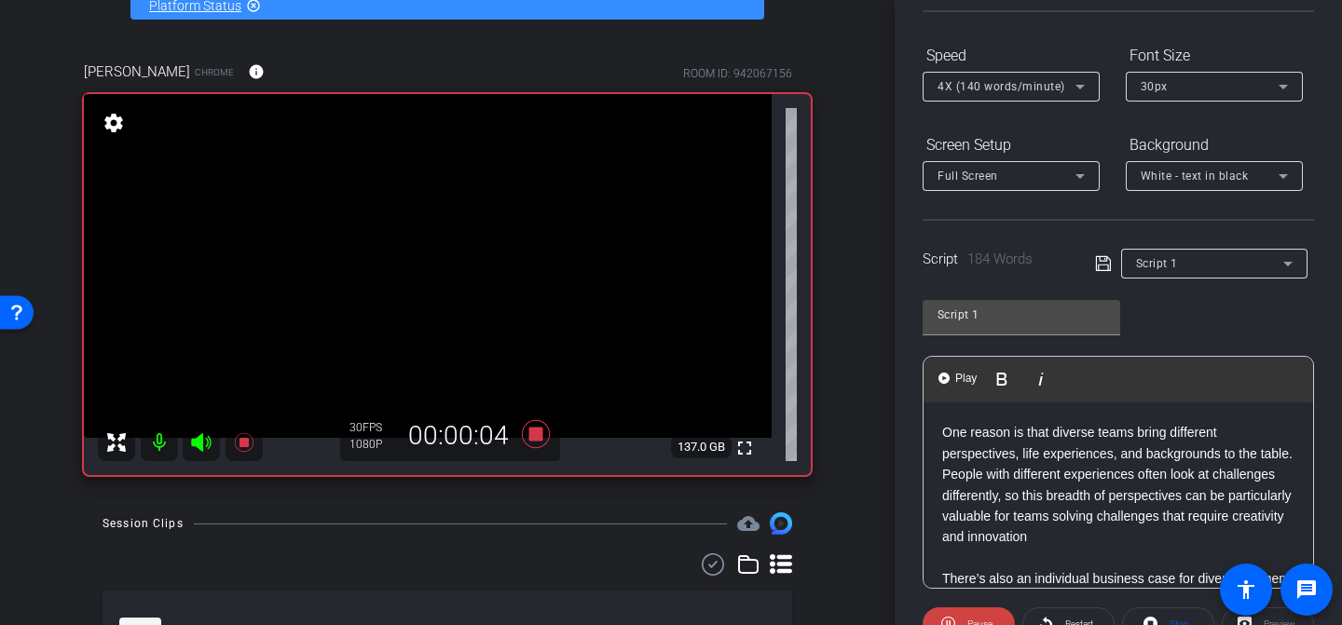
scroll to position [0, 0]
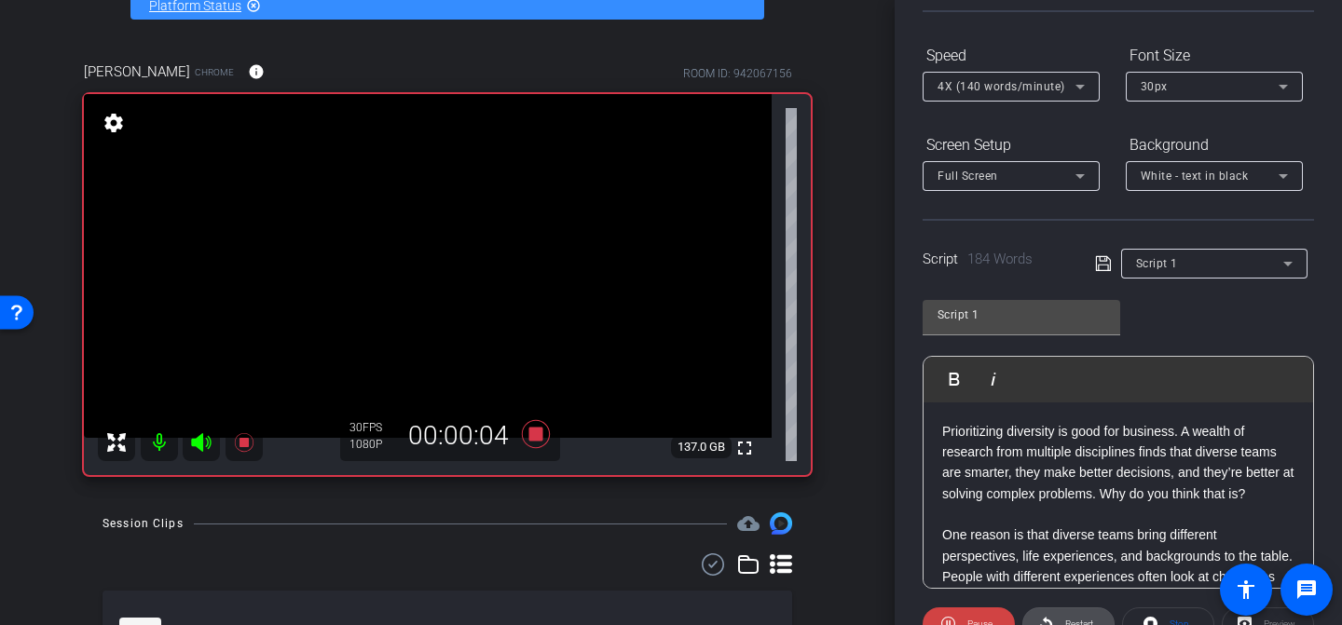
click at [1052, 621] on span at bounding box center [1069, 624] width 90 height 45
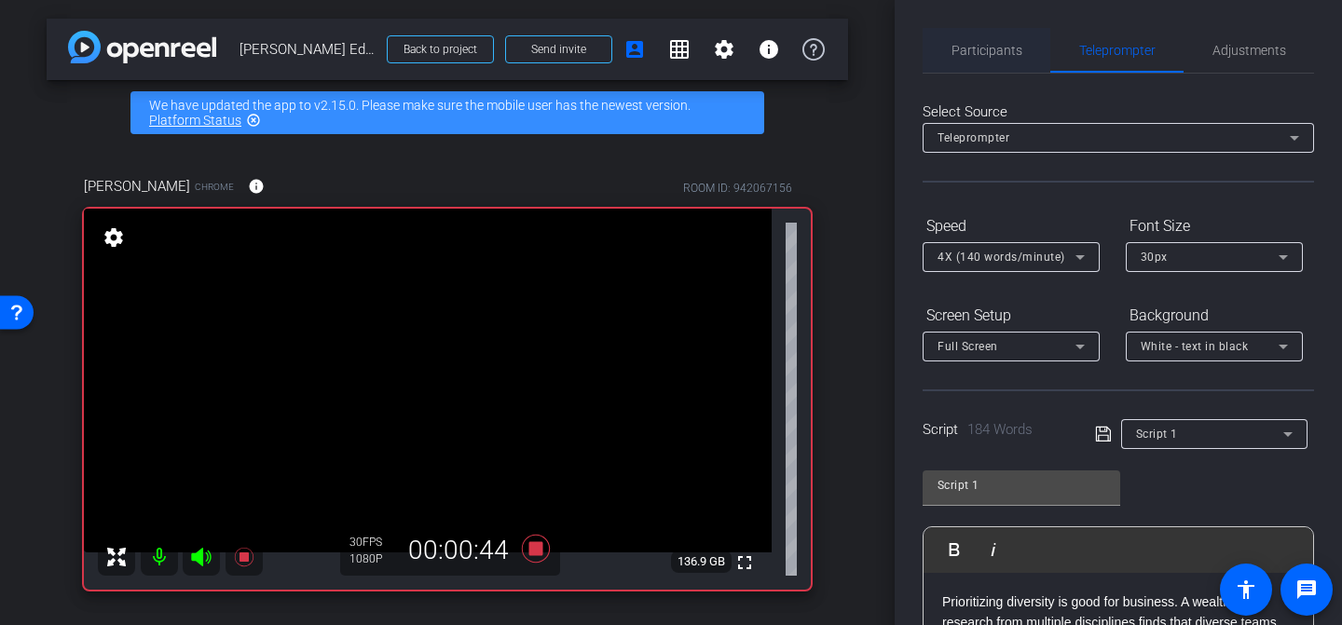
click at [1016, 63] on span "Participants" at bounding box center [987, 50] width 71 height 45
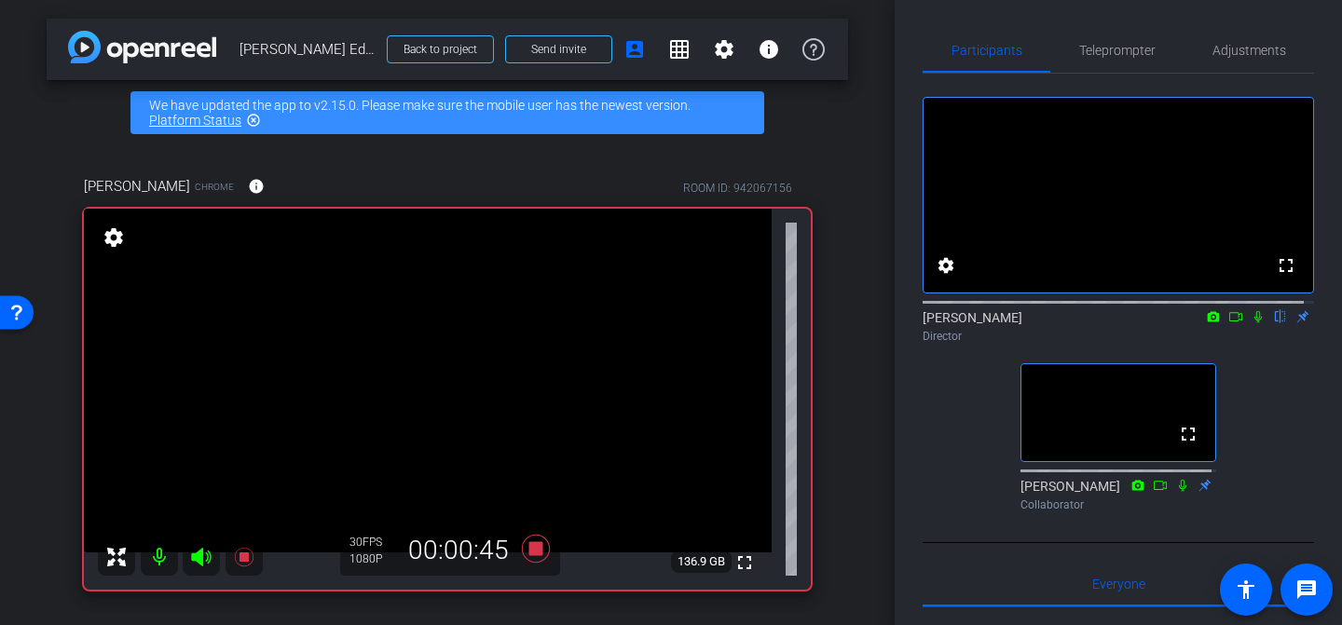
click at [1255, 323] on icon at bounding box center [1258, 317] width 7 height 12
click at [1133, 52] on span "Teleprompter" at bounding box center [1117, 50] width 76 height 13
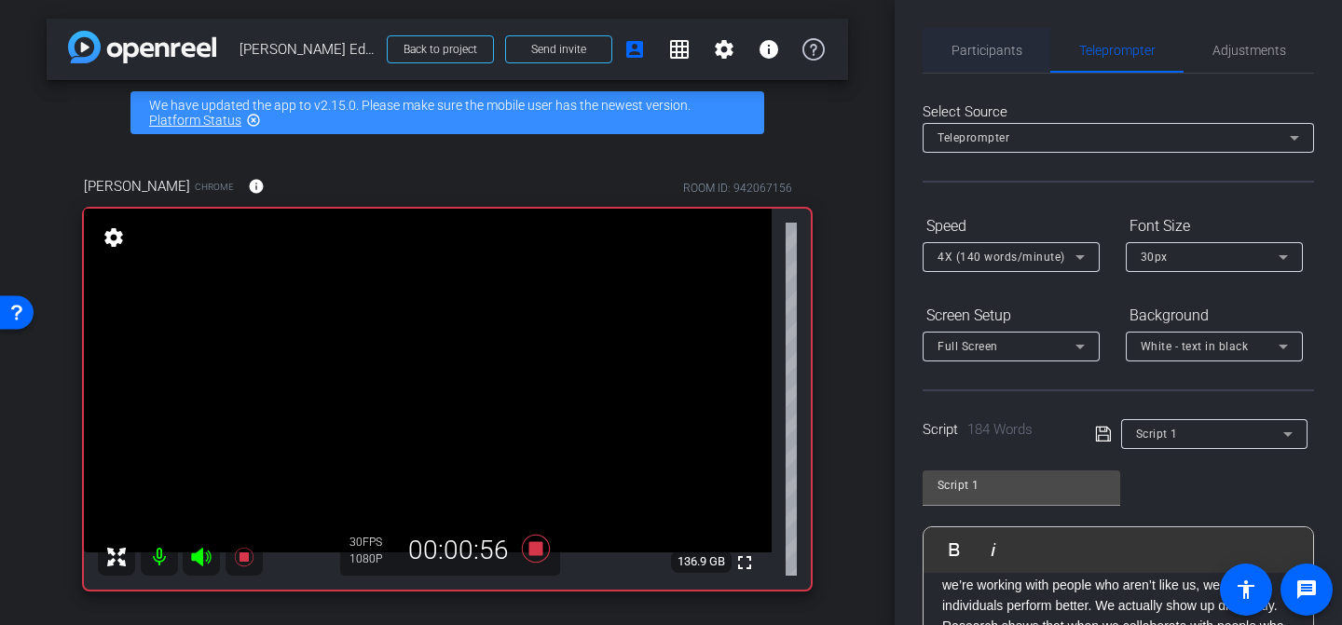
click at [1001, 47] on span "Participants" at bounding box center [987, 50] width 71 height 13
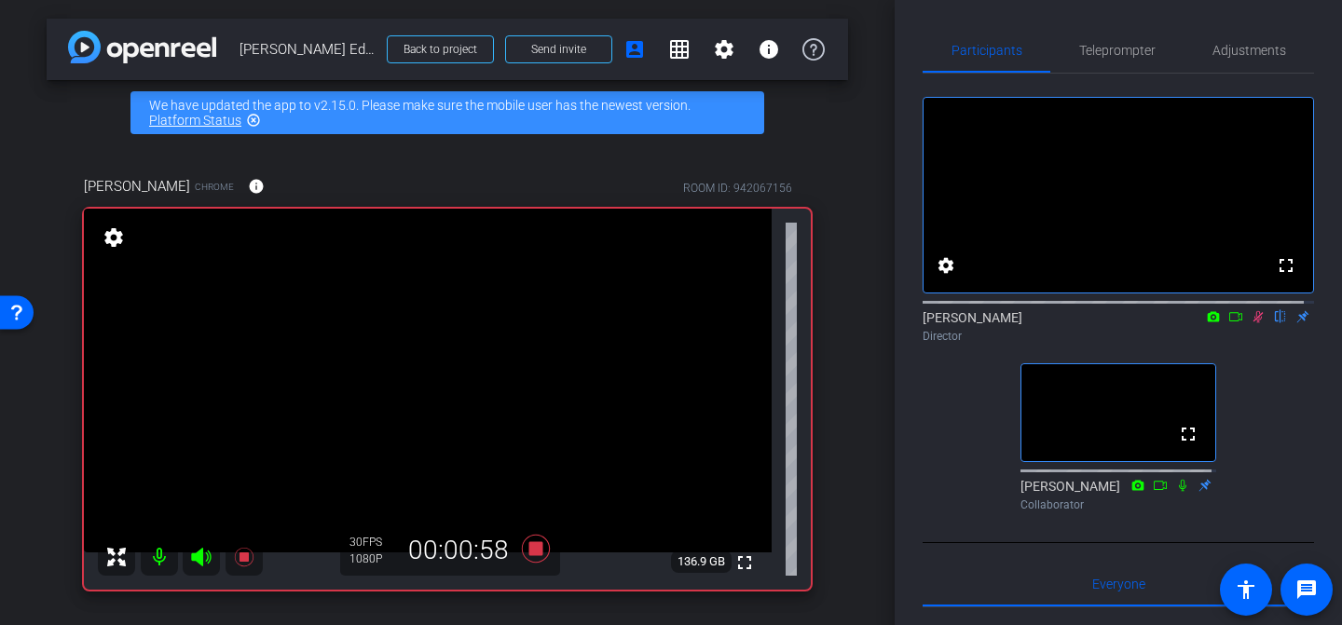
click at [1180, 492] on icon at bounding box center [1182, 485] width 15 height 13
click at [1114, 56] on span "Teleprompter" at bounding box center [1117, 50] width 76 height 13
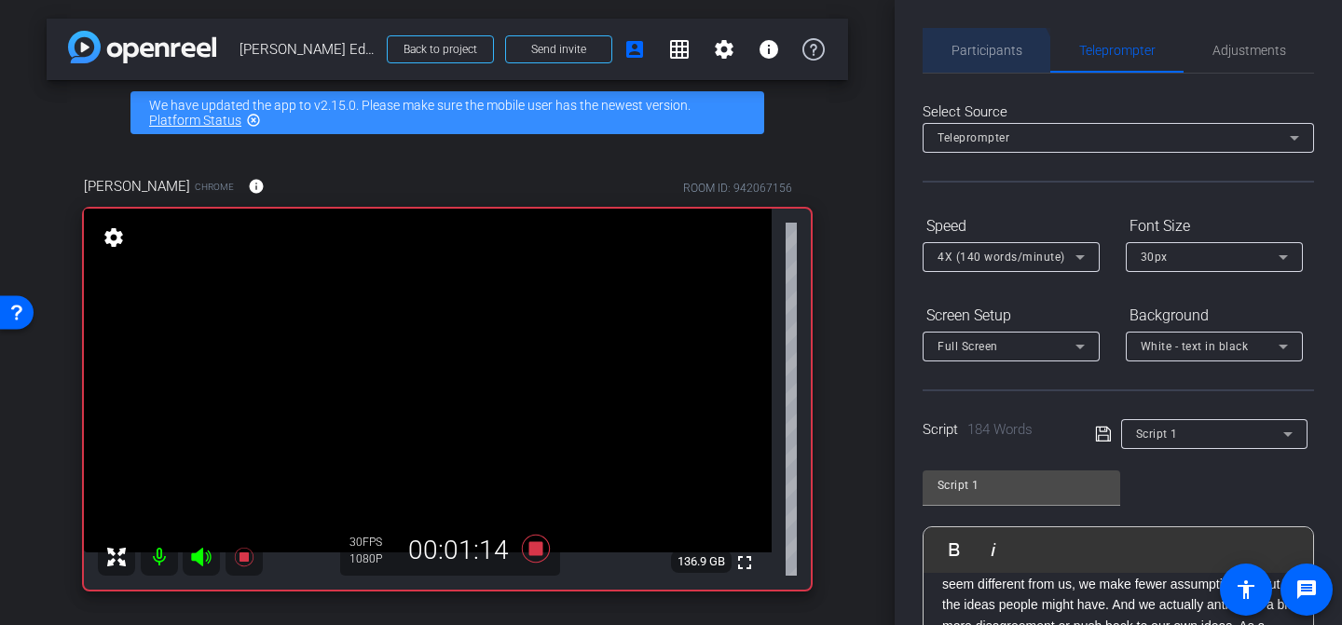
click at [975, 69] on span "Participants" at bounding box center [987, 50] width 71 height 45
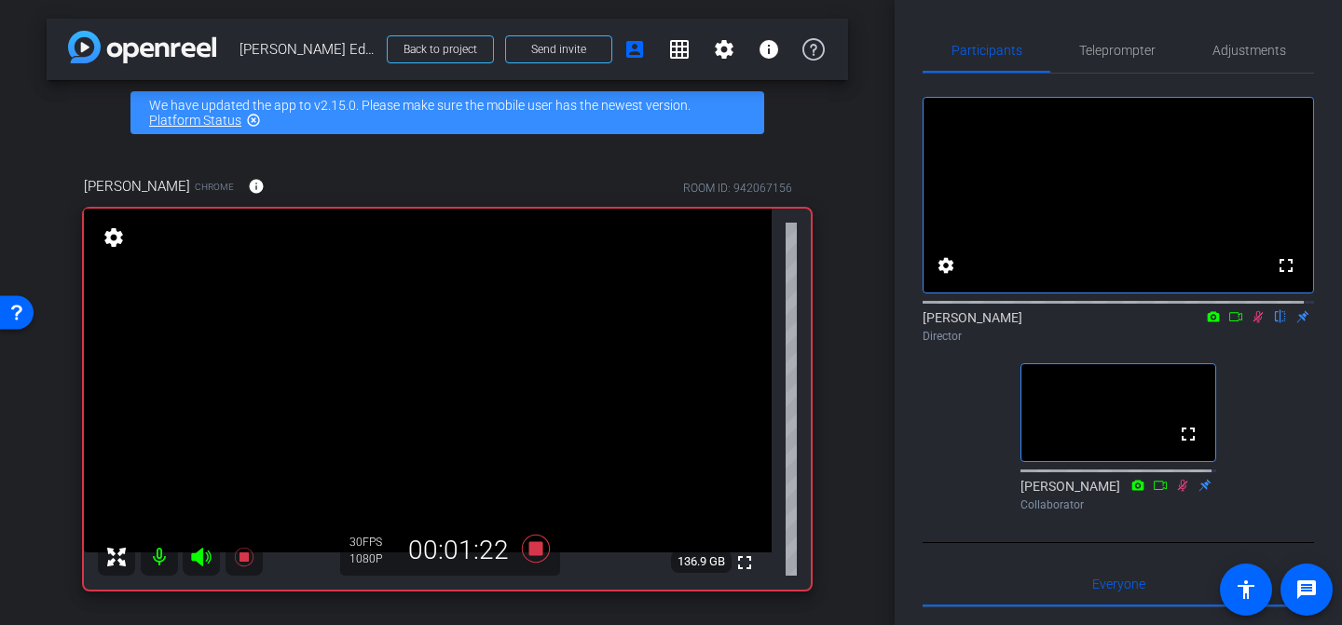
click at [1174, 514] on div "Collaborator" at bounding box center [1119, 505] width 196 height 17
click at [1178, 491] on icon at bounding box center [1183, 485] width 10 height 12
click at [1254, 323] on icon at bounding box center [1259, 317] width 10 height 12
click at [1178, 491] on icon at bounding box center [1183, 485] width 10 height 12
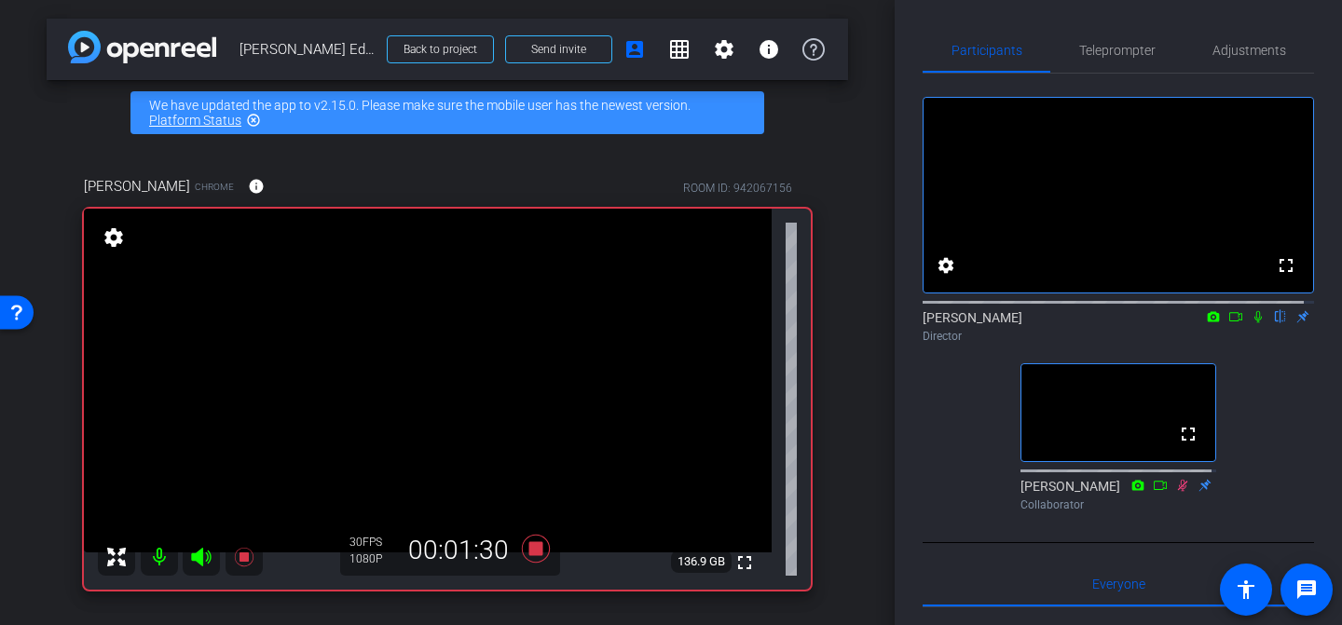
click at [1175, 492] on icon at bounding box center [1182, 485] width 15 height 13
click at [532, 545] on icon at bounding box center [536, 549] width 28 height 28
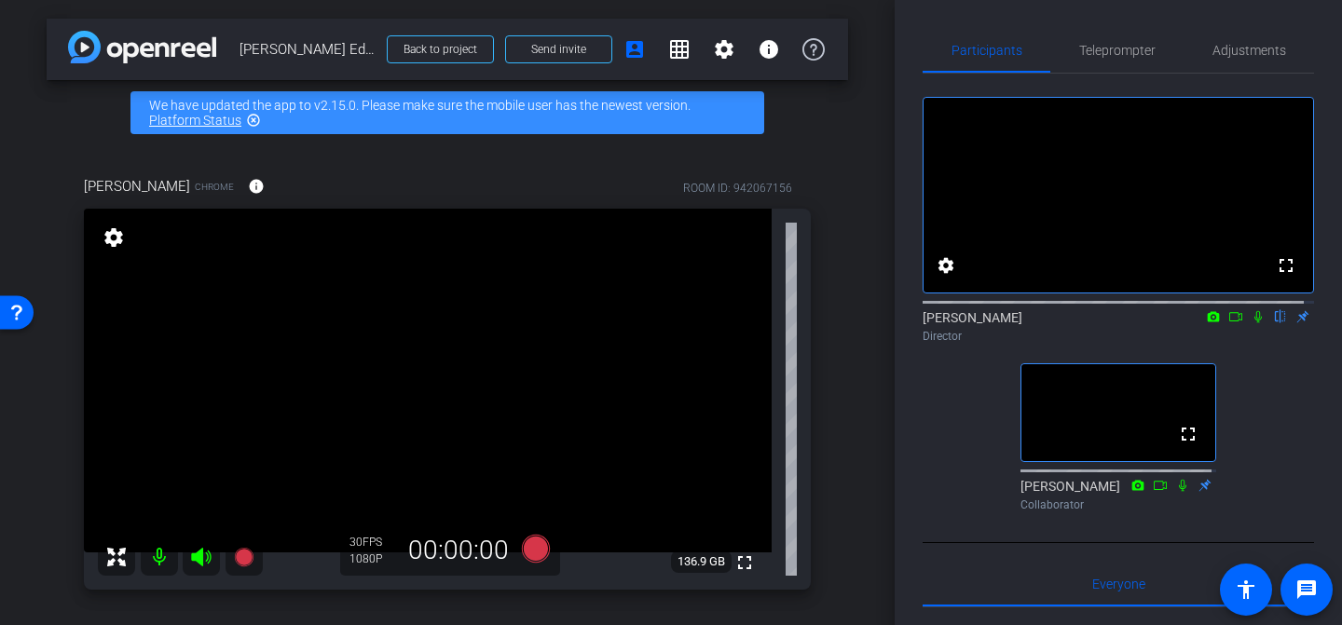
click at [959, 393] on div "fullscreen settings [PERSON_NAME] flip Director fullscreen [PERSON_NAME] Collab…" at bounding box center [1119, 297] width 392 height 446
click at [1137, 45] on span "Teleprompter" at bounding box center [1117, 50] width 76 height 13
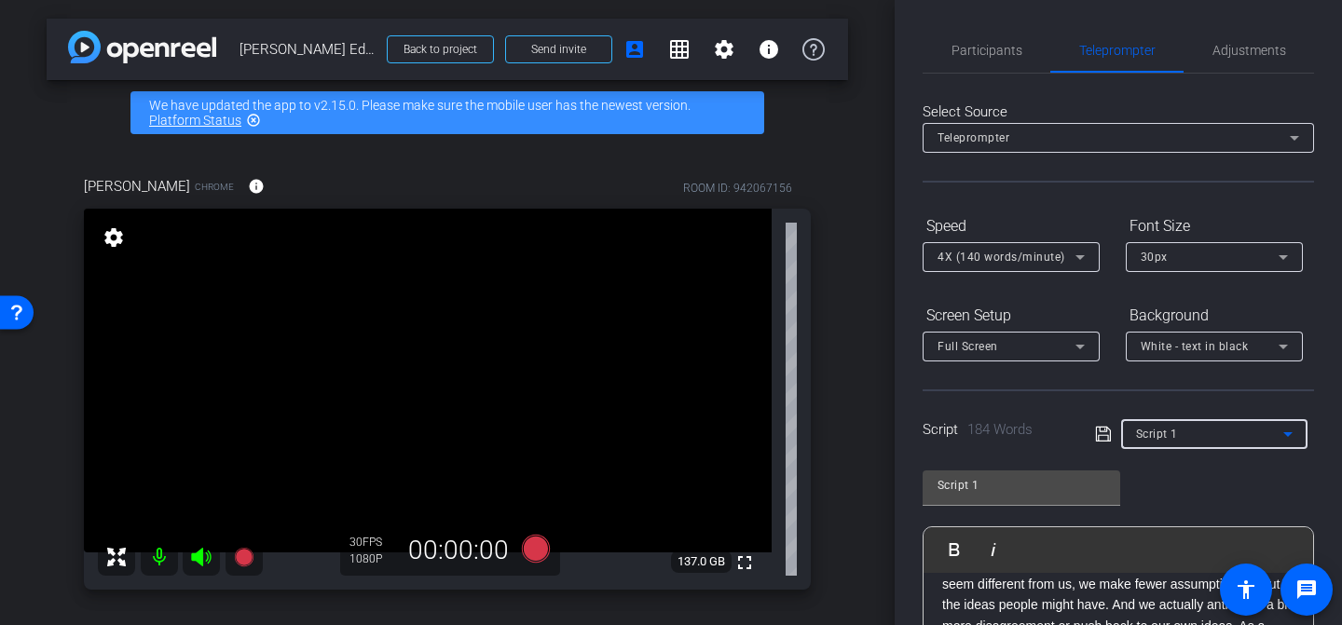
click at [1138, 431] on span "Script 1" at bounding box center [1157, 434] width 42 height 13
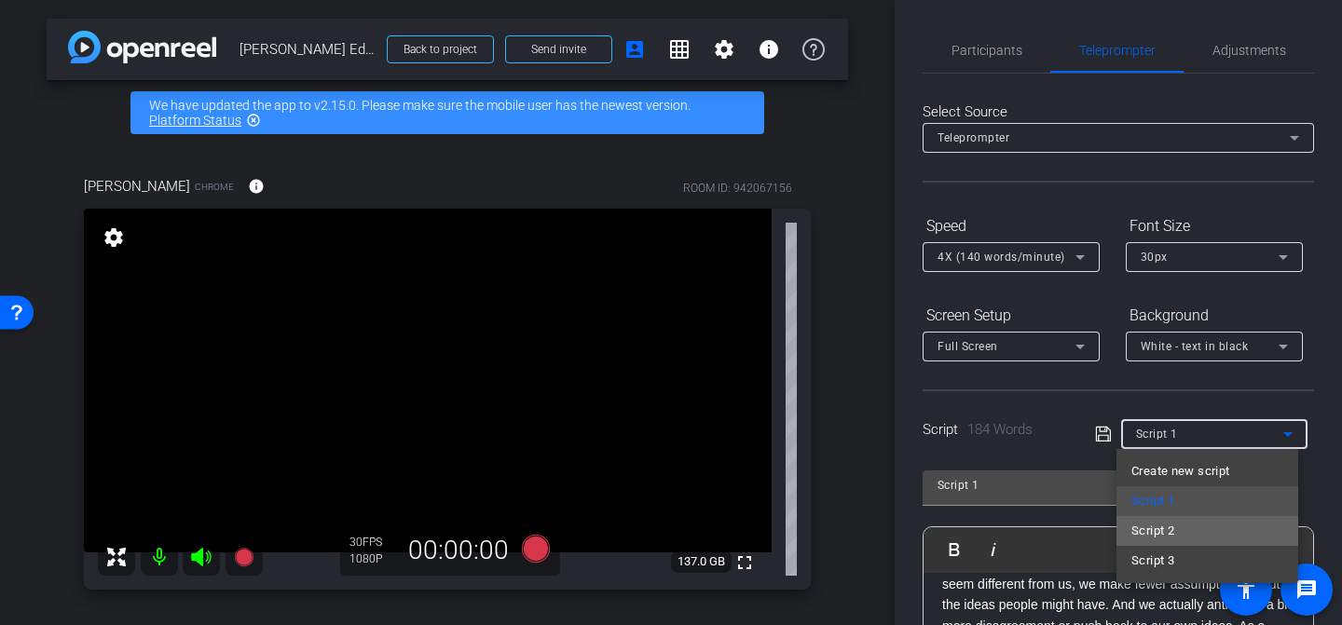
click at [1167, 520] on span "Script 2" at bounding box center [1153, 531] width 43 height 22
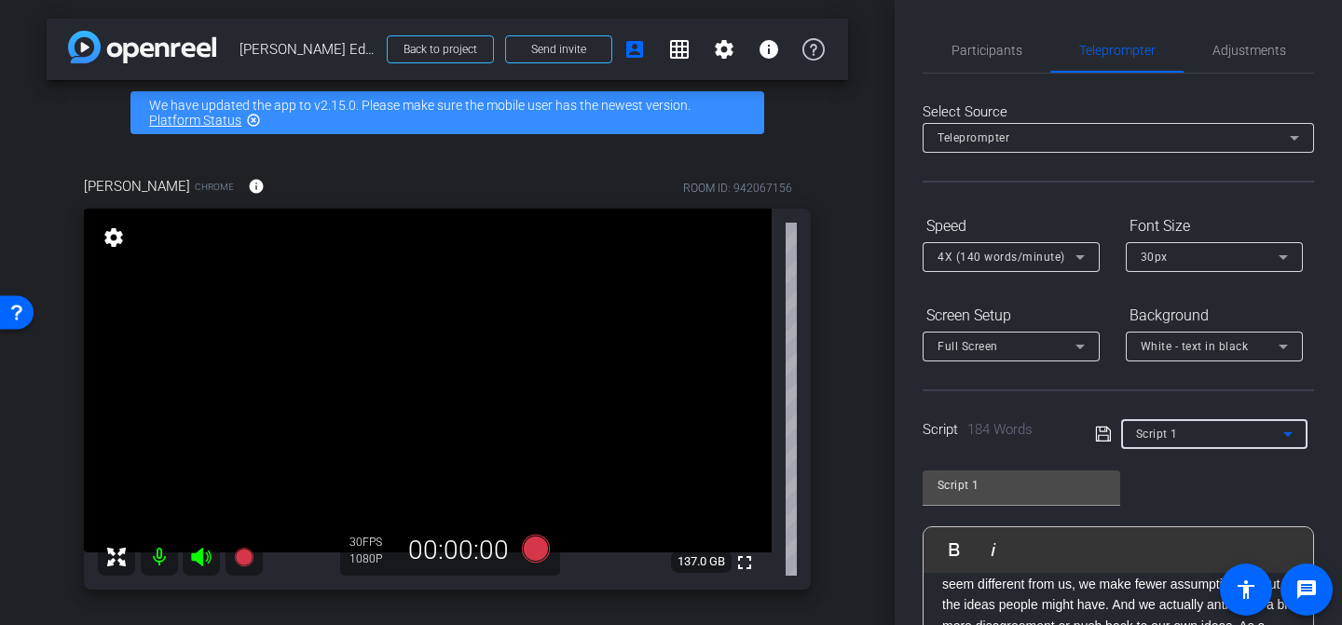
type input "Script 2"
click at [987, 66] on span "Participants" at bounding box center [987, 50] width 71 height 45
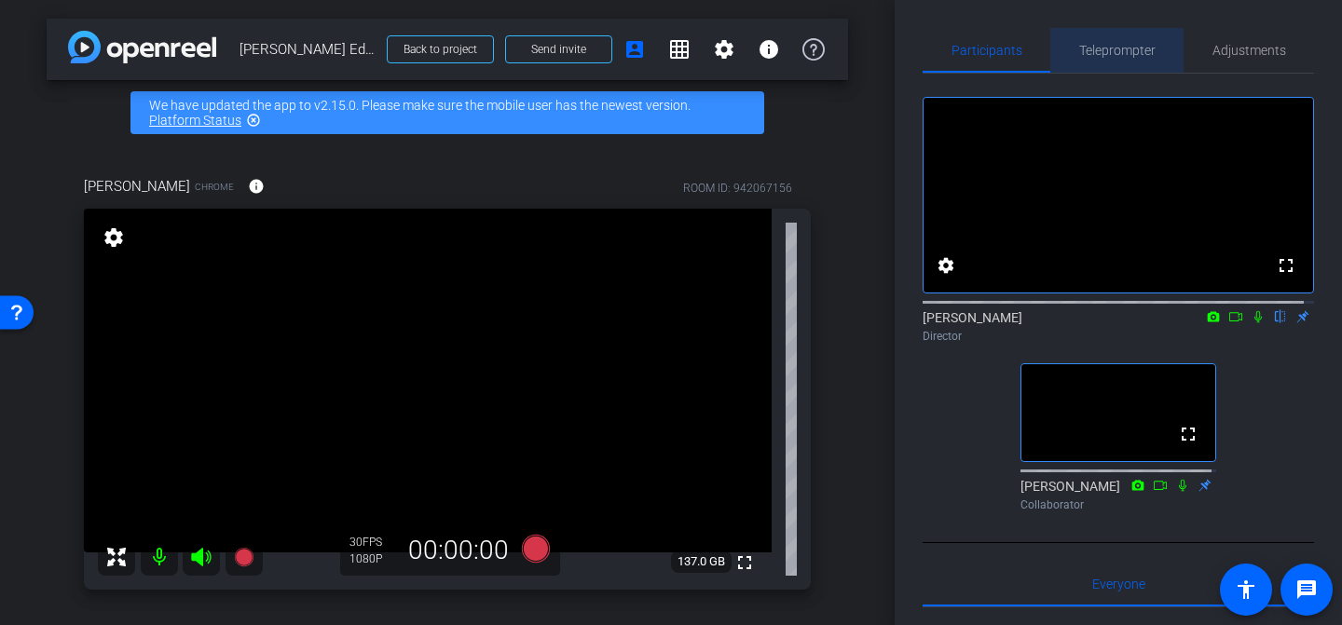
click at [1128, 57] on span "Teleprompter" at bounding box center [1117, 50] width 76 height 13
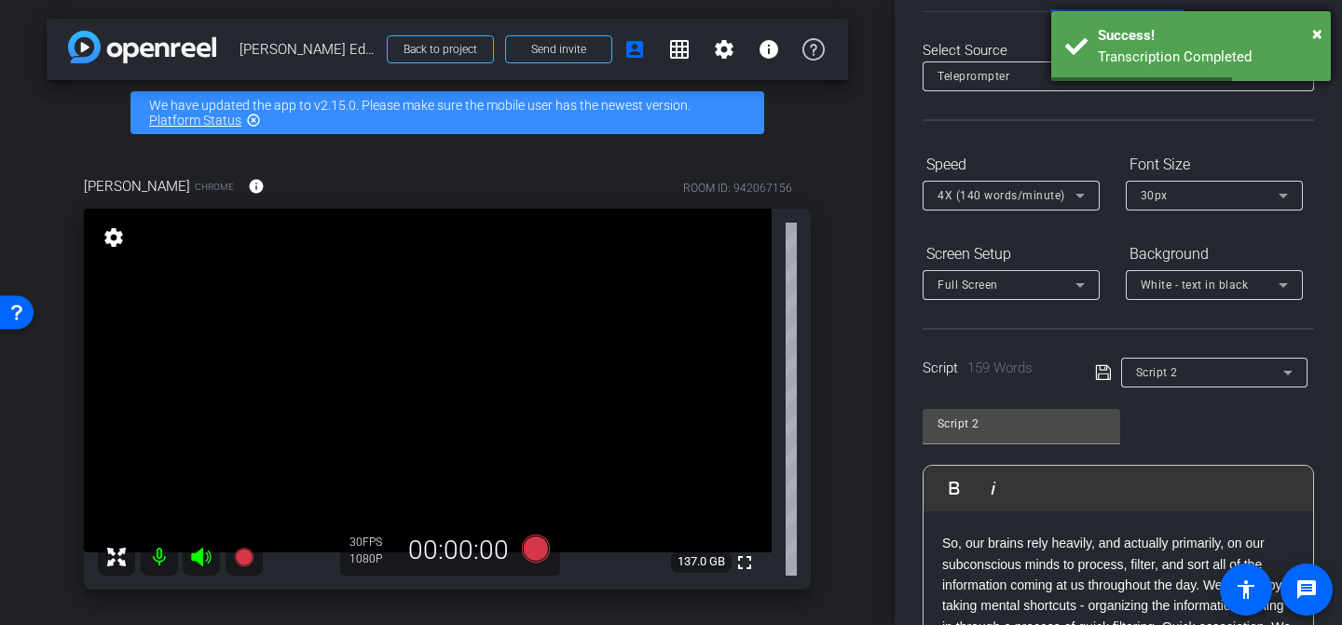
scroll to position [0, 0]
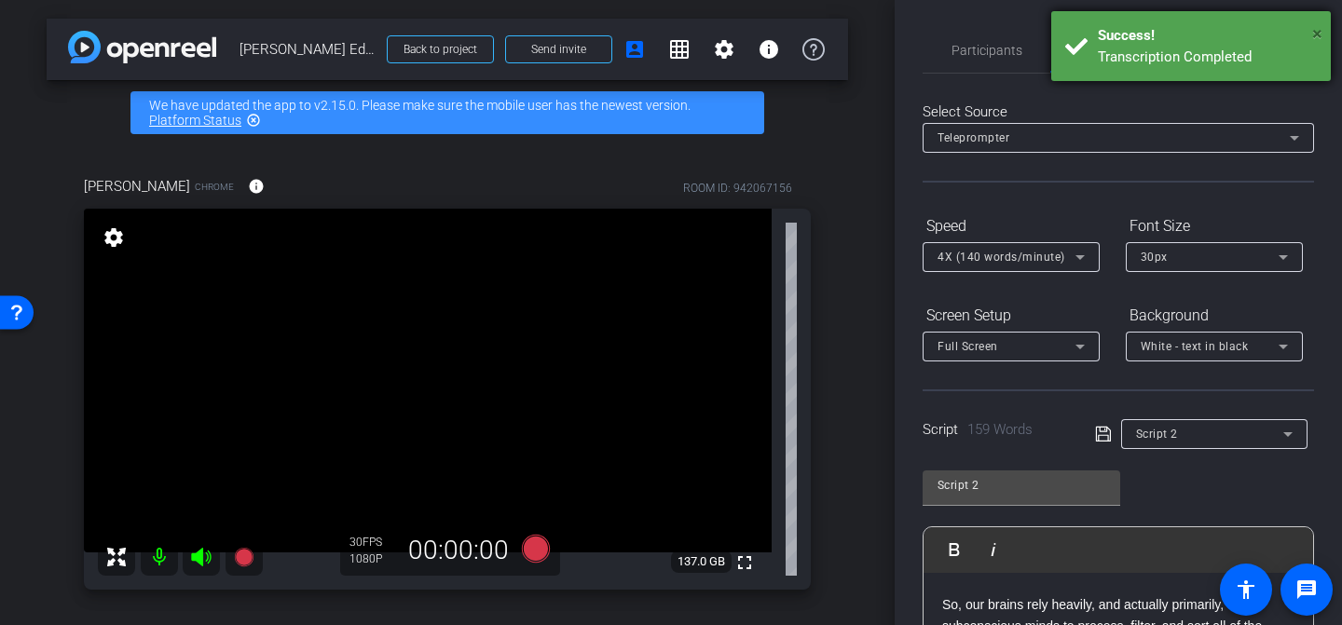
click at [1322, 35] on span "×" at bounding box center [1317, 33] width 10 height 22
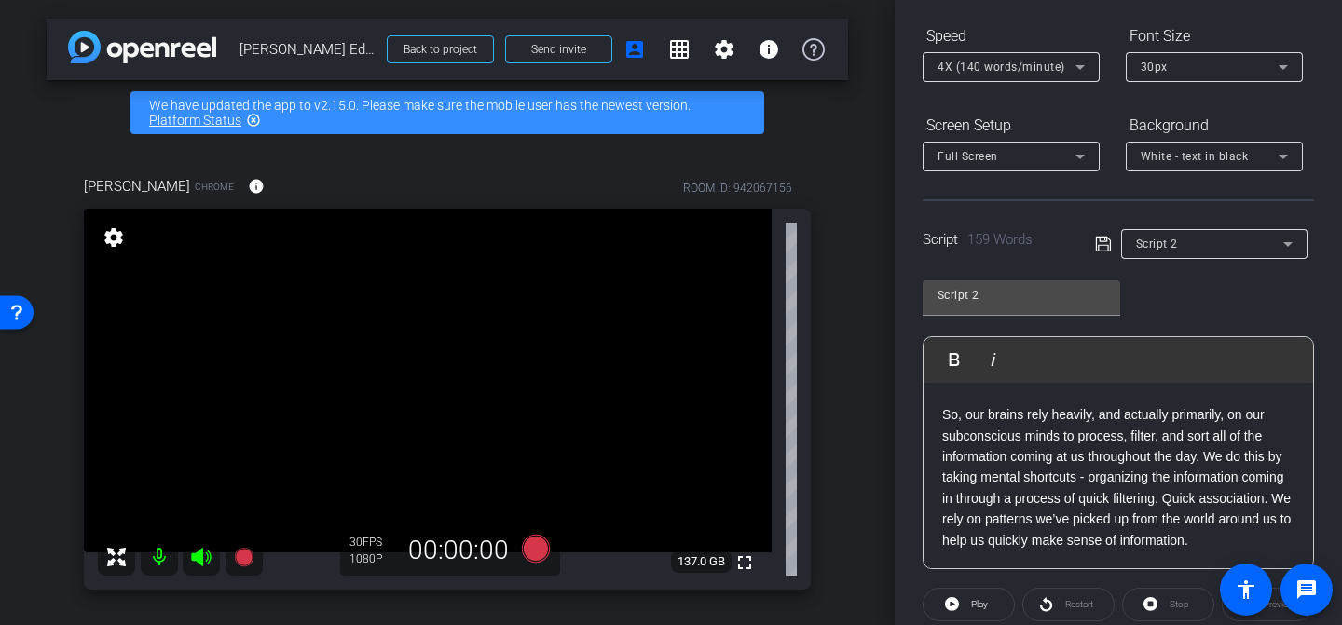
scroll to position [213, 0]
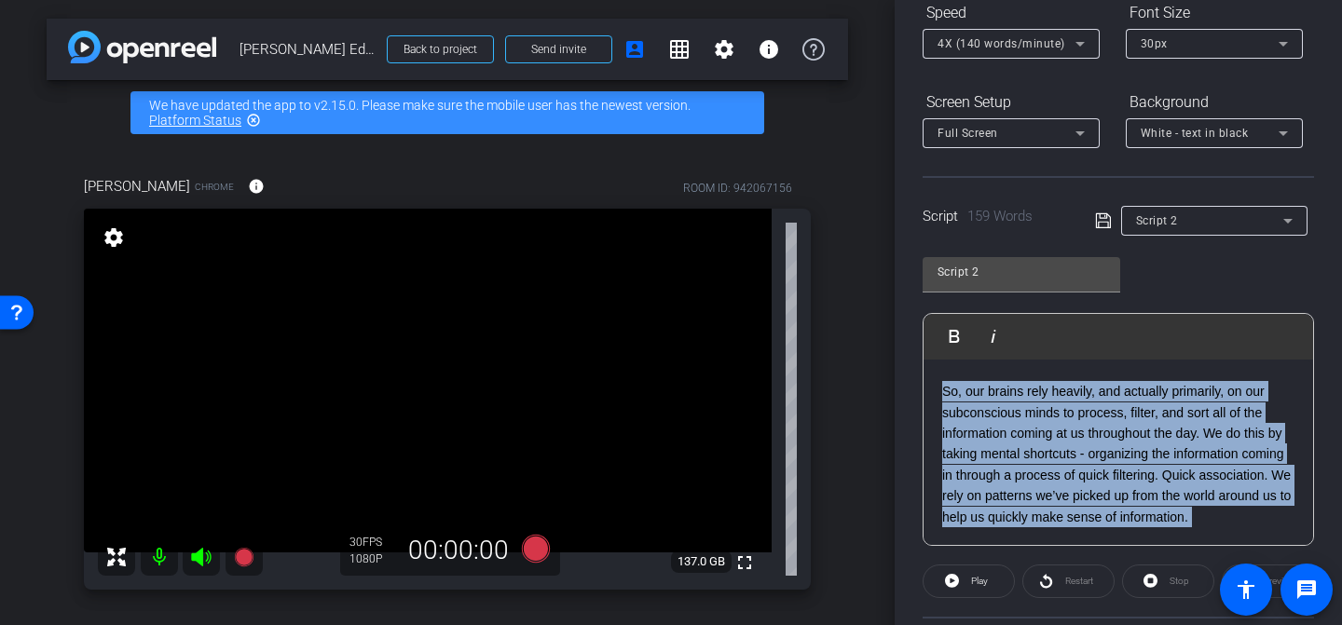
drag, startPoint x: 1062, startPoint y: 583, endPoint x: 938, endPoint y: 393, distance: 226.2
click at [938, 393] on openreel-capture-teleprompter "Speed 4X (140 words/minute) Font Size 30px Screen Setup Full Screen Background …" at bounding box center [1119, 387] width 392 height 781
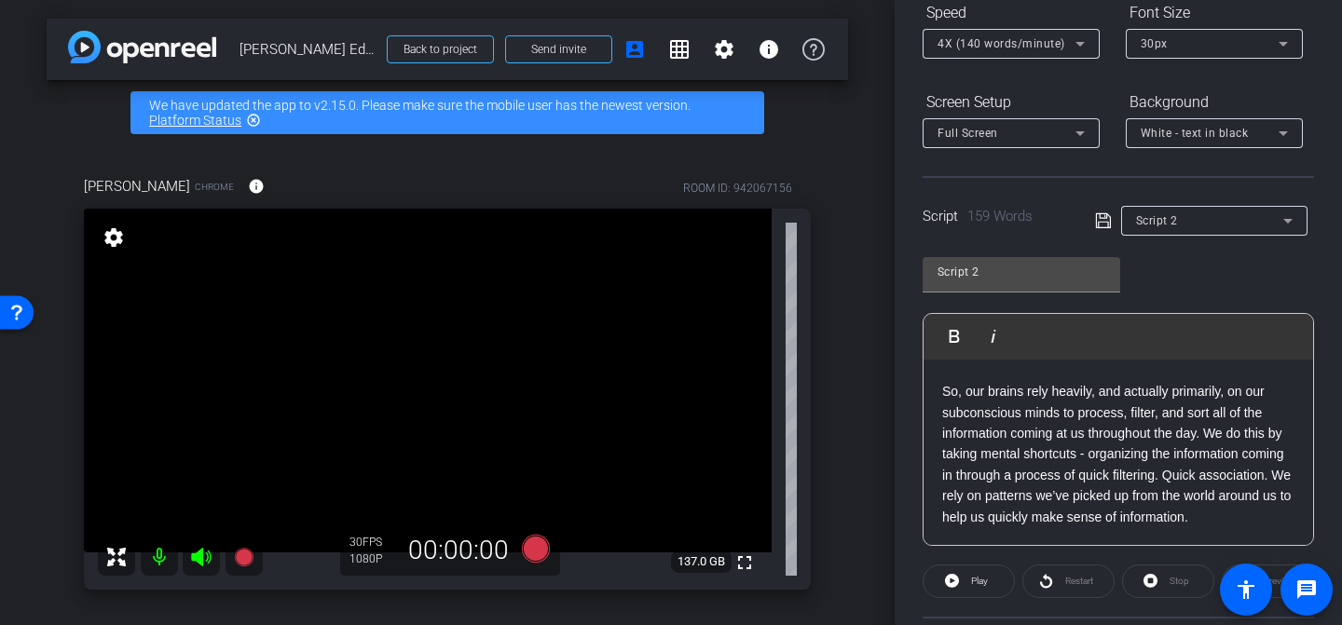
click at [941, 374] on div "Hi, I’m [PERSON_NAME], and I the founder and CEO of UnB Solutions. Chances are,…" at bounding box center [1119, 329] width 390 height 433
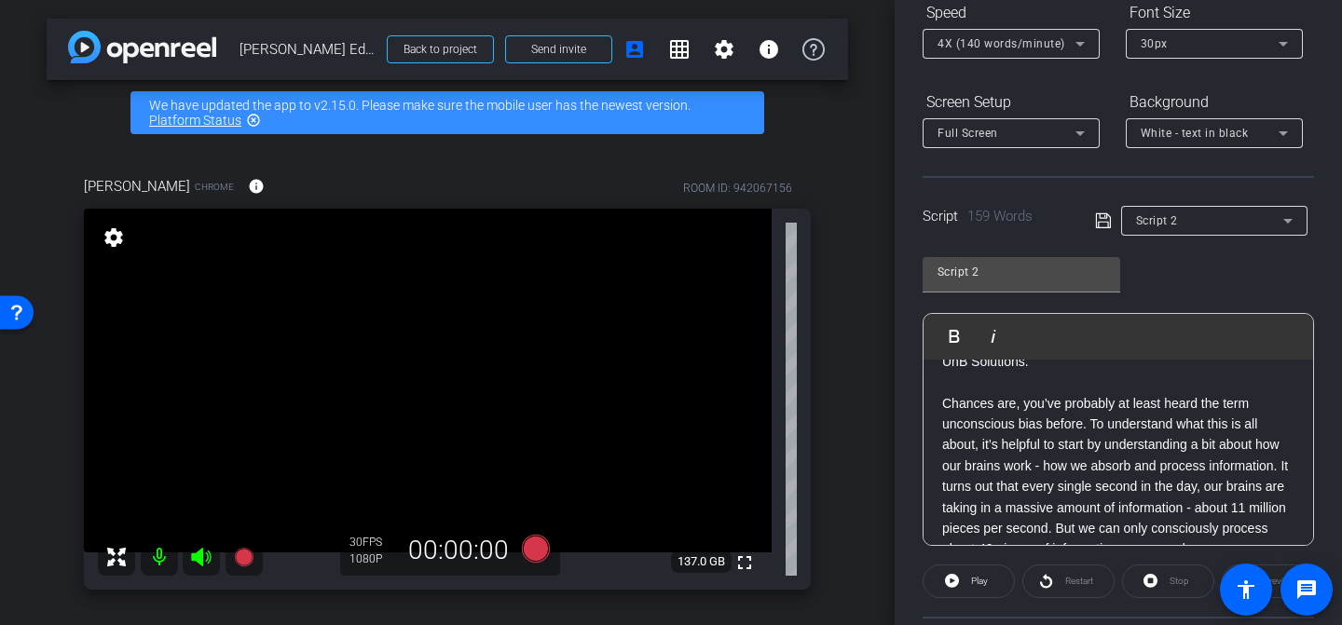
scroll to position [0, 0]
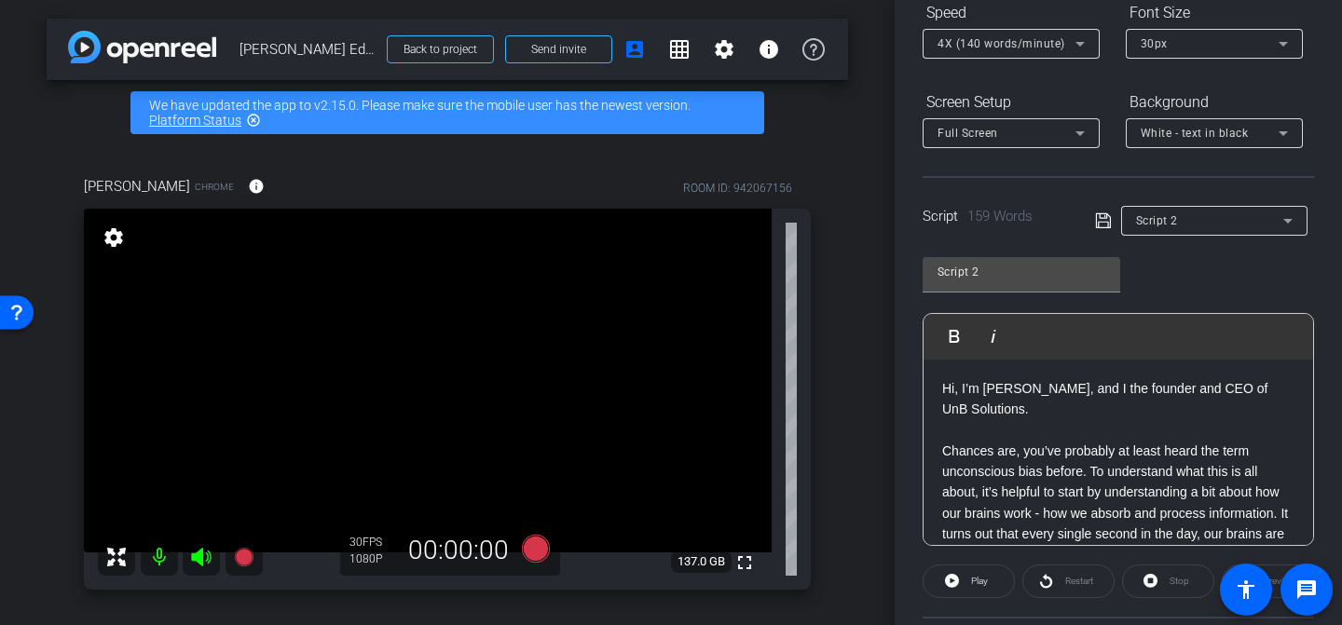
click at [942, 392] on p "Hi, I’m [PERSON_NAME], and I the founder and CEO of UnB Solutions." at bounding box center [1118, 399] width 352 height 42
click at [522, 547] on icon at bounding box center [536, 549] width 28 height 28
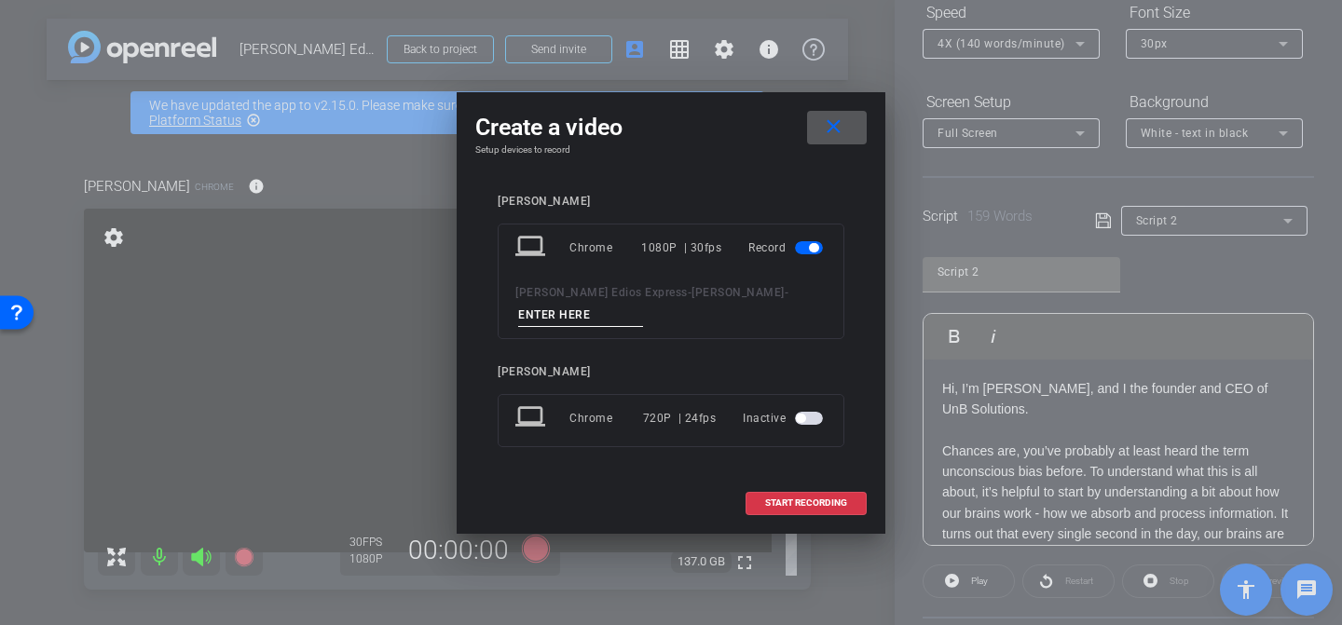
click at [601, 308] on input at bounding box center [580, 315] width 125 height 23
type input "Take2"
click at [771, 504] on span "START RECORDING" at bounding box center [806, 503] width 82 height 9
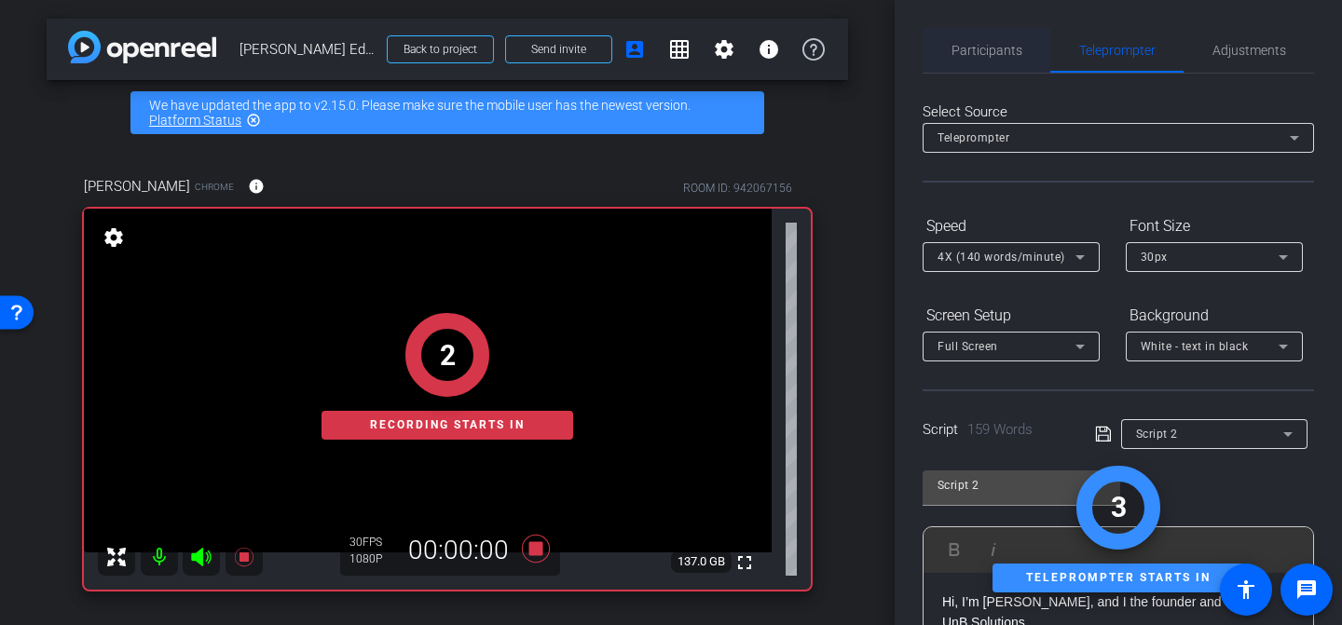
click at [1011, 54] on span "Participants" at bounding box center [987, 50] width 71 height 13
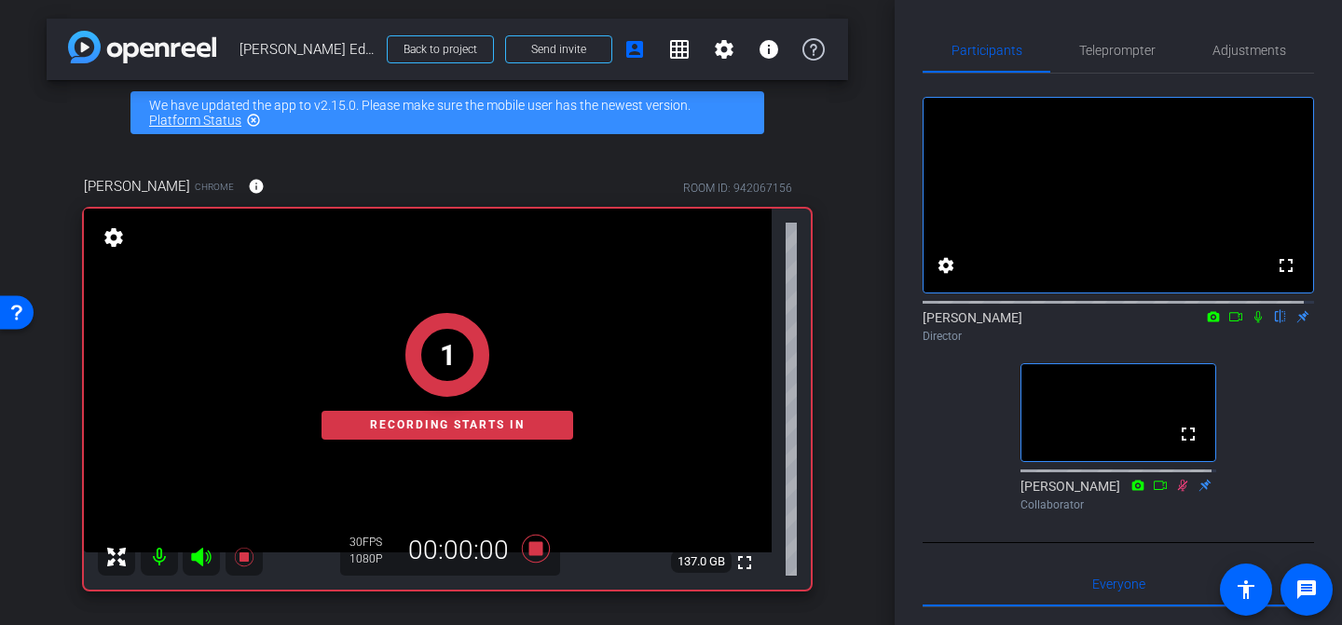
click at [1251, 323] on icon at bounding box center [1258, 316] width 15 height 13
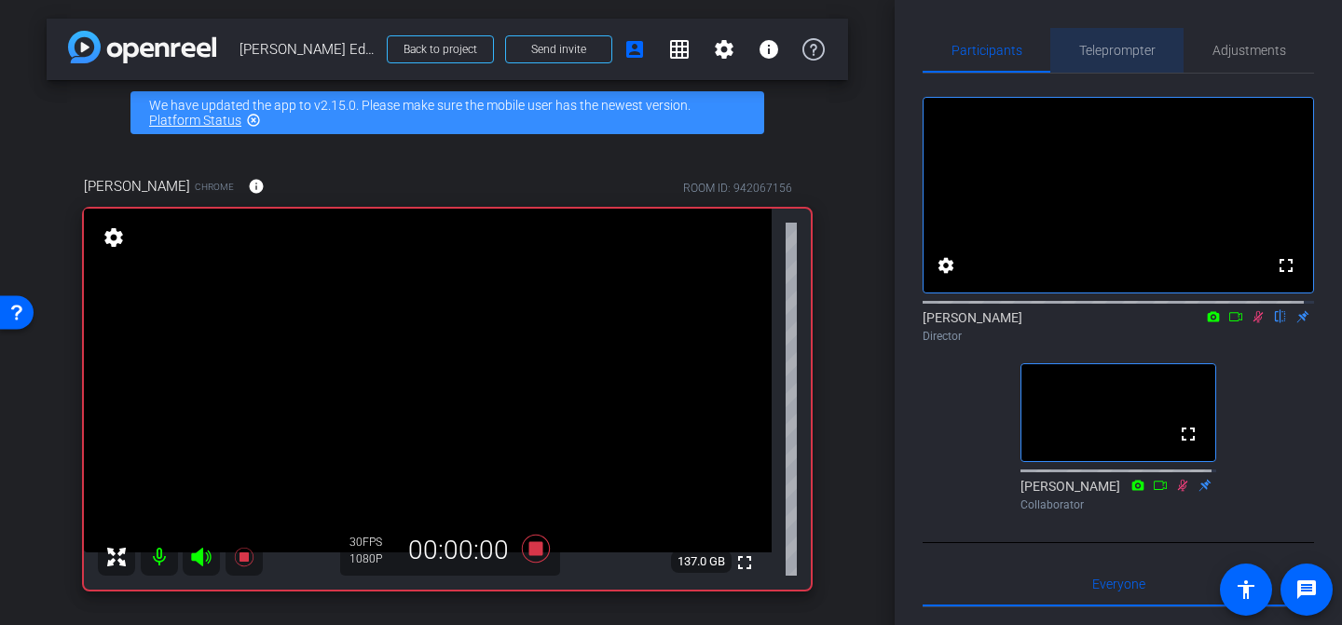
click at [1117, 49] on span "Teleprompter" at bounding box center [1117, 50] width 76 height 13
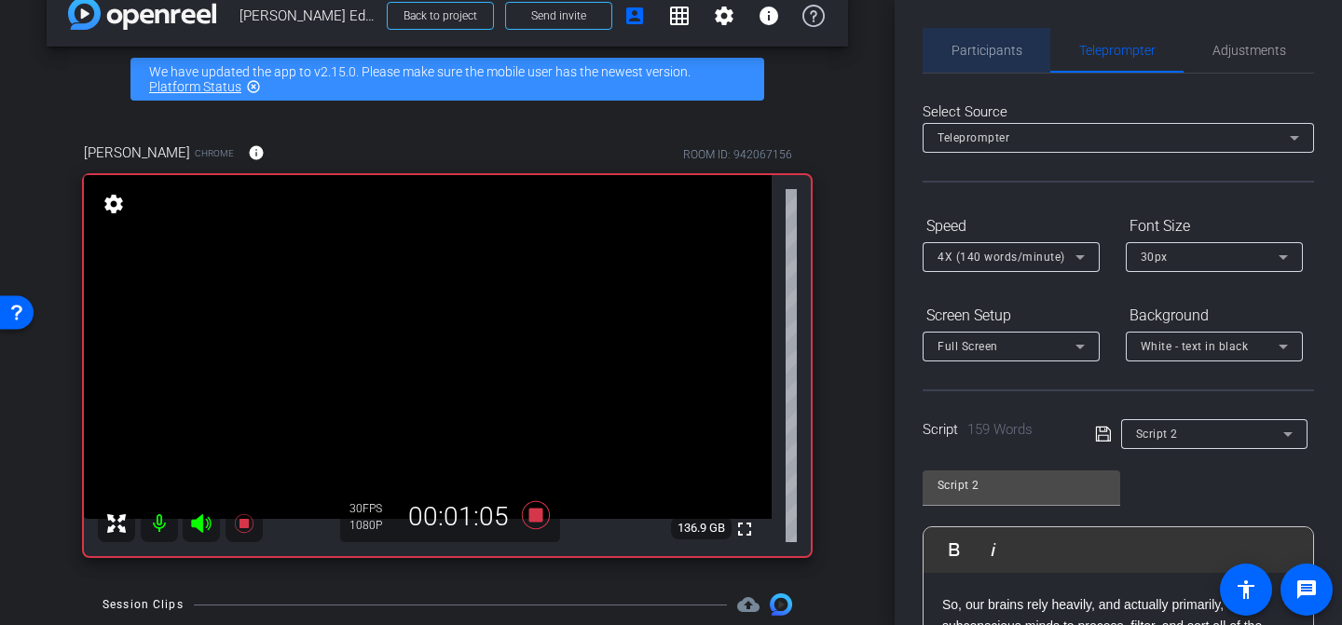
click at [996, 59] on span "Participants" at bounding box center [987, 50] width 71 height 45
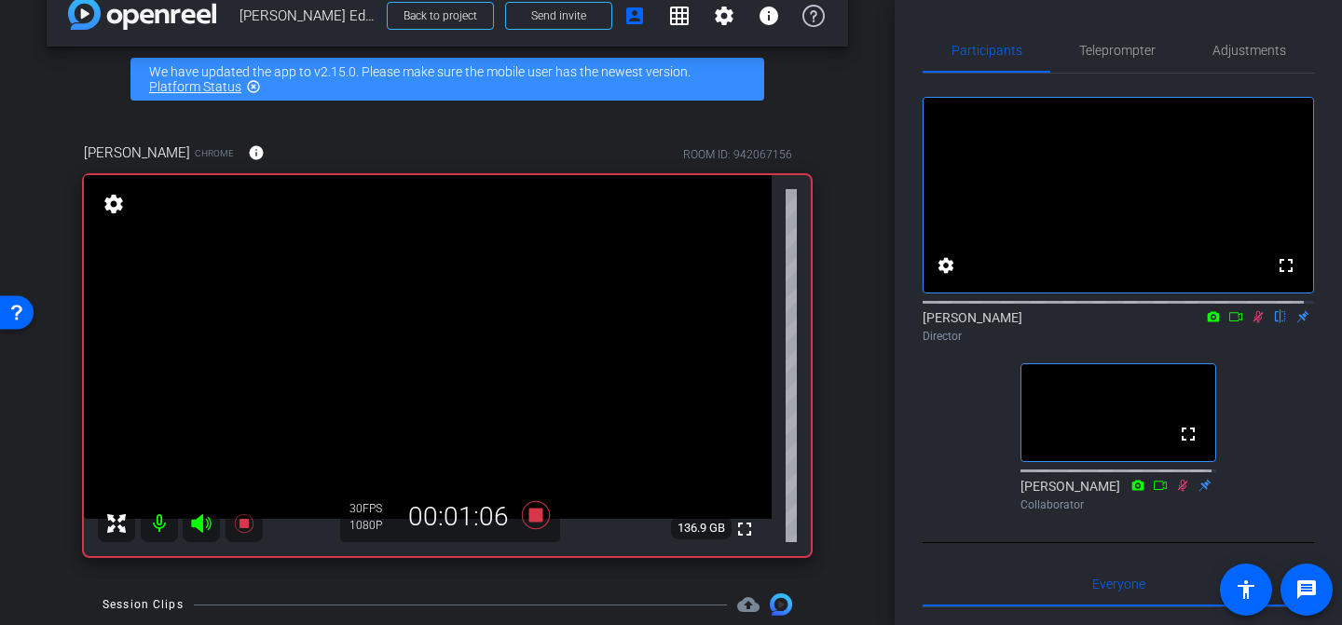
click at [1251, 323] on icon at bounding box center [1258, 316] width 15 height 13
click at [533, 522] on icon at bounding box center [536, 515] width 28 height 28
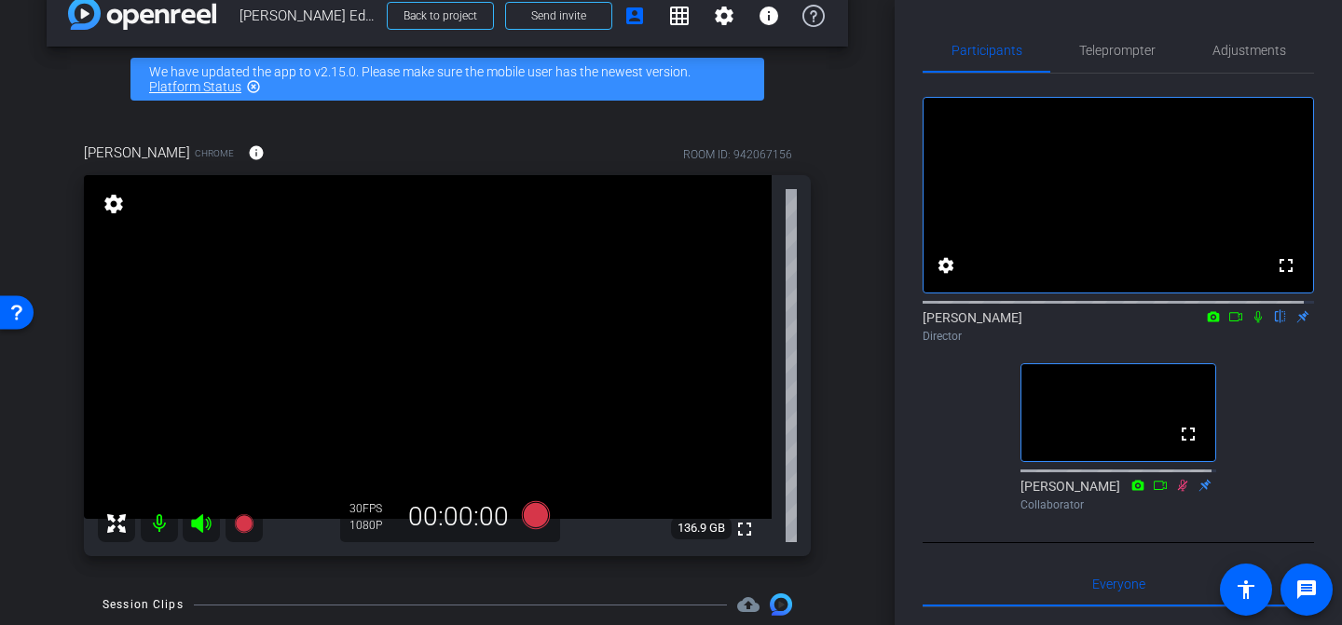
drag, startPoint x: 954, startPoint y: 504, endPoint x: 954, endPoint y: 492, distance: 12.1
click at [954, 504] on div "fullscreen settings [PERSON_NAME] flip Director fullscreen [PERSON_NAME] Collab…" at bounding box center [1119, 297] width 392 height 446
click at [1102, 64] on span "Teleprompter" at bounding box center [1117, 50] width 76 height 45
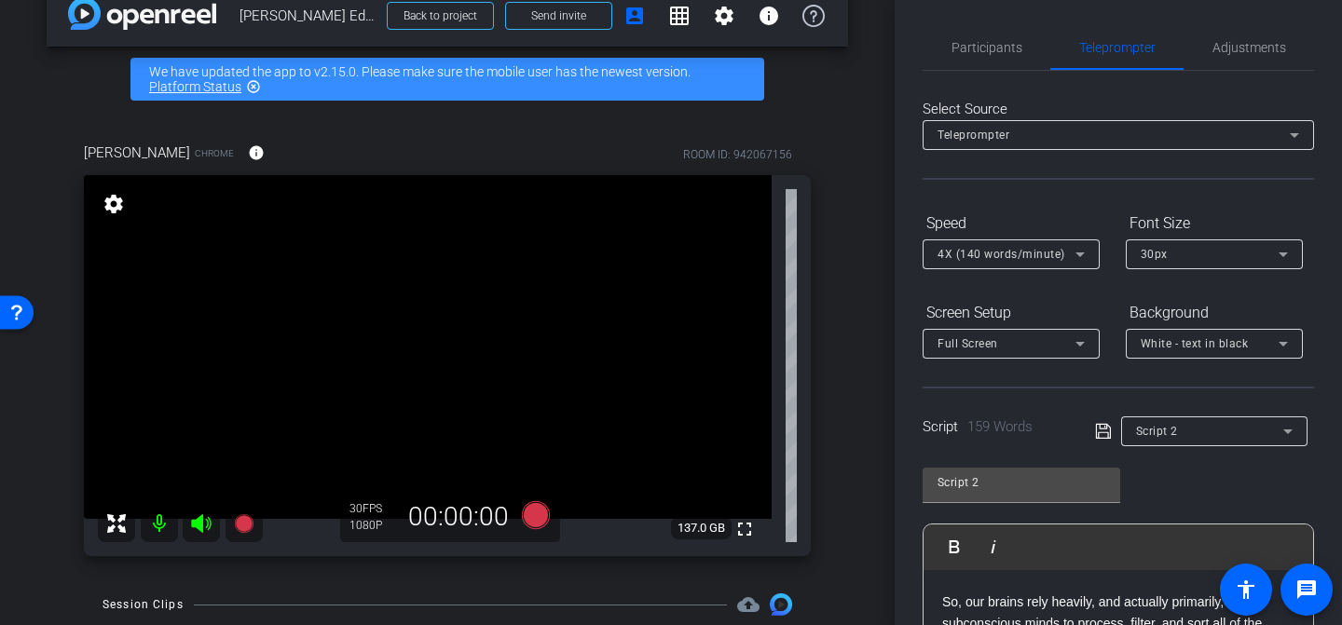
scroll to position [4, 0]
click at [1153, 419] on div "Script 2" at bounding box center [1209, 430] width 147 height 23
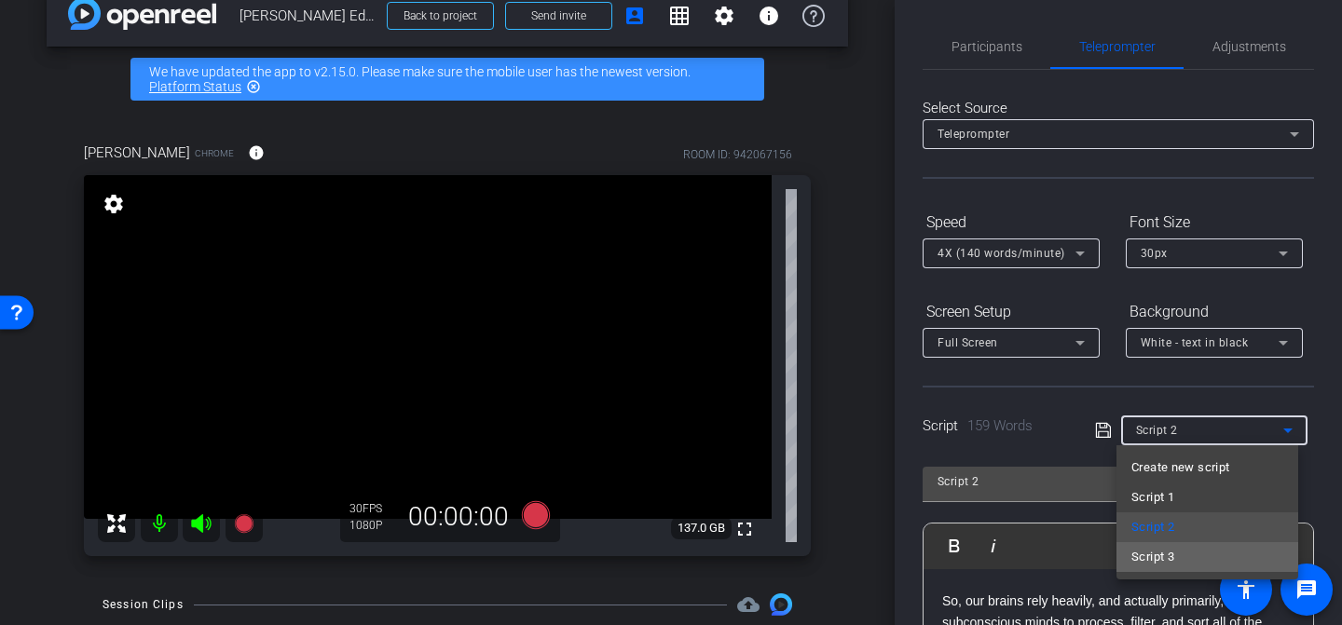
click at [1202, 555] on mat-option "Script 3" at bounding box center [1208, 558] width 182 height 30
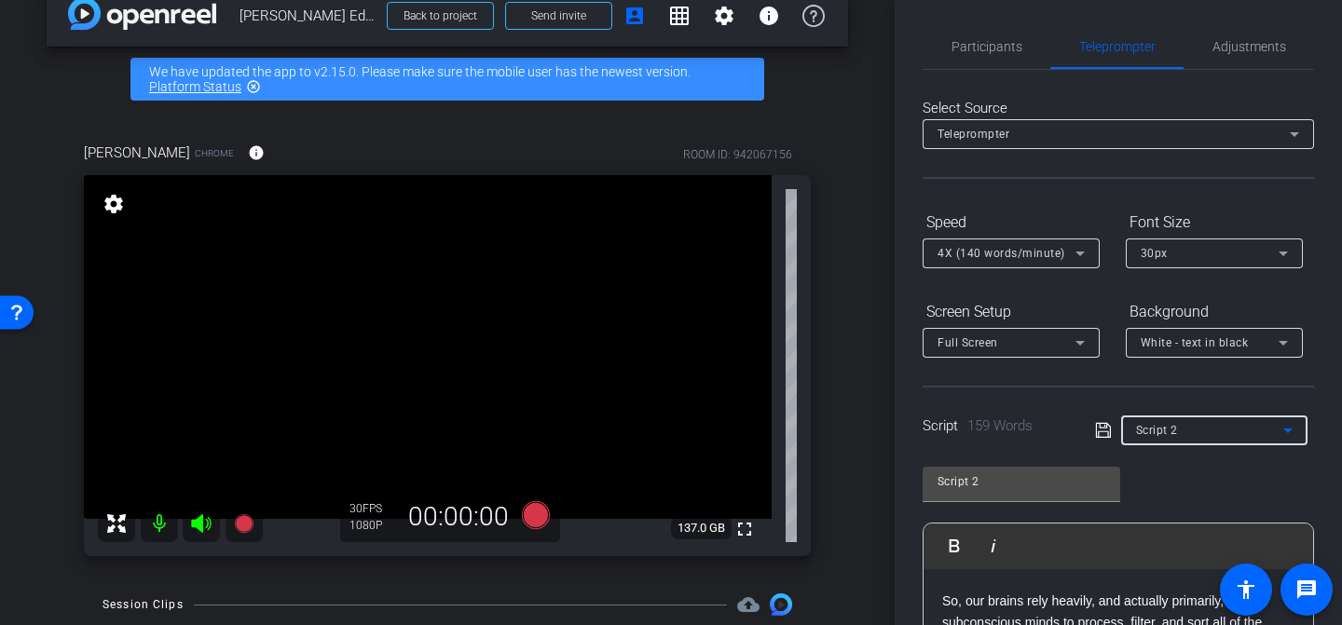
type input "Script 3"
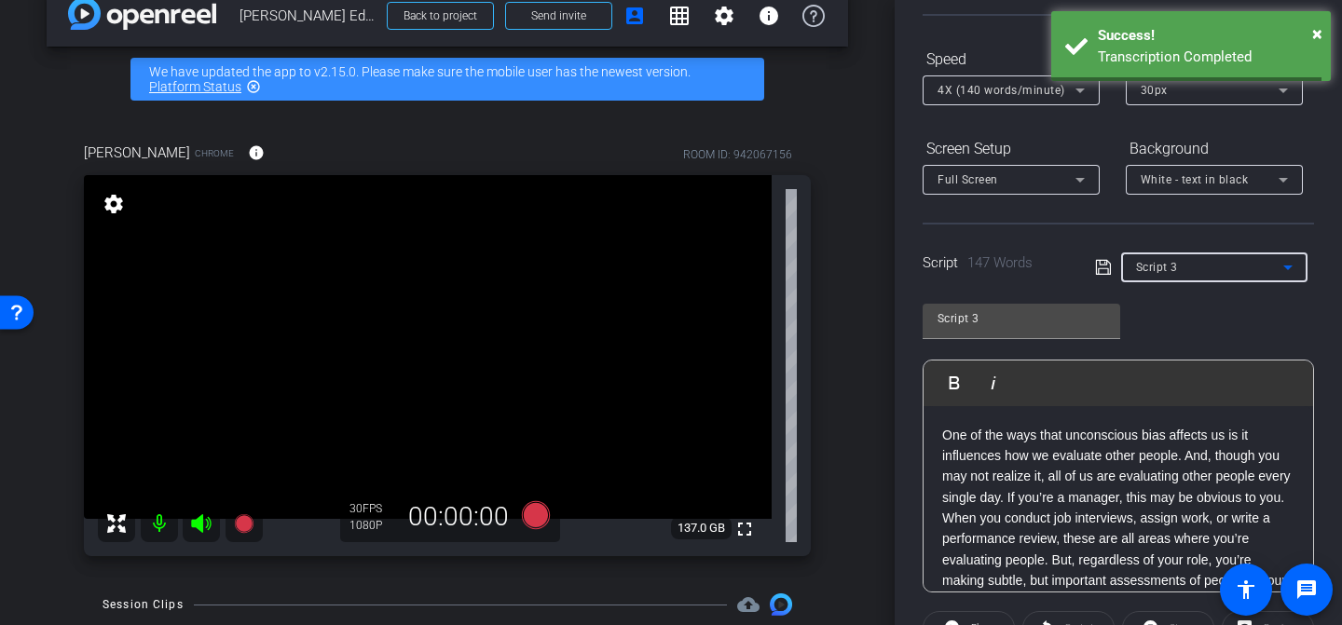
scroll to position [144, 0]
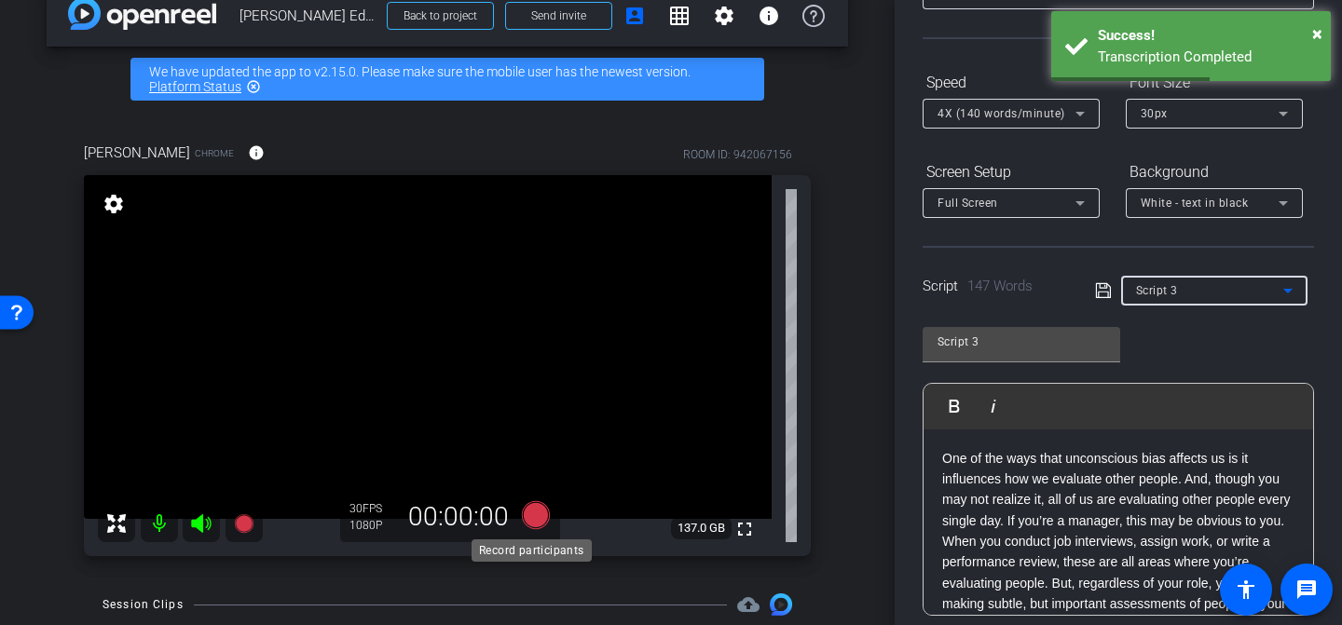
click at [543, 512] on icon at bounding box center [536, 515] width 28 height 28
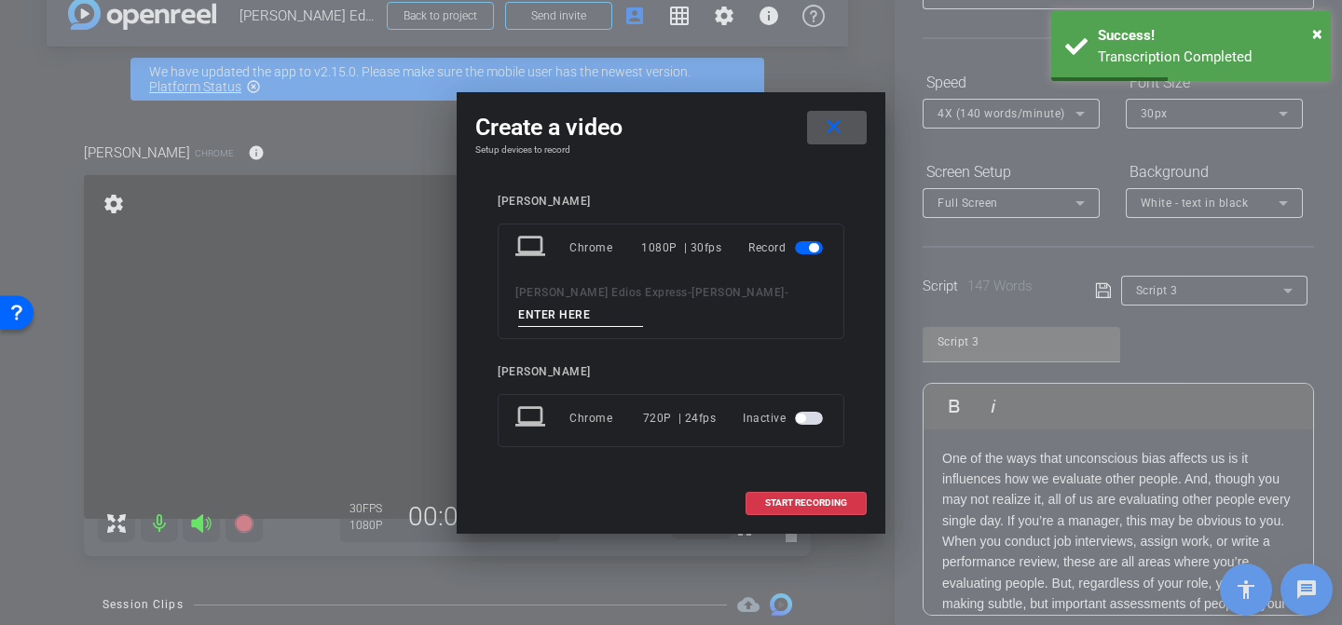
click at [628, 319] on input at bounding box center [580, 315] width 125 height 23
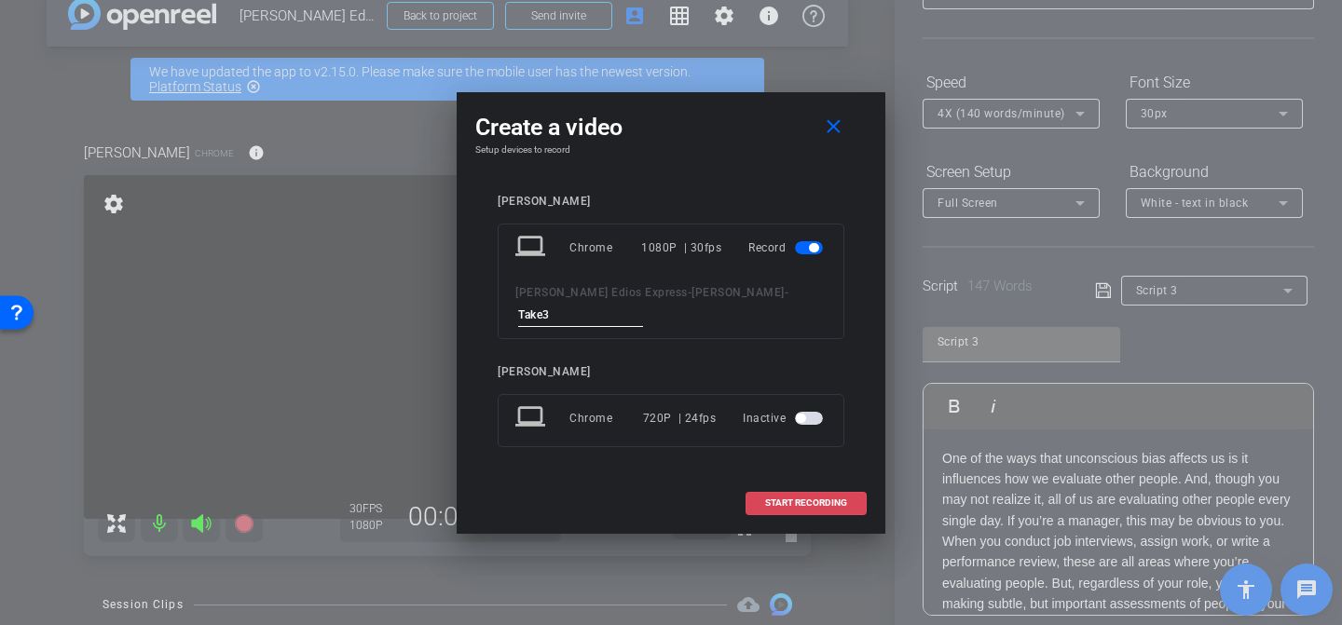
type input "Take3"
click at [776, 497] on span at bounding box center [806, 503] width 119 height 45
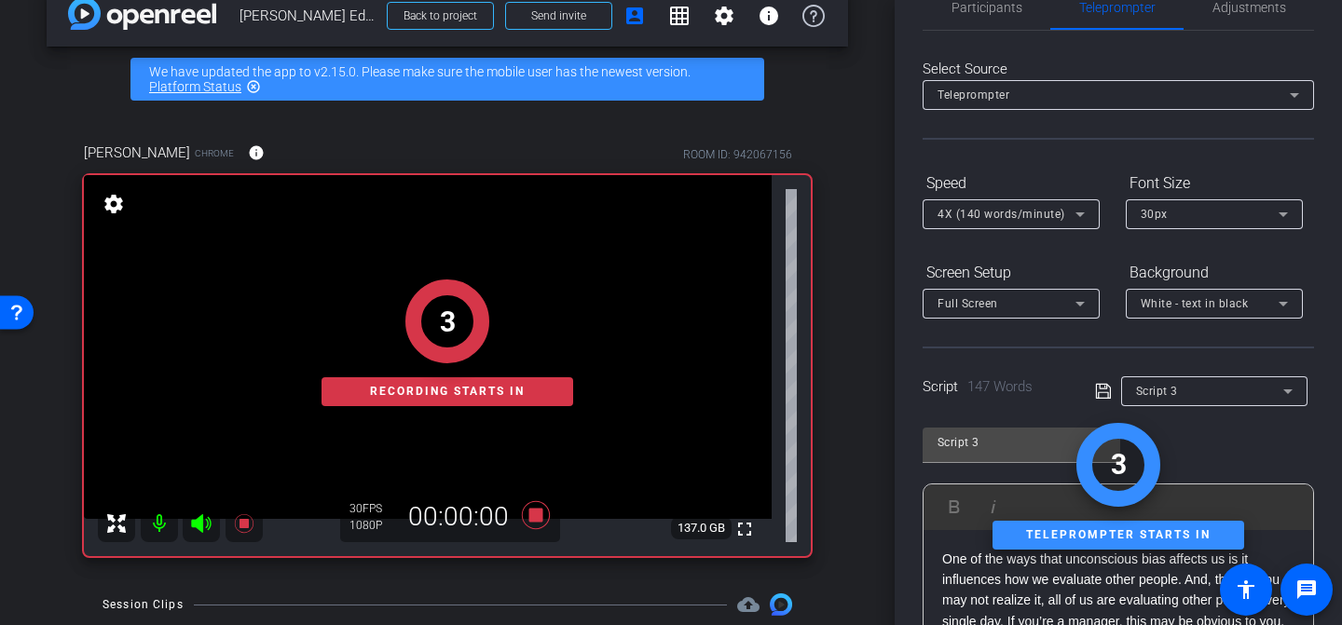
scroll to position [0, 0]
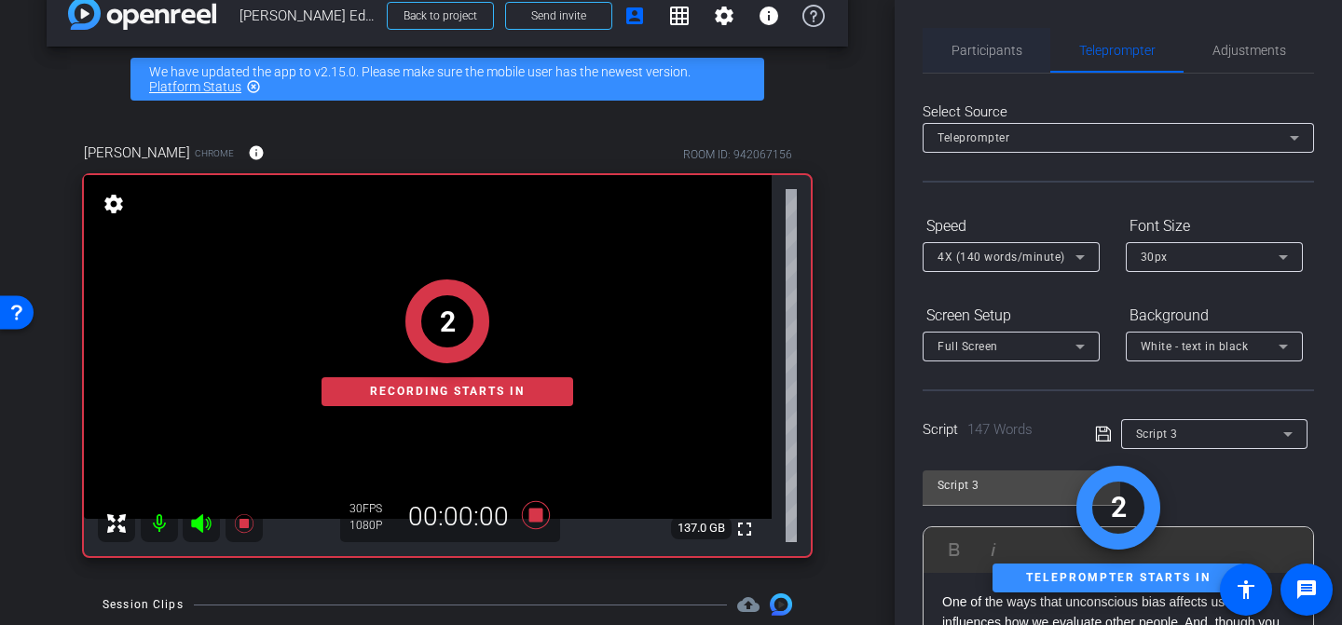
click at [973, 59] on span "Participants" at bounding box center [987, 50] width 71 height 45
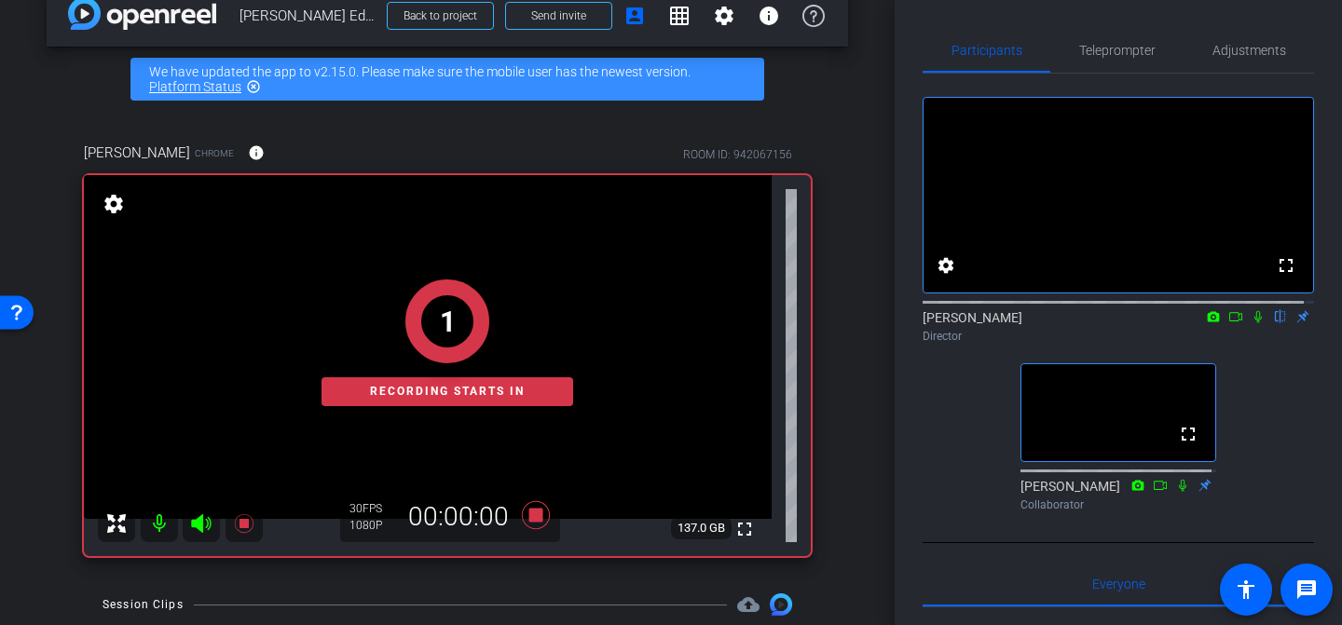
click at [1251, 323] on icon at bounding box center [1258, 316] width 15 height 13
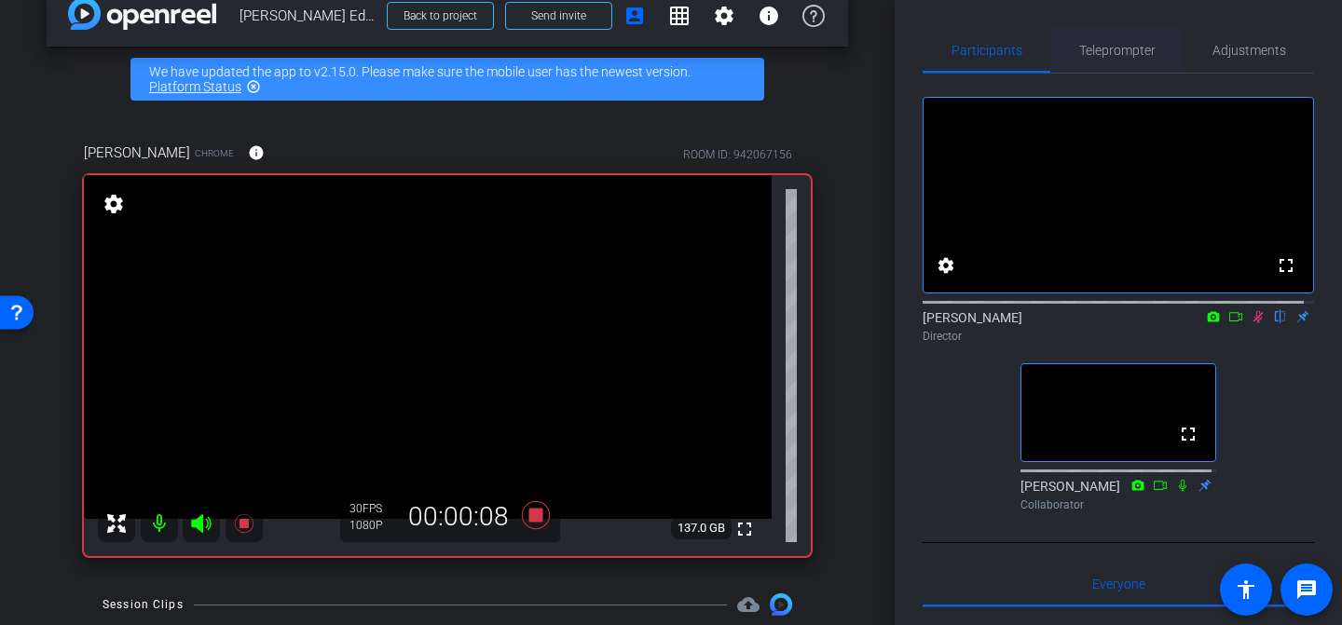
click at [1110, 50] on span "Teleprompter" at bounding box center [1117, 50] width 76 height 13
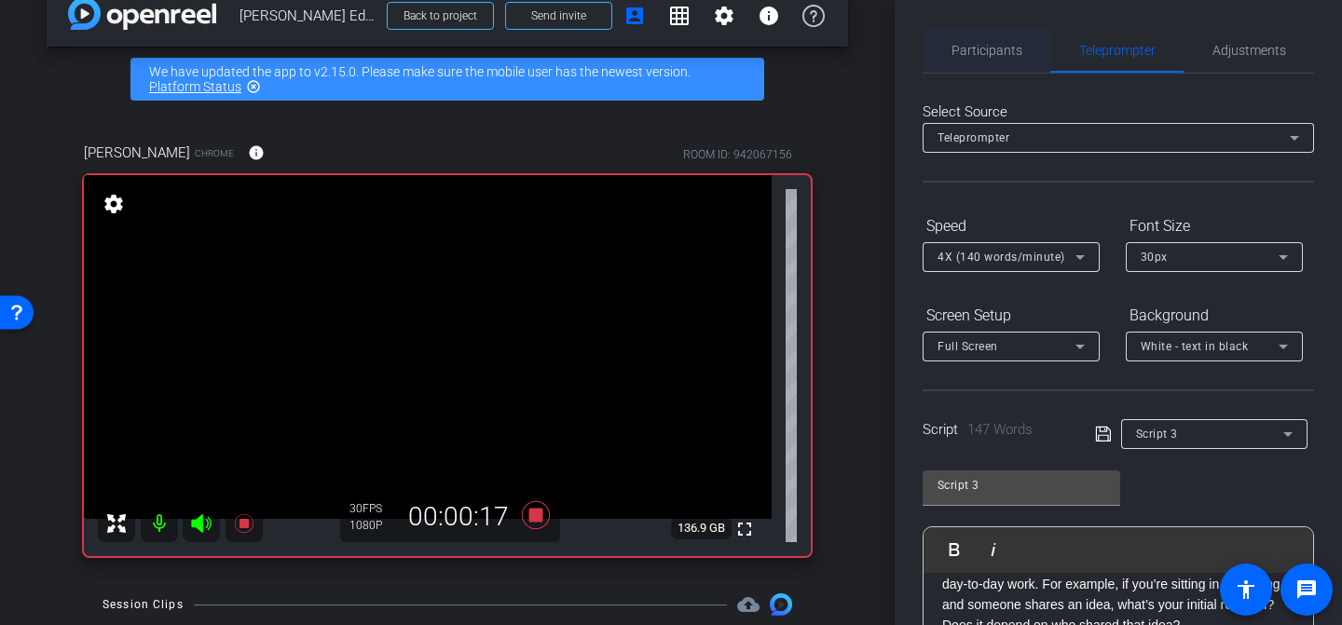
click at [975, 65] on span "Participants" at bounding box center [987, 50] width 71 height 45
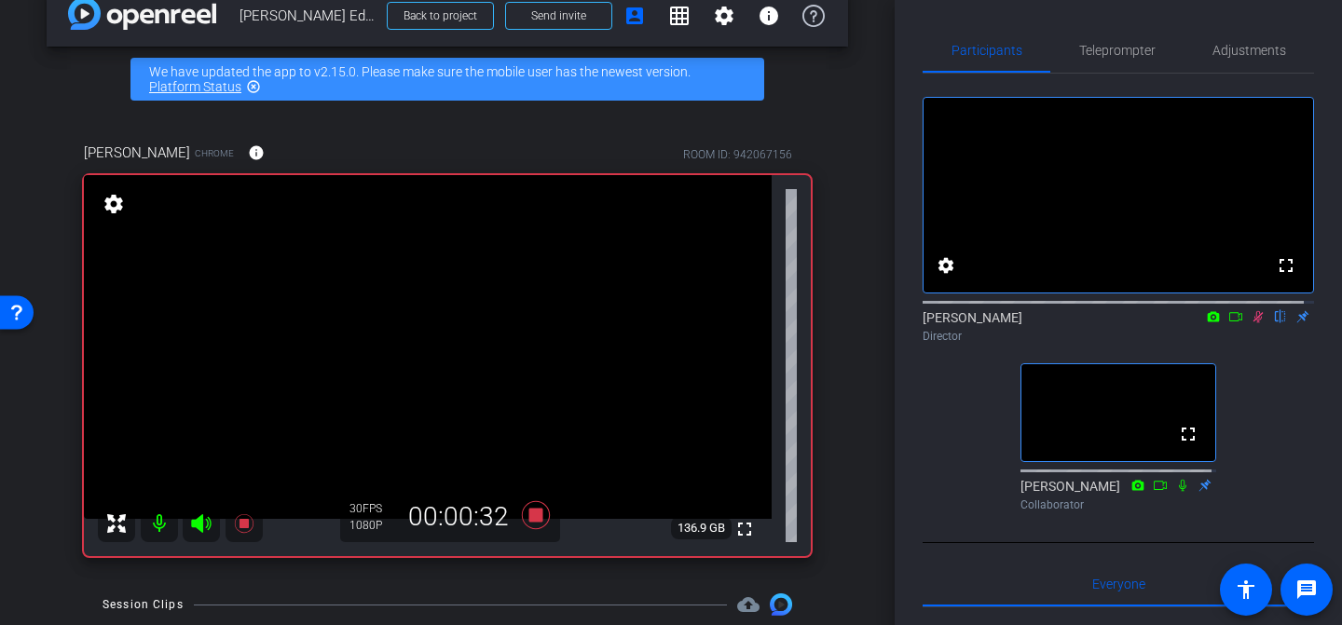
click at [844, 352] on div "arrow_back [PERSON_NAME] Edios Express Back to project Send invite account_box …" at bounding box center [447, 278] width 895 height 625
click at [541, 514] on icon at bounding box center [536, 516] width 45 height 34
click at [537, 519] on icon at bounding box center [536, 515] width 28 height 28
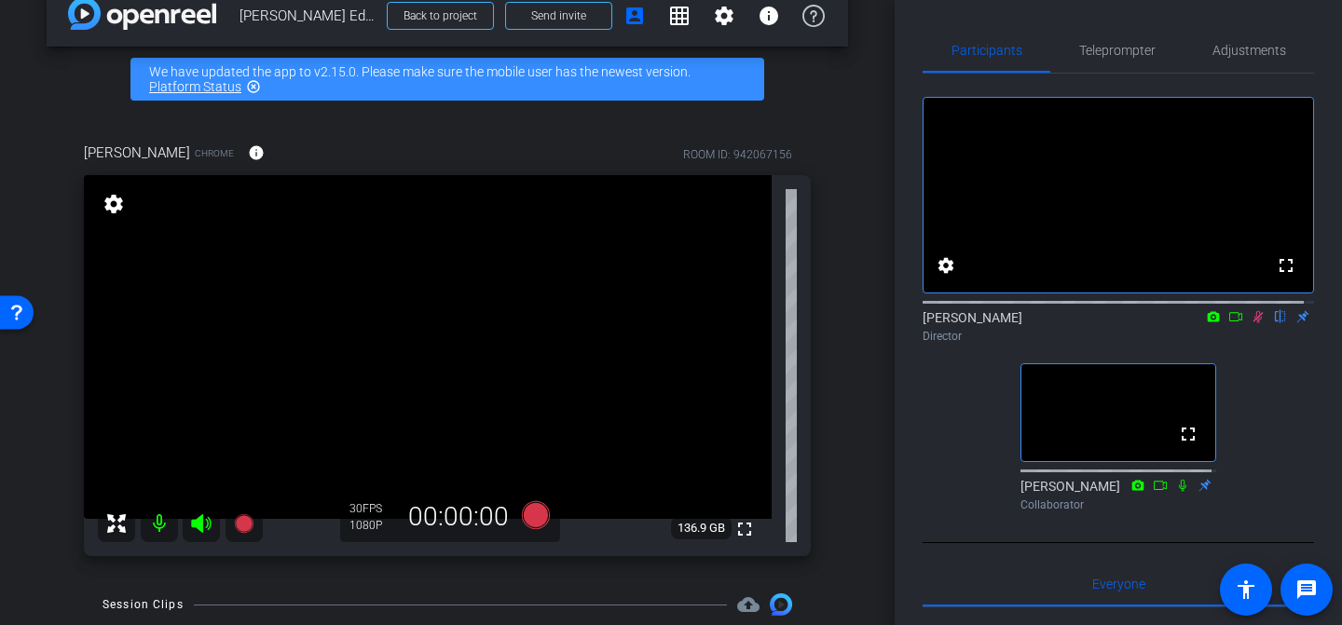
click at [1251, 323] on icon at bounding box center [1258, 316] width 15 height 13
click at [945, 412] on div "fullscreen settings [PERSON_NAME] flip Director fullscreen [PERSON_NAME] Collab…" at bounding box center [1119, 297] width 392 height 446
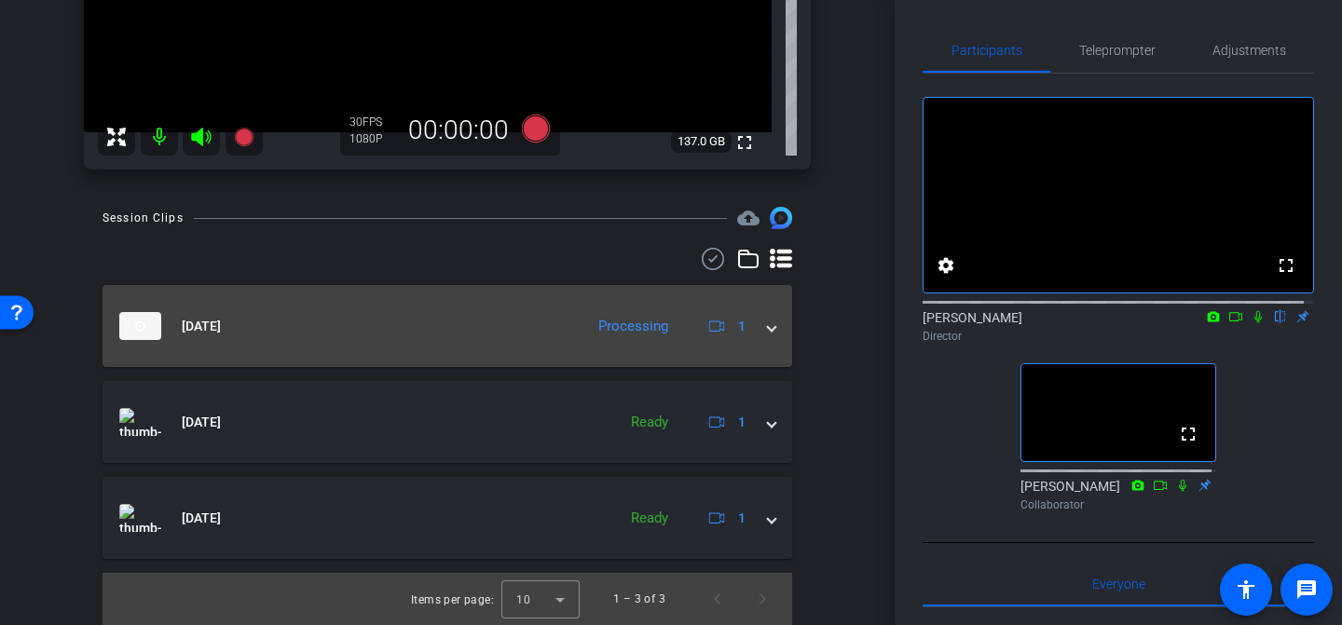
click at [758, 337] on mat-expansion-panel-header "[DATE] Processing 1" at bounding box center [448, 326] width 690 height 82
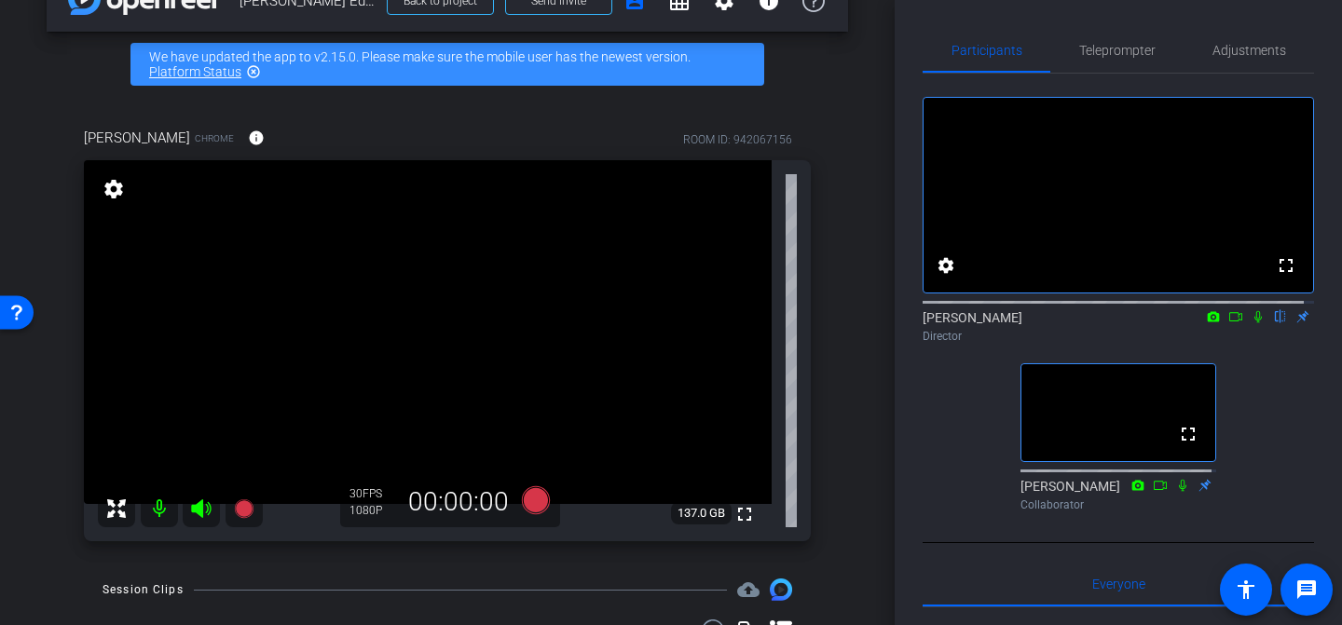
scroll to position [48, 0]
click at [821, 328] on div "[PERSON_NAME] Chrome info ROOM ID: 942067156 fullscreen settings 137.0 GB 30 FP…" at bounding box center [448, 328] width 802 height 463
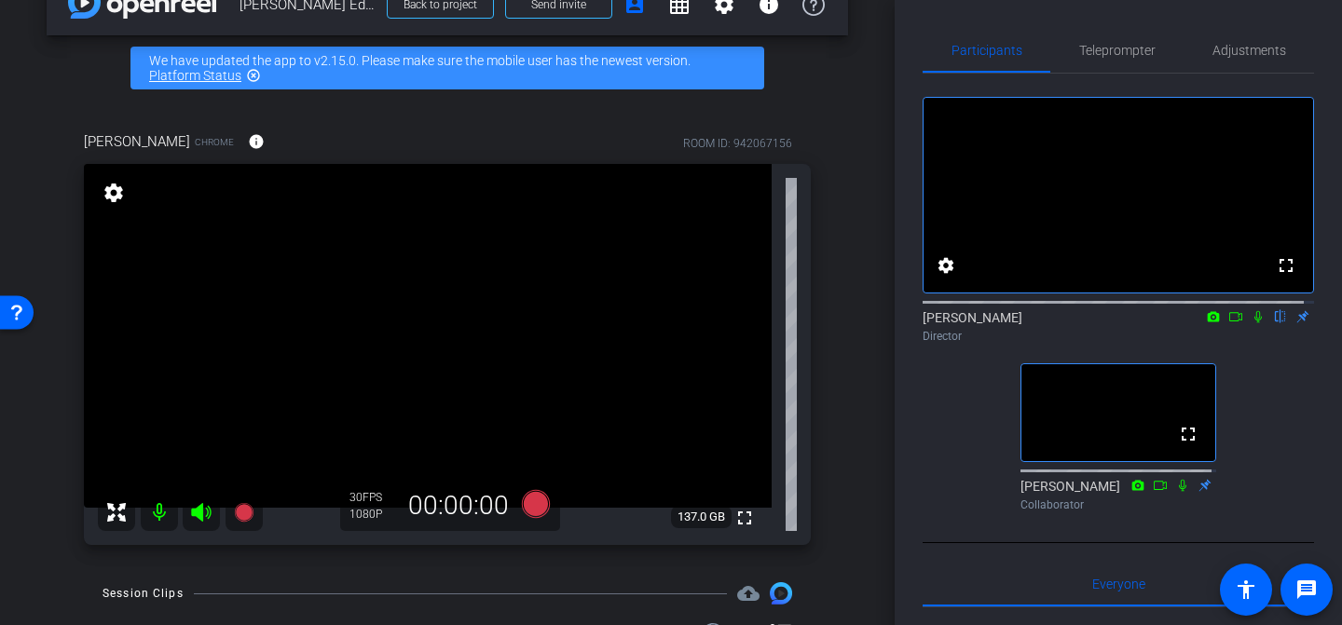
scroll to position [0, 0]
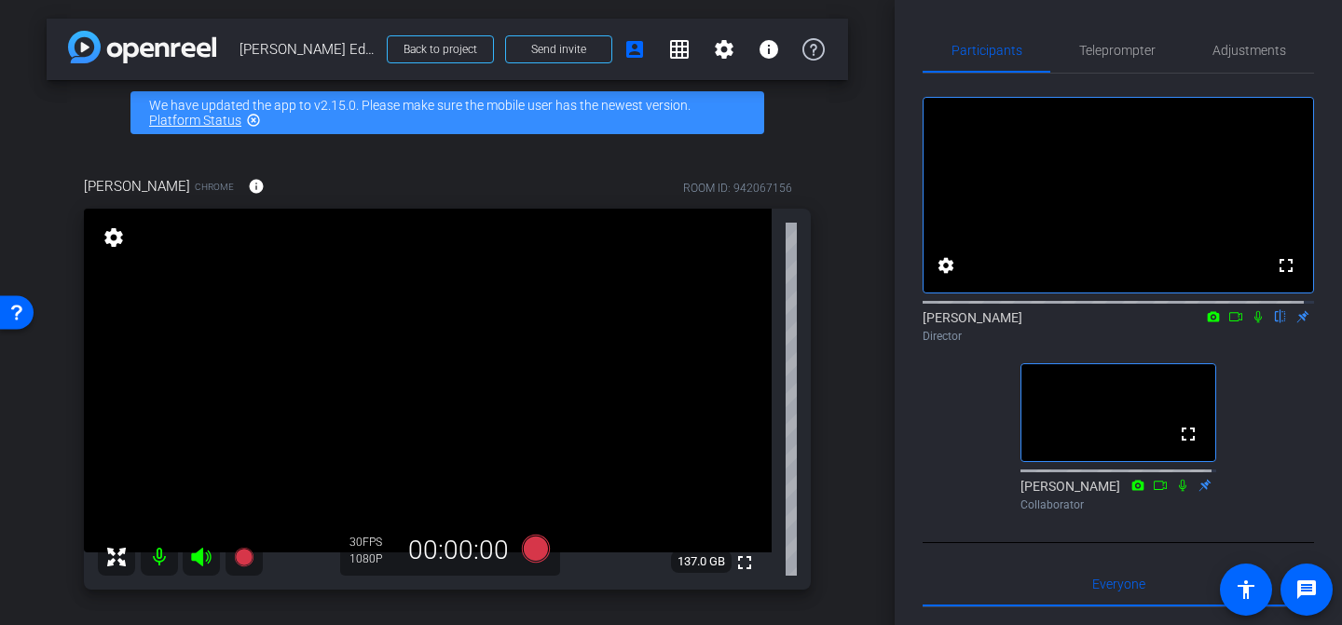
click at [1174, 345] on div "Director" at bounding box center [1119, 336] width 392 height 17
click at [1263, 382] on div "fullscreen settings [PERSON_NAME] flip Director fullscreen [PERSON_NAME] Collab…" at bounding box center [1119, 297] width 392 height 446
click at [1229, 323] on icon at bounding box center [1236, 316] width 15 height 13
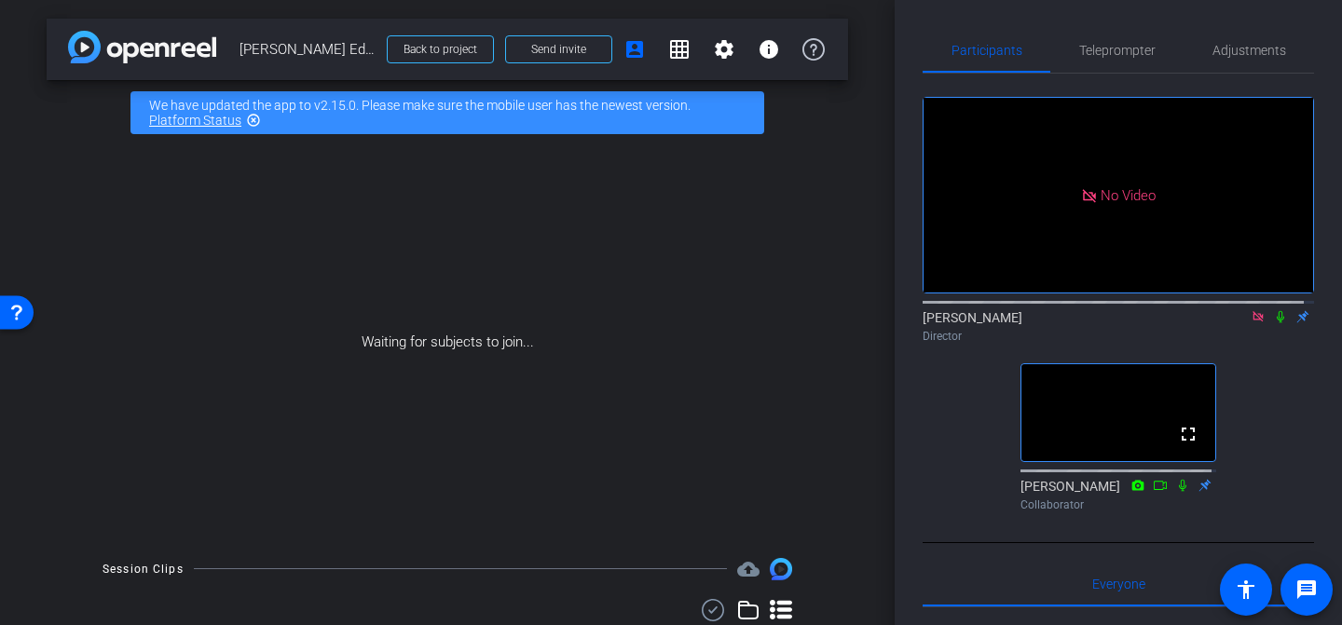
click at [1273, 323] on icon at bounding box center [1280, 316] width 15 height 13
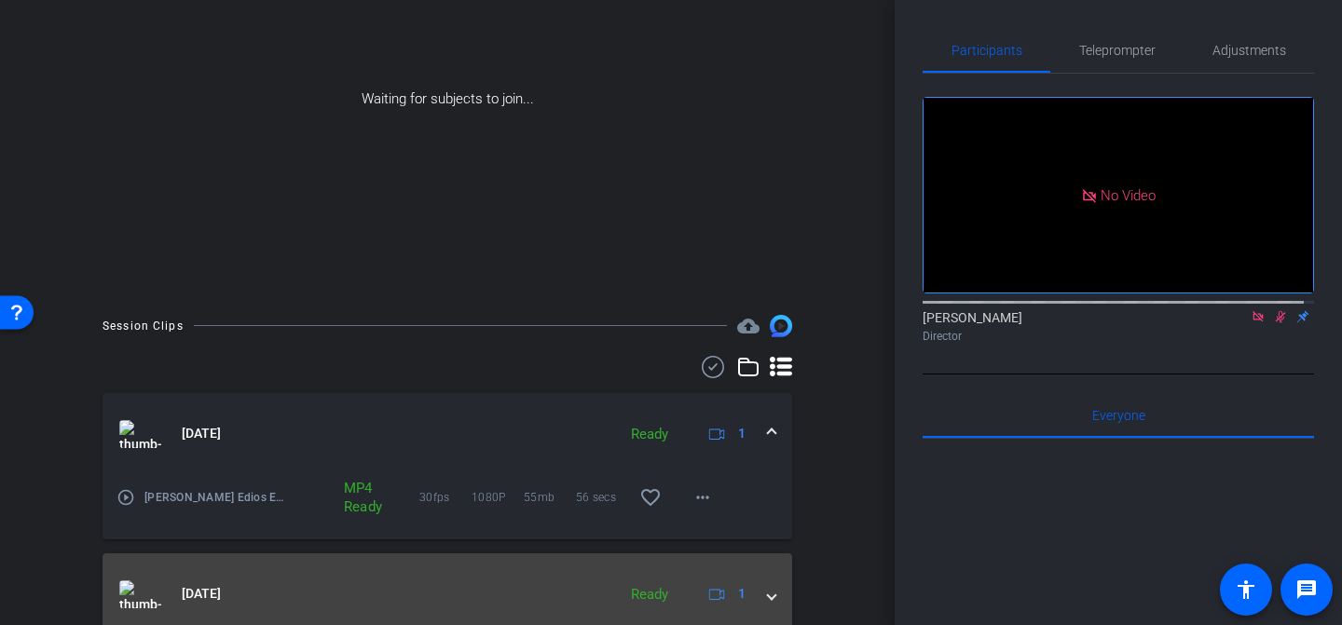
scroll to position [377, 0]
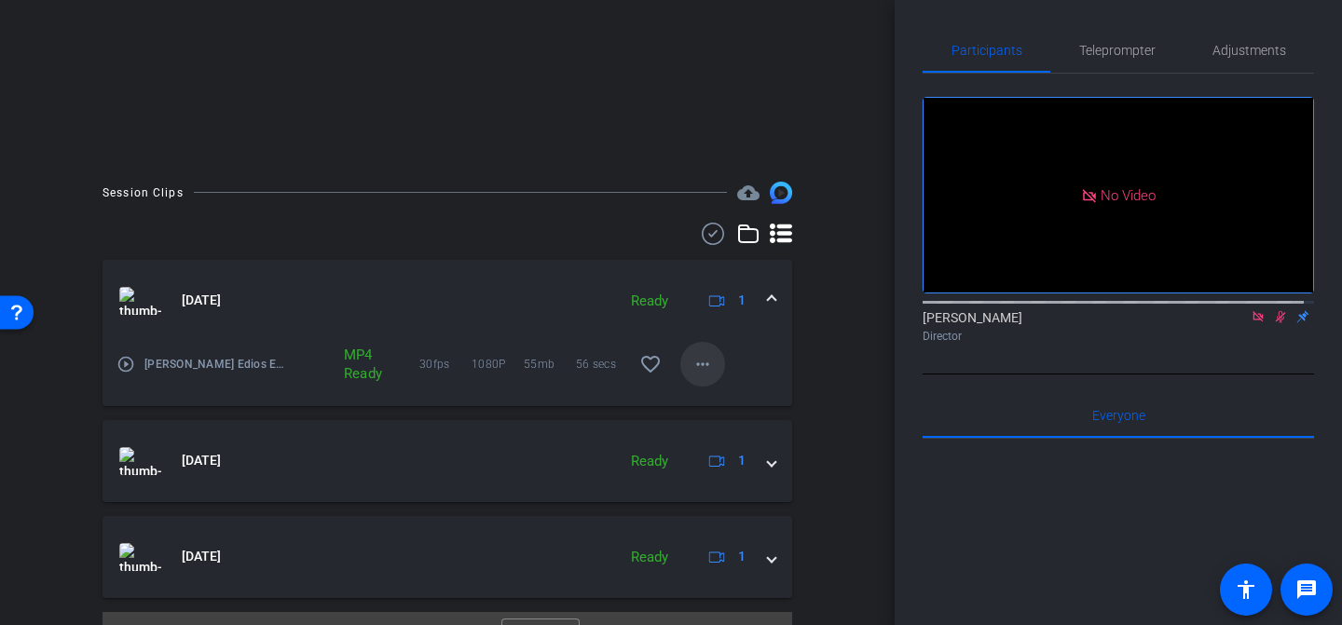
click at [696, 364] on mat-icon "more_horiz" at bounding box center [703, 364] width 22 height 22
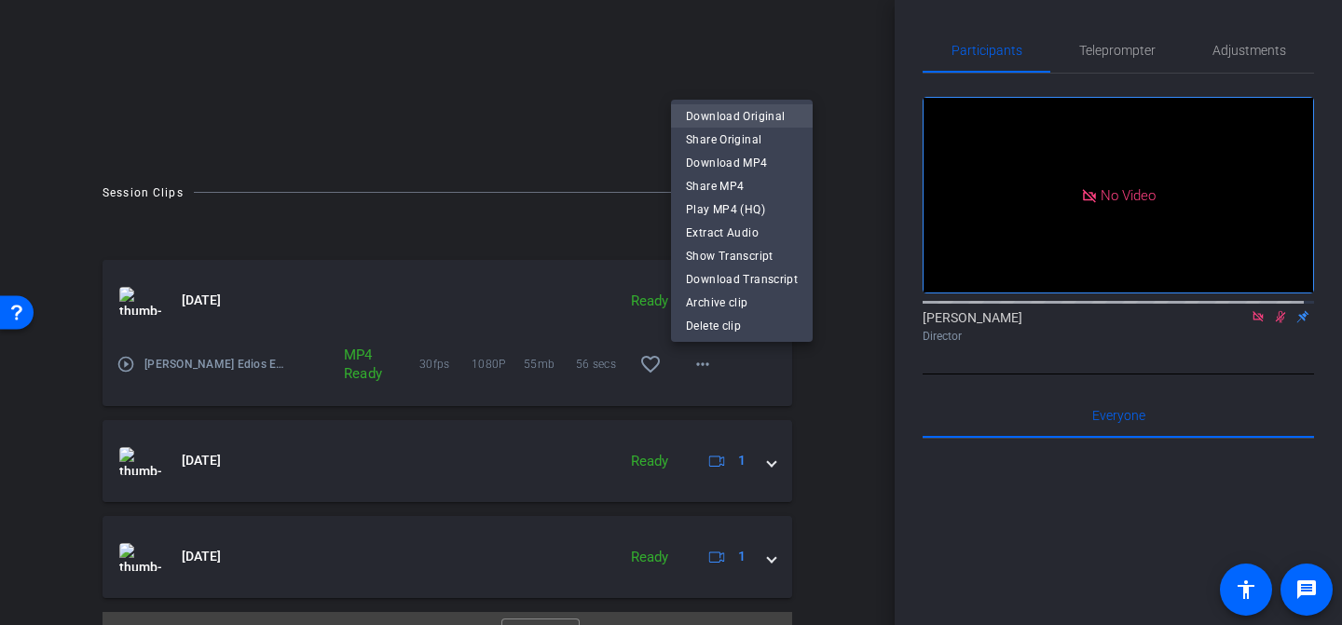
click at [736, 126] on span "Download Original" at bounding box center [742, 116] width 112 height 22
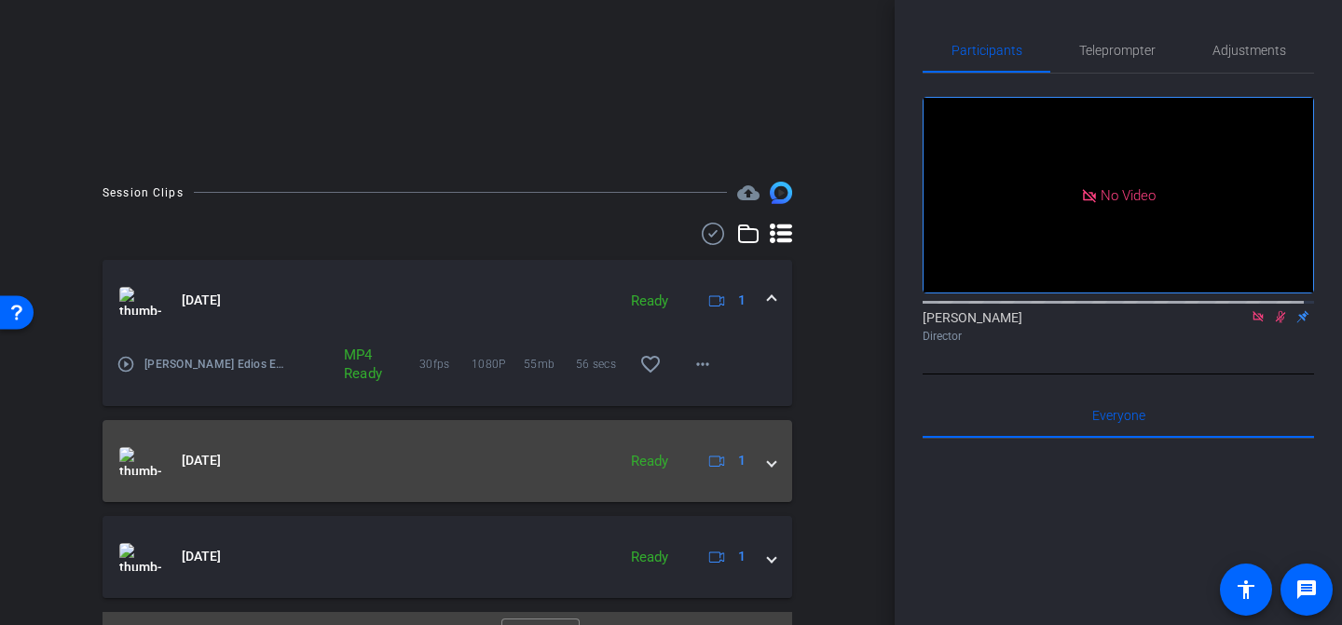
click at [756, 467] on div "[DATE] Ready 1" at bounding box center [443, 461] width 649 height 28
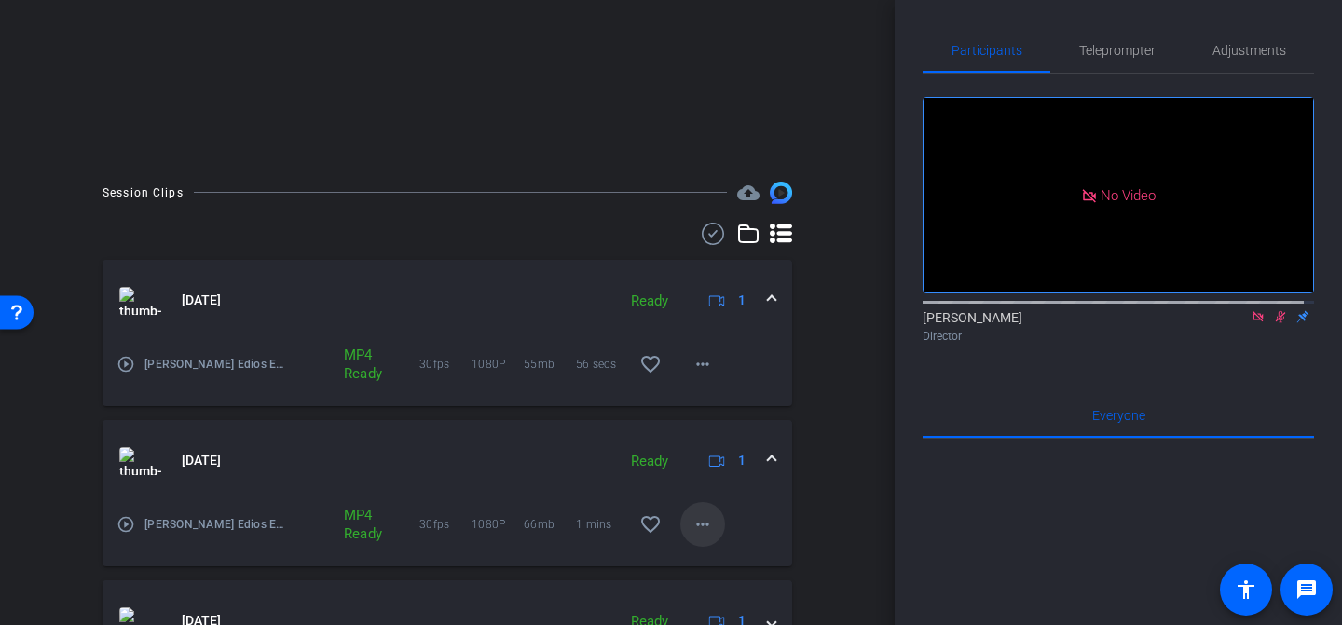
click at [694, 522] on mat-icon "more_horiz" at bounding box center [703, 525] width 22 height 22
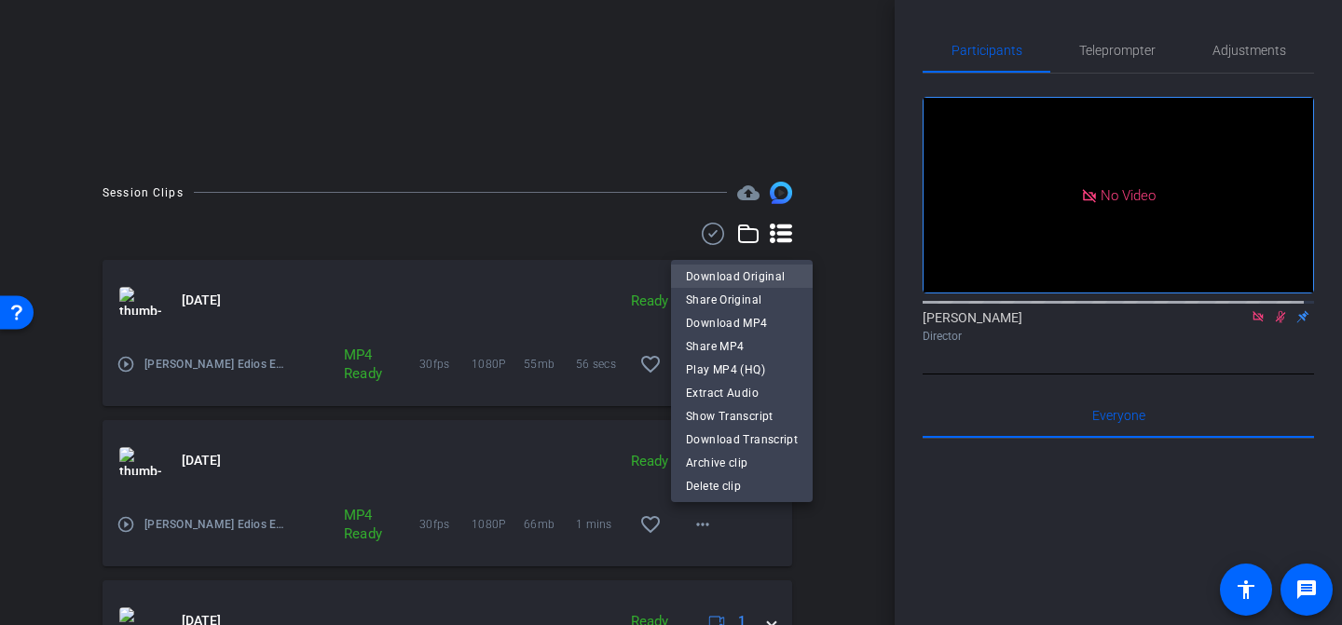
click at [754, 274] on span "Download Original" at bounding box center [742, 277] width 112 height 22
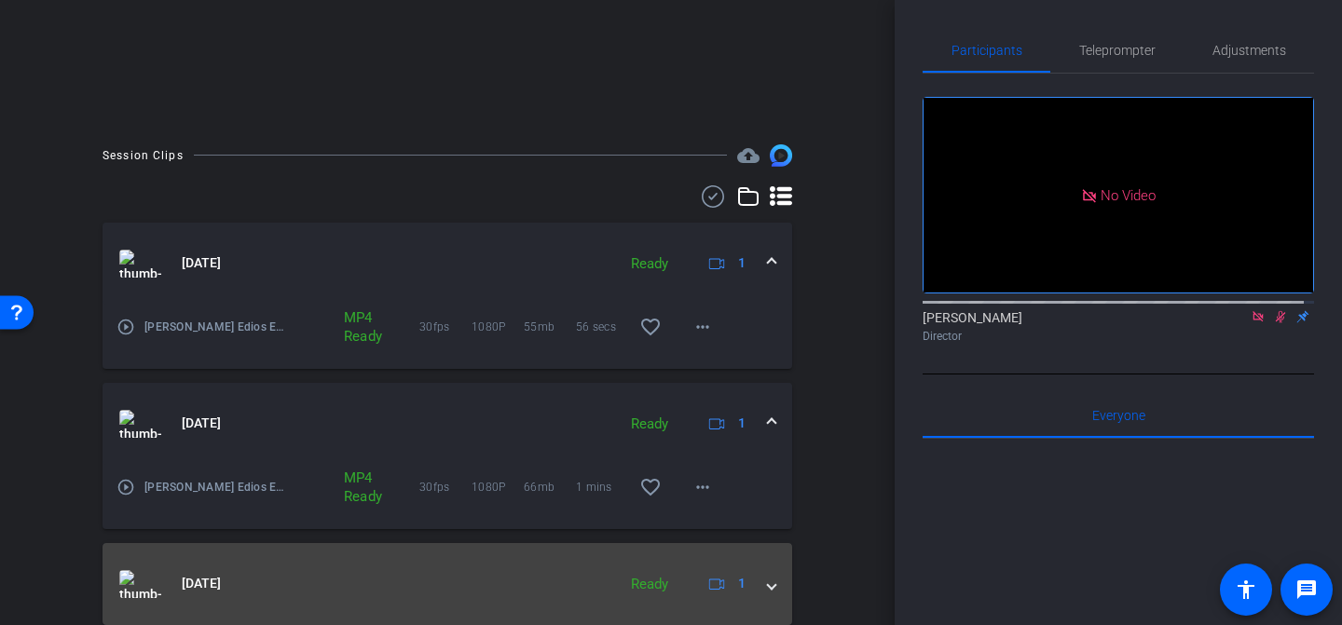
scroll to position [480, 0]
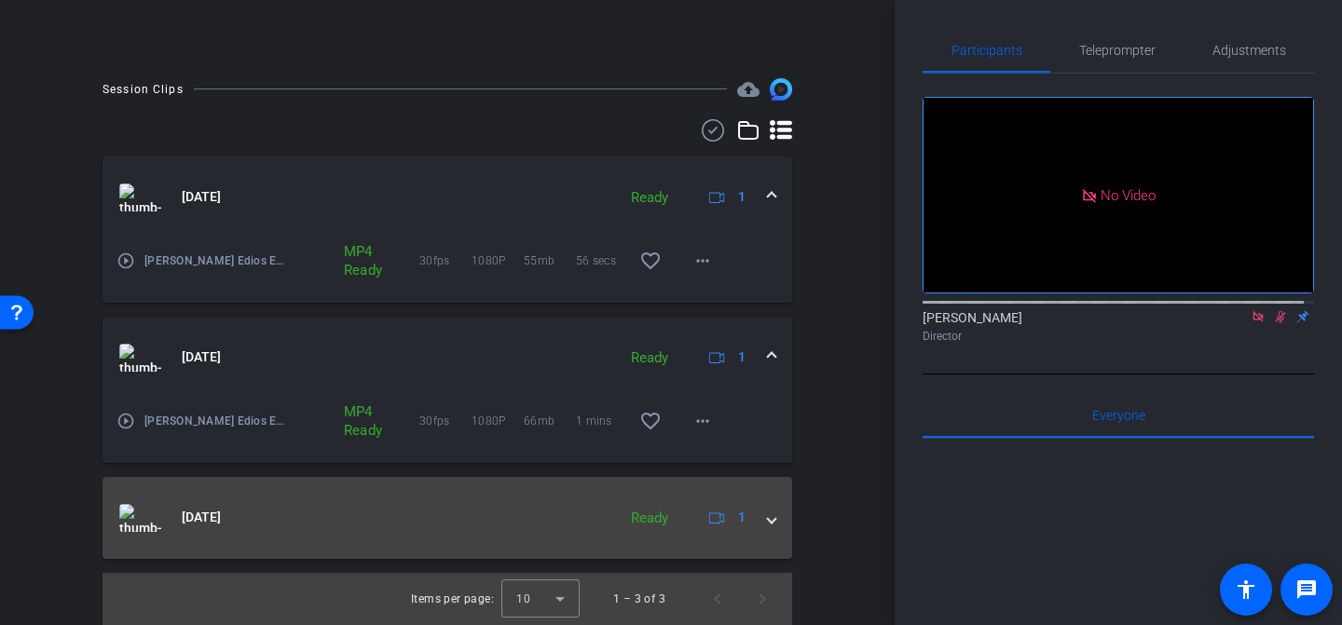
click at [768, 515] on span at bounding box center [771, 518] width 7 height 20
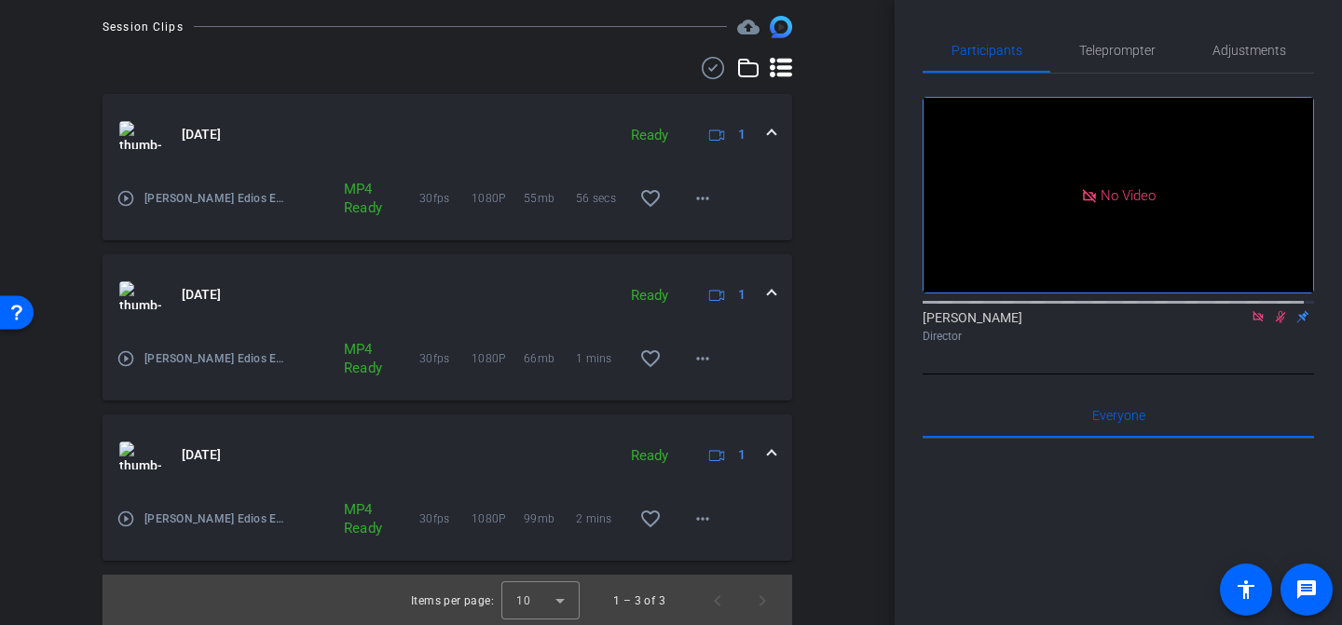
scroll to position [544, 0]
click at [695, 521] on mat-icon "more_horiz" at bounding box center [703, 517] width 22 height 22
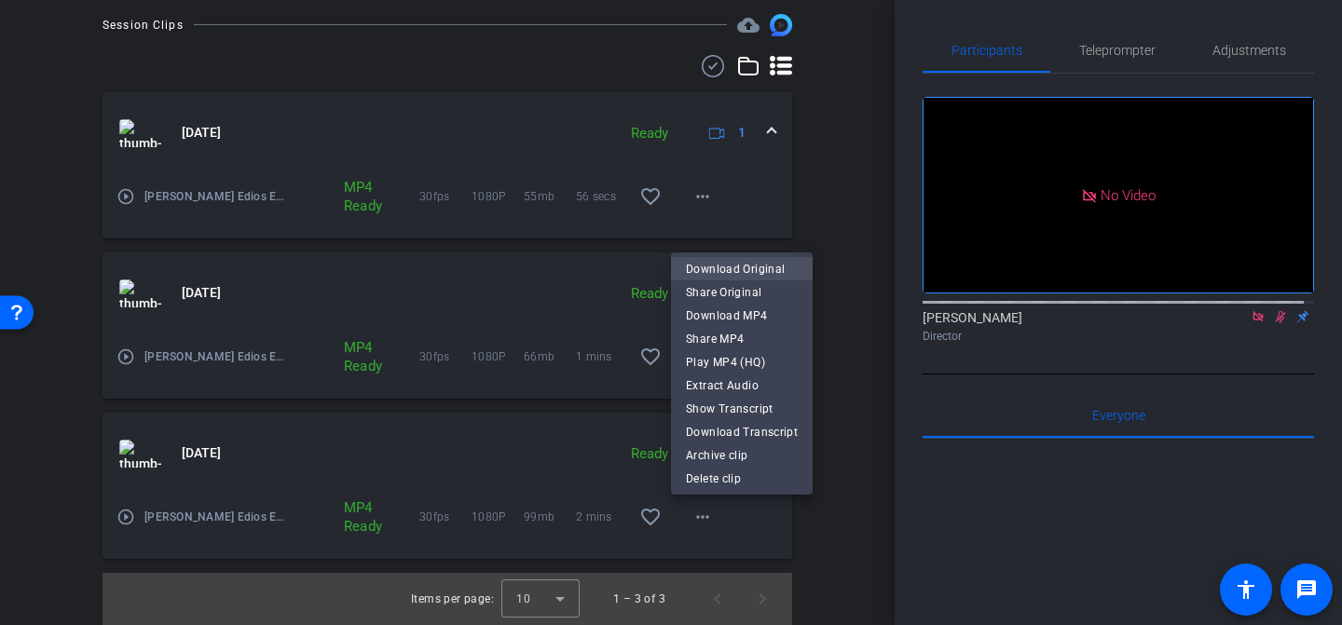
click at [735, 272] on span "Download Original" at bounding box center [742, 269] width 112 height 22
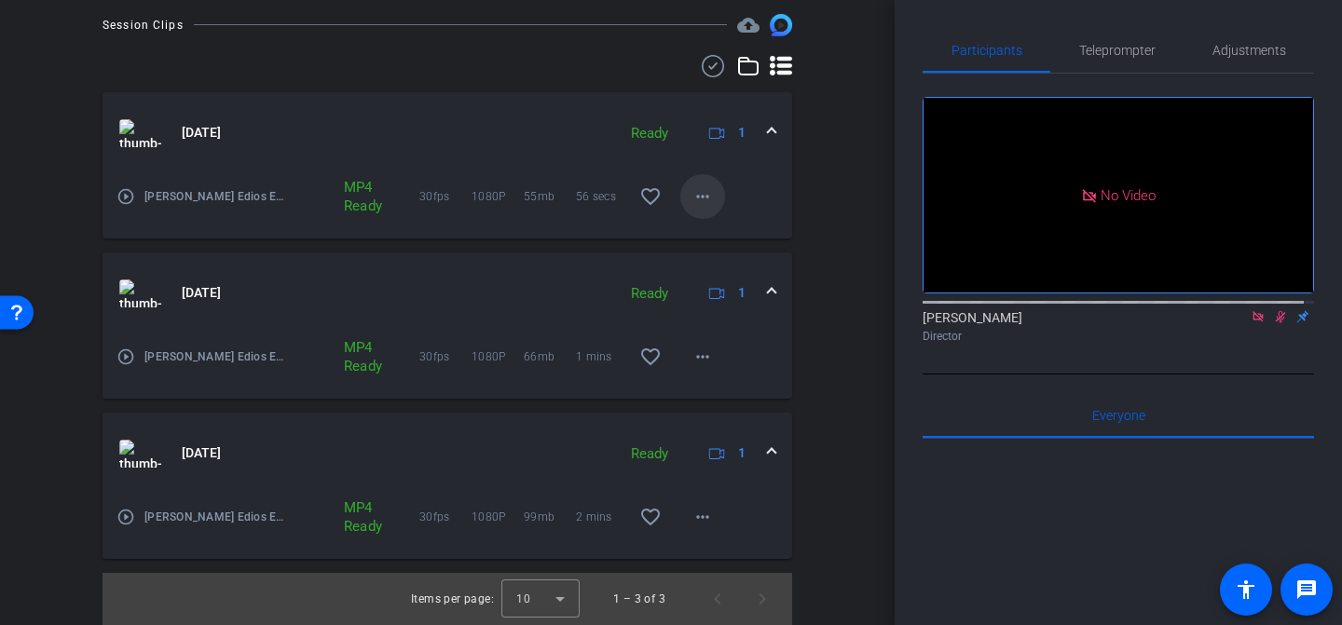
click at [692, 193] on mat-icon "more_horiz" at bounding box center [703, 196] width 22 height 22
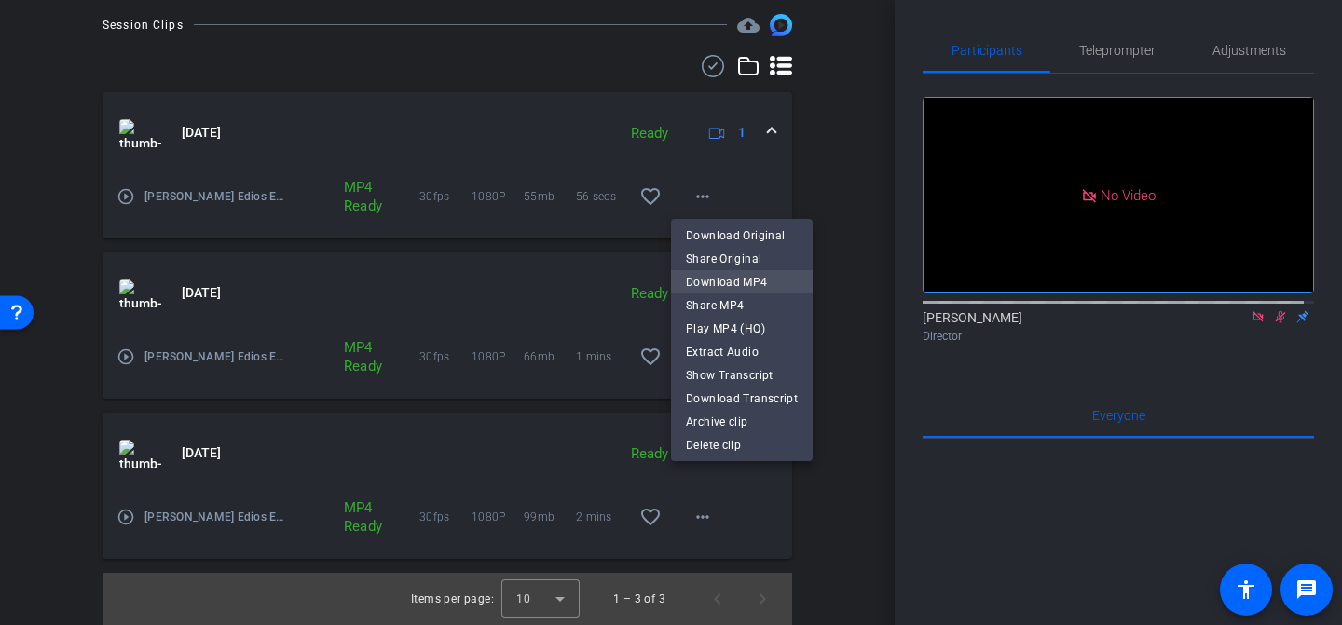
click at [747, 282] on span "Download MP4" at bounding box center [742, 282] width 112 height 22
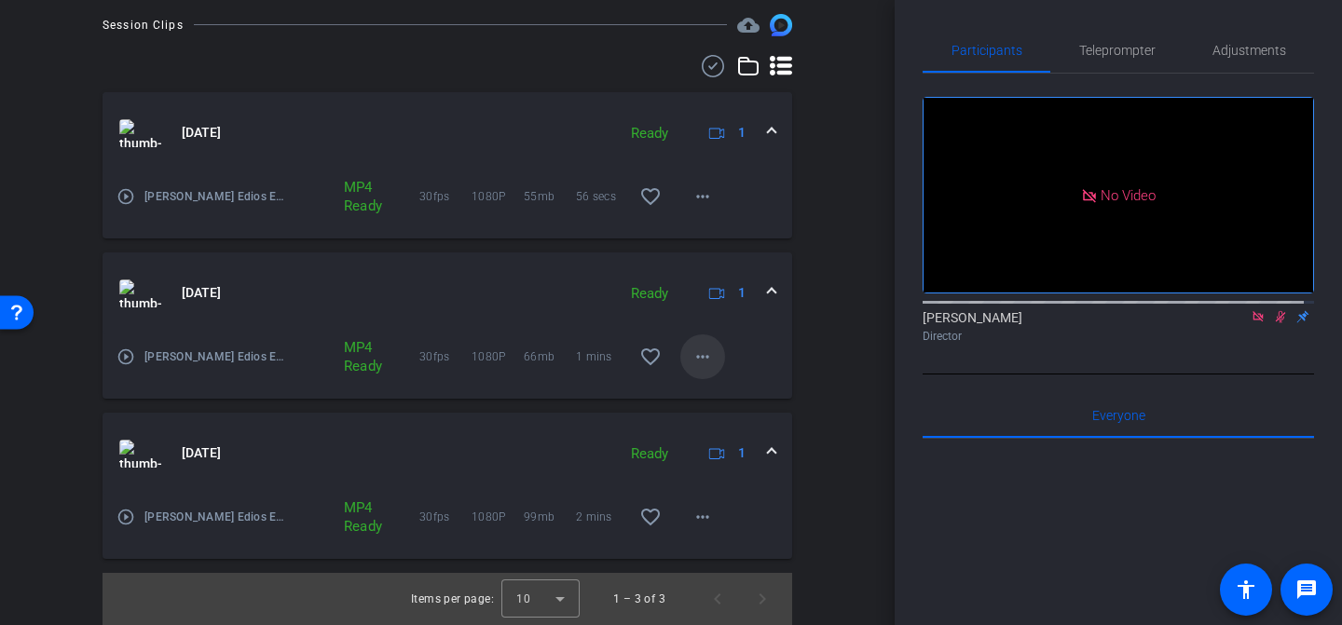
click at [695, 347] on mat-icon "more_horiz" at bounding box center [703, 357] width 22 height 22
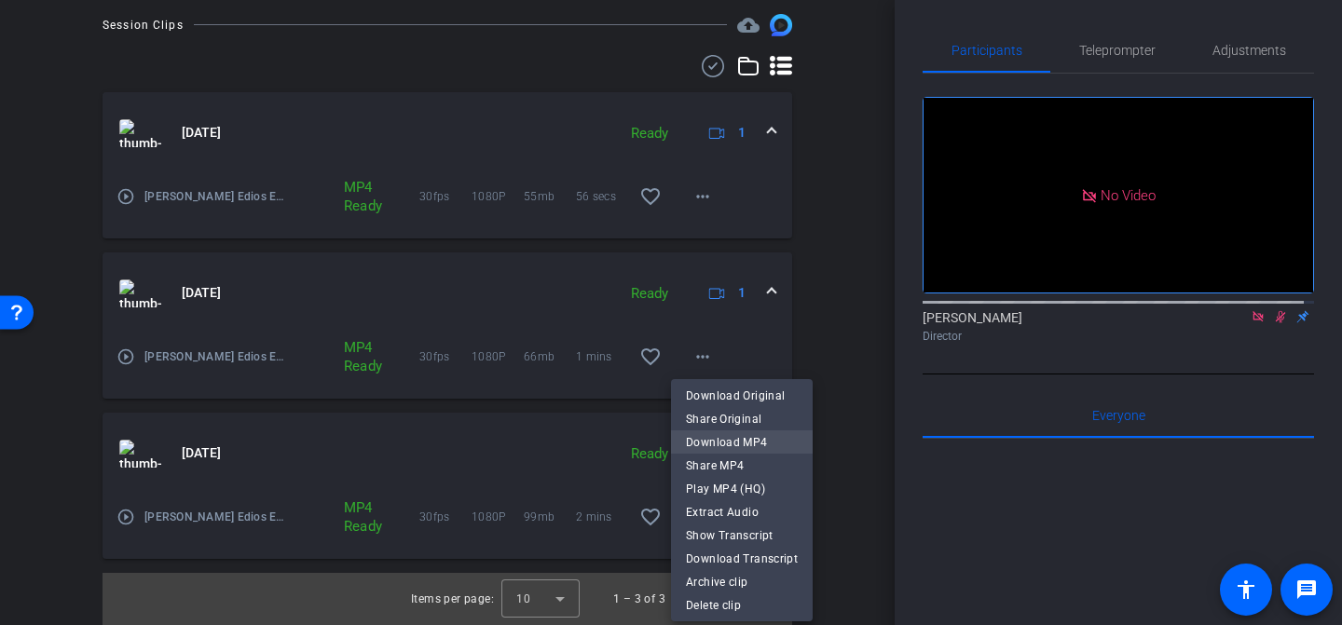
click at [755, 445] on span "Download MP4" at bounding box center [742, 443] width 112 height 22
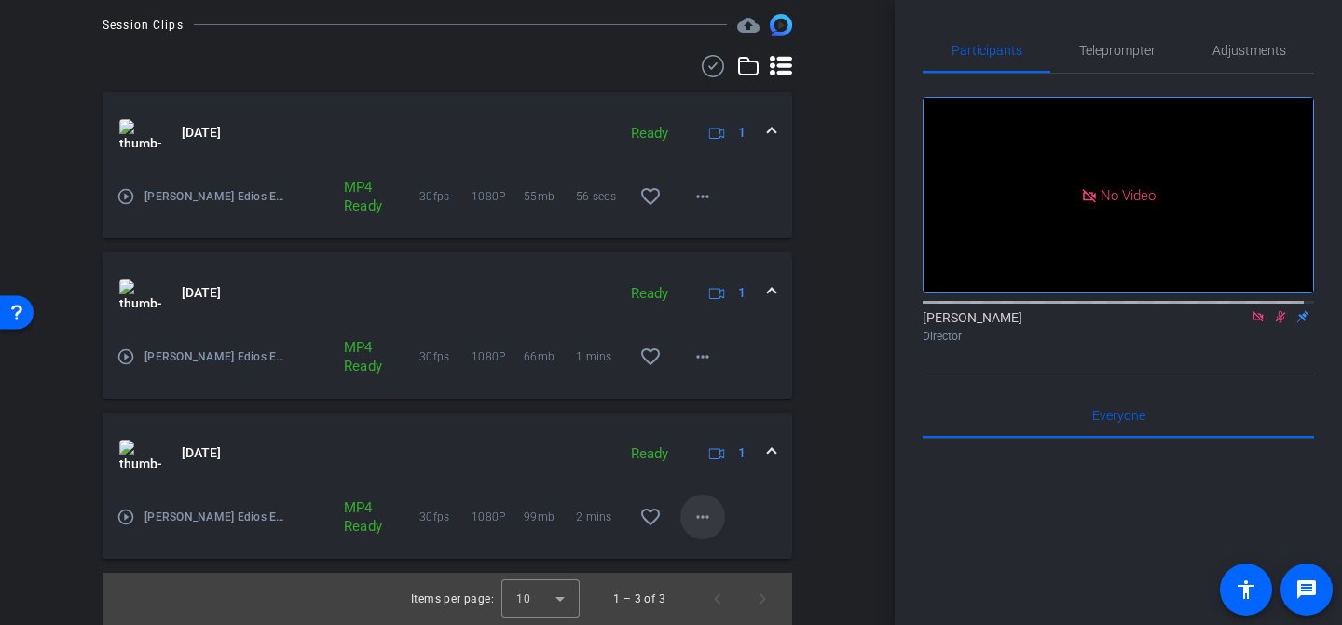
click at [701, 506] on mat-icon "more_horiz" at bounding box center [703, 517] width 22 height 22
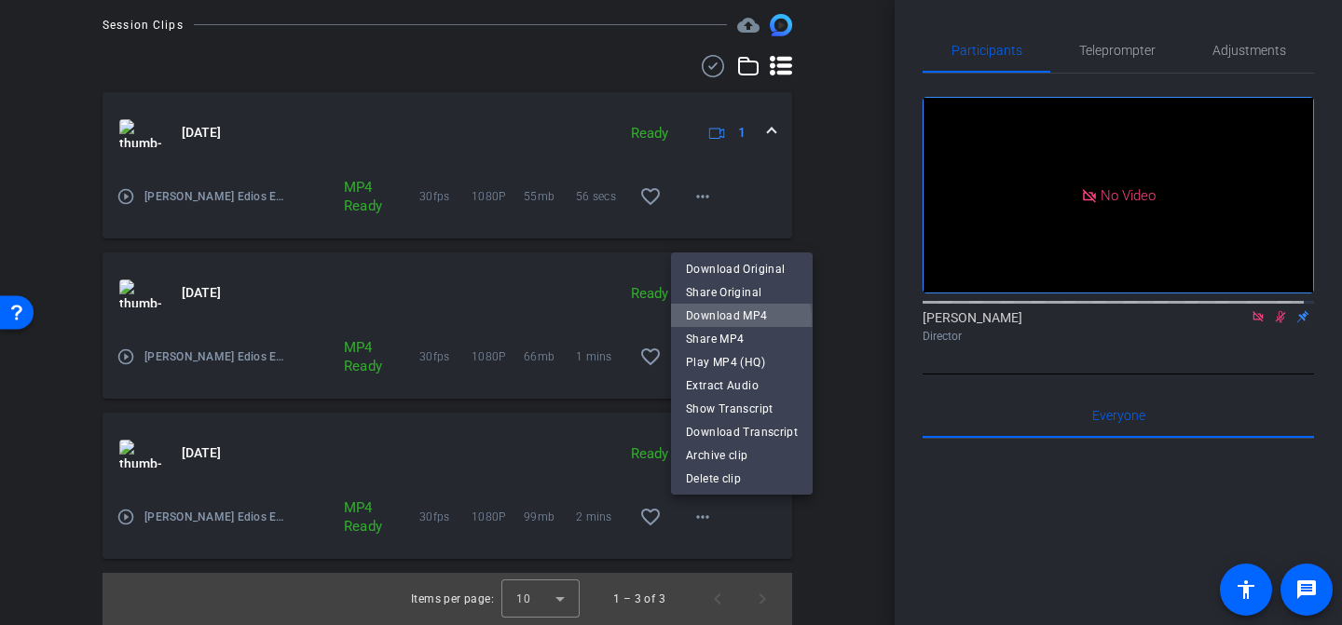
click at [731, 320] on span "Download MP4" at bounding box center [742, 316] width 112 height 22
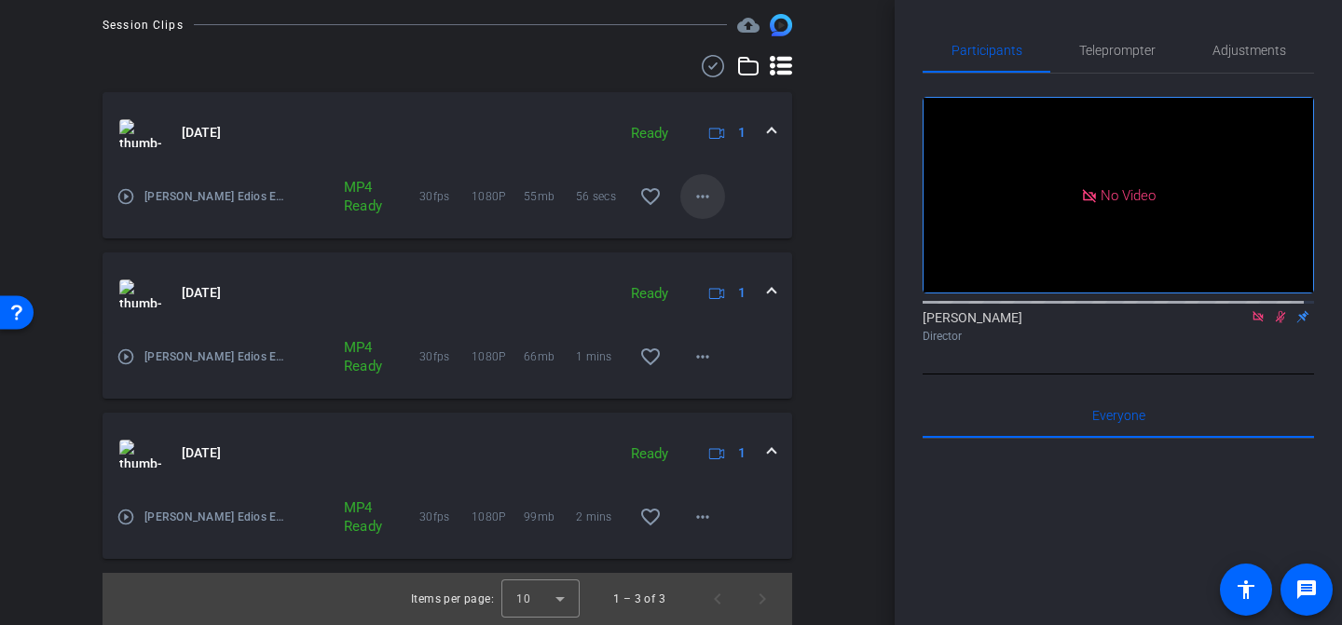
click at [700, 186] on mat-icon "more_horiz" at bounding box center [703, 196] width 22 height 22
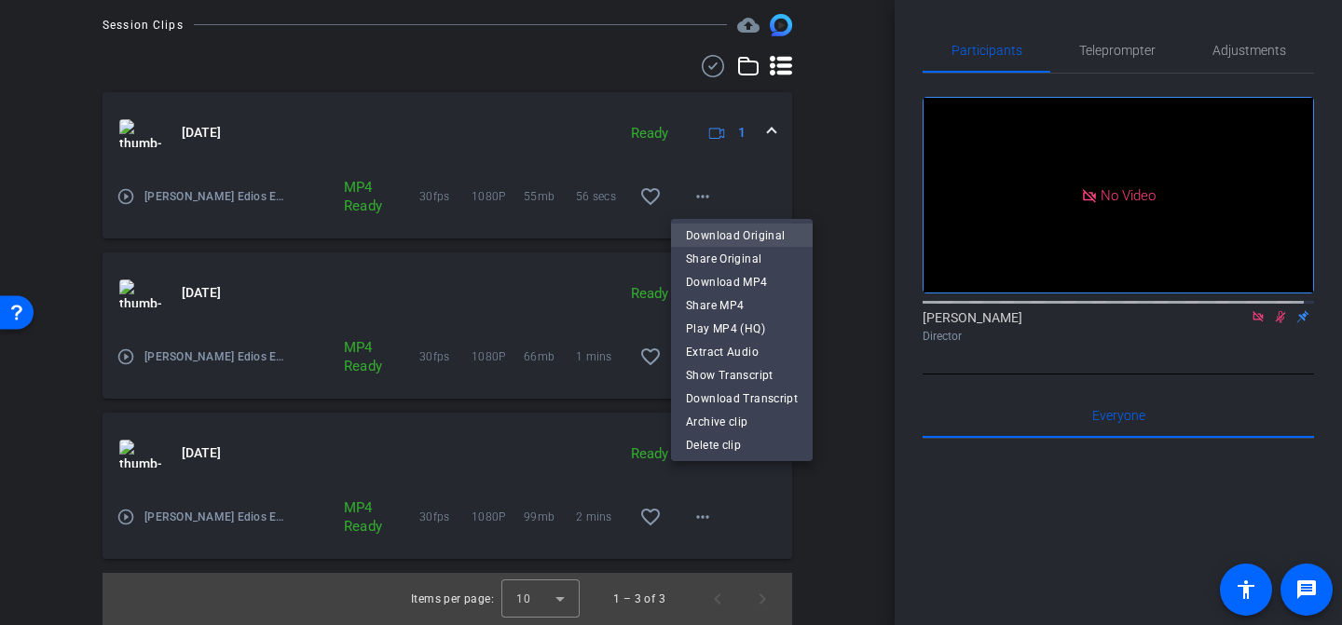
click at [726, 239] on span "Download Original" at bounding box center [742, 236] width 112 height 22
